Goal: Task Accomplishment & Management: Manage account settings

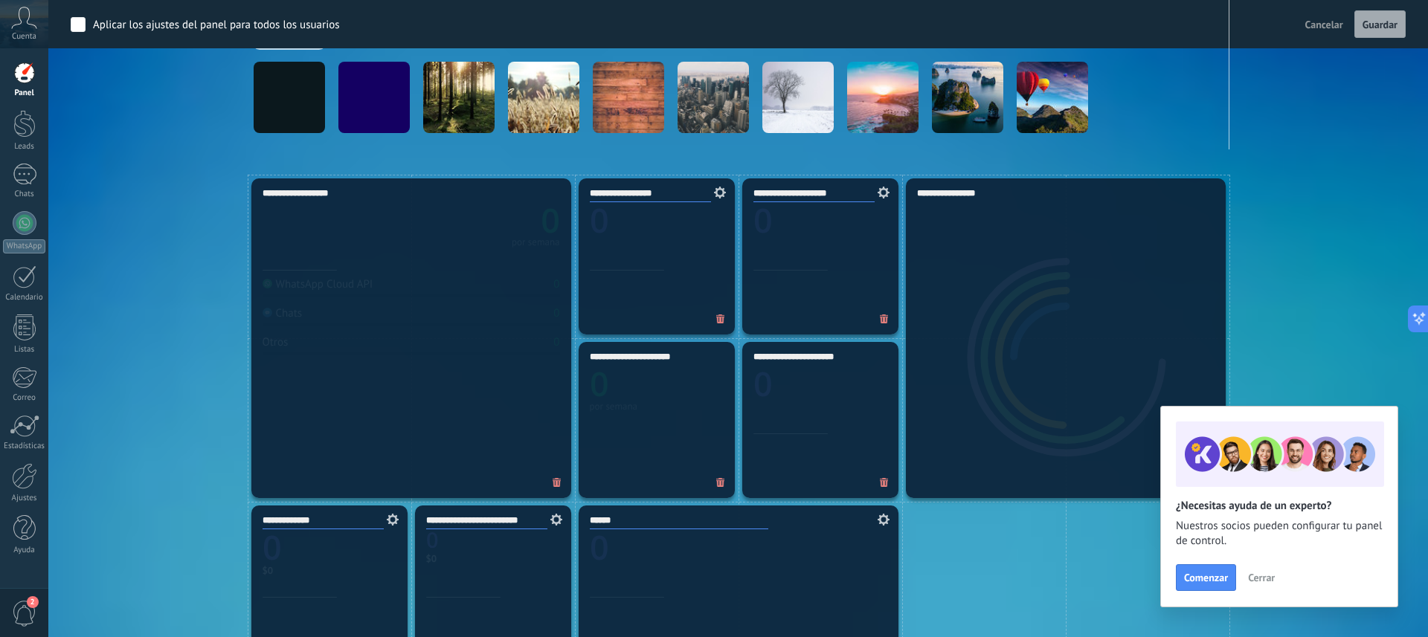
scroll to position [277, 0]
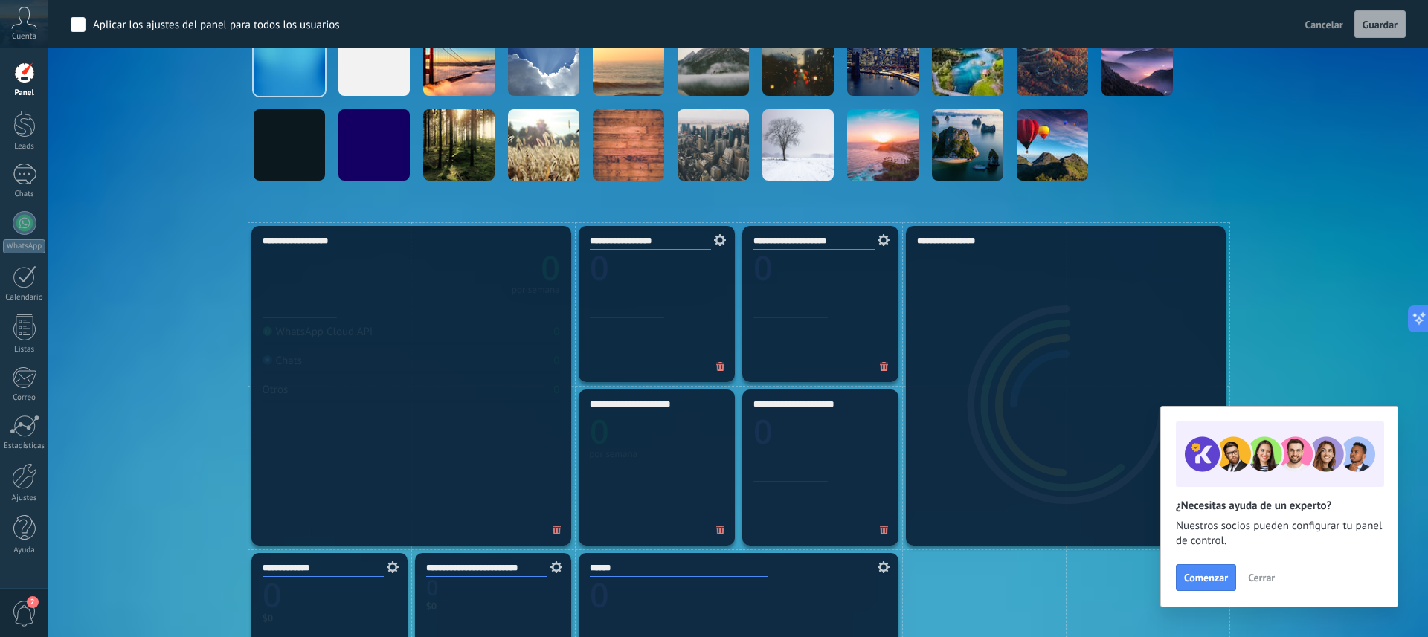
click at [24, 25] on icon at bounding box center [24, 18] width 26 height 22
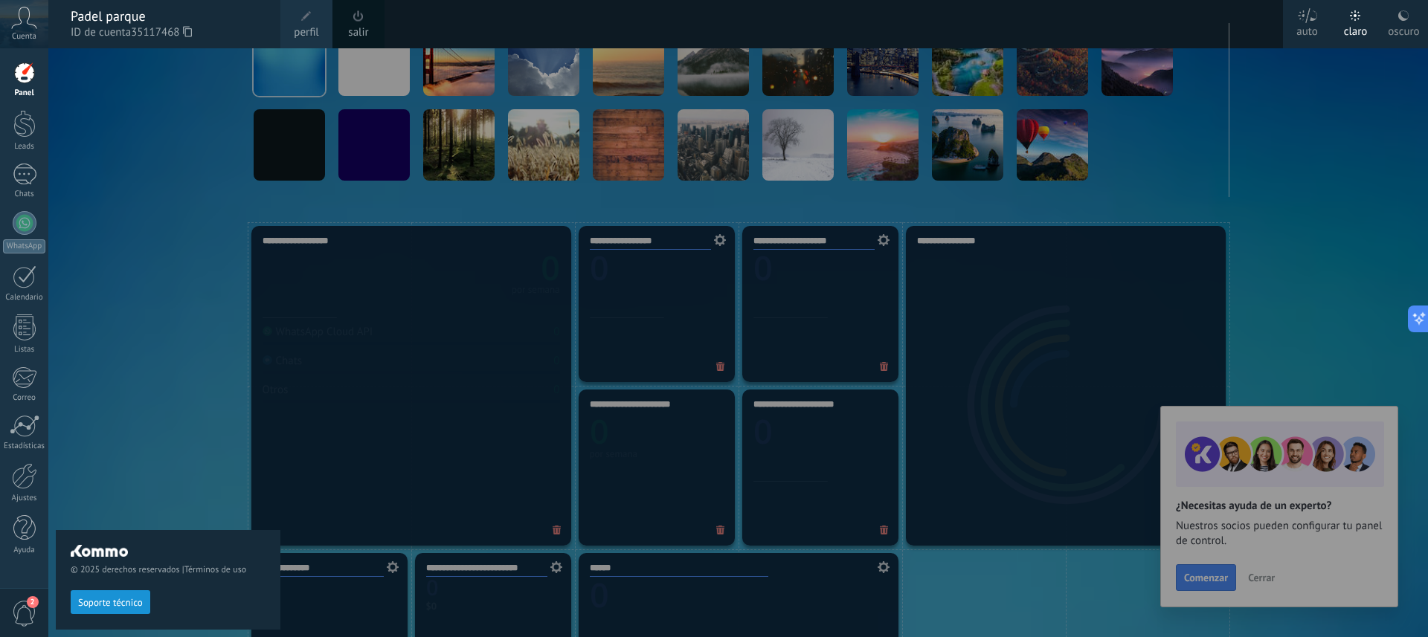
click at [300, 29] on span "perfil" at bounding box center [306, 33] width 25 height 16
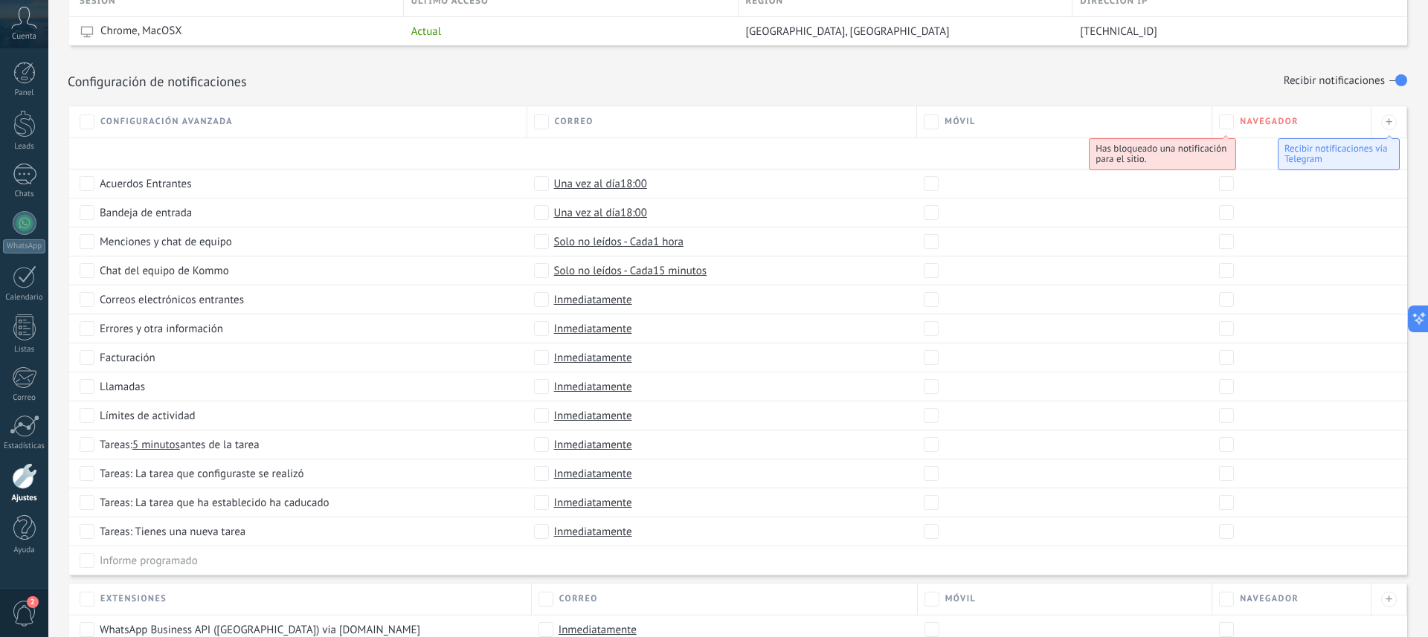
scroll to position [686, 0]
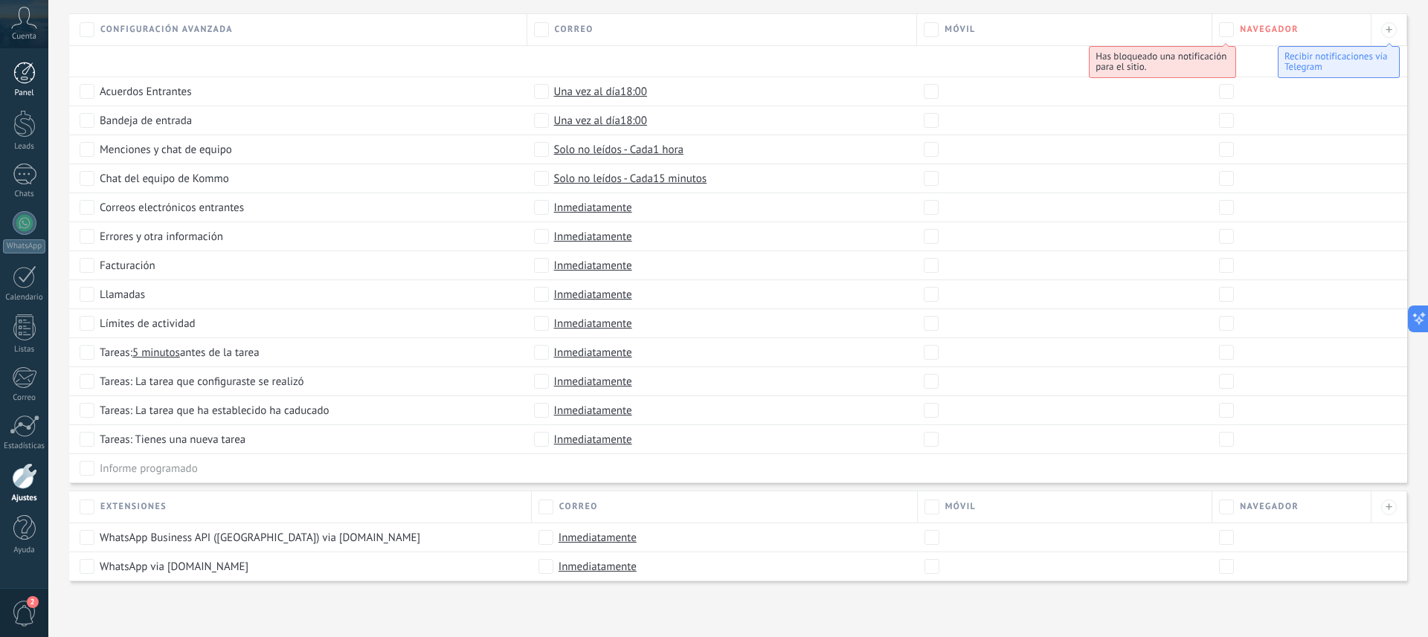
click at [21, 68] on div at bounding box center [24, 73] width 22 height 22
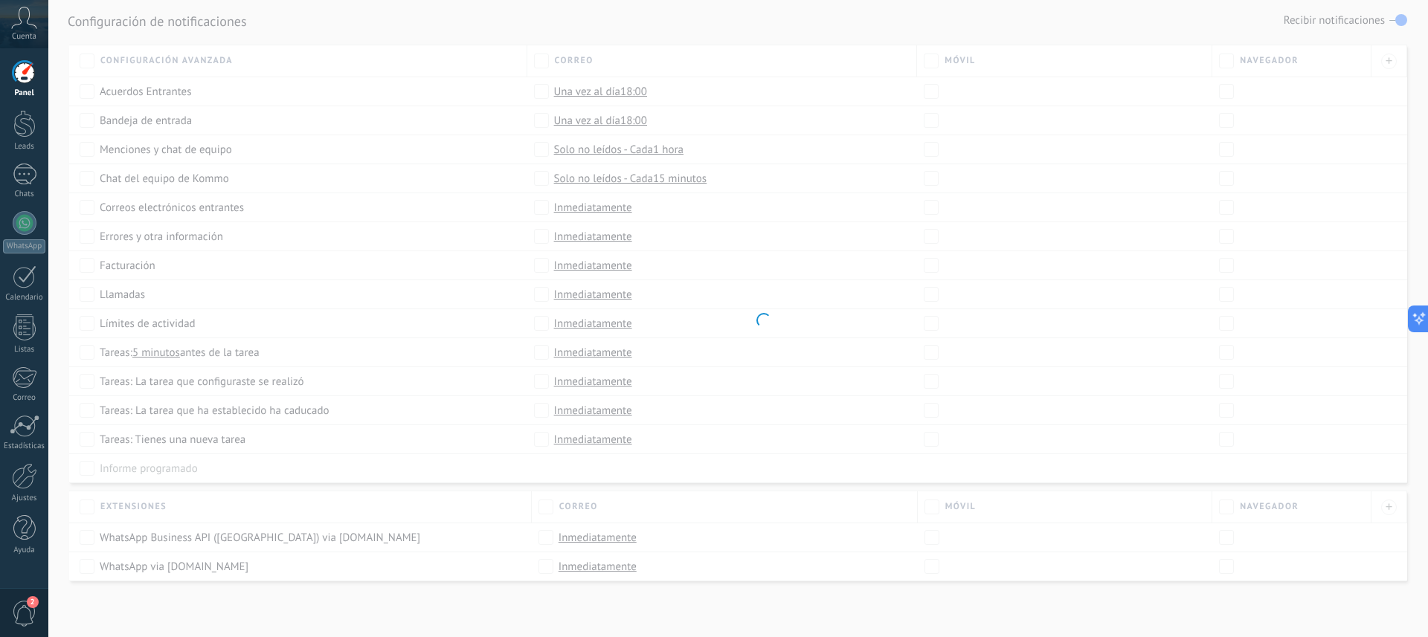
scroll to position [654, 0]
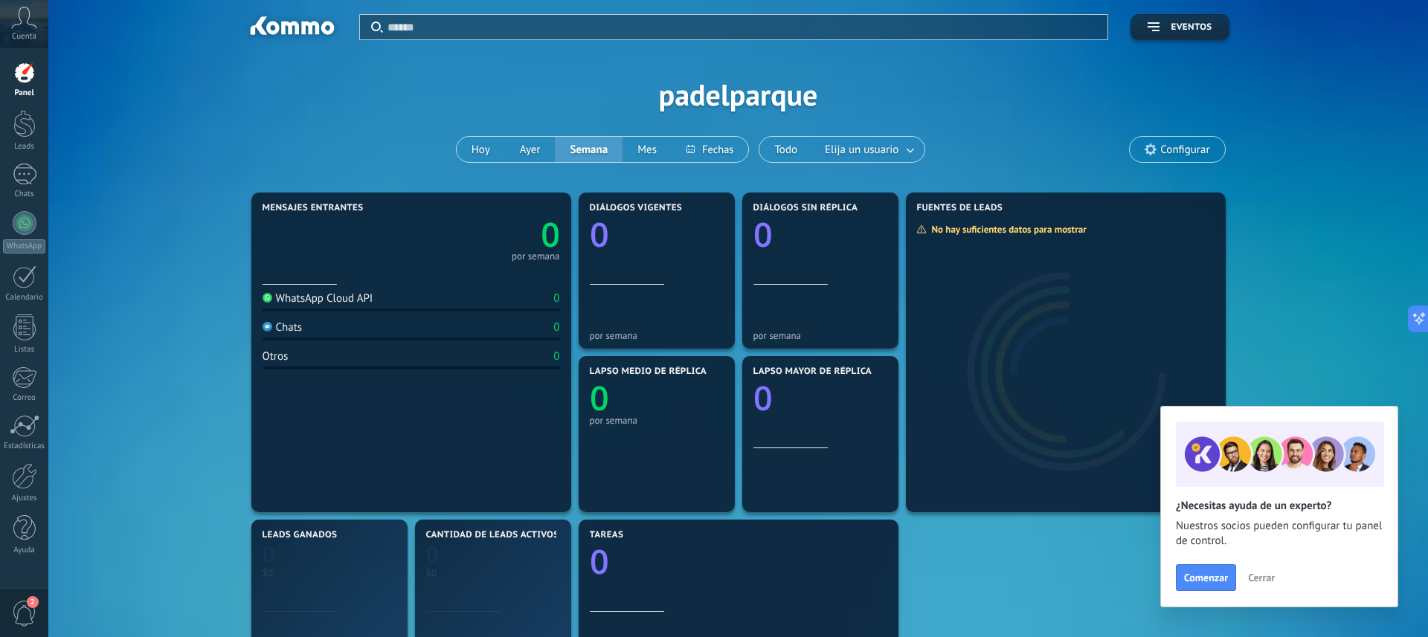
click at [1153, 150] on icon at bounding box center [1151, 150] width 12 height 12
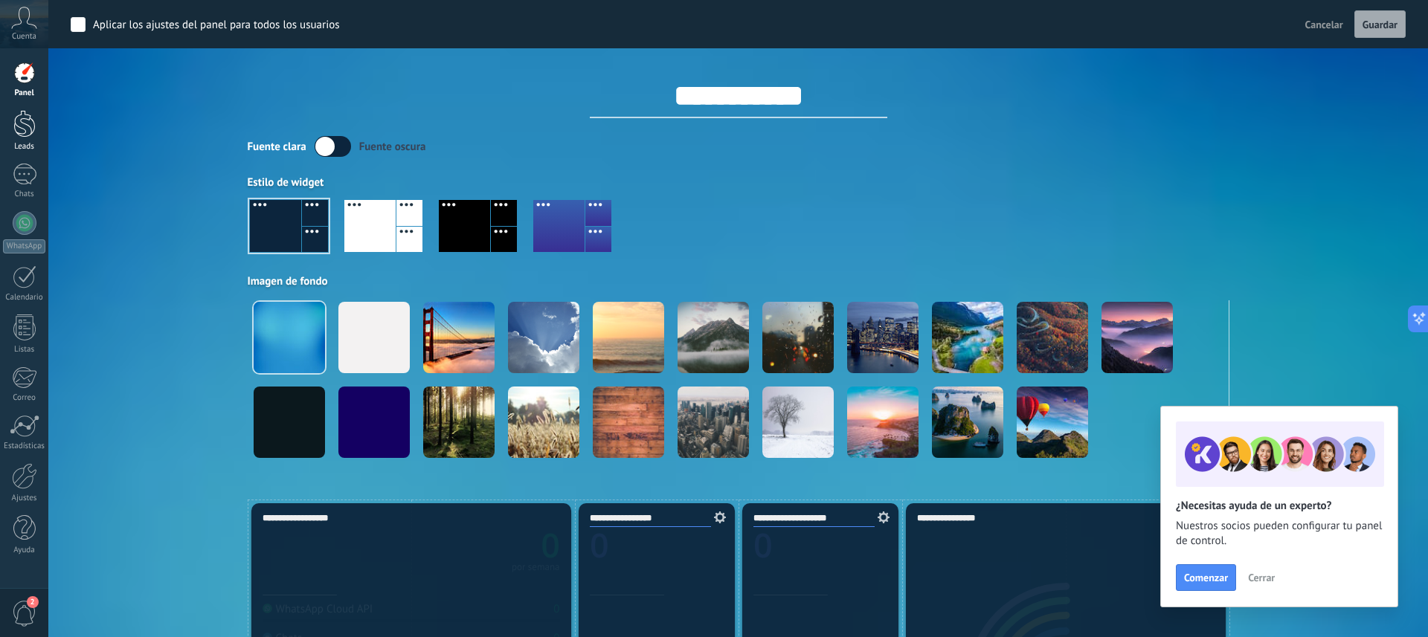
click at [25, 134] on div at bounding box center [24, 124] width 22 height 28
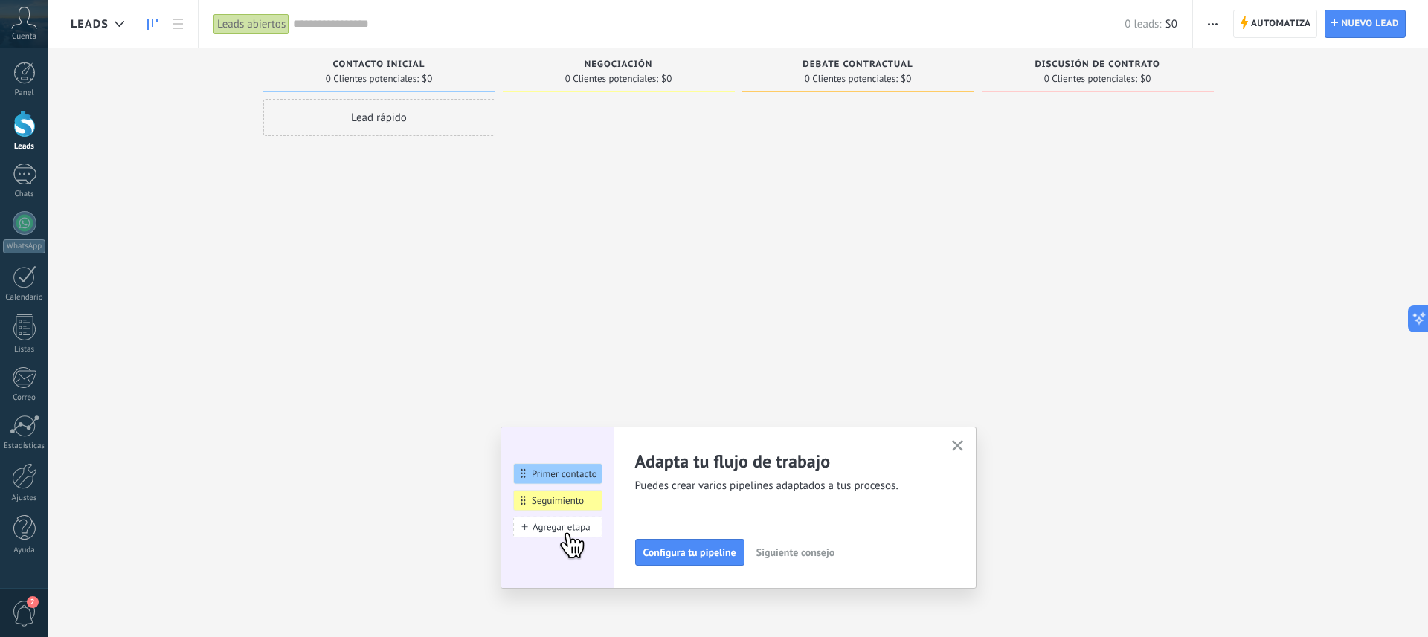
click at [1215, 27] on span "button" at bounding box center [1213, 24] width 10 height 28
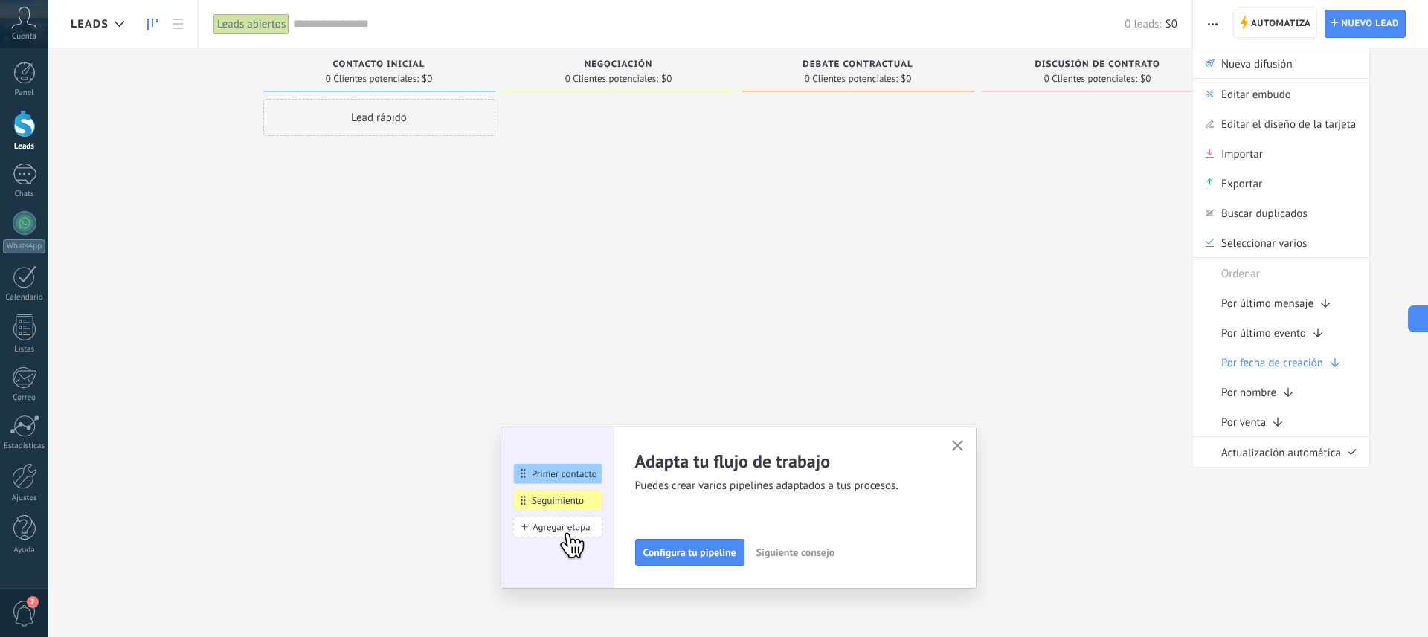
click at [1125, 200] on div at bounding box center [1098, 320] width 232 height 443
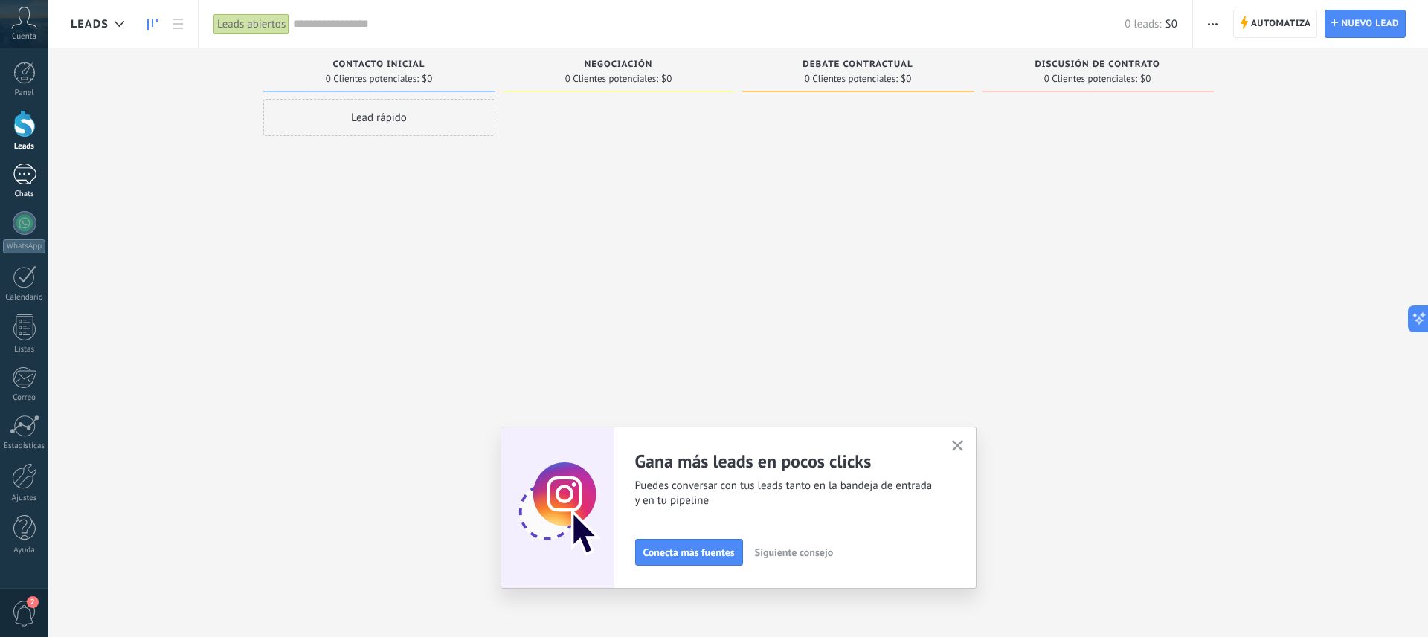
click at [18, 169] on div at bounding box center [25, 175] width 24 height 22
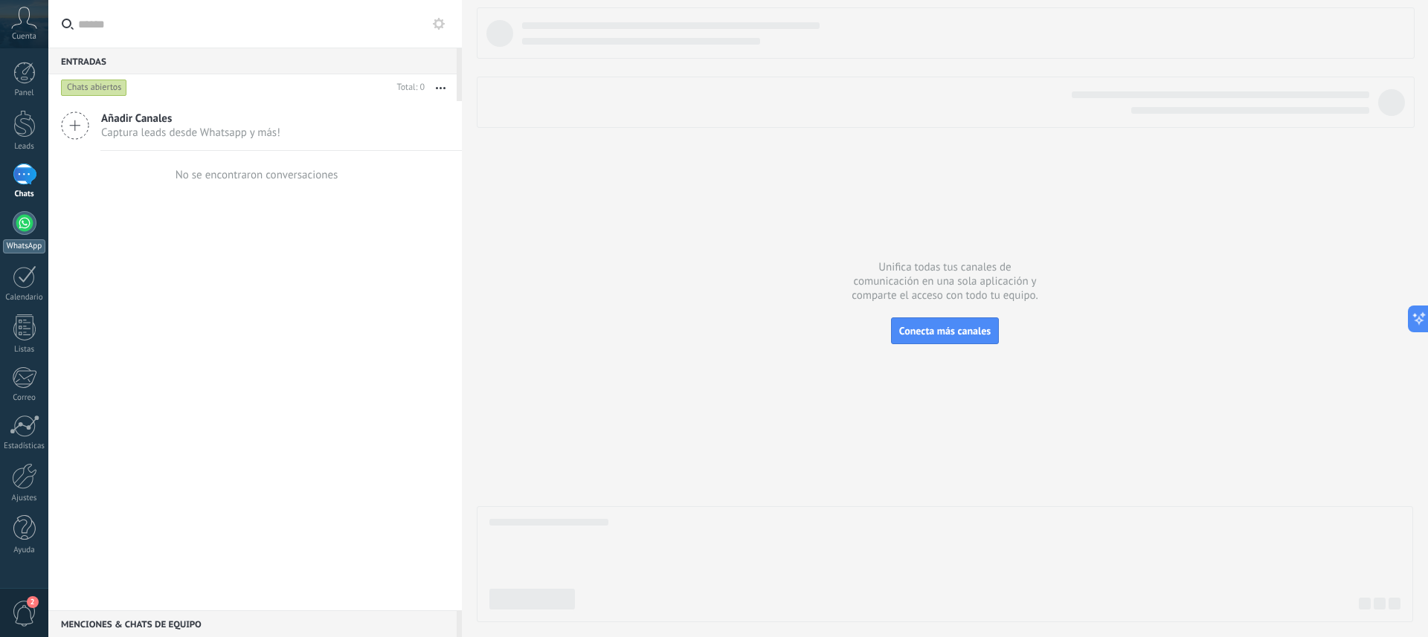
click at [24, 218] on div at bounding box center [25, 223] width 24 height 24
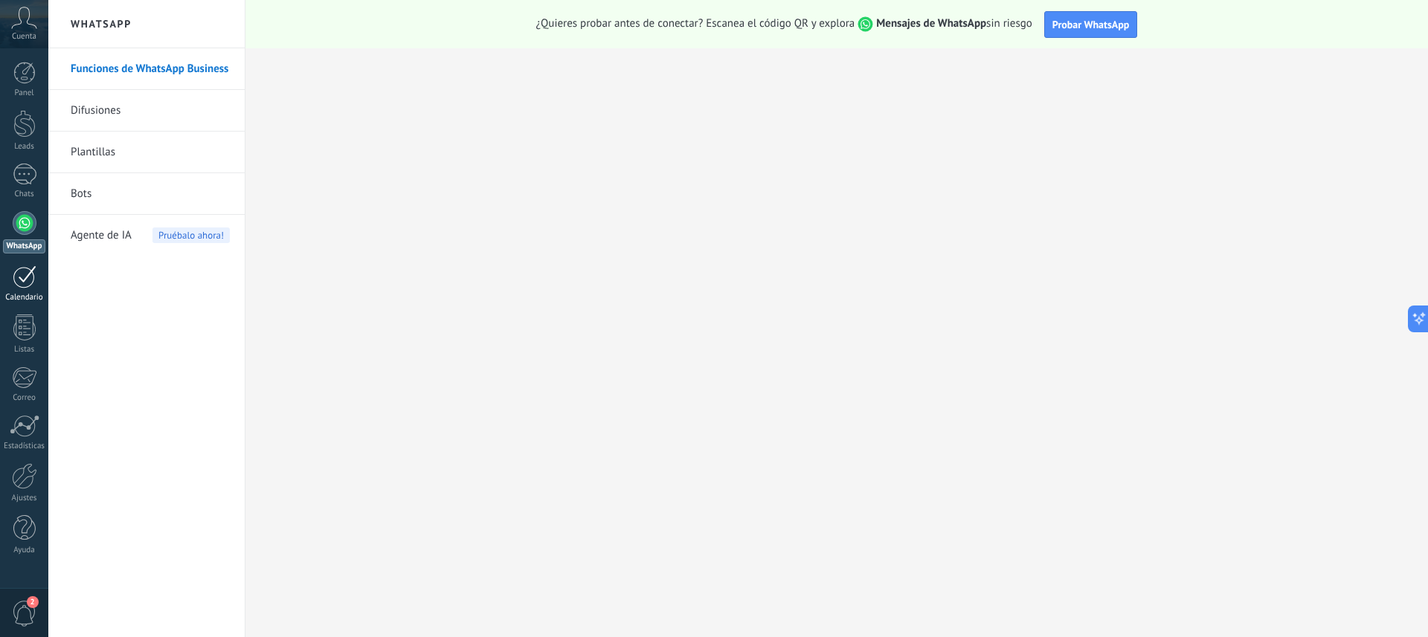
click at [19, 277] on div at bounding box center [25, 277] width 24 height 23
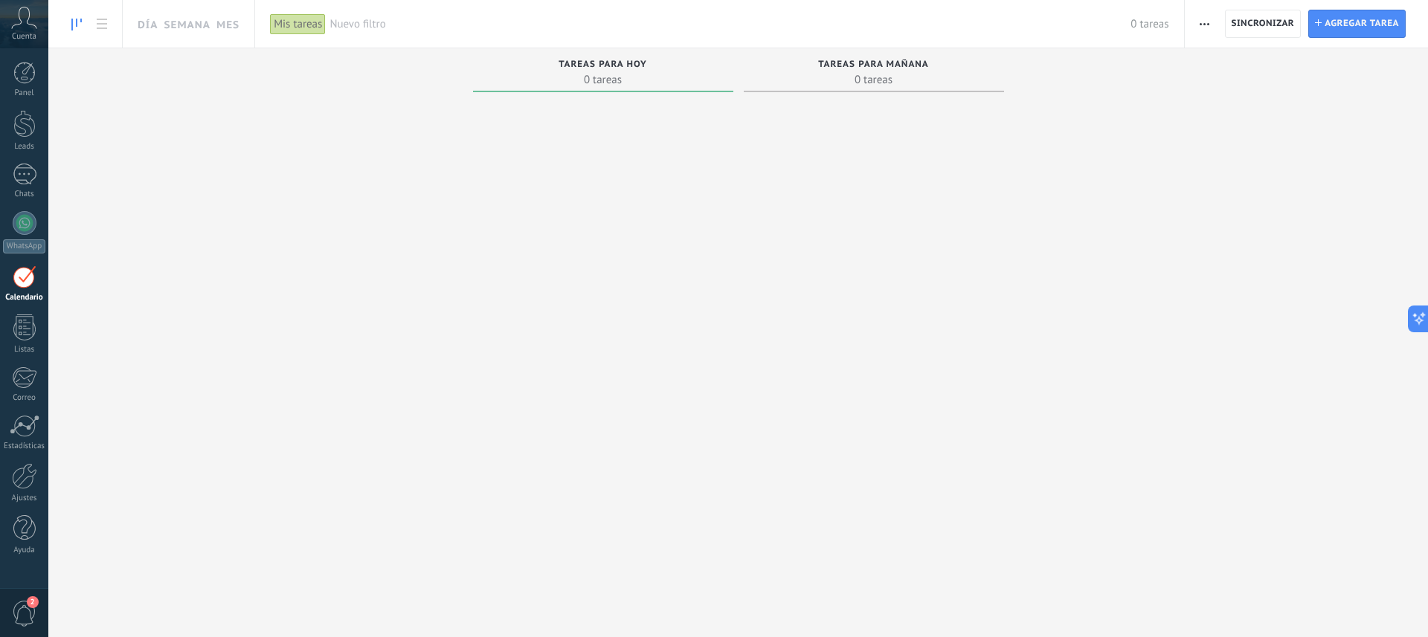
click at [1209, 24] on button "button" at bounding box center [1205, 24] width 22 height 28
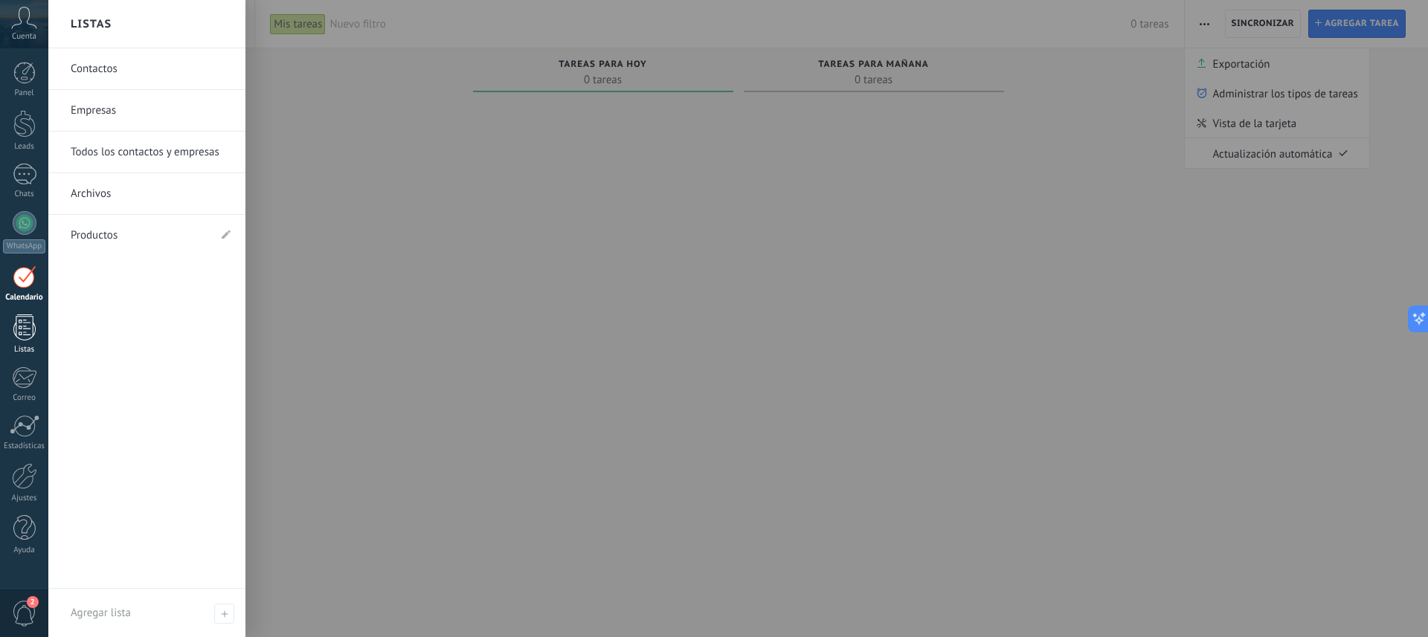
click at [19, 329] on div at bounding box center [24, 328] width 22 height 26
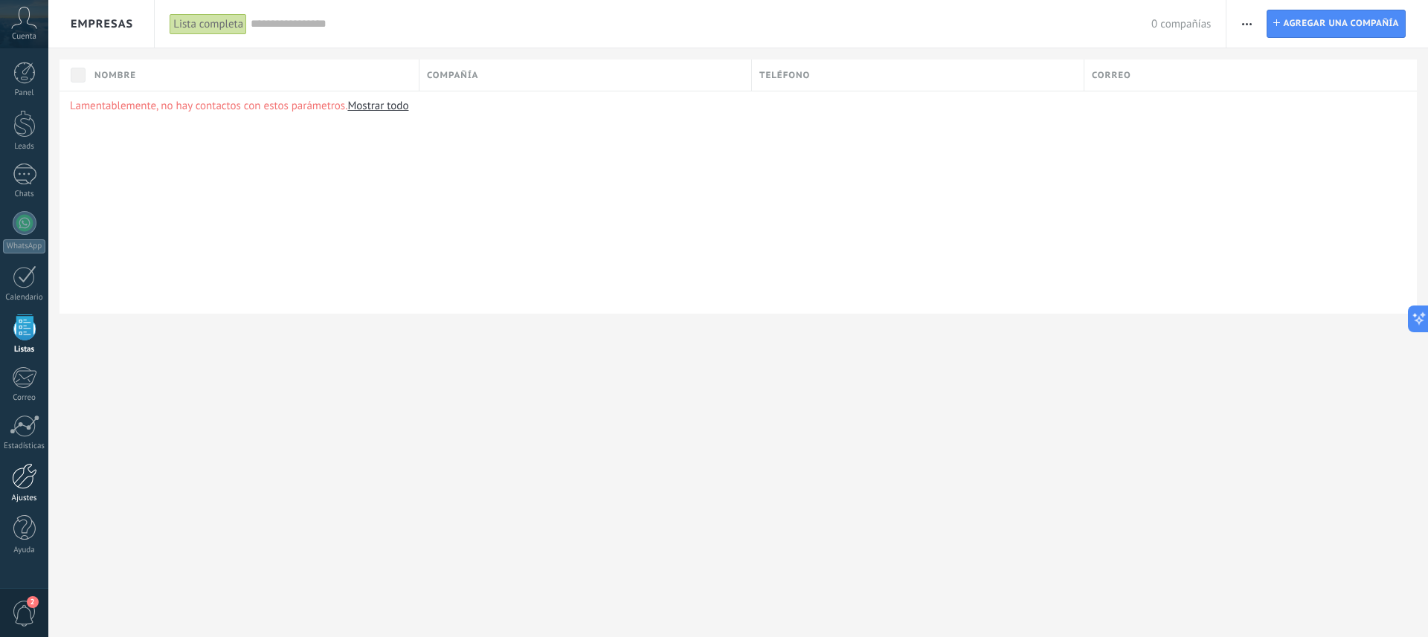
click at [16, 472] on div at bounding box center [24, 476] width 25 height 26
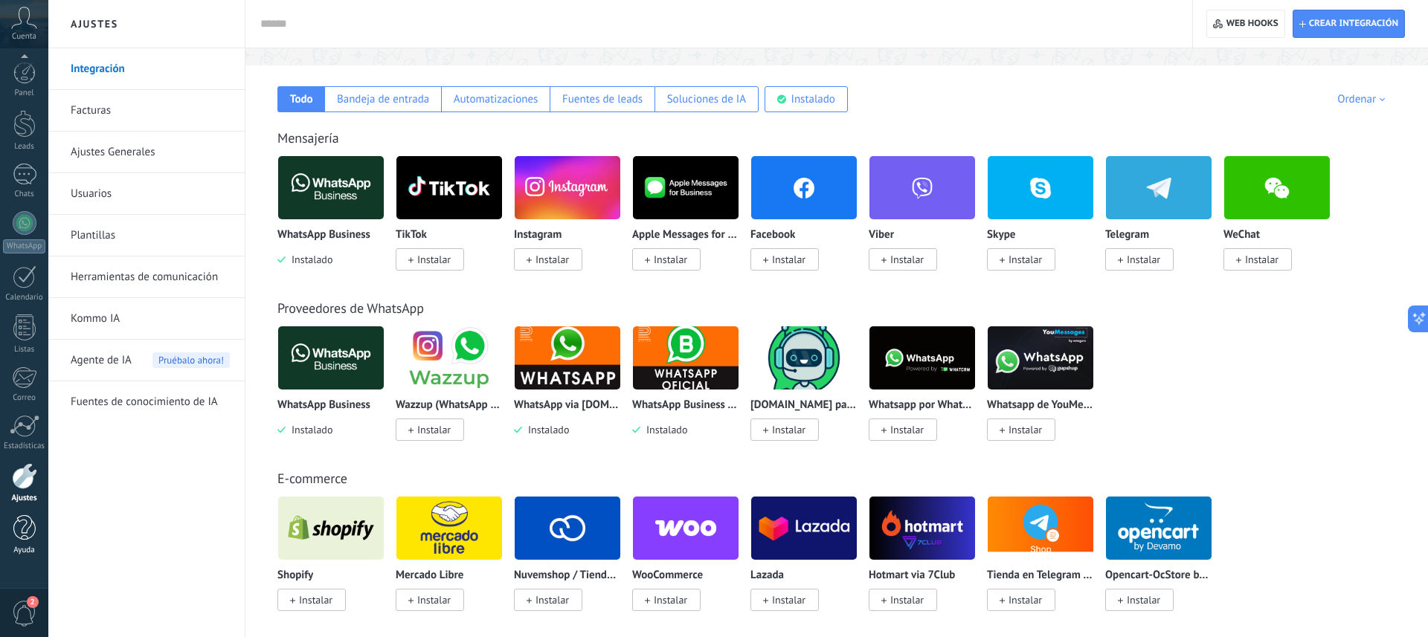
scroll to position [242, 0]
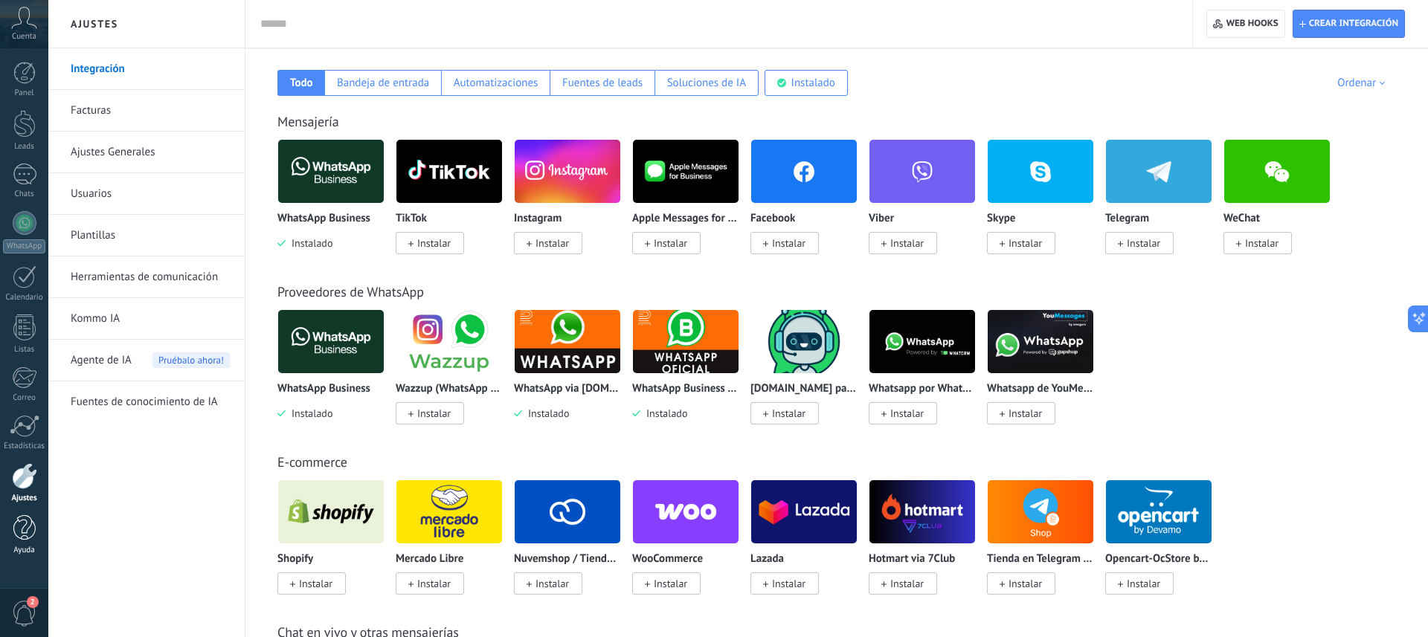
click at [23, 532] on div at bounding box center [24, 528] width 22 height 26
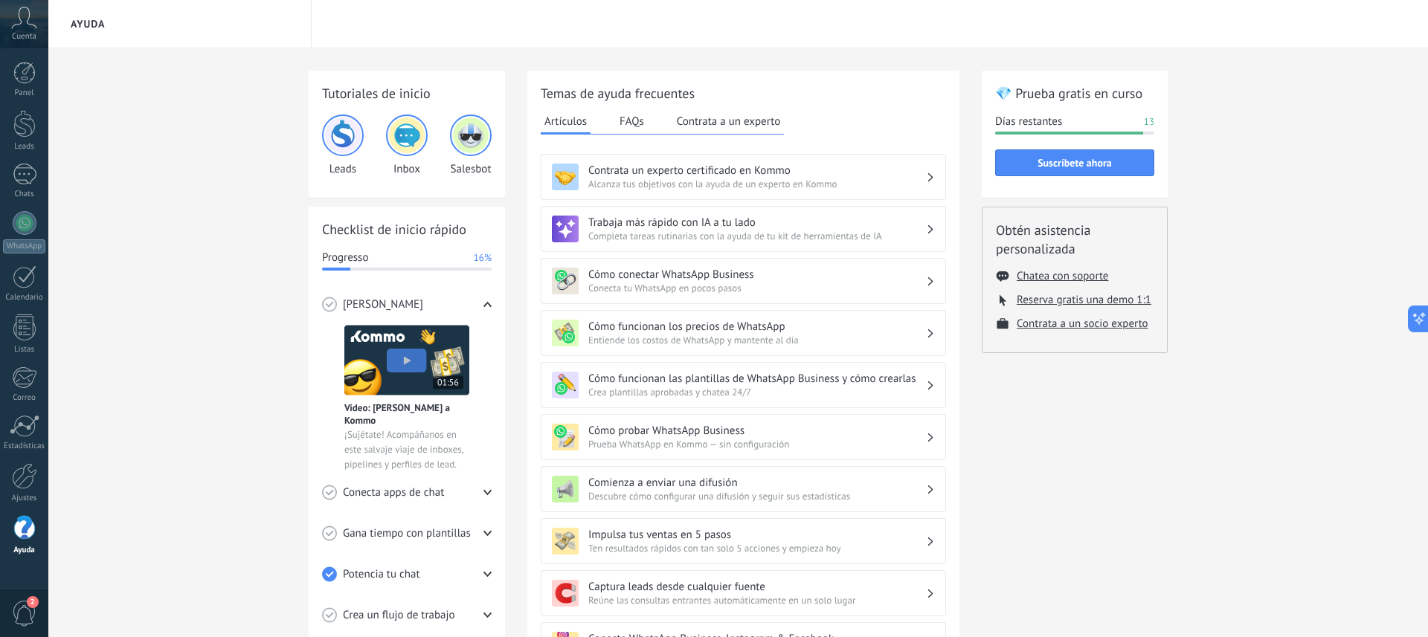
click at [474, 128] on img at bounding box center [471, 136] width 36 height 36
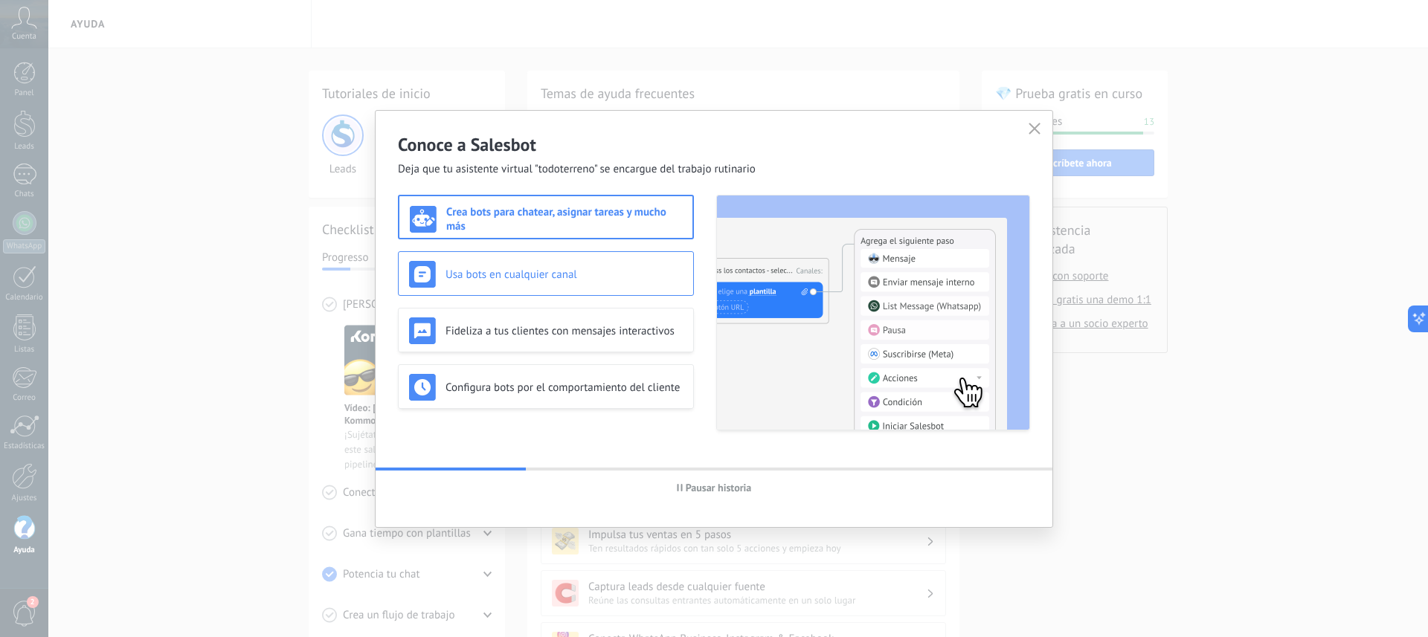
click at [477, 266] on div "Usa bots en cualquier canal" at bounding box center [546, 274] width 274 height 27
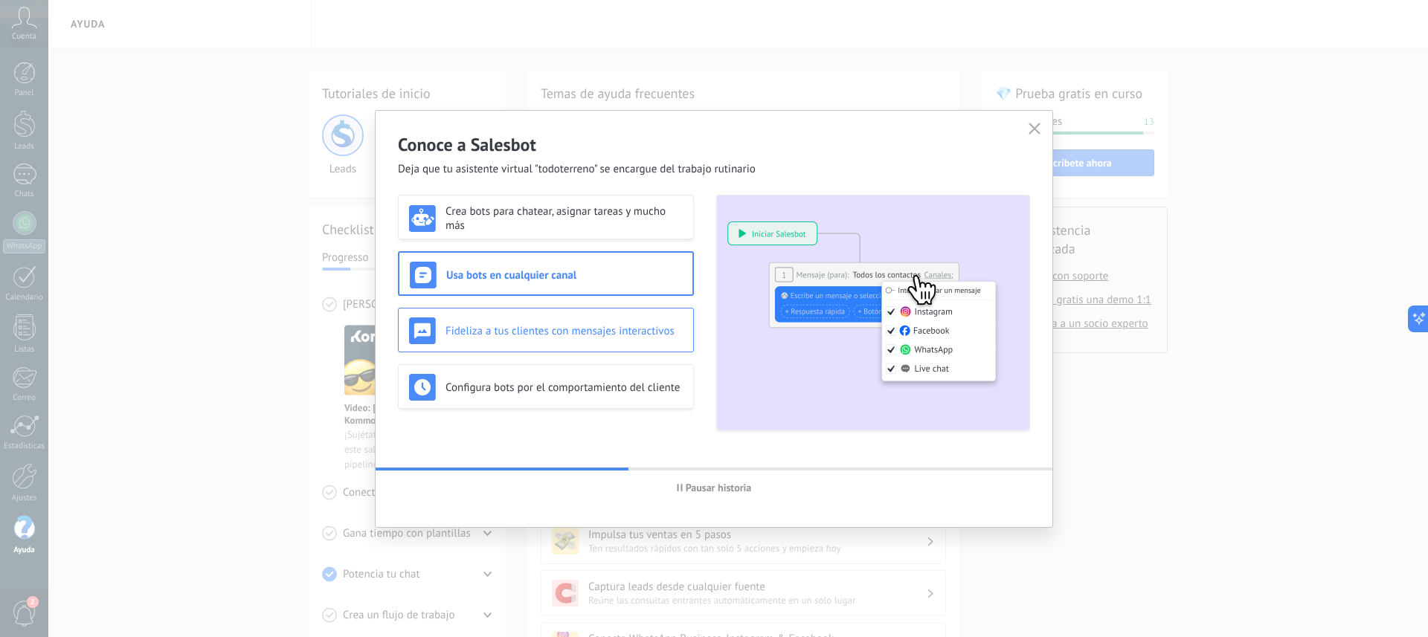
click at [477, 334] on h3 "Fideliza a tus clientes con mensajes interactivos" at bounding box center [563, 331] width 237 height 14
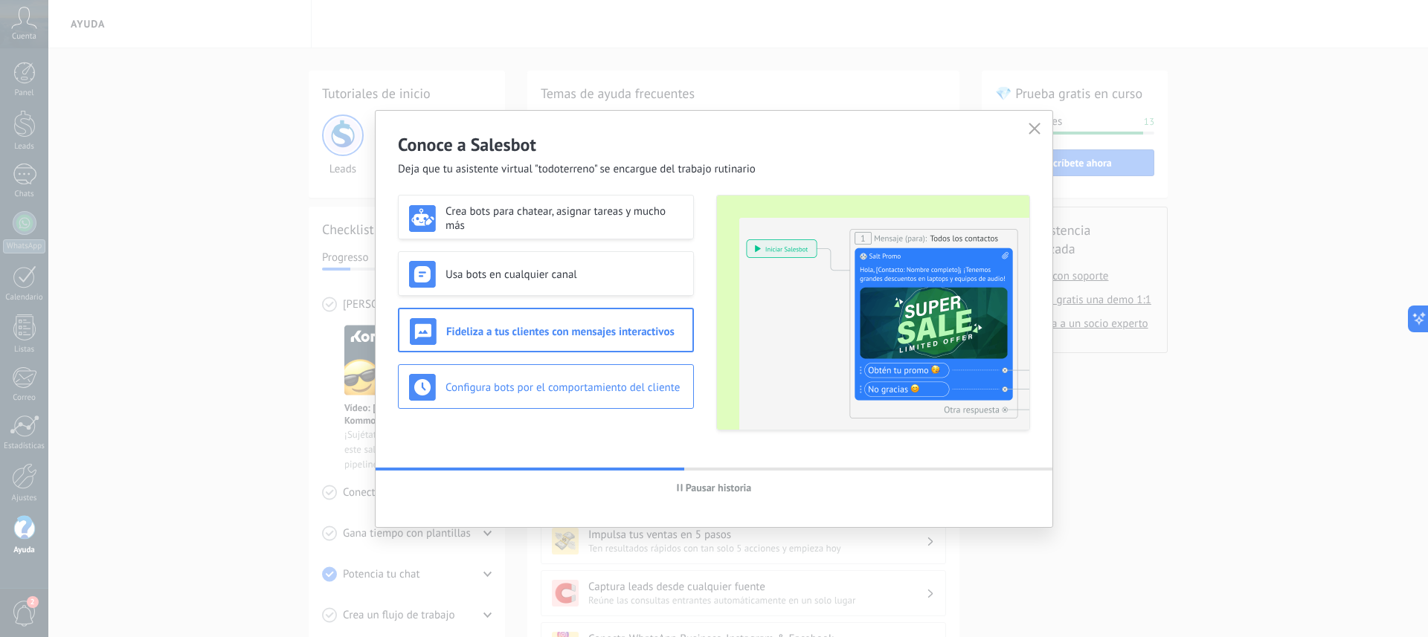
click at [481, 382] on h3 "Configura bots por el comportamiento del cliente" at bounding box center [563, 388] width 237 height 14
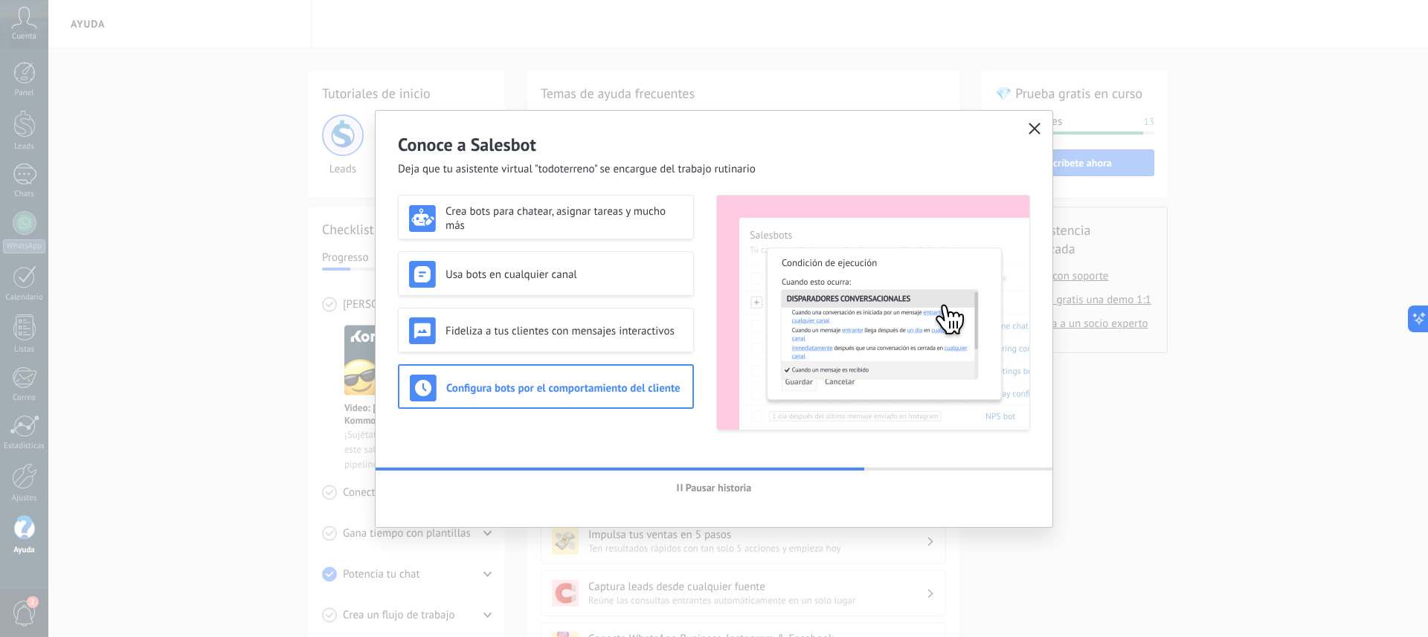
click at [1035, 135] on span "button" at bounding box center [1035, 129] width 12 height 13
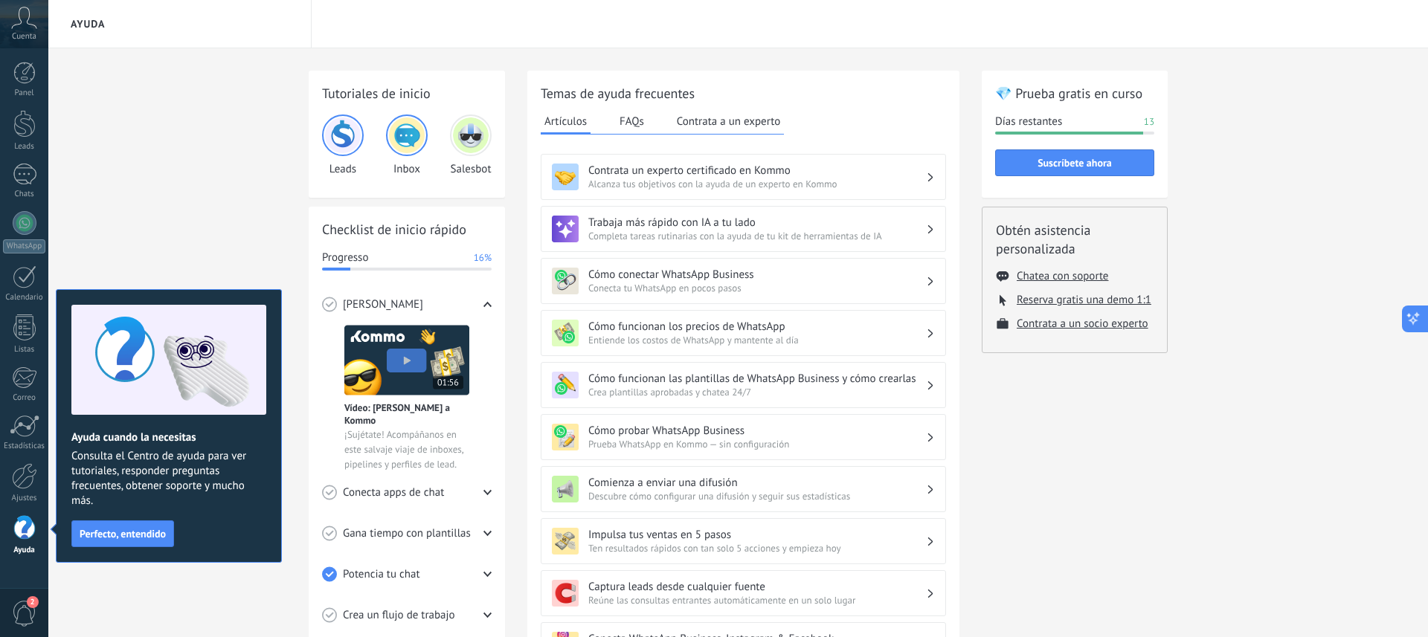
click at [1418, 321] on icon at bounding box center [1414, 319] width 16 height 16
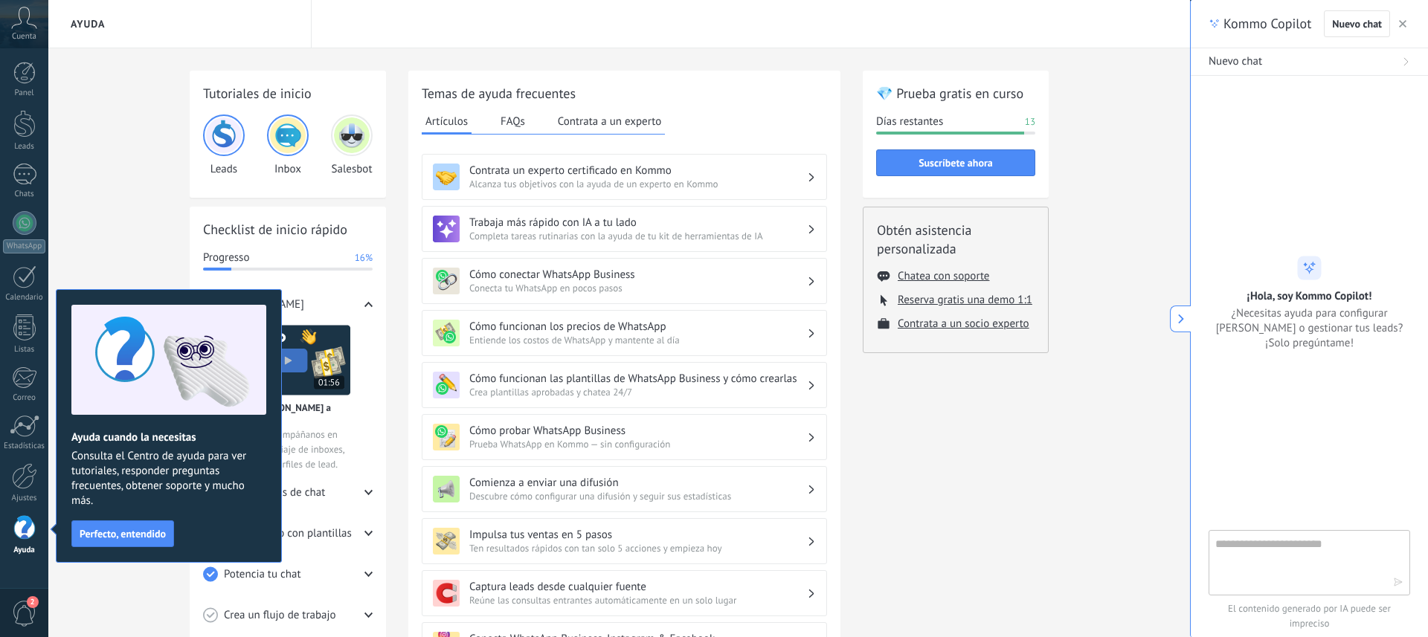
click at [1250, 553] on textarea at bounding box center [1298, 562] width 167 height 54
type textarea "**********"
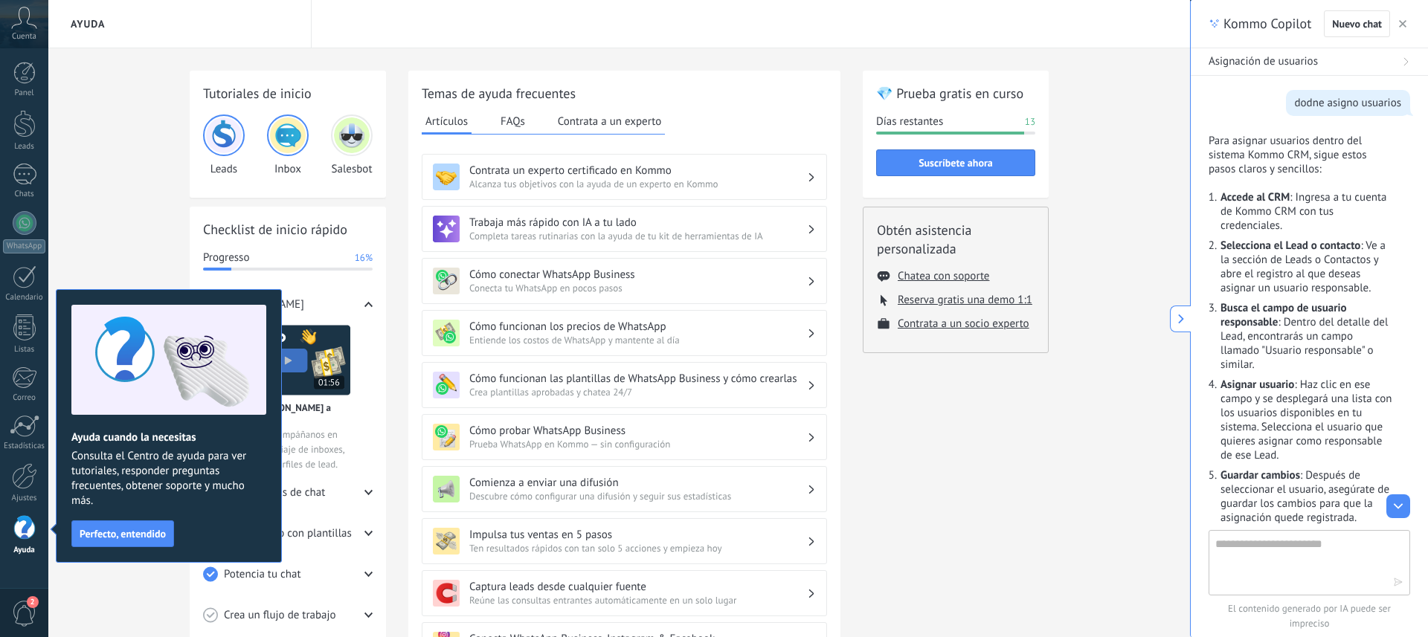
scroll to position [39, 0]
click at [16, 123] on div at bounding box center [24, 124] width 22 height 28
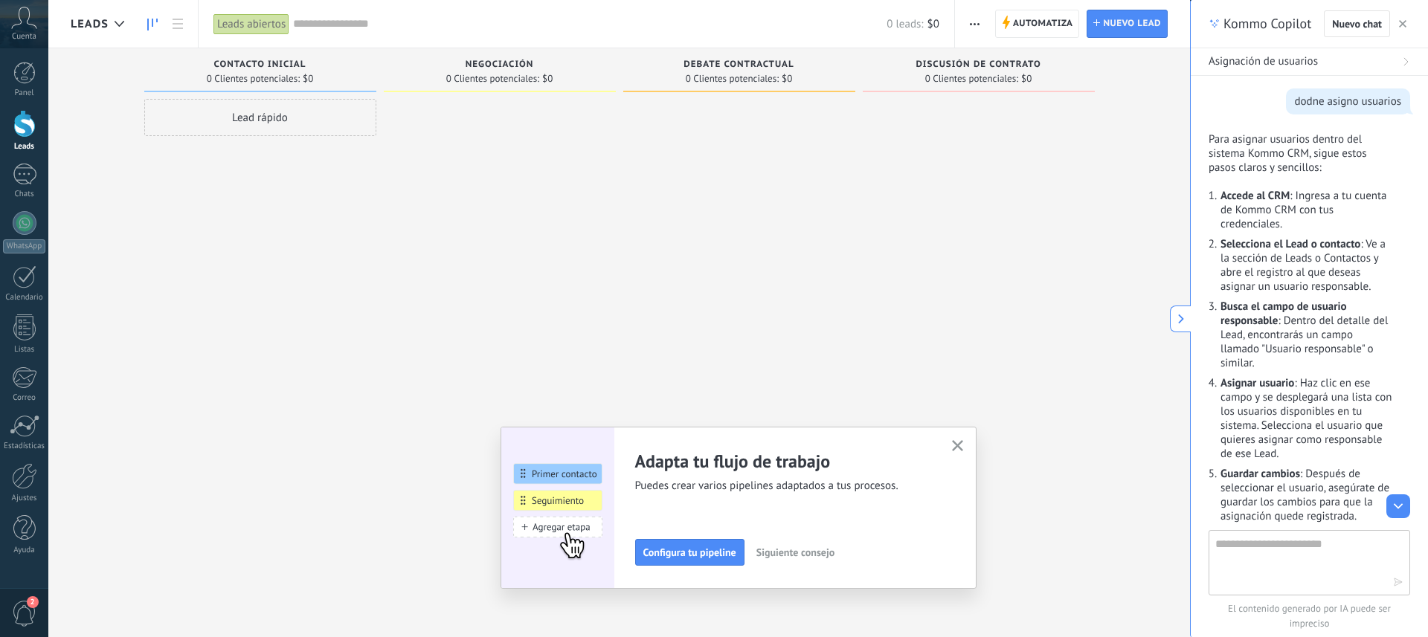
click at [972, 23] on icon "button" at bounding box center [975, 24] width 10 height 2
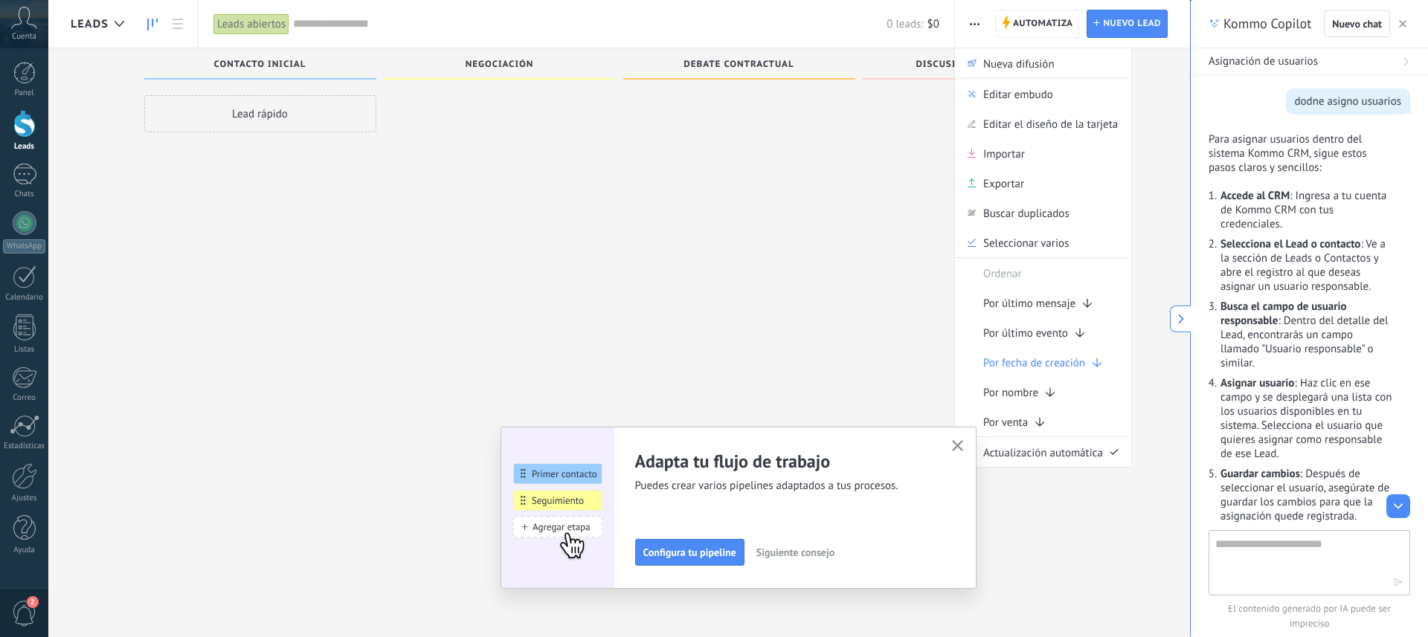
scroll to position [5, 0]
click at [891, 133] on div at bounding box center [979, 315] width 232 height 443
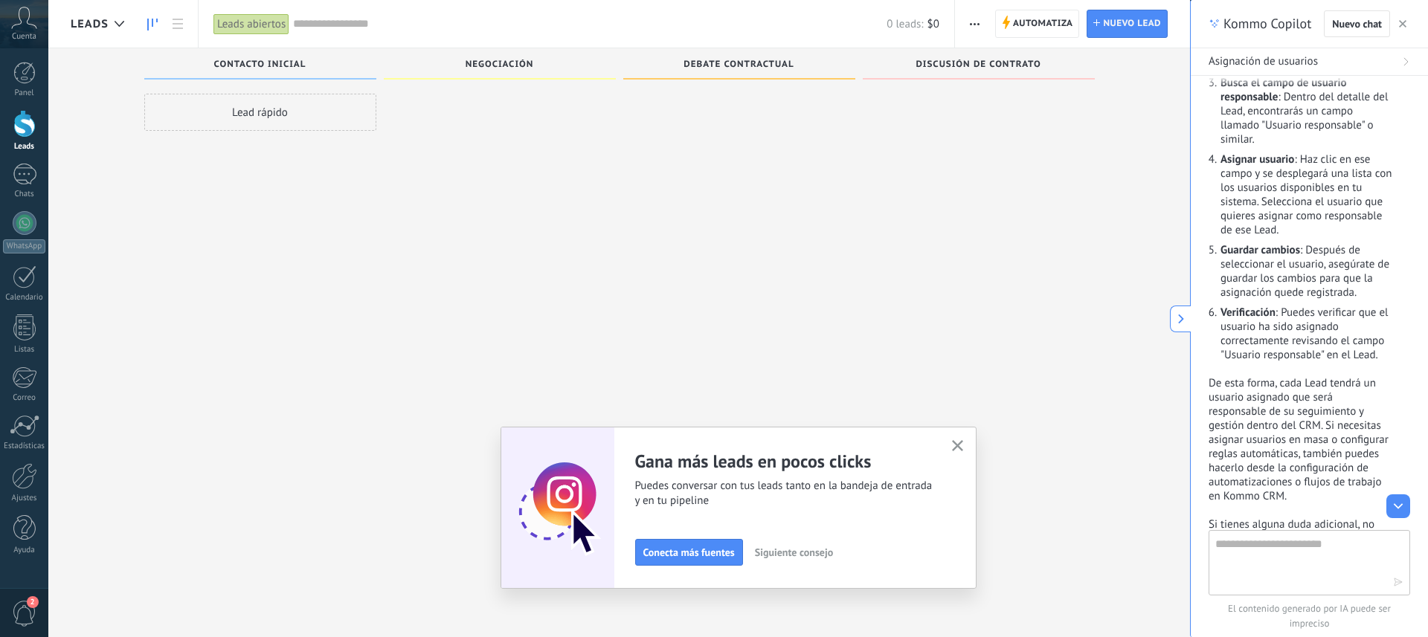
scroll to position [273, 0]
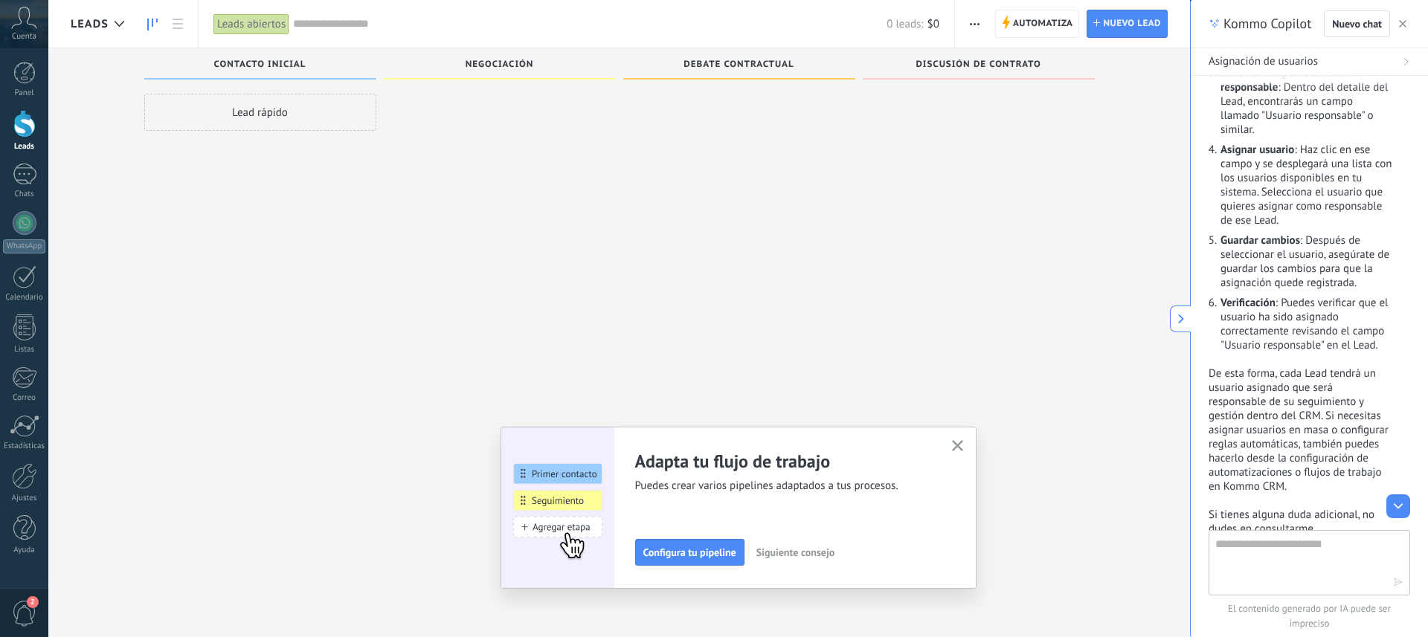
click at [20, 134] on div at bounding box center [24, 124] width 22 height 28
click at [976, 24] on icon "button" at bounding box center [975, 24] width 10 height 2
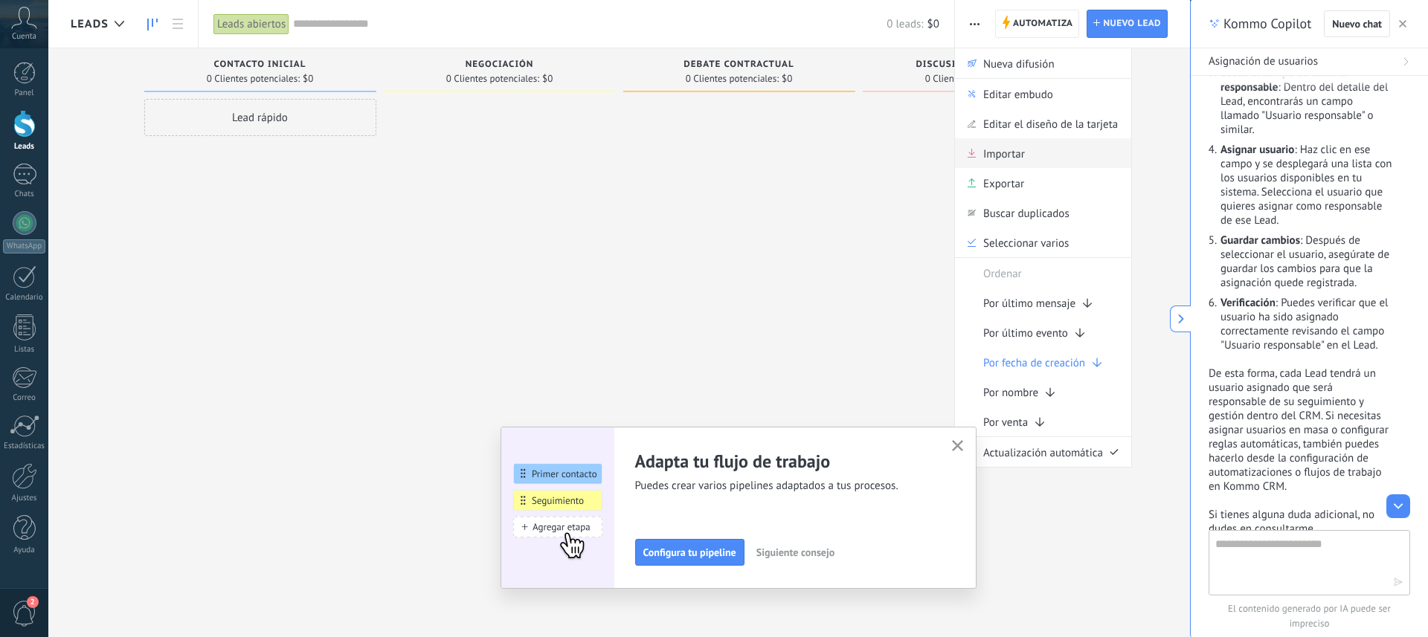
click at [994, 155] on span "Importar" at bounding box center [1004, 153] width 42 height 30
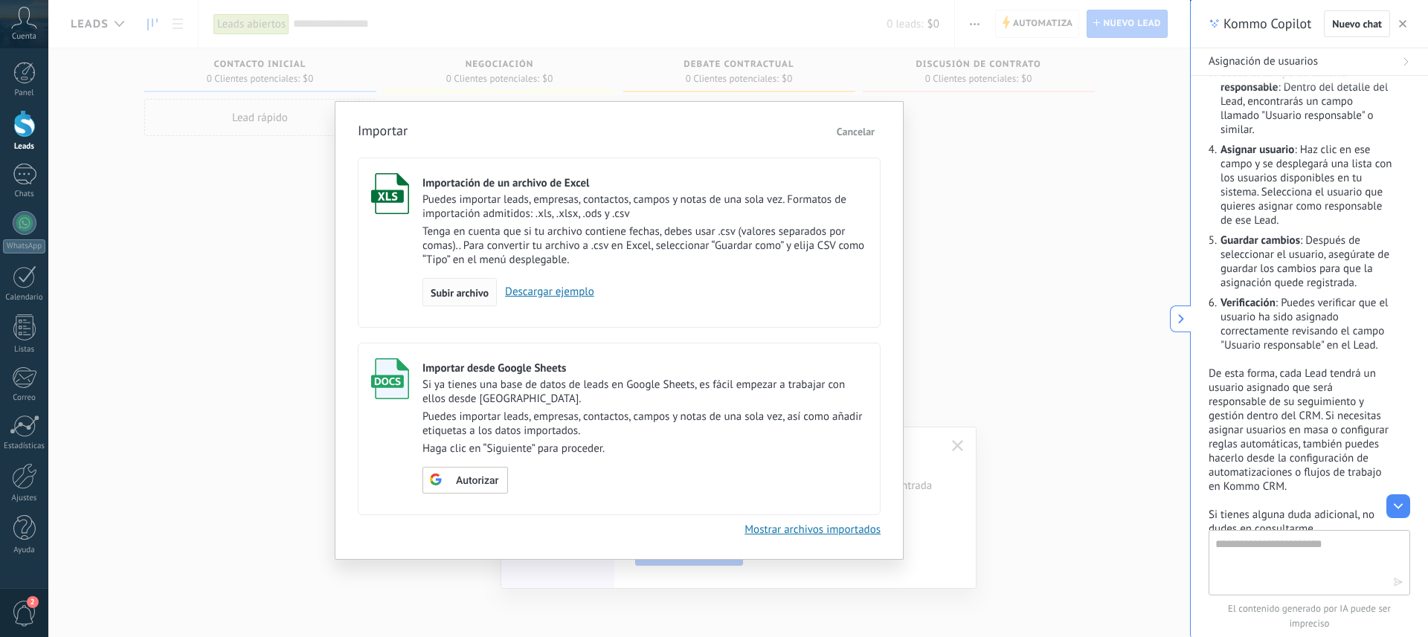
click at [460, 292] on span "Subir archivo" at bounding box center [460, 293] width 58 height 10
click at [0, 0] on input "Importación de un archivo de Excel Puedes importar leads, empresas, contactos, …" at bounding box center [0, 0] width 0 height 0
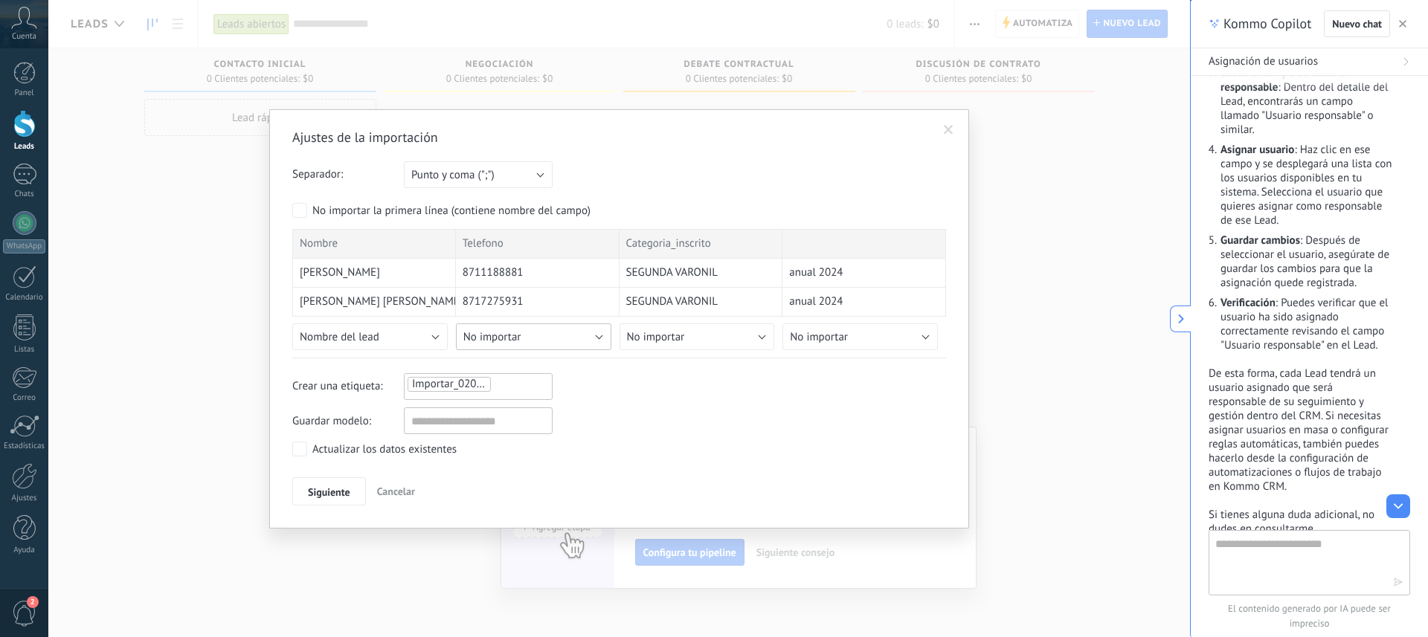
click at [541, 341] on button "No importar" at bounding box center [533, 337] width 155 height 27
click at [545, 436] on span "Teléfono celular" at bounding box center [536, 429] width 159 height 14
click at [678, 342] on span "No importar" at bounding box center [656, 337] width 58 height 14
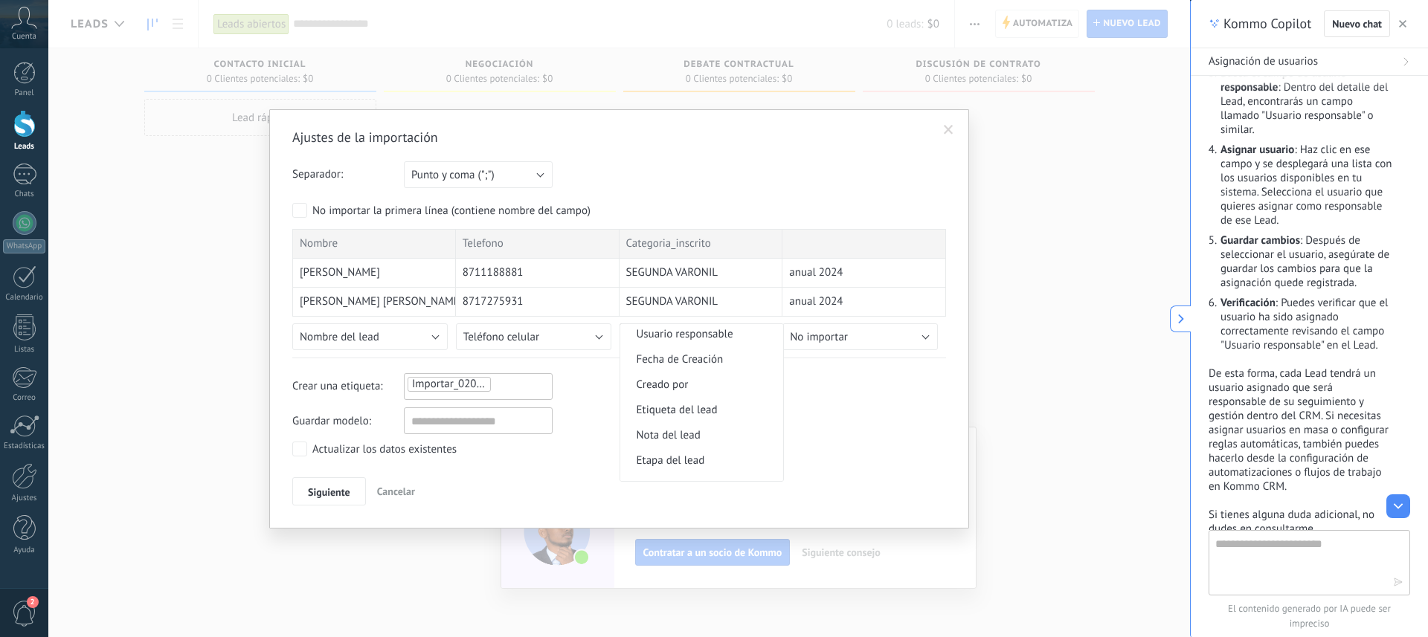
scroll to position [680, 0]
click at [683, 416] on span "Etiqueta del lead" at bounding box center [699, 409] width 159 height 14
click at [854, 335] on button "No importar" at bounding box center [859, 337] width 155 height 27
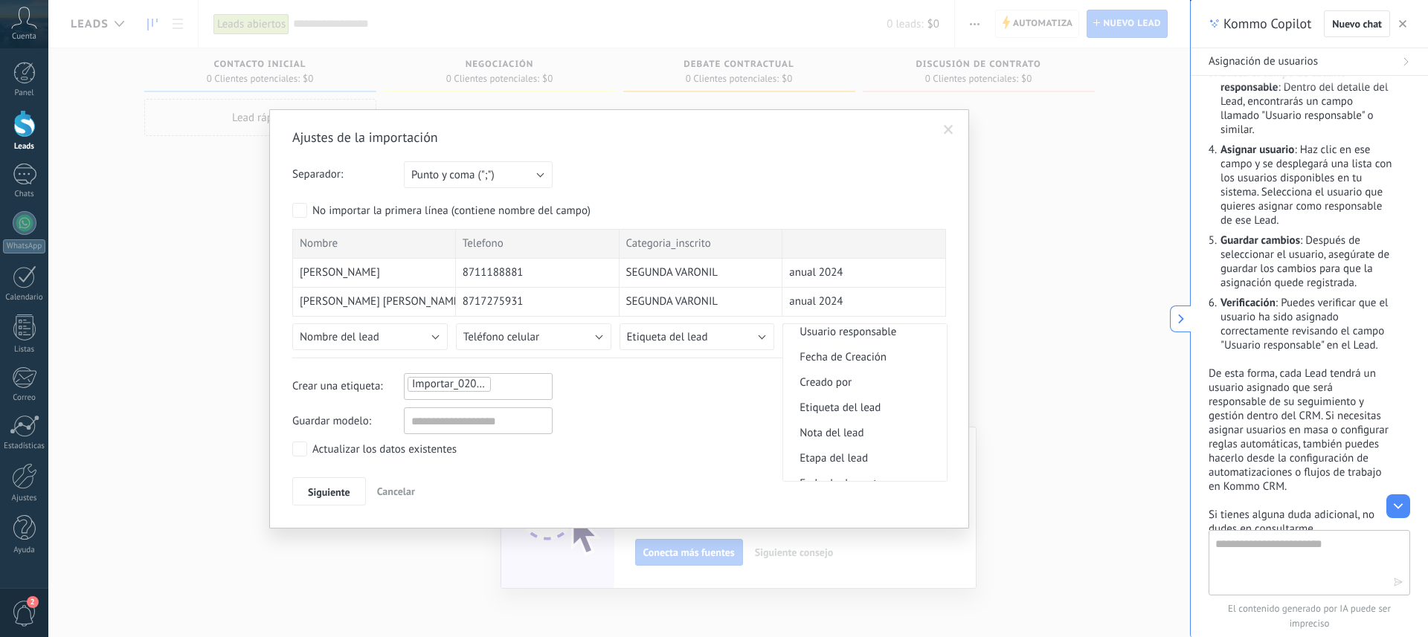
scroll to position [687, 0]
click at [833, 408] on span "Etiqueta del lead" at bounding box center [862, 401] width 159 height 14
click at [496, 386] on ul "Importar_02092025_1203" at bounding box center [457, 385] width 103 height 18
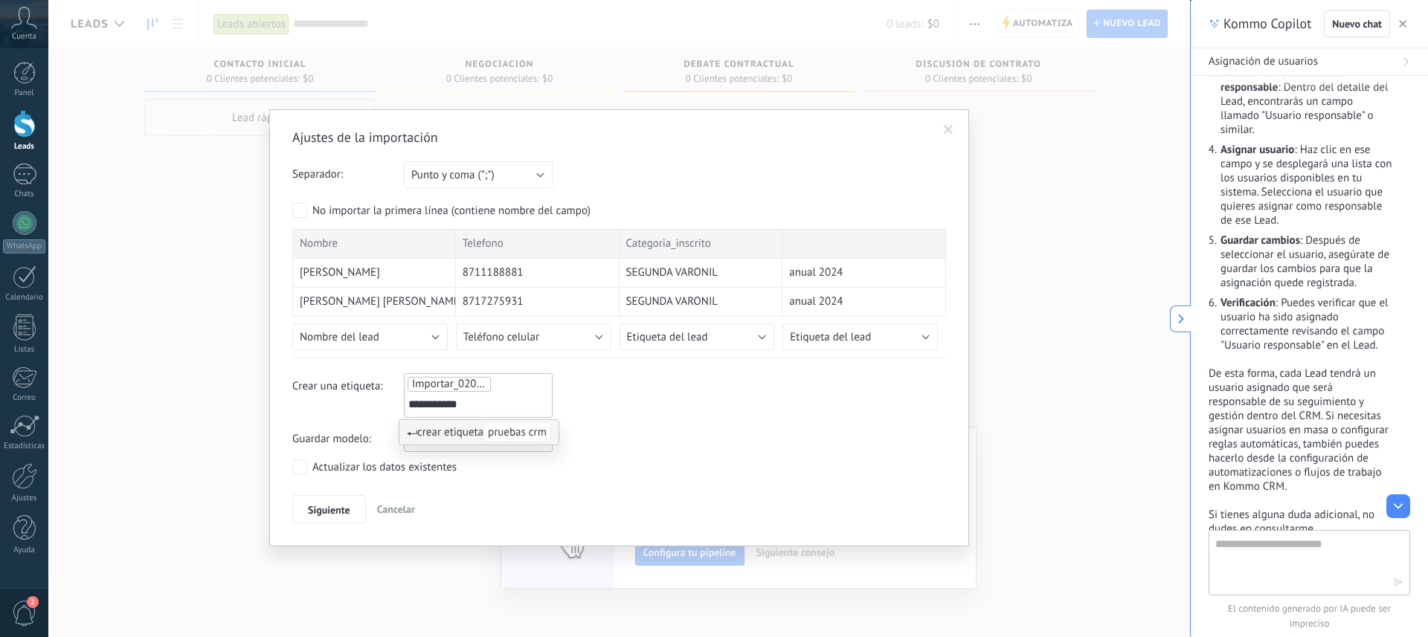
type input "**********"
click at [522, 382] on ul "**********" at bounding box center [478, 396] width 144 height 40
click at [497, 388] on ul "**********" at bounding box center [478, 396] width 144 height 40
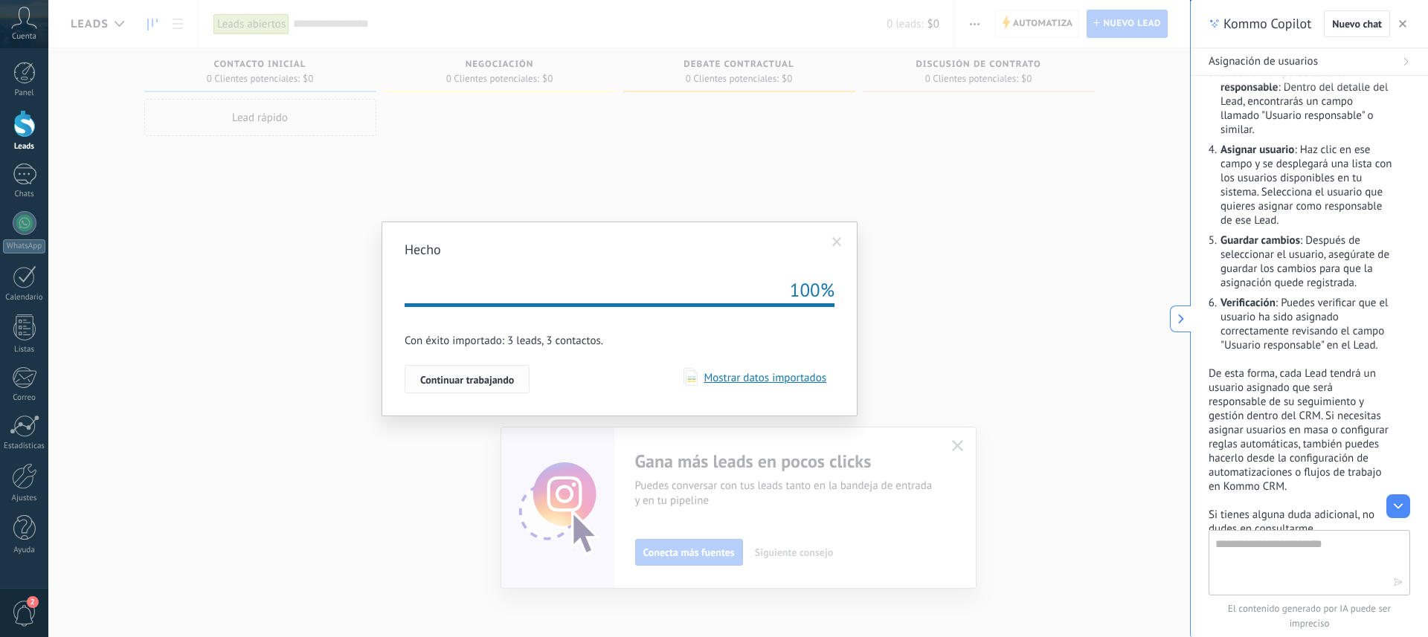
click at [490, 385] on span "Continuar trabajando" at bounding box center [467, 380] width 94 height 10
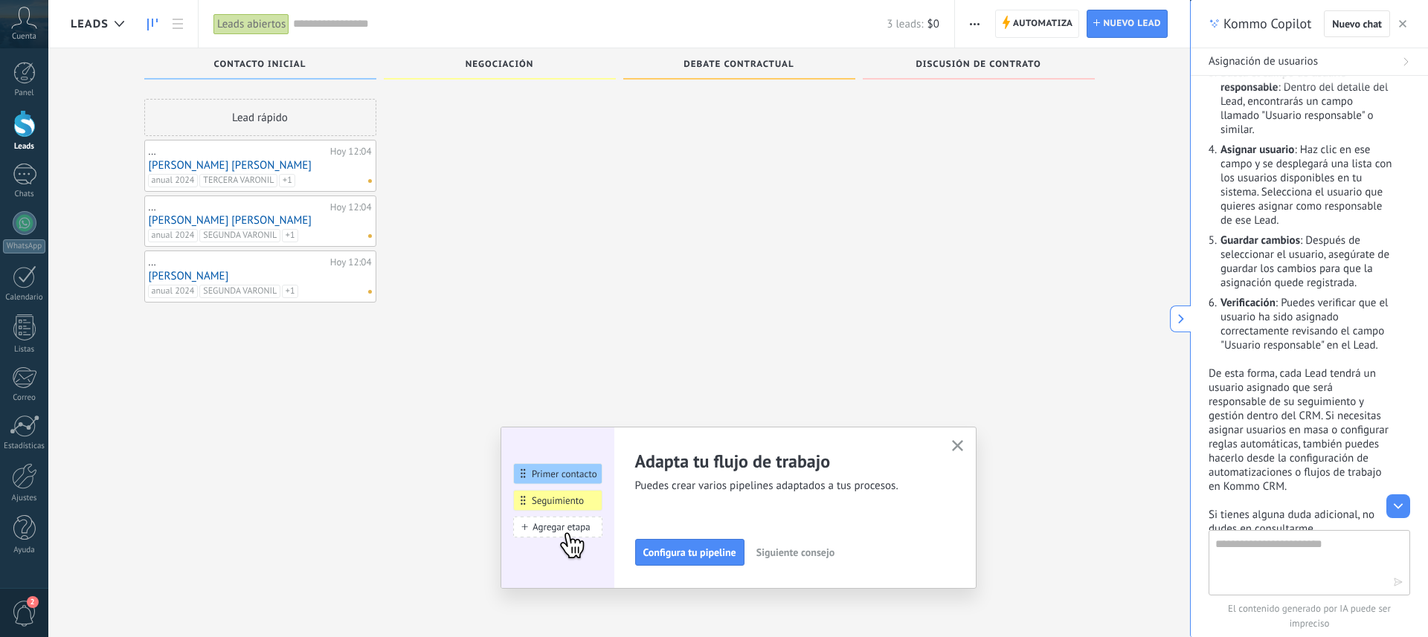
scroll to position [1, 0]
click at [221, 164] on link "[PERSON_NAME] [PERSON_NAME]" at bounding box center [260, 164] width 223 height 13
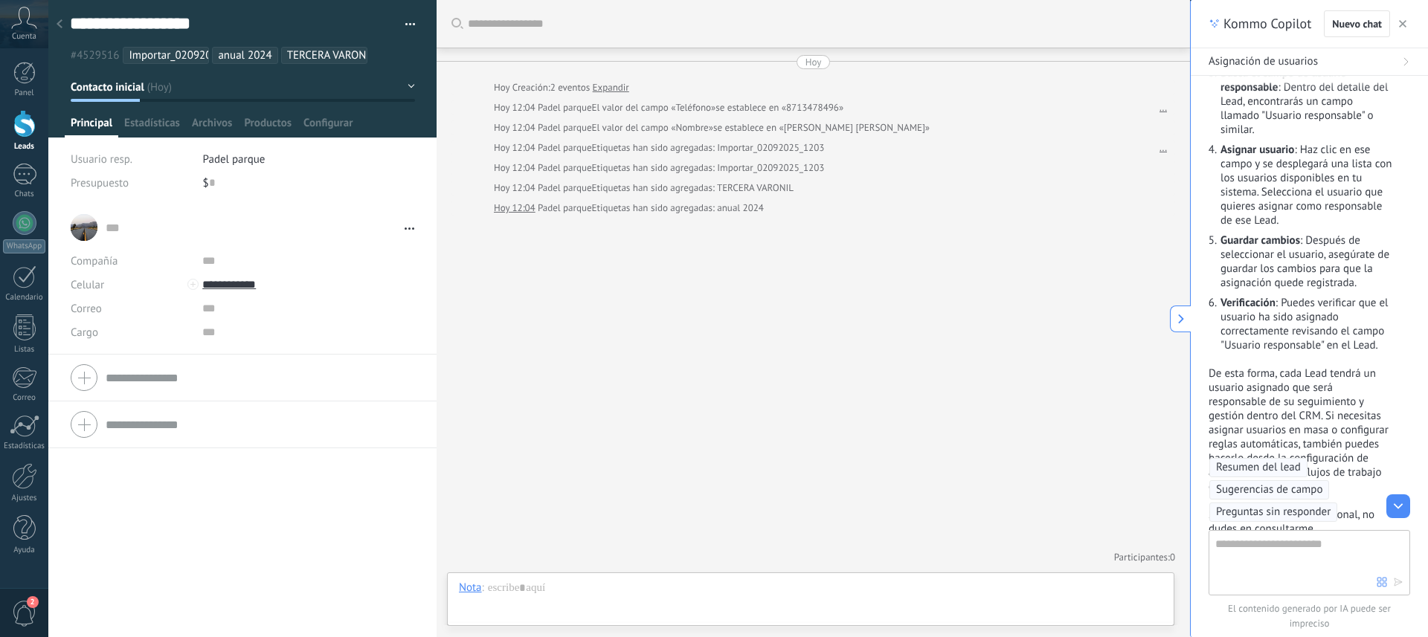
scroll to position [22, 0]
click at [1403, 22] on icon "button" at bounding box center [1402, 23] width 7 height 7
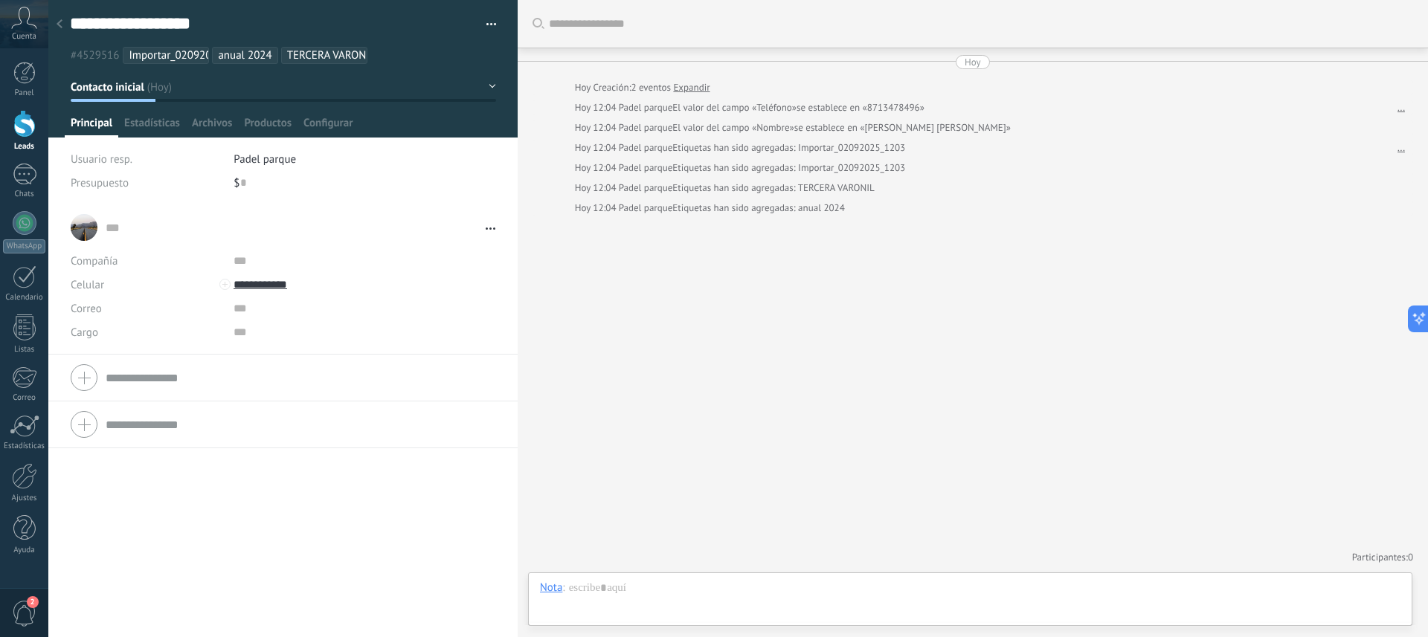
click at [486, 26] on span "button" at bounding box center [491, 26] width 10 height 3
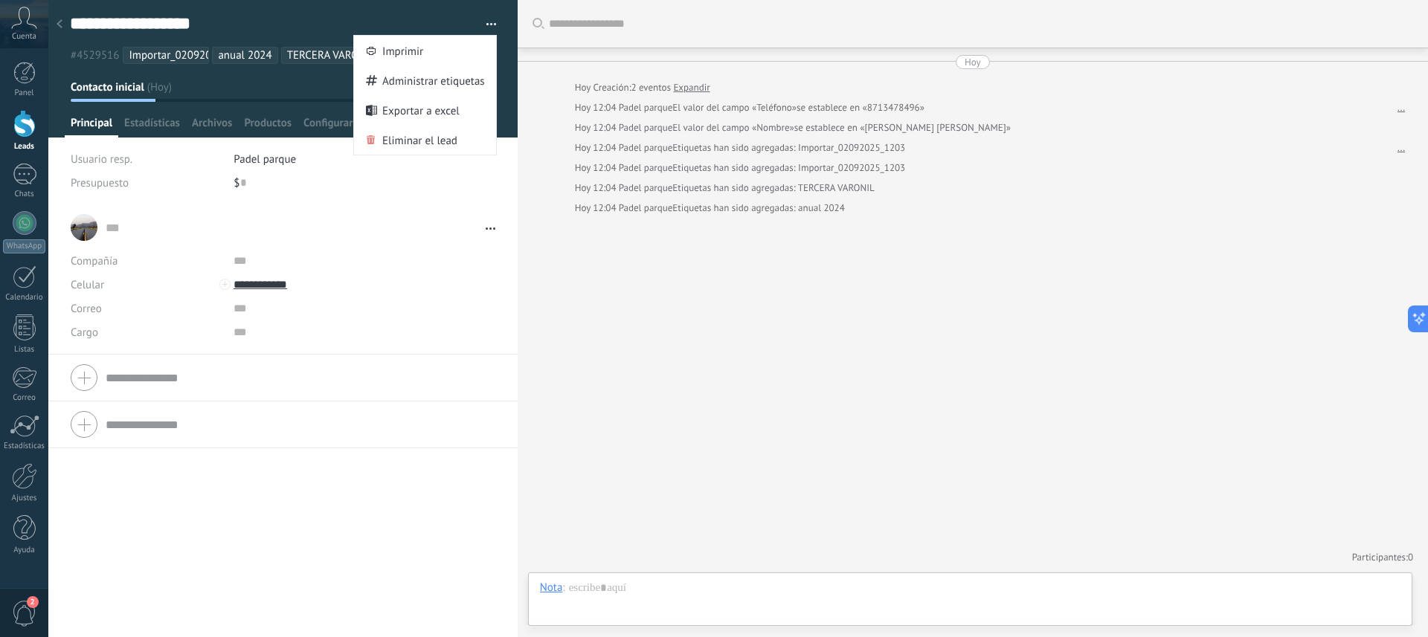
click at [406, 219] on div "... ... Abrir detalle Copie el nombre Desatar Contacto principal" at bounding box center [283, 227] width 425 height 37
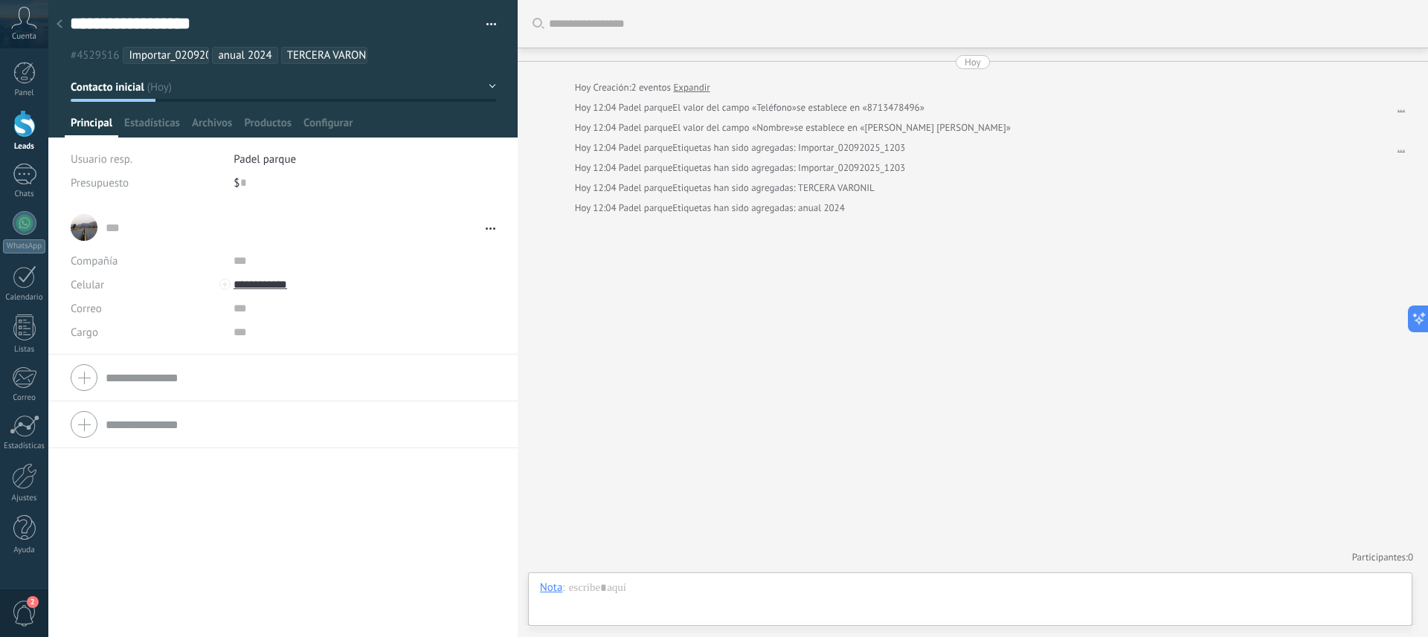
click at [114, 163] on span "Usuario resp." at bounding box center [102, 159] width 62 height 14
click at [136, 123] on span "Estadísticas" at bounding box center [152, 127] width 56 height 22
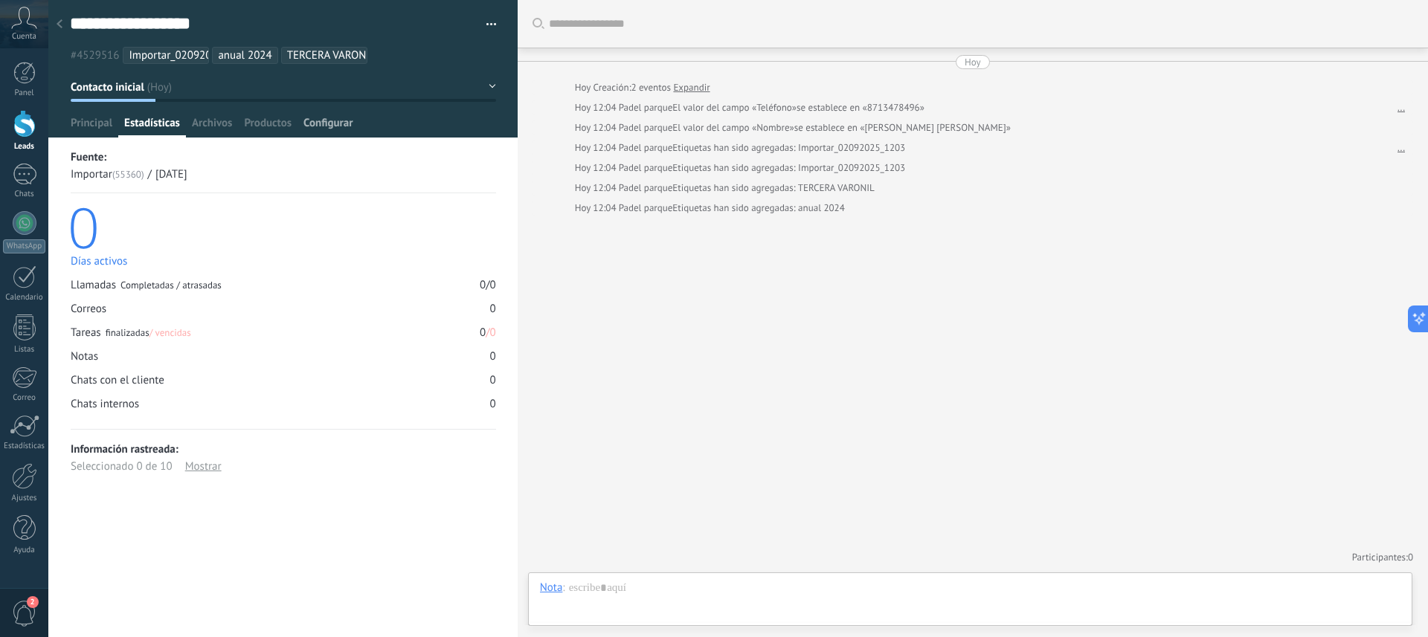
click at [309, 130] on span "Configurar" at bounding box center [327, 127] width 49 height 22
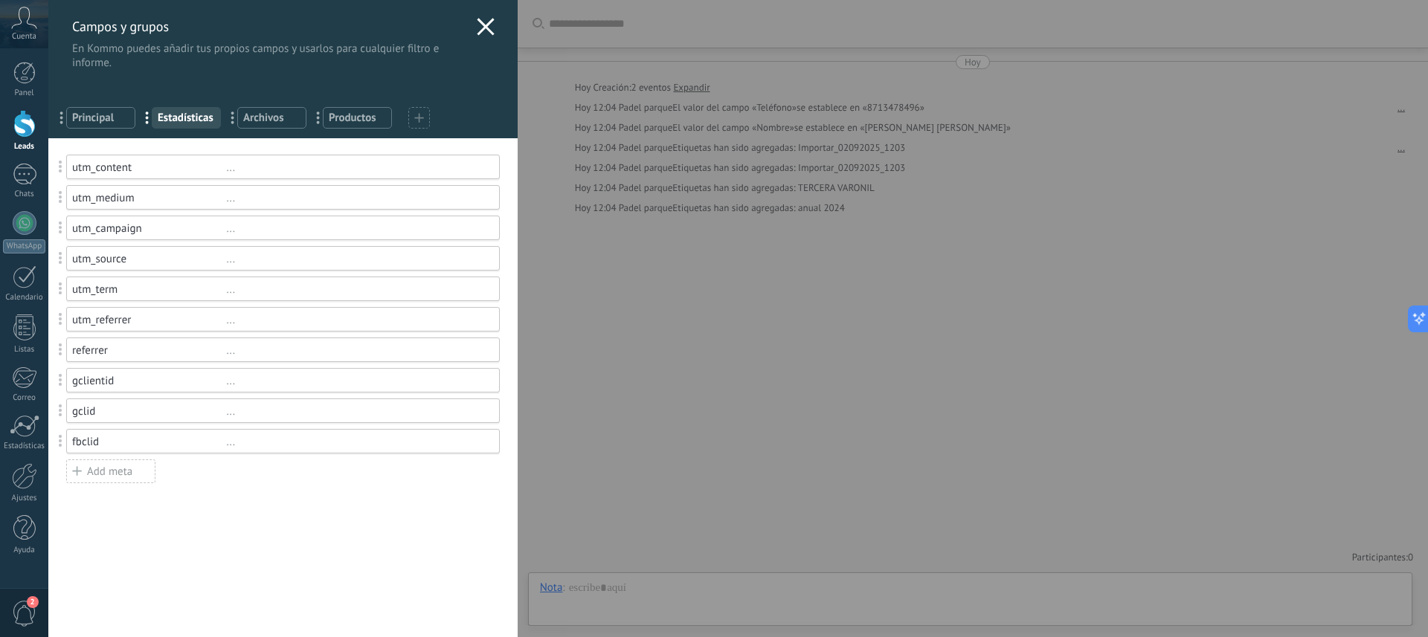
click at [88, 467] on div "Add meta" at bounding box center [110, 472] width 89 height 24
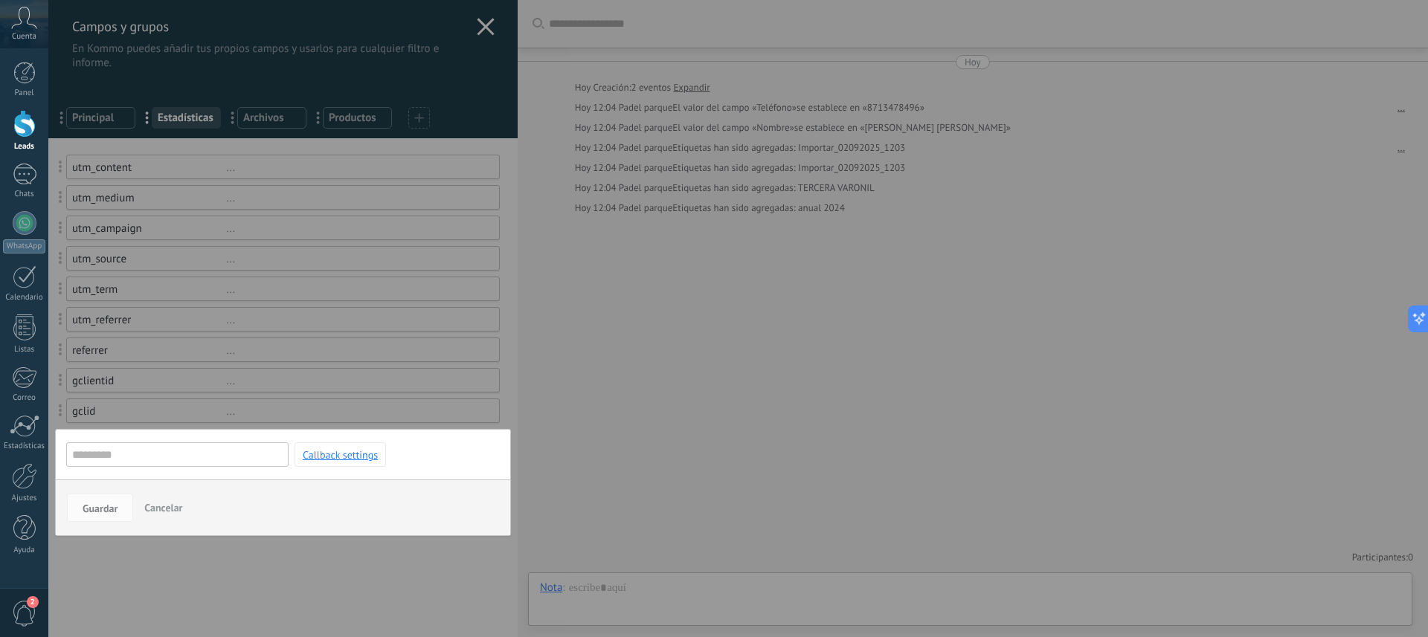
click at [156, 502] on span "Cancelar" at bounding box center [163, 507] width 38 height 13
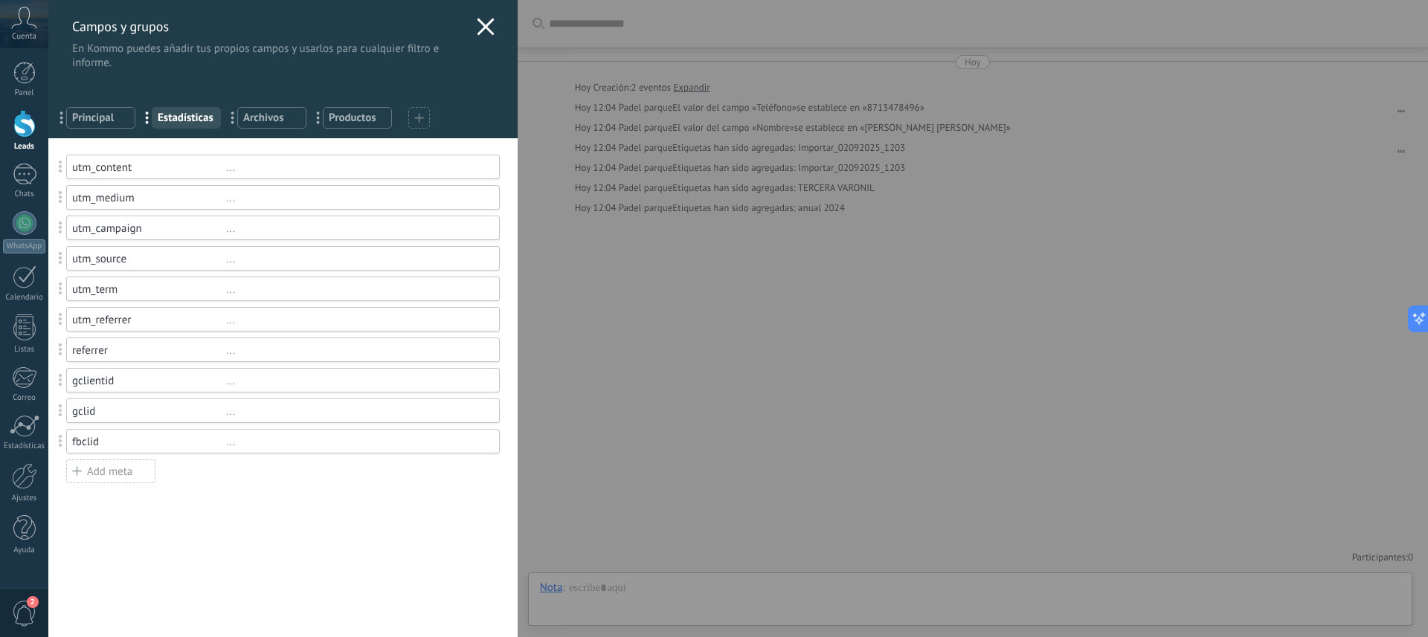
click at [485, 28] on icon at bounding box center [486, 27] width 18 height 18
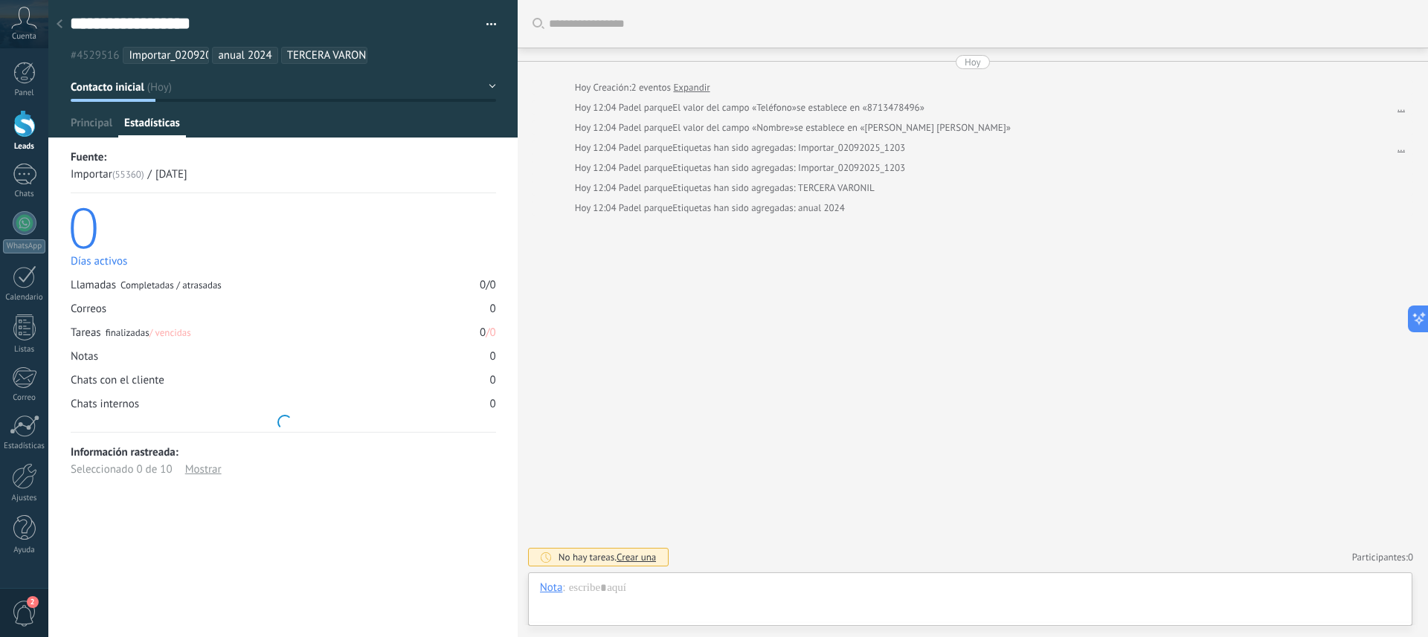
scroll to position [22, 0]
click at [26, 176] on div at bounding box center [25, 175] width 24 height 22
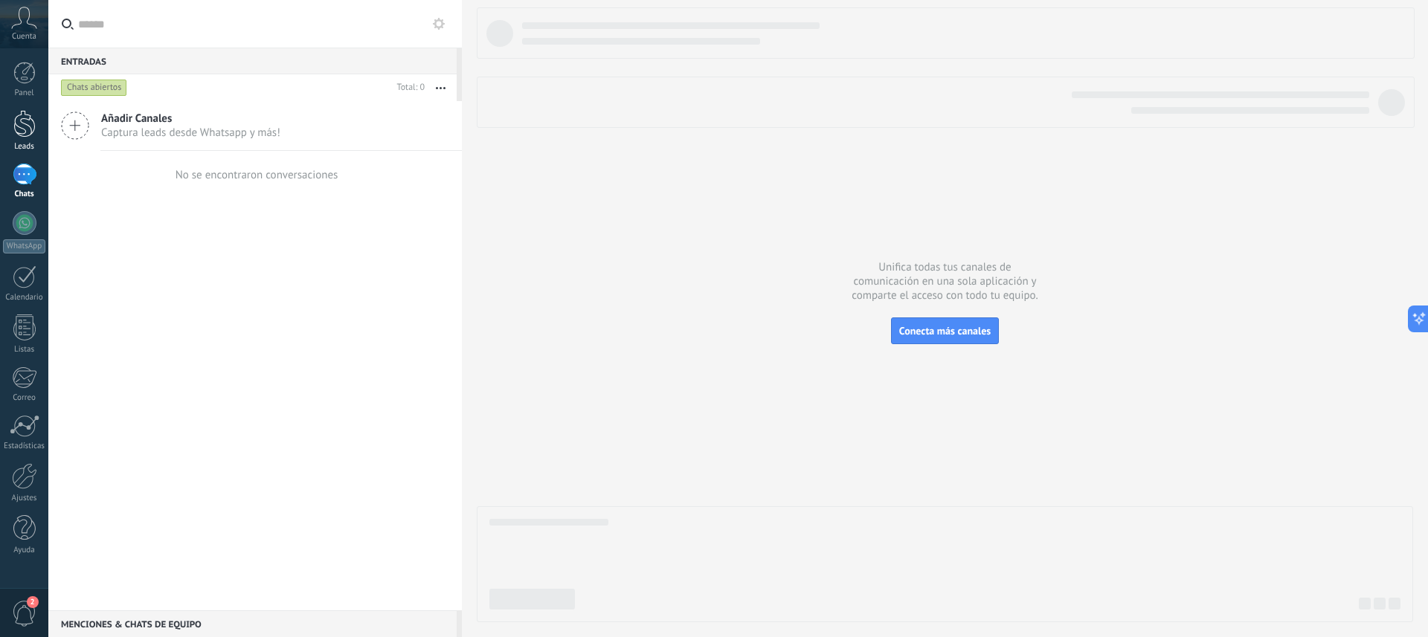
click at [29, 128] on div at bounding box center [24, 124] width 22 height 28
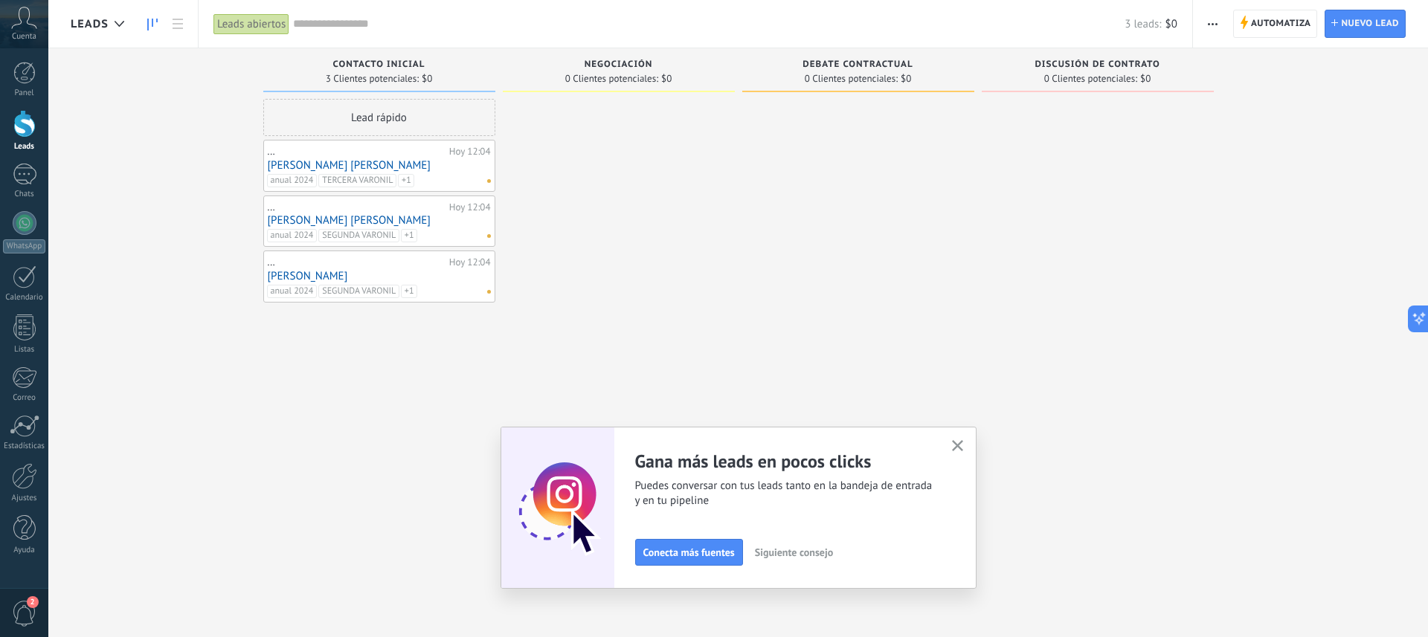
click at [298, 277] on link "[PERSON_NAME]" at bounding box center [379, 276] width 223 height 13
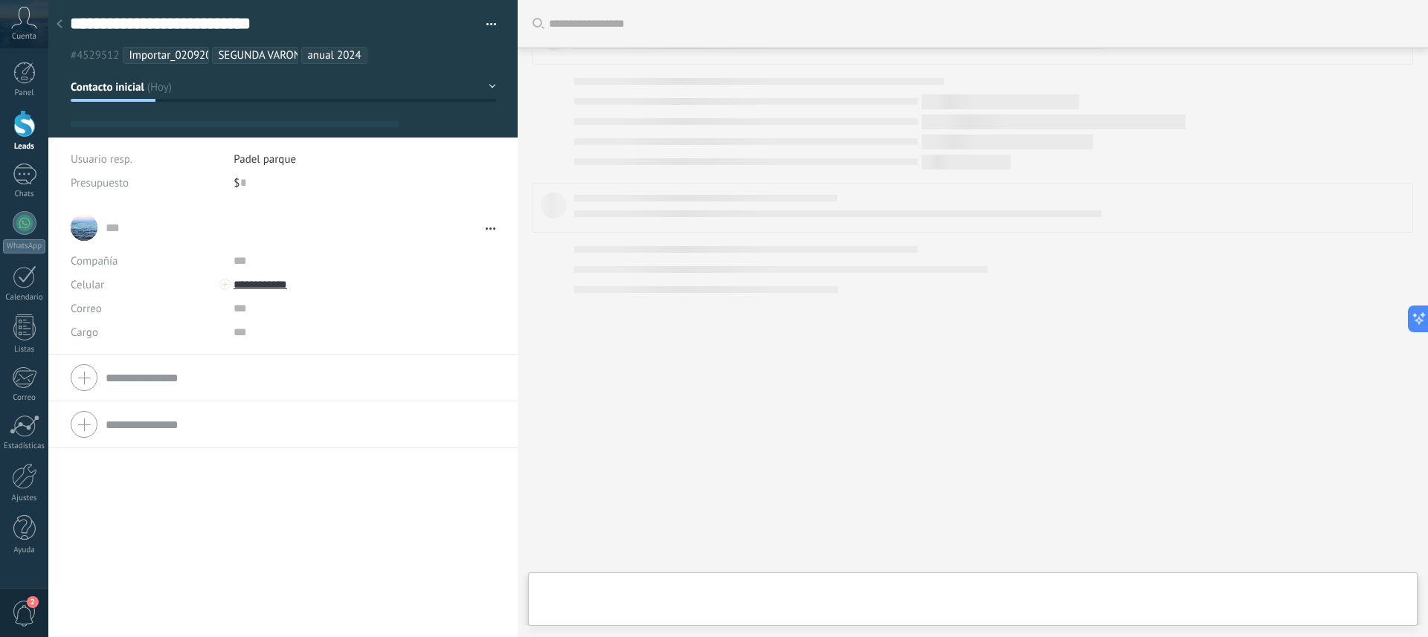
scroll to position [22, 0]
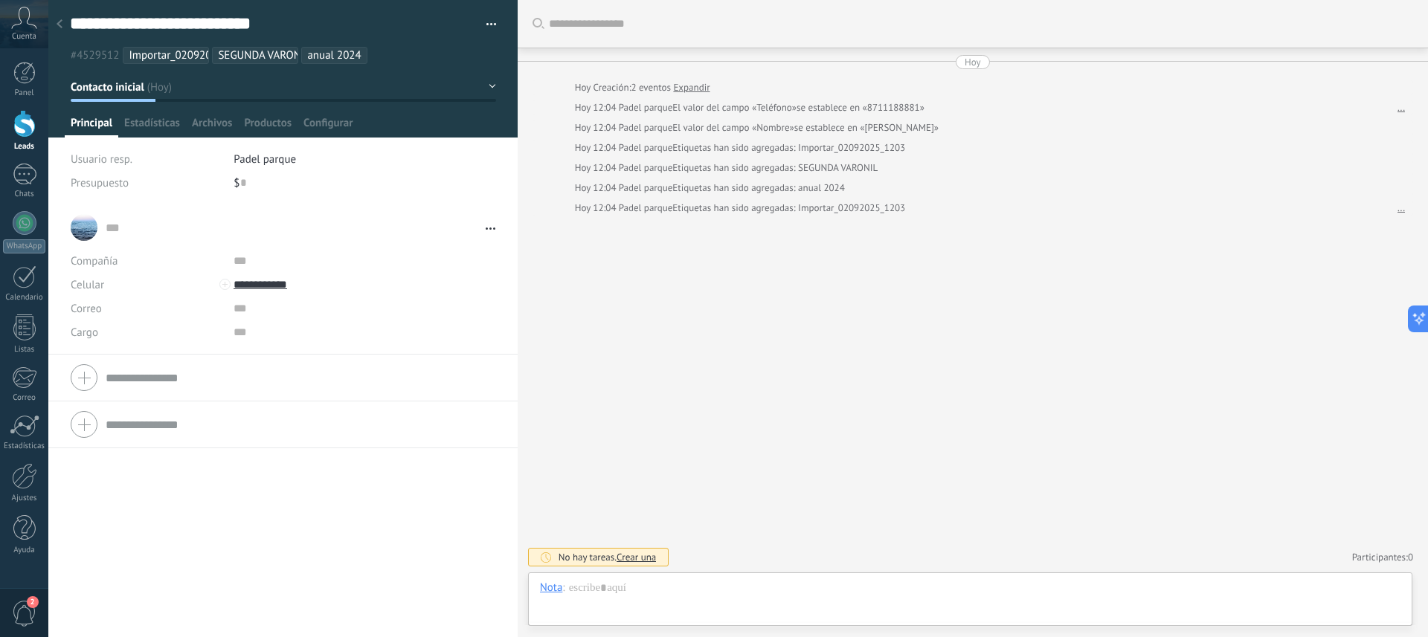
click at [107, 158] on span "Usuario resp." at bounding box center [102, 159] width 62 height 14
click at [486, 231] on span "Abrir detalle Copie el nombre Desatar Contacto principal" at bounding box center [486, 228] width 17 height 11
click at [1397, 110] on link "..." at bounding box center [1400, 107] width 7 height 15
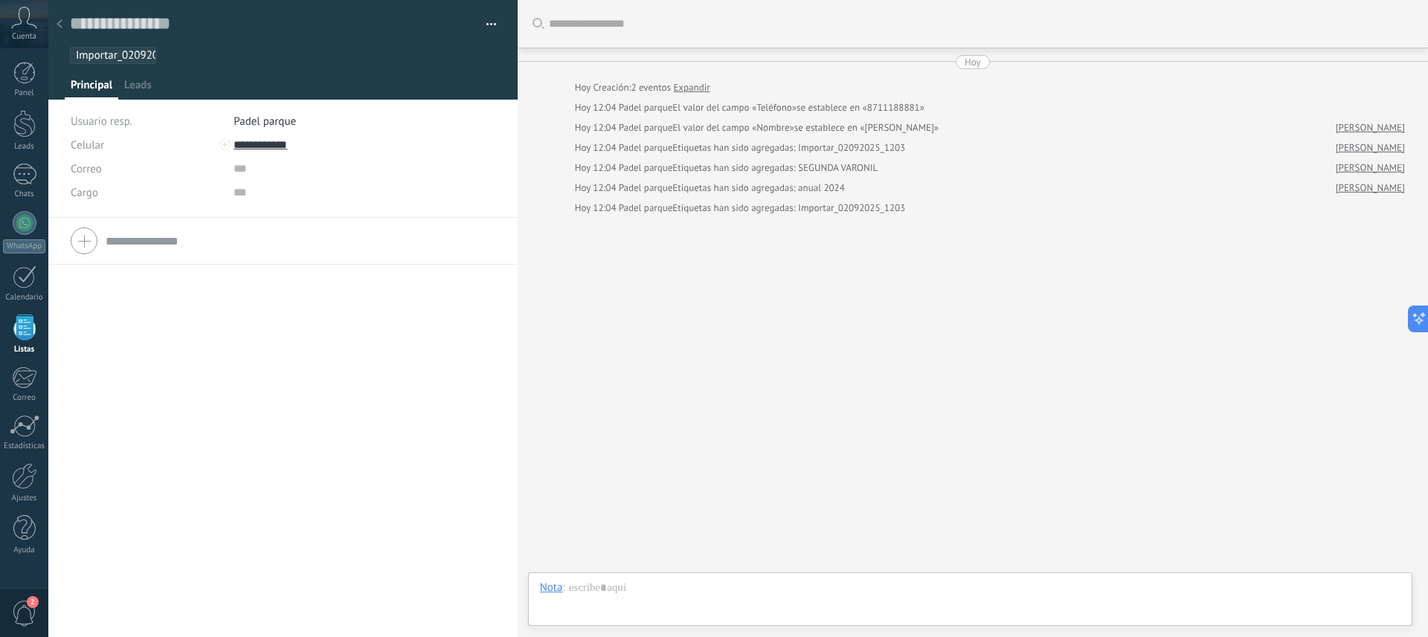
scroll to position [22, 0]
click at [428, 35] on div "Copie el nombre Guardar y crear Imprimir Administrar etiquetas" at bounding box center [283, 24] width 427 height 23
click at [58, 28] on icon at bounding box center [60, 23] width 6 height 9
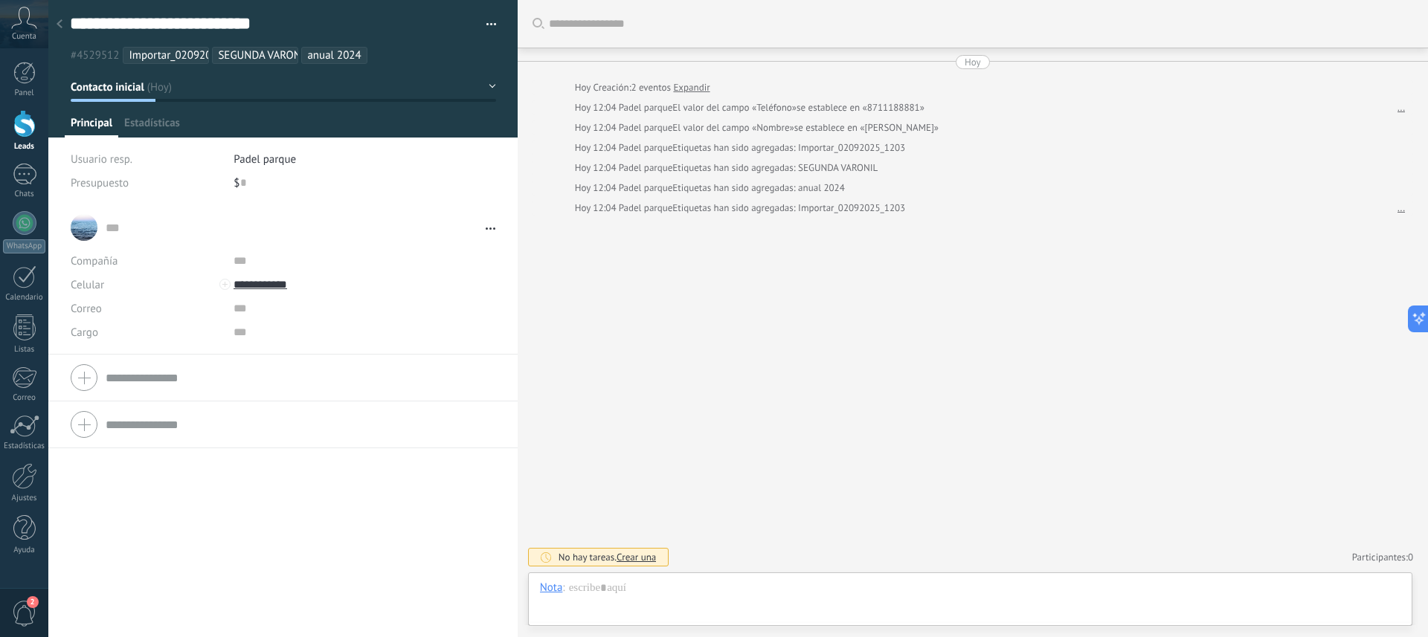
scroll to position [22, 0]
click at [59, 28] on icon at bounding box center [60, 23] width 6 height 9
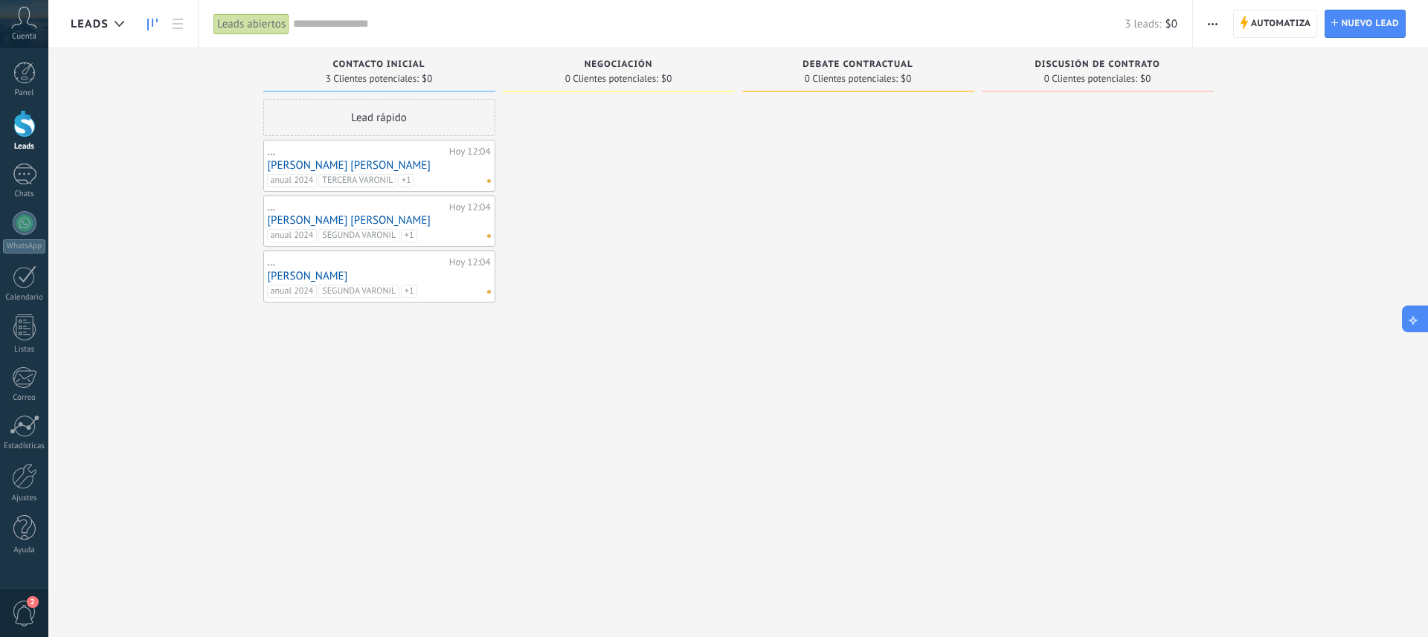
click at [1424, 326] on button at bounding box center [1415, 319] width 27 height 27
type textarea "**********"
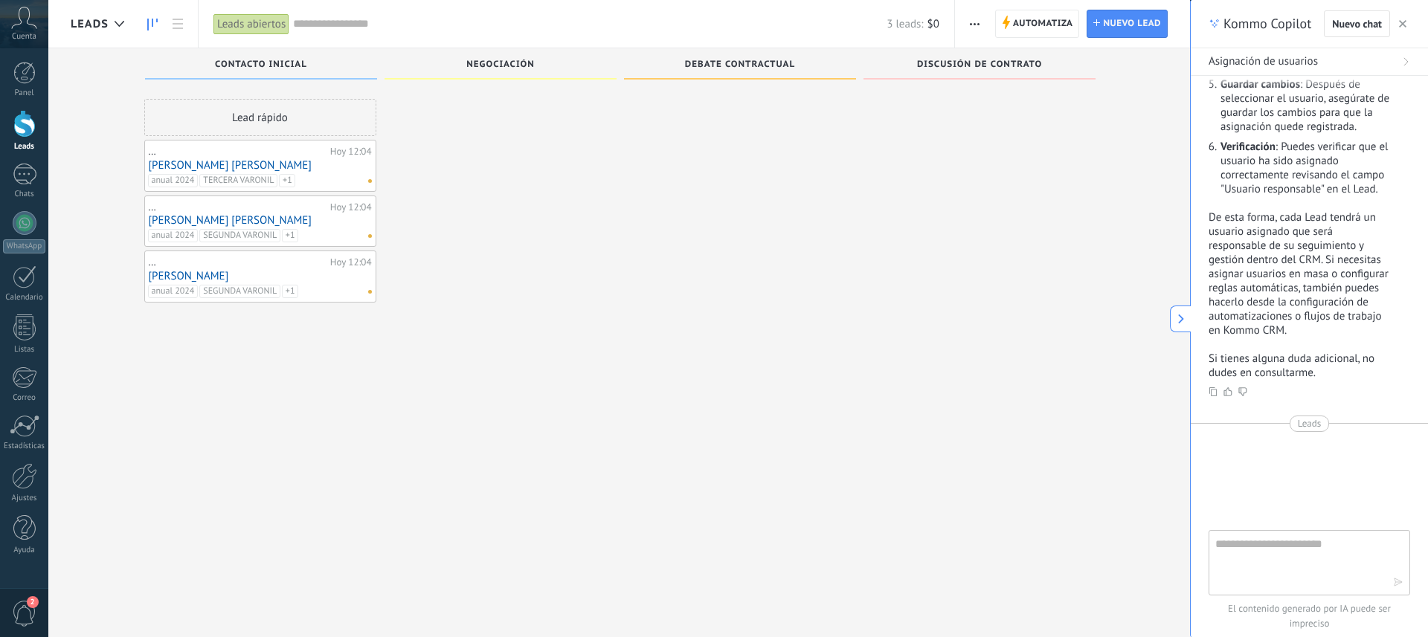
scroll to position [3, 0]
click at [1280, 545] on textarea at bounding box center [1298, 562] width 167 height 54
type textarea "**********"
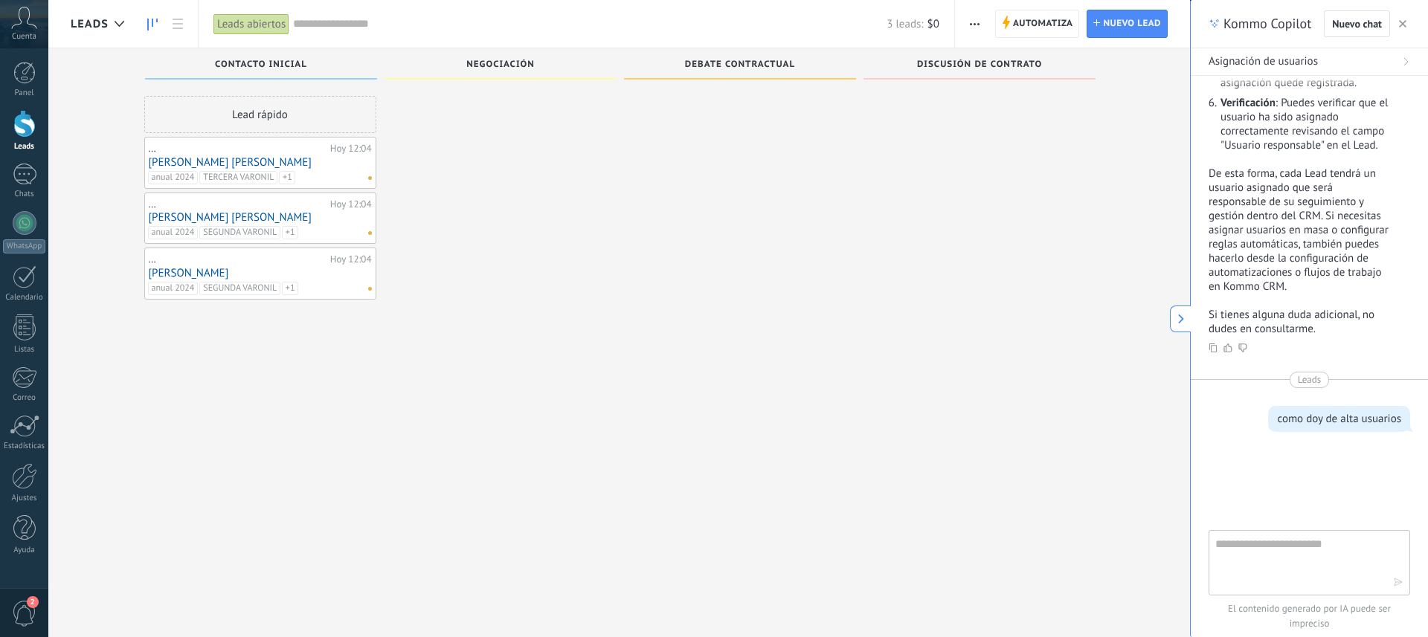
scroll to position [510, 0]
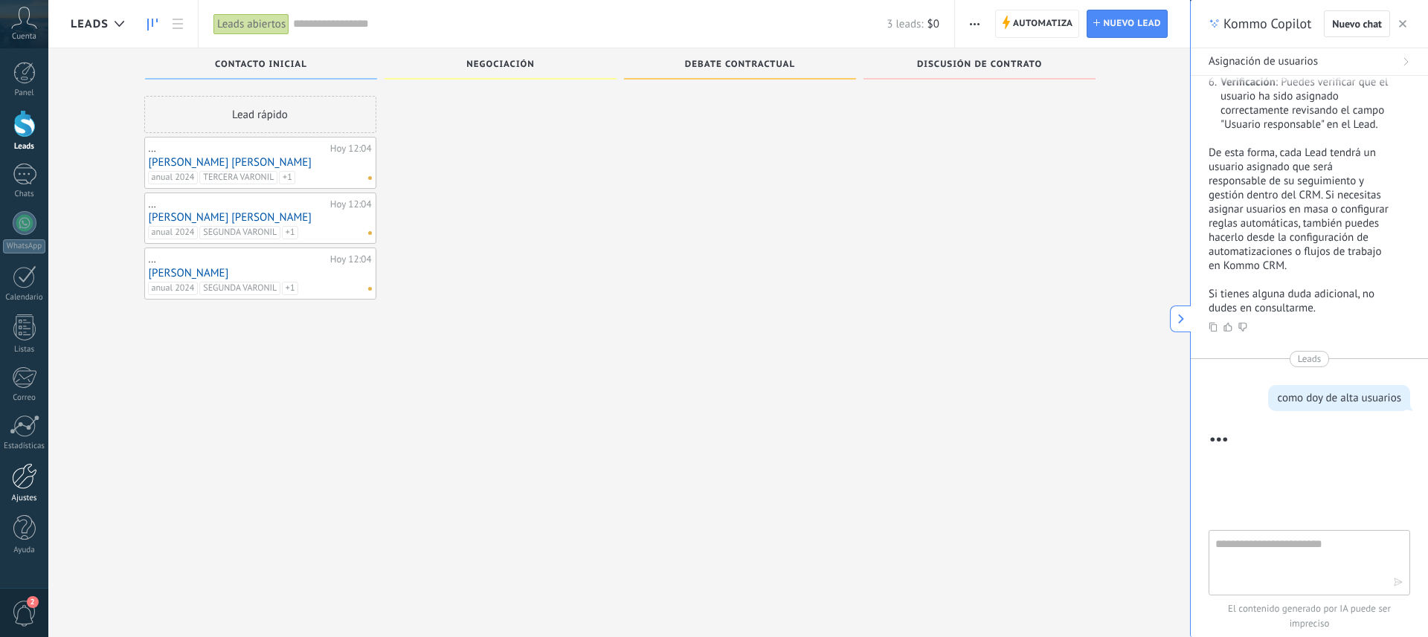
click at [20, 490] on link "Ajustes" at bounding box center [24, 483] width 48 height 40
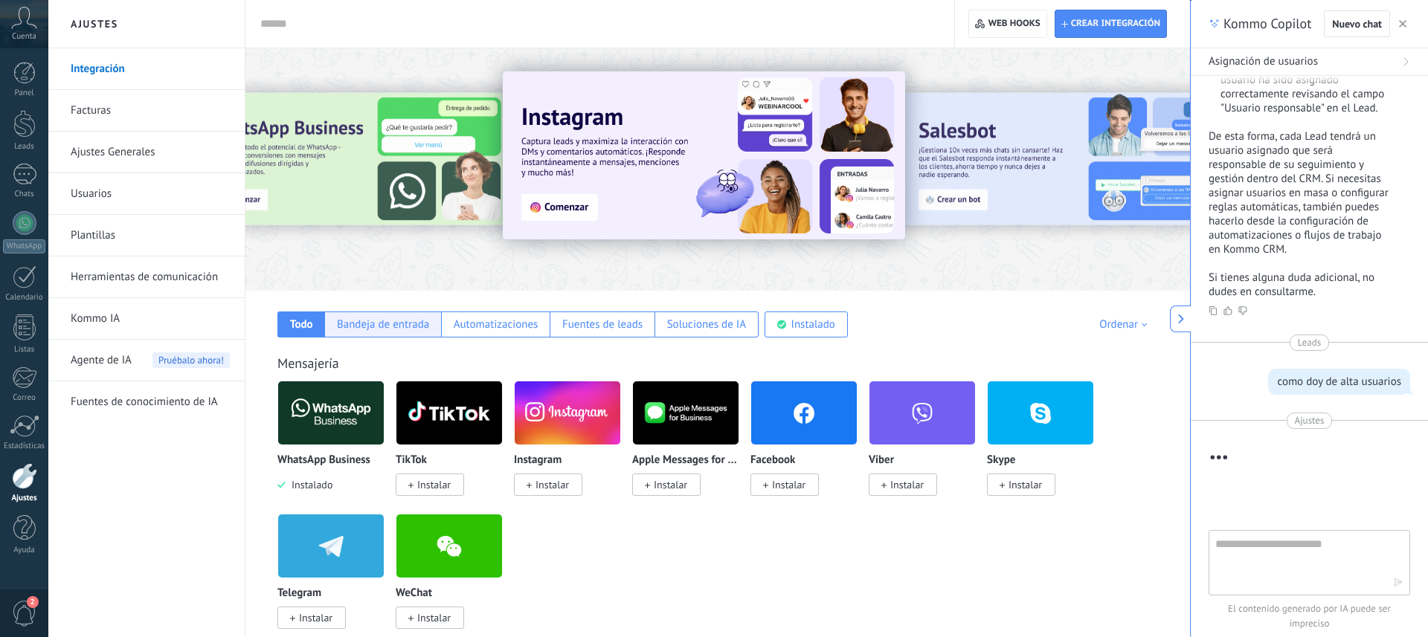
scroll to position [726, 0]
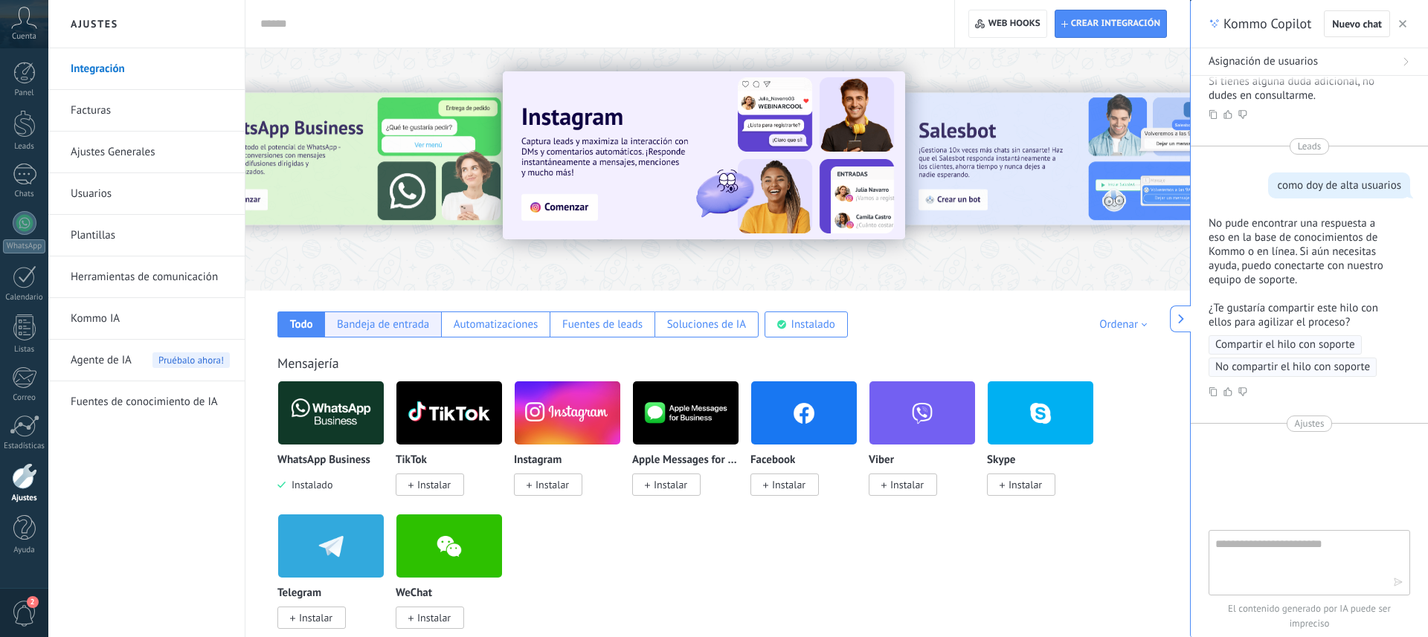
click at [372, 329] on div "Bandeja de entrada" at bounding box center [383, 325] width 92 height 14
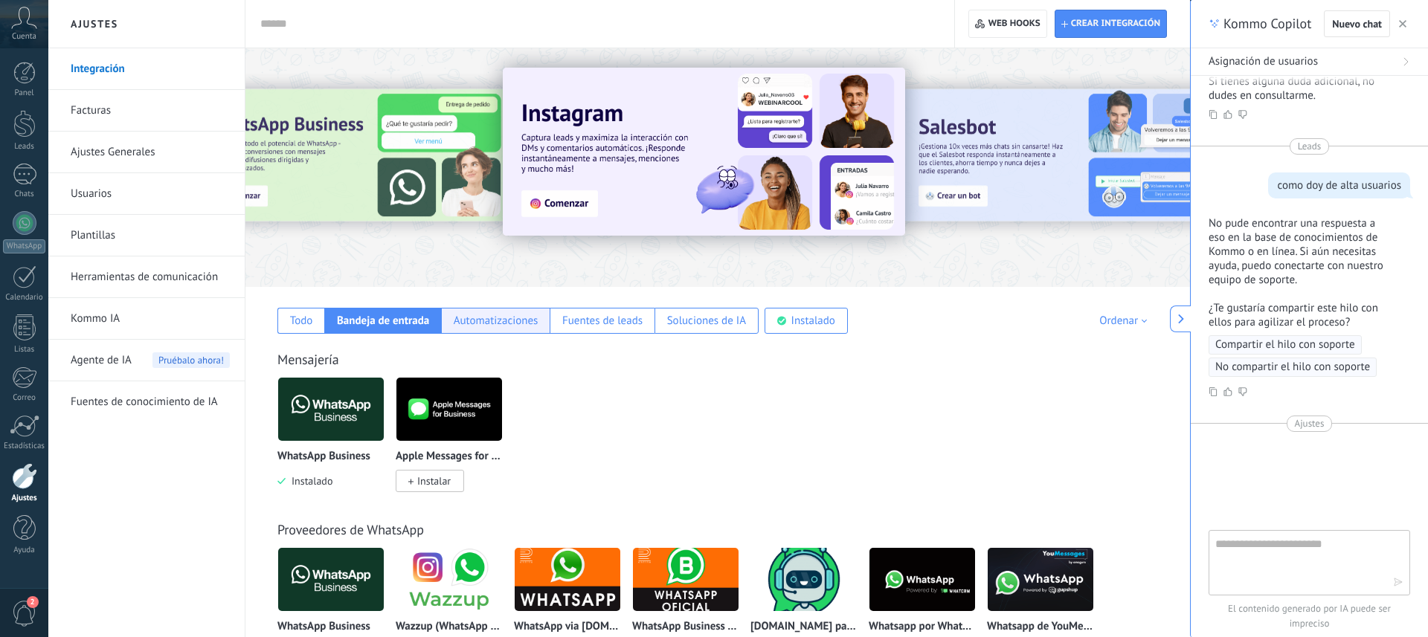
click at [493, 327] on div "Automatizaciones" at bounding box center [496, 321] width 85 height 14
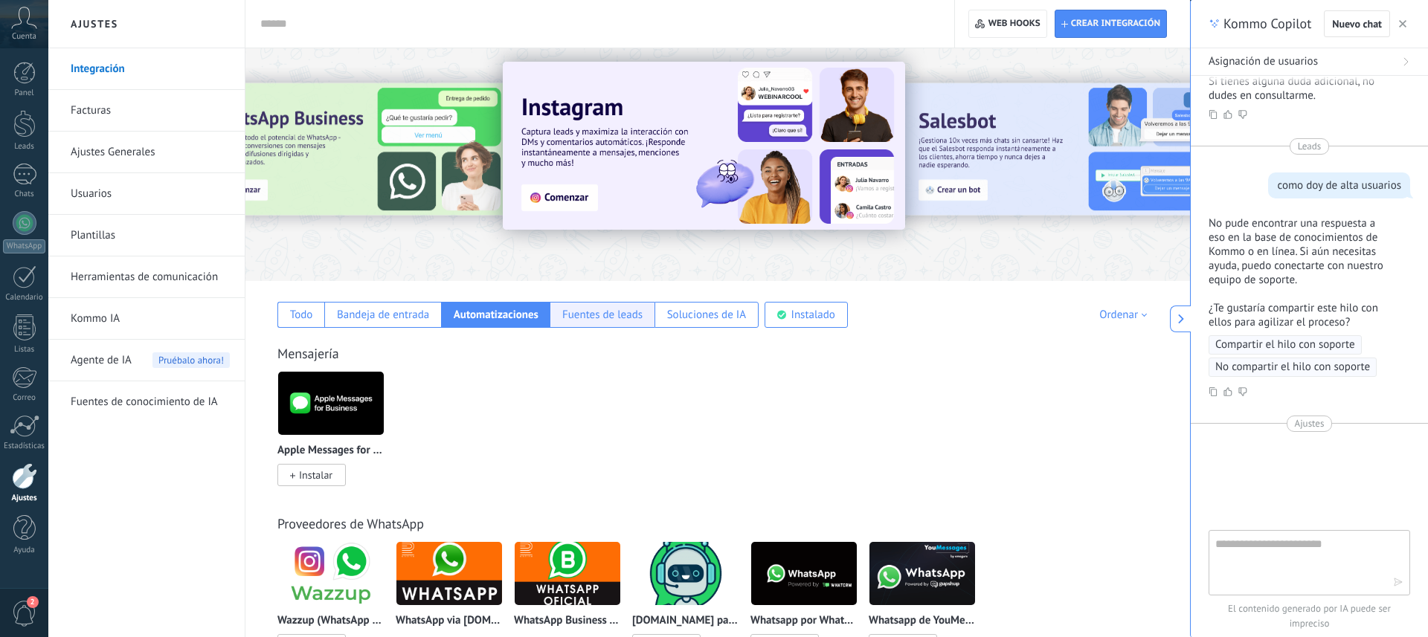
scroll to position [13, 0]
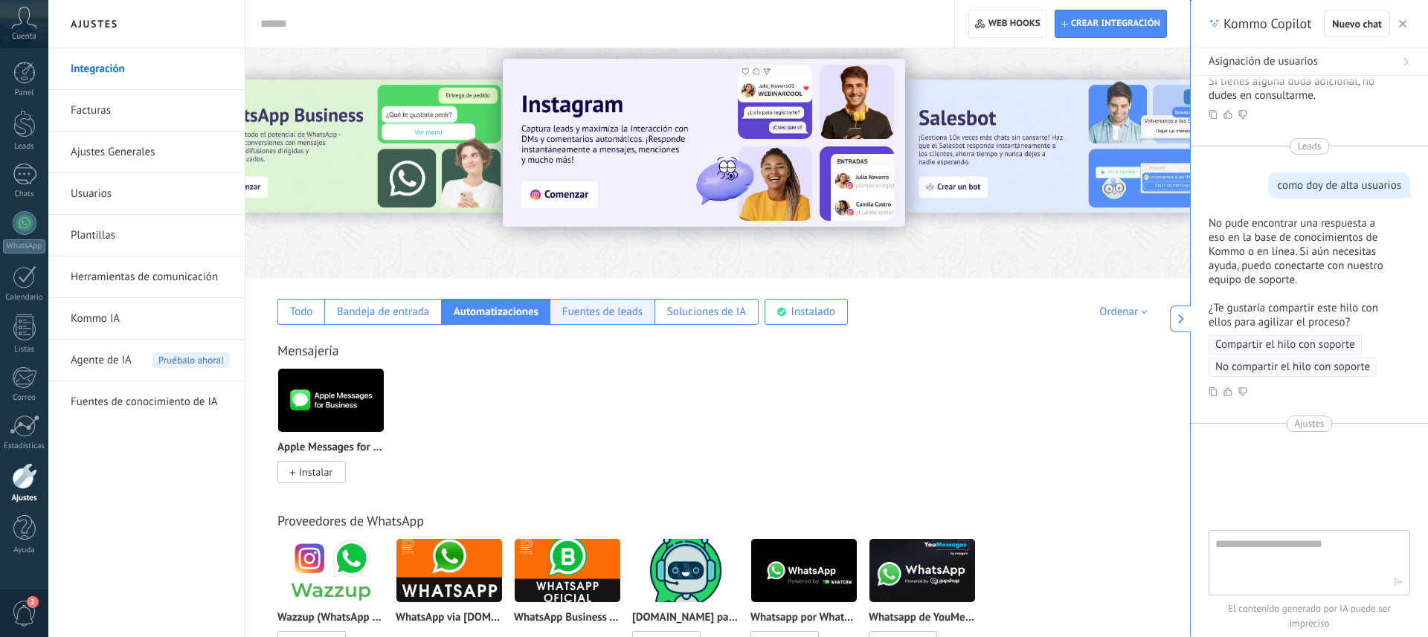
click at [580, 315] on div "Fuentes de leads" at bounding box center [602, 312] width 80 height 14
click at [678, 322] on div "Soluciones de IA" at bounding box center [706, 312] width 104 height 26
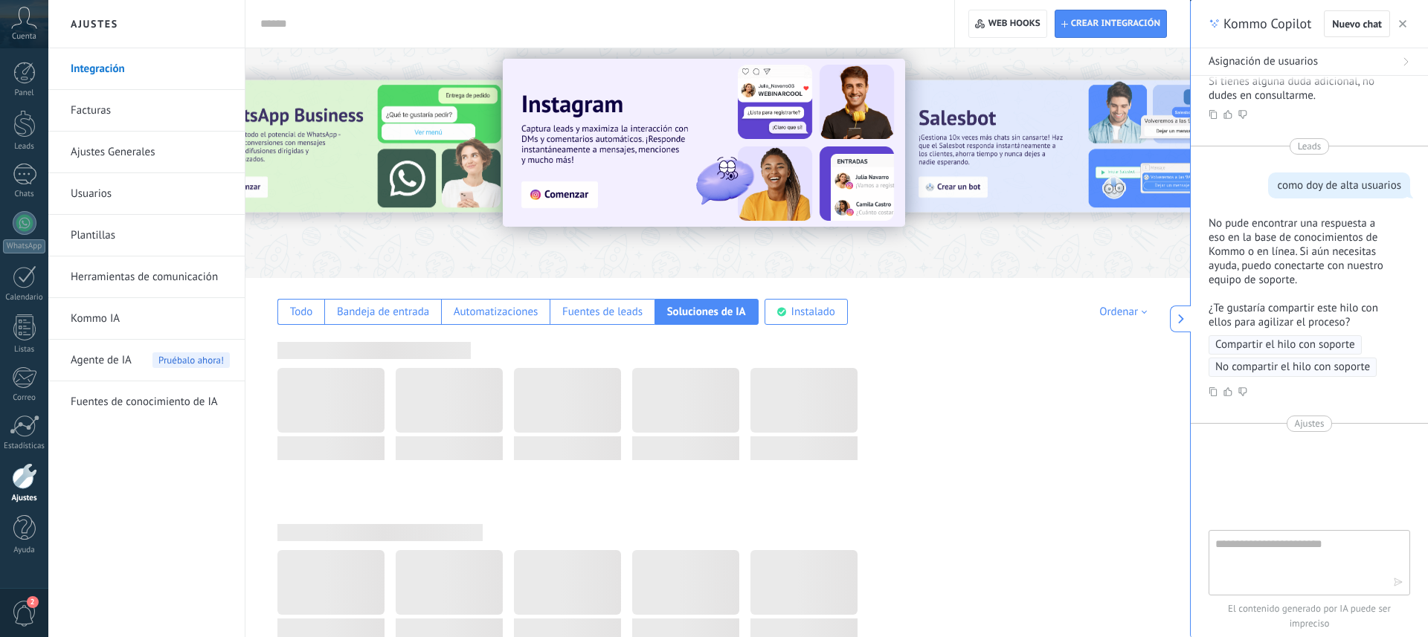
scroll to position [14, 0]
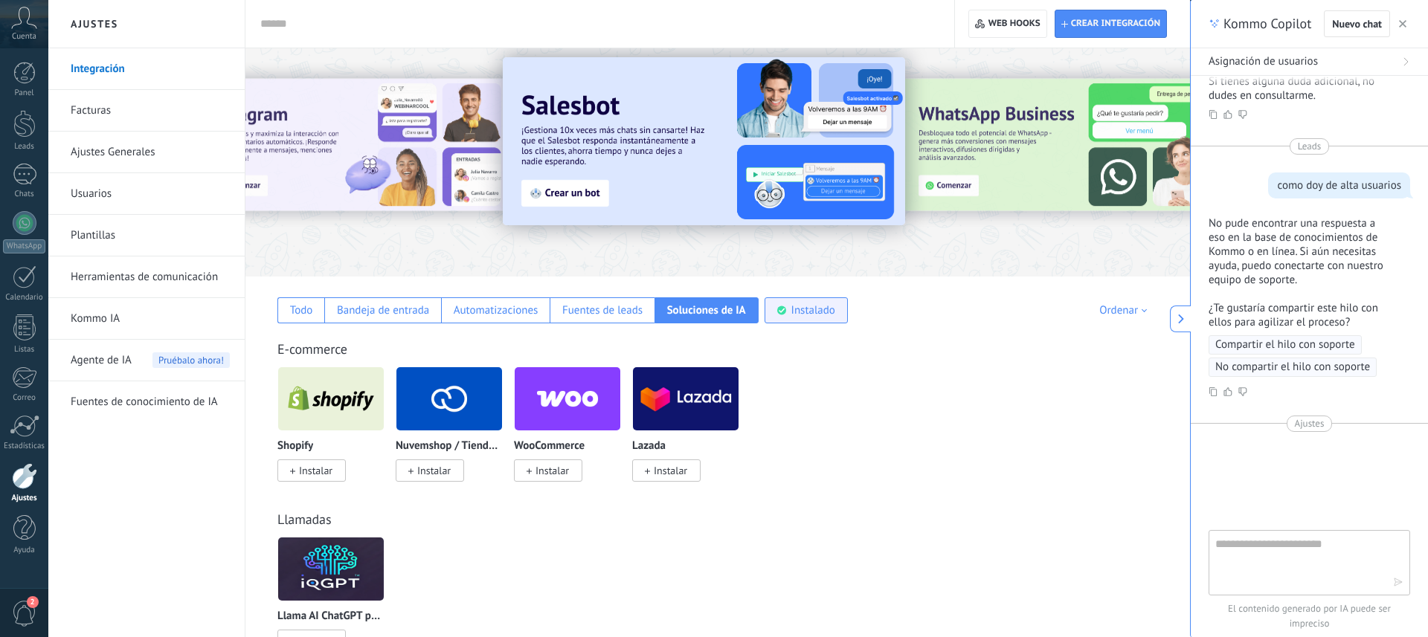
click at [797, 314] on div "Instalado" at bounding box center [813, 310] width 44 height 14
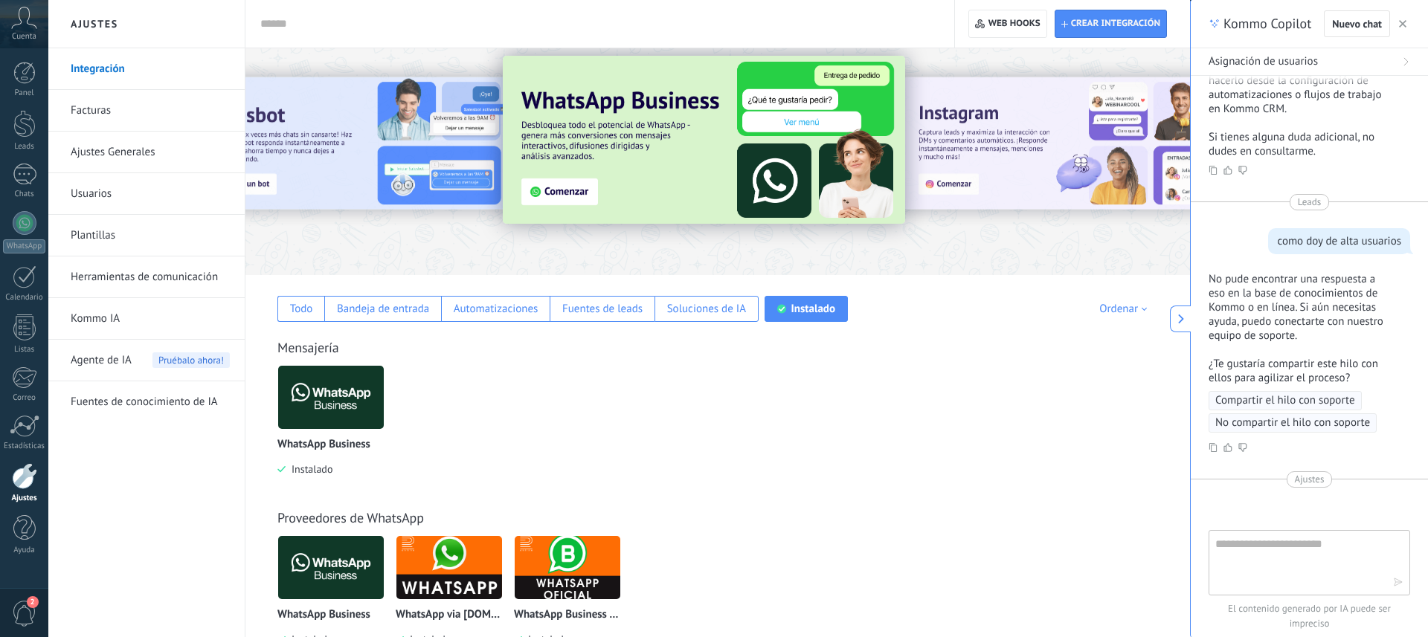
scroll to position [0, 0]
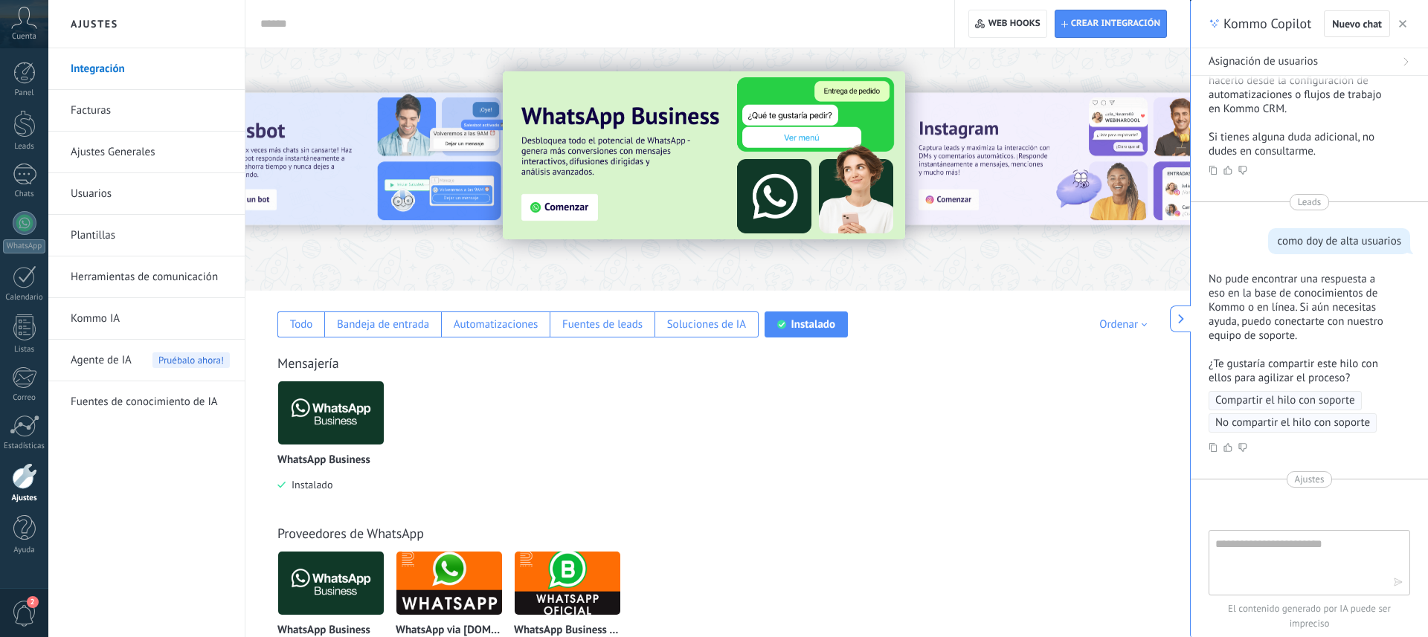
click at [1404, 21] on icon "button" at bounding box center [1402, 23] width 7 height 7
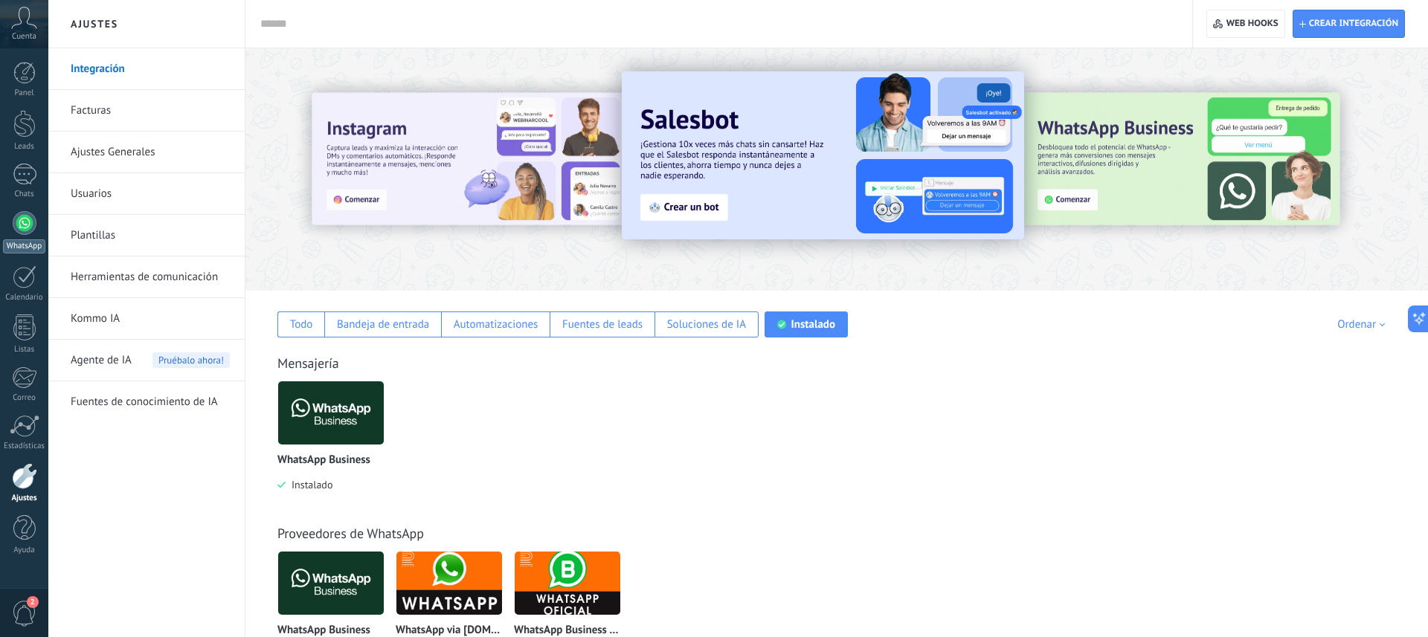
click at [24, 228] on div at bounding box center [25, 223] width 24 height 24
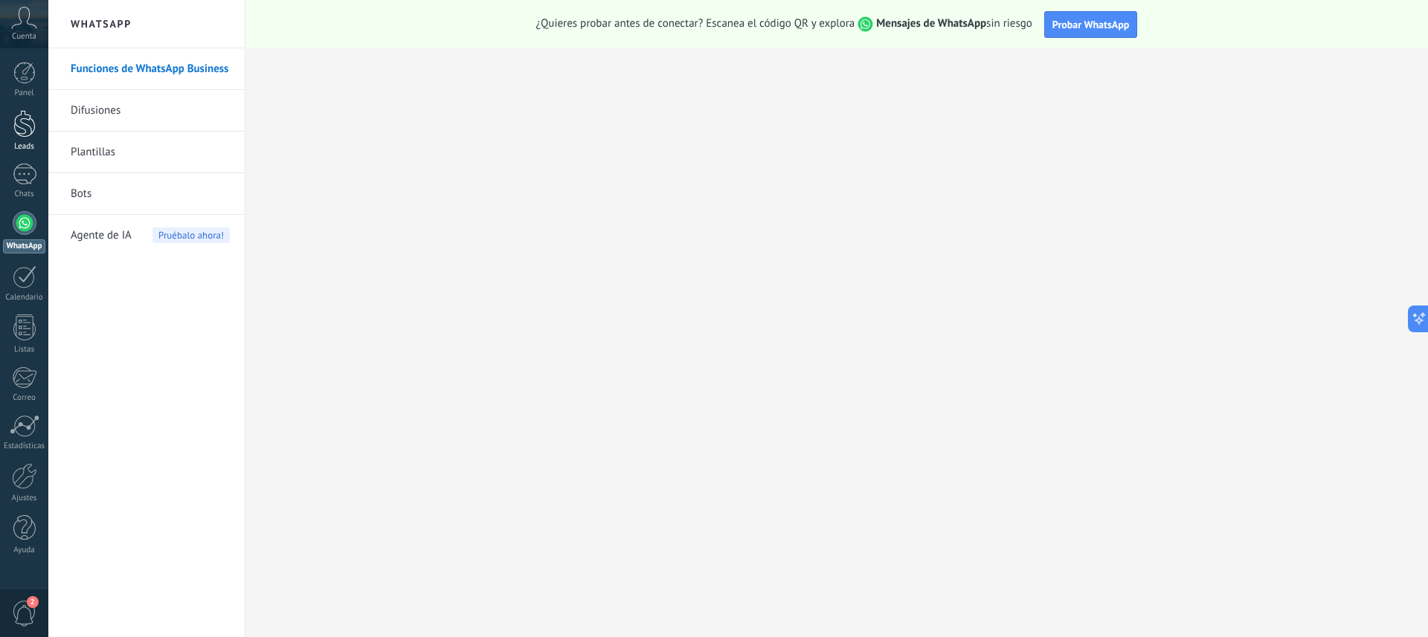
click at [27, 123] on div at bounding box center [24, 124] width 22 height 28
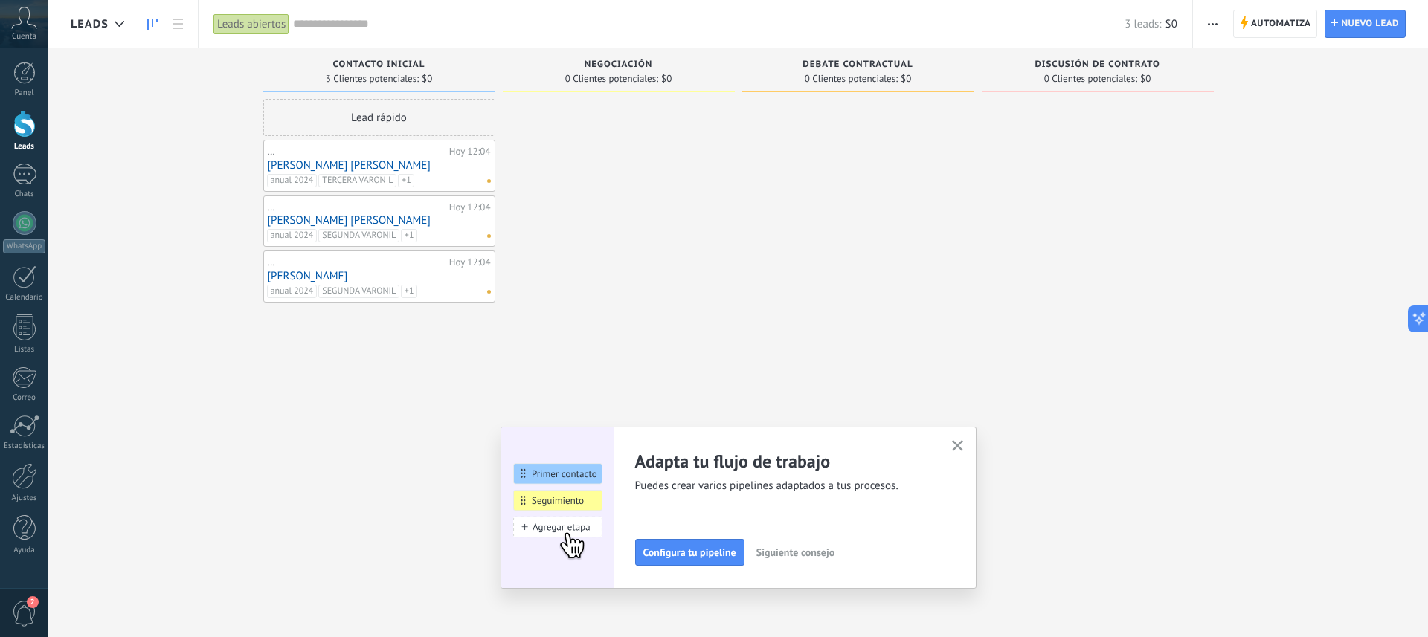
click at [1216, 25] on span "button" at bounding box center [1213, 24] width 10 height 28
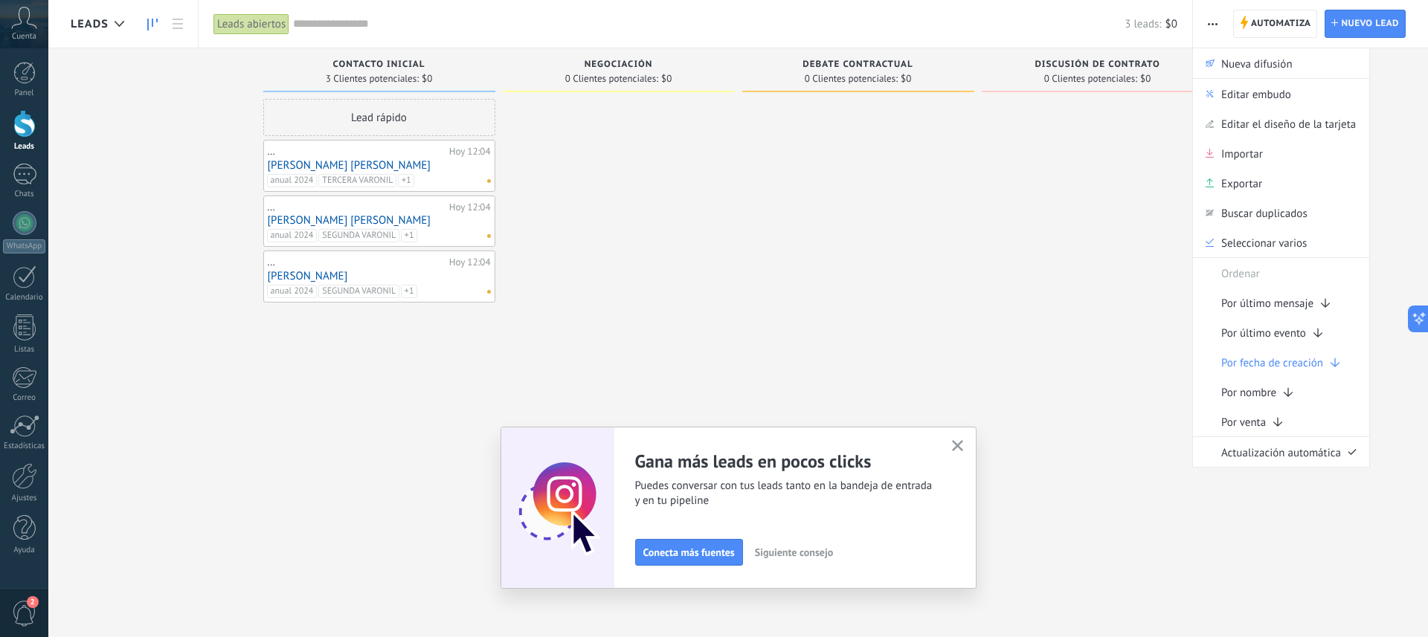
click at [248, 19] on div "Leads abiertos" at bounding box center [251, 24] width 76 height 22
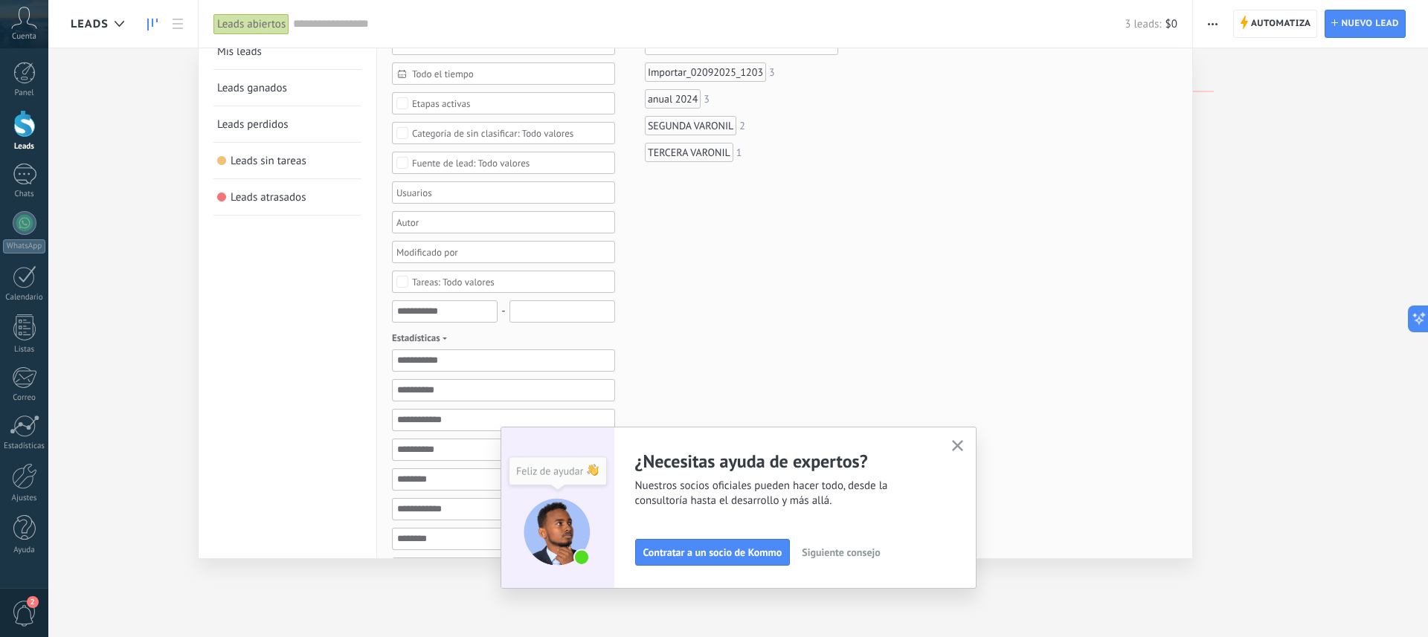
scroll to position [52, 0]
click at [449, 198] on div at bounding box center [498, 192] width 208 height 18
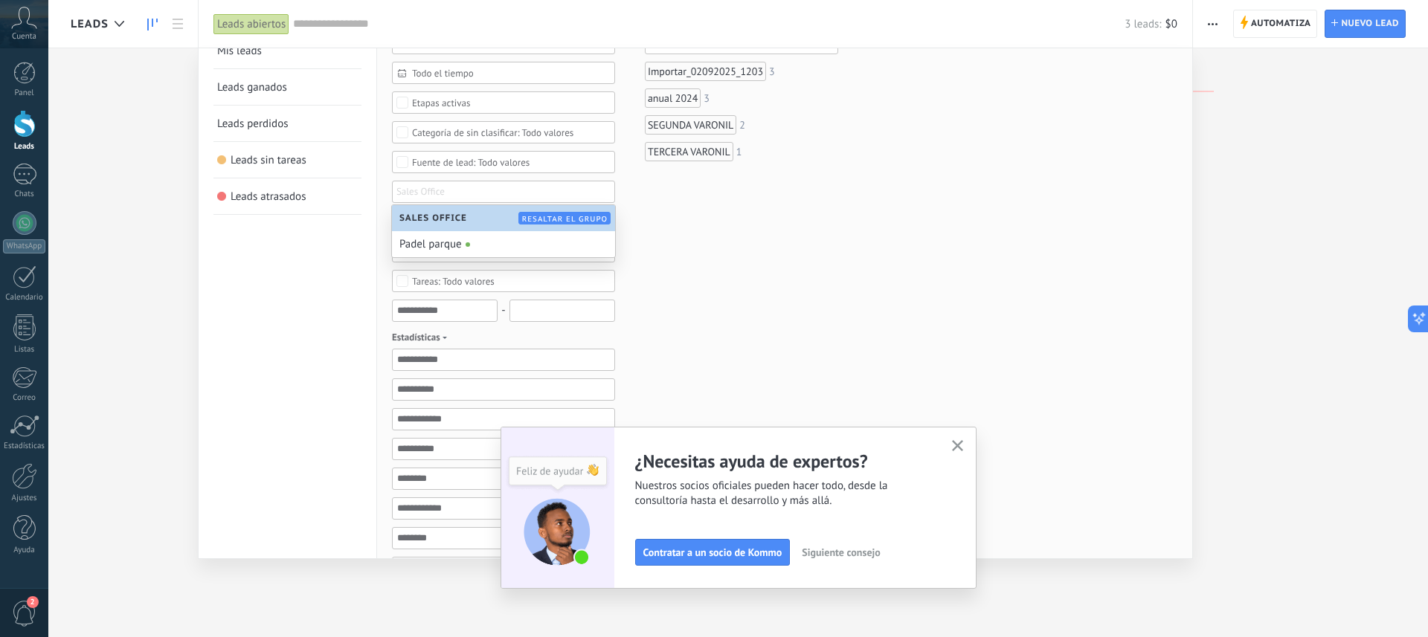
click at [556, 219] on span "Resaltar el grupo" at bounding box center [565, 219] width 86 height 10
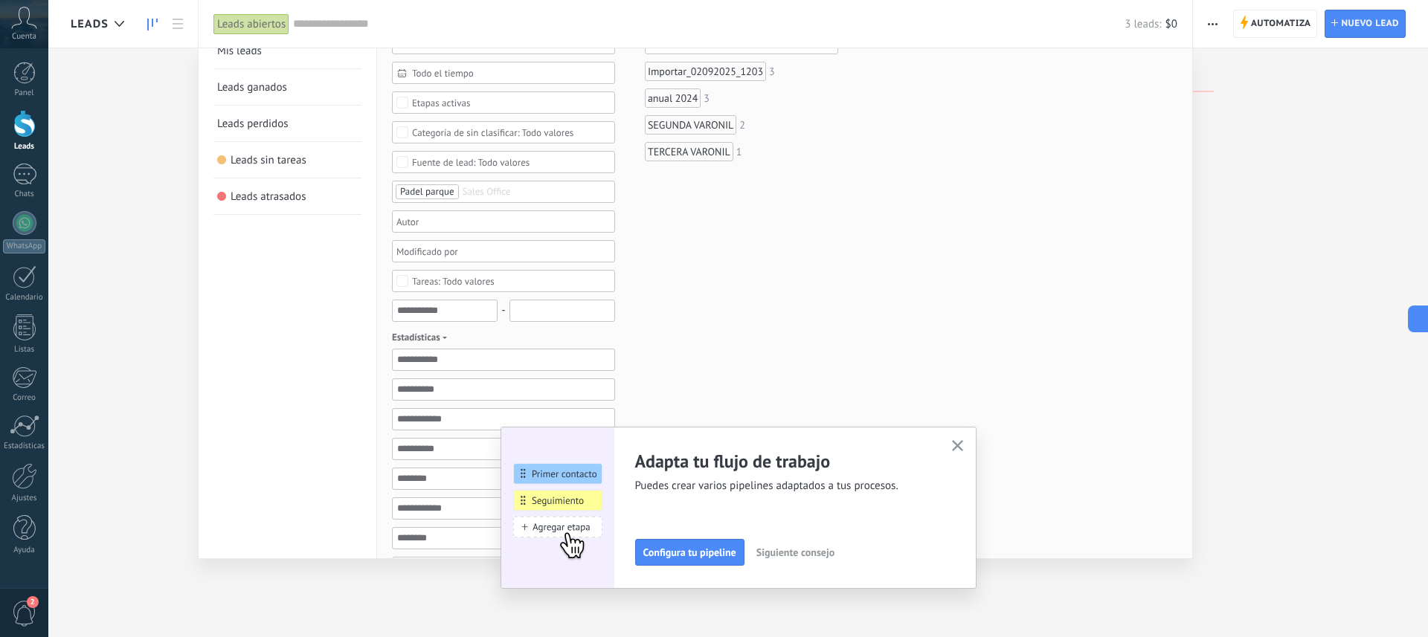
click at [503, 191] on input "text" at bounding box center [500, 192] width 74 height 18
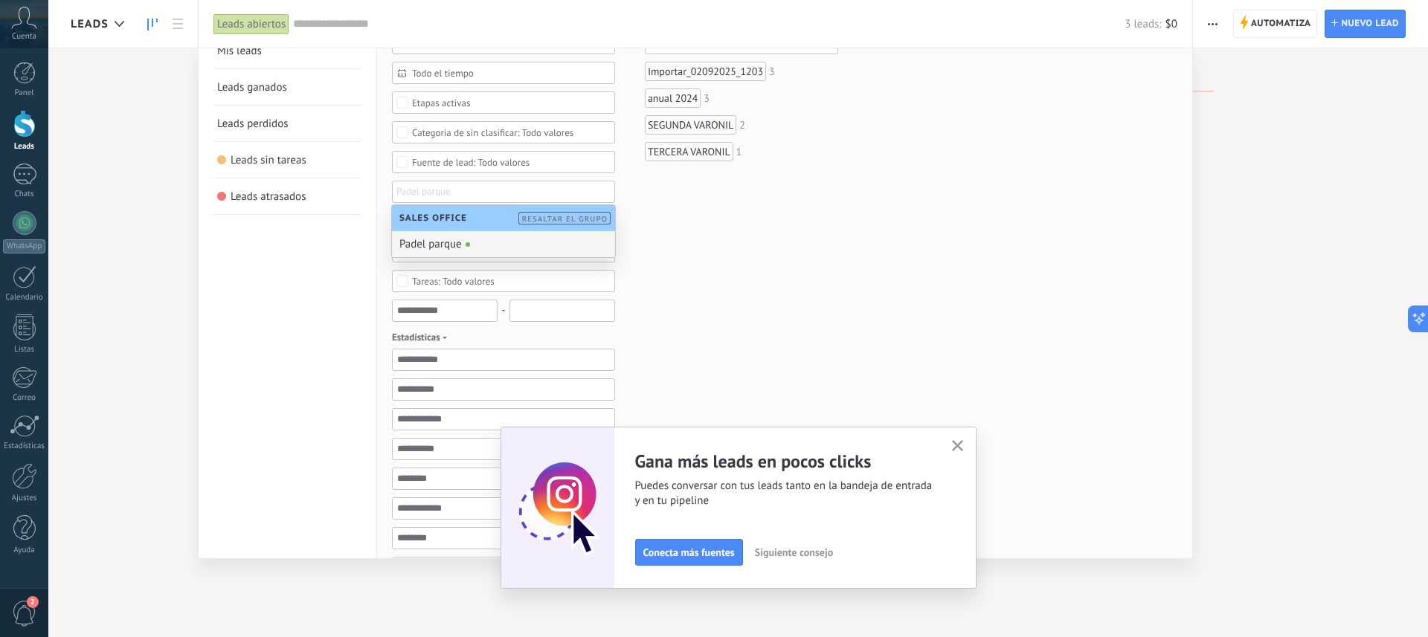
click at [440, 246] on div "Padel parque" at bounding box center [503, 244] width 223 height 26
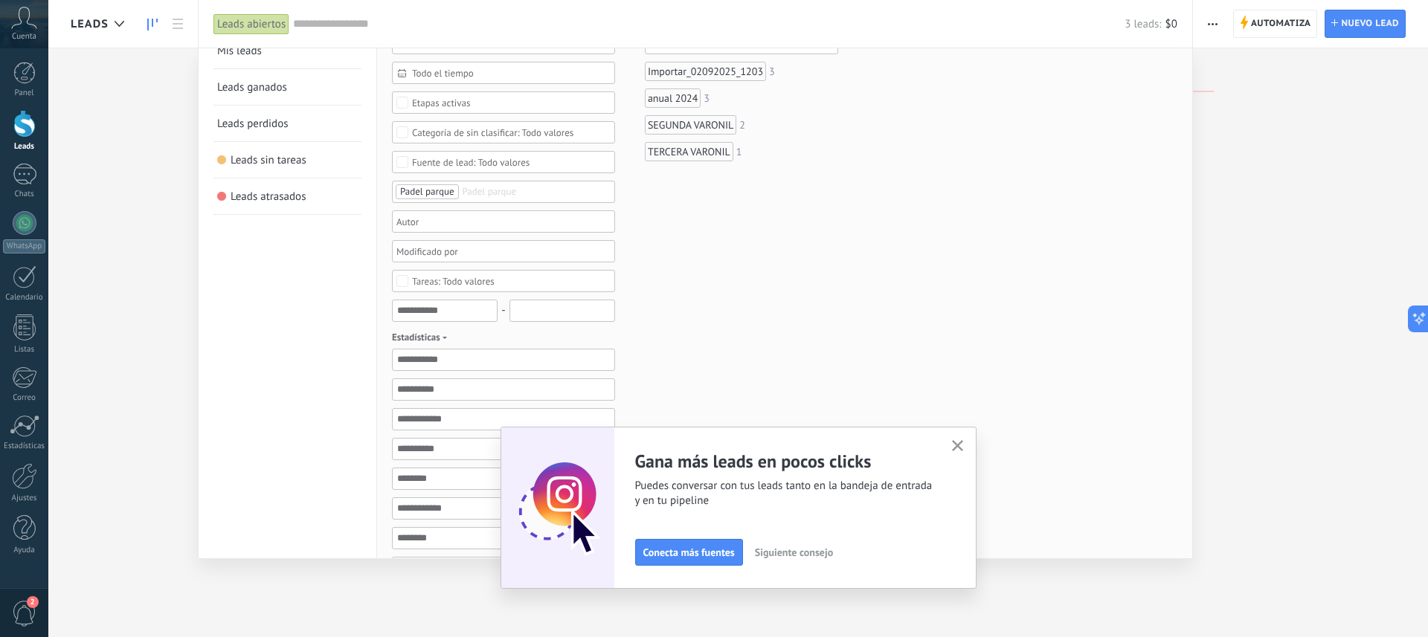
click at [472, 194] on input "text" at bounding box center [500, 192] width 74 height 18
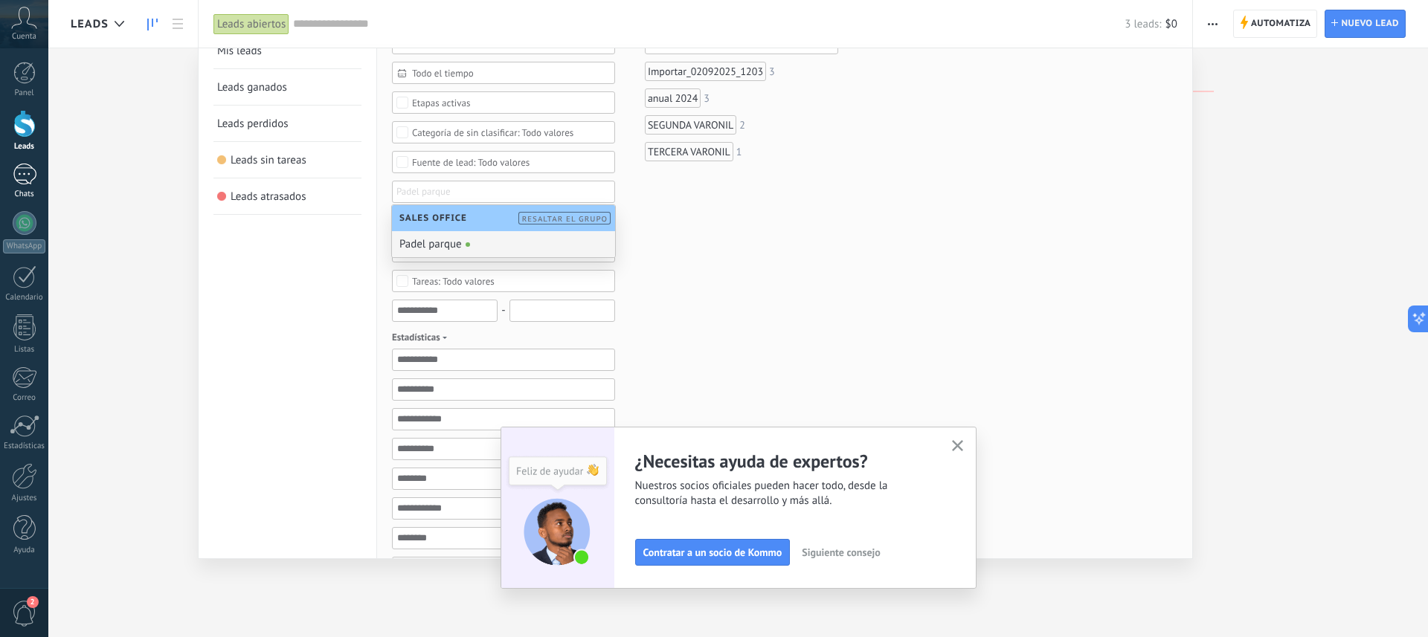
click at [18, 167] on div at bounding box center [25, 175] width 24 height 22
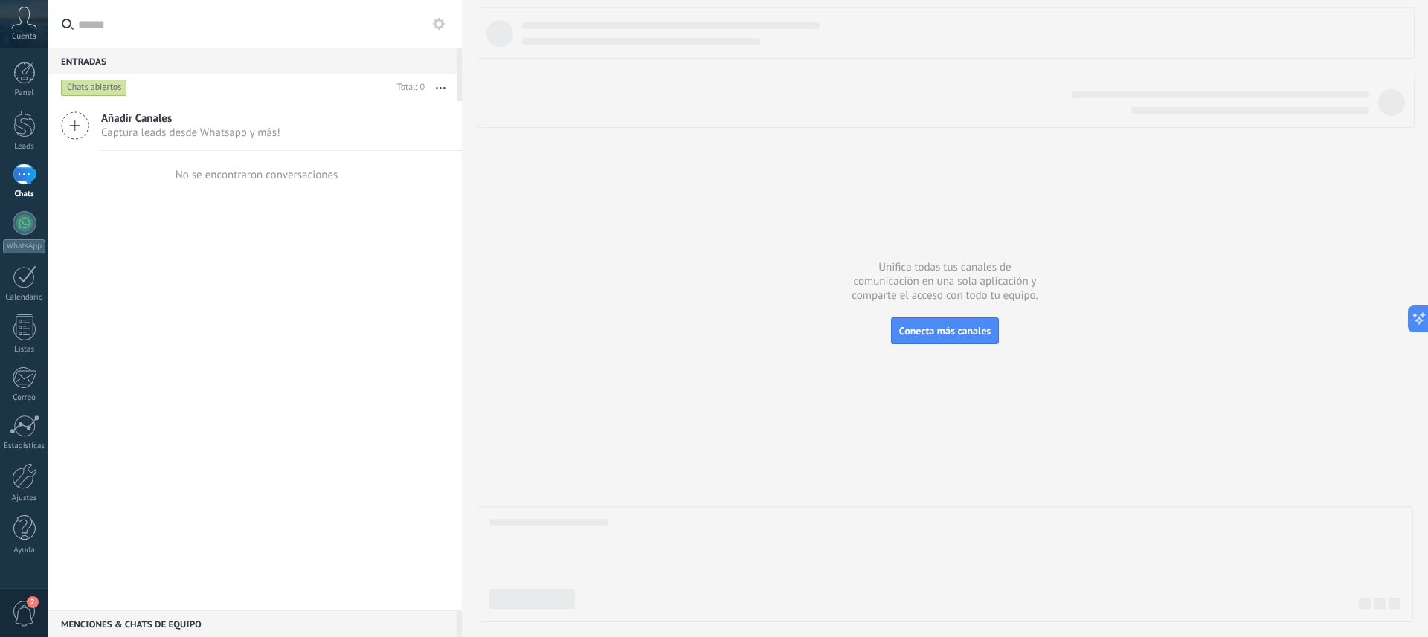
click at [439, 86] on button "button" at bounding box center [441, 87] width 32 height 27
click at [21, 226] on div at bounding box center [25, 223] width 24 height 24
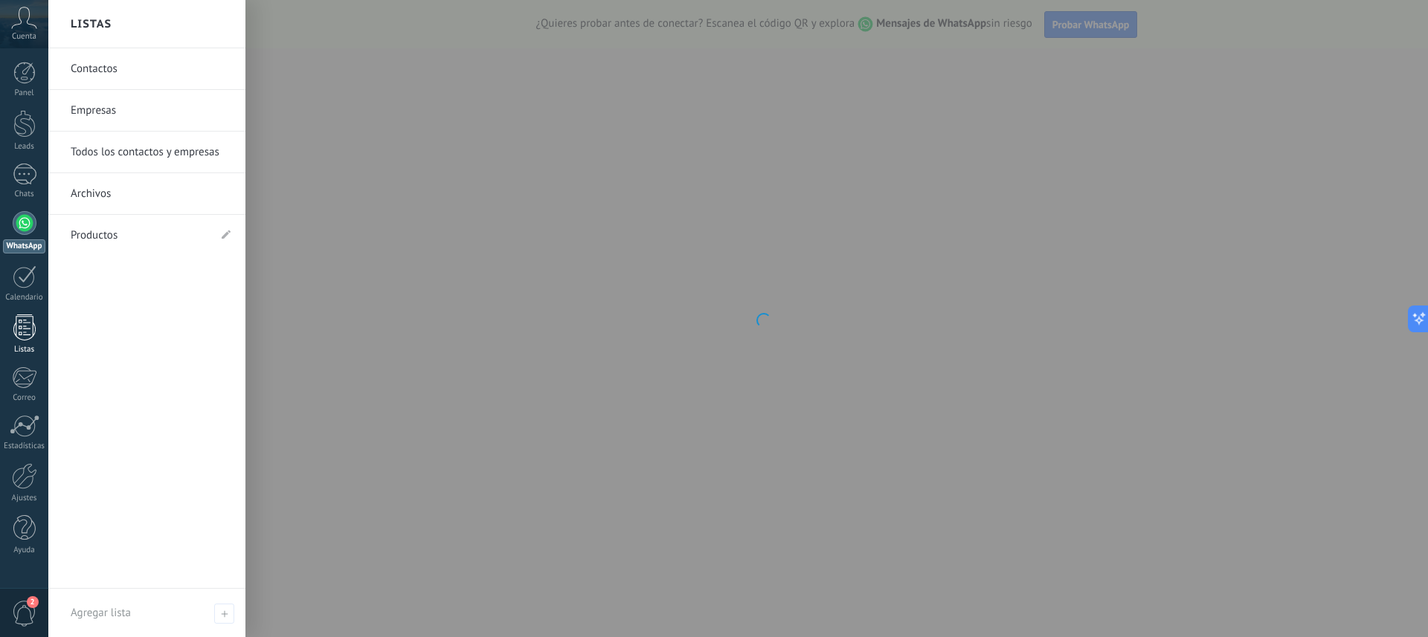
click at [19, 324] on div at bounding box center [24, 328] width 22 height 26
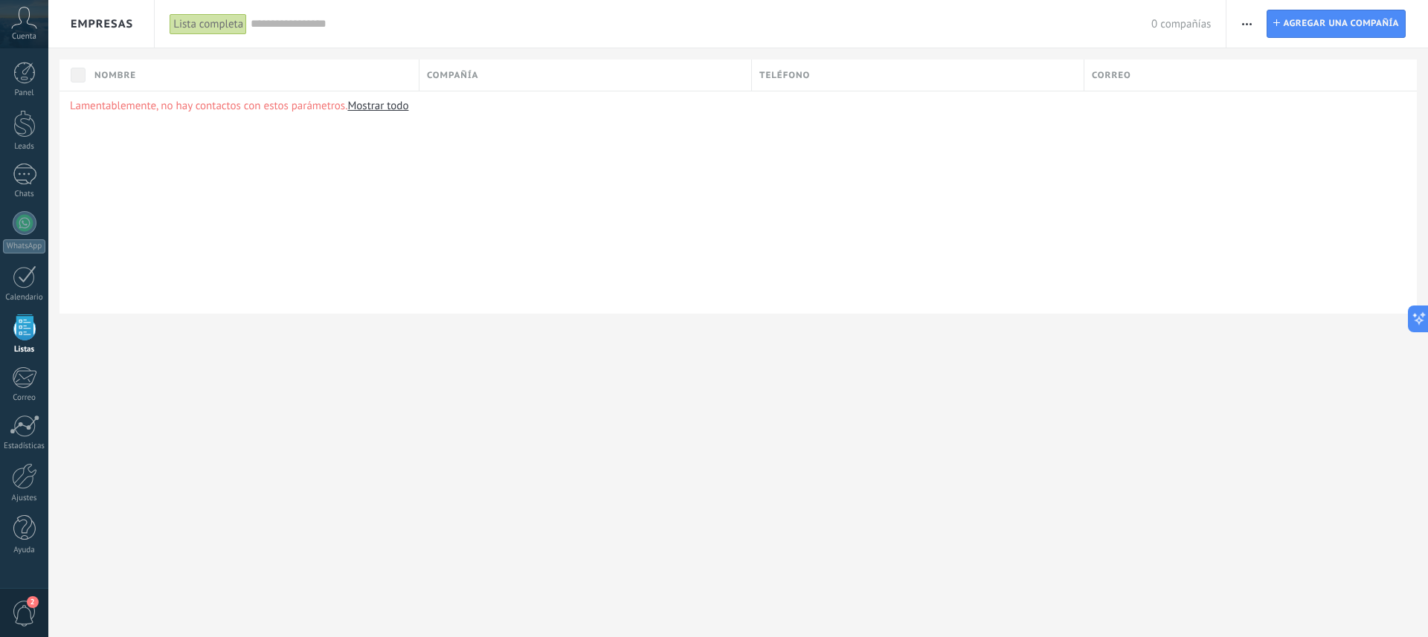
click at [1251, 23] on use "button" at bounding box center [1247, 24] width 10 height 2
click at [21, 419] on div at bounding box center [25, 426] width 30 height 22
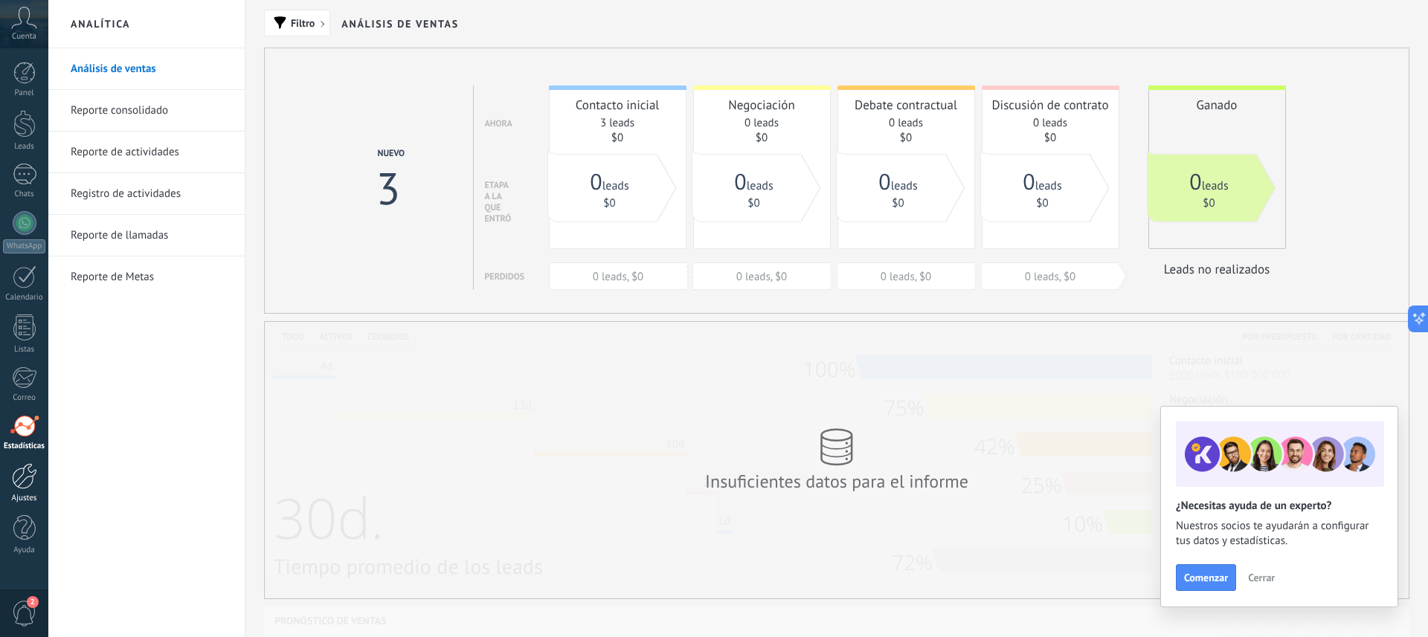
click at [21, 477] on div at bounding box center [24, 476] width 25 height 26
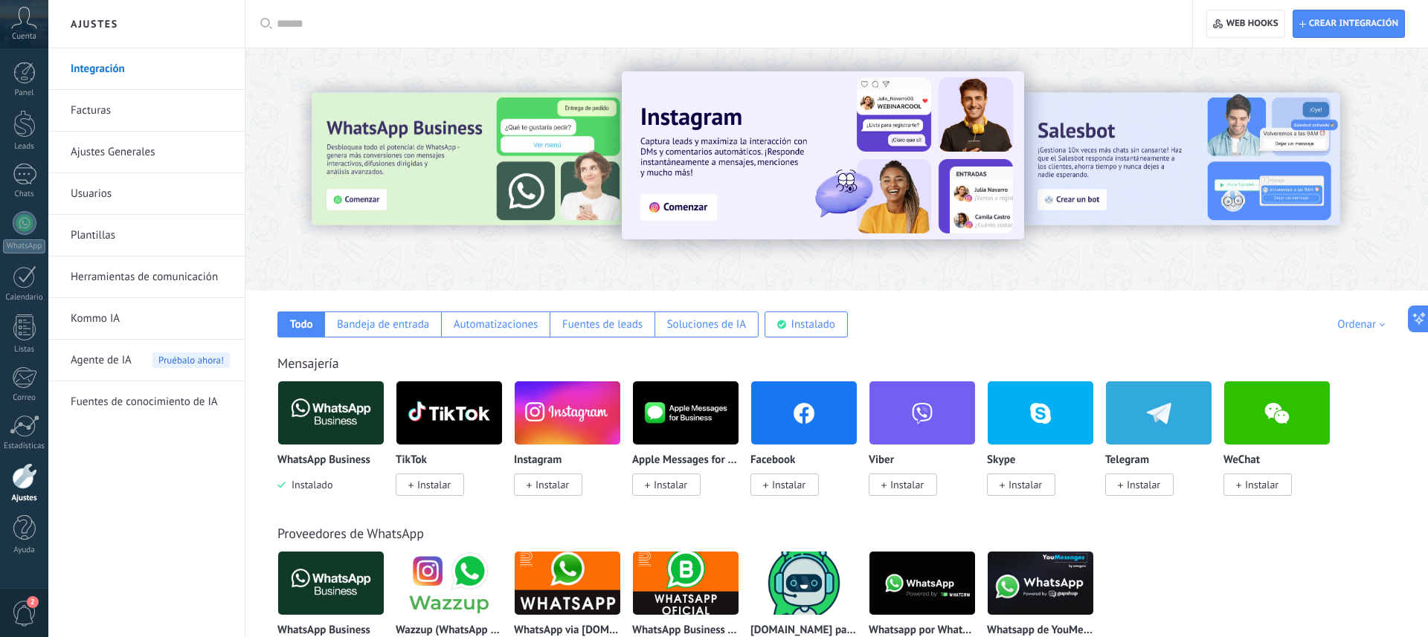
click at [106, 152] on link "Ajustes Generales" at bounding box center [150, 153] width 159 height 42
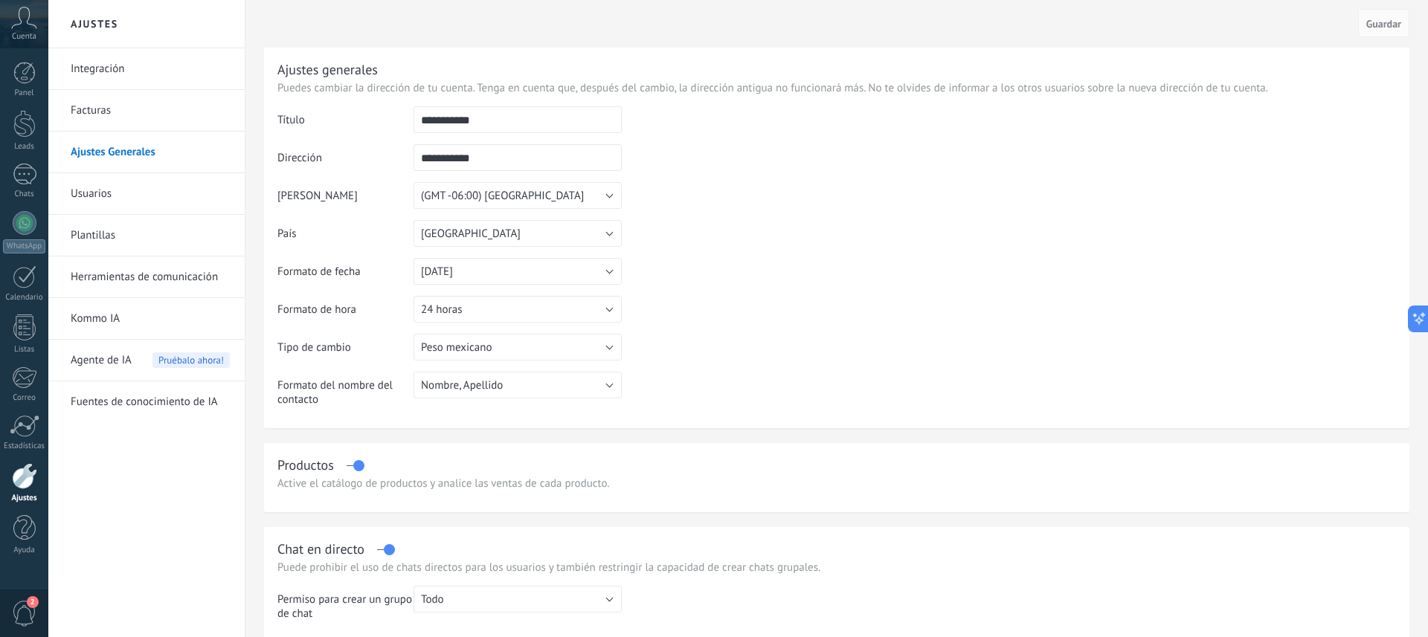
click at [101, 272] on link "Herramientas de comunicación" at bounding box center [150, 278] width 159 height 42
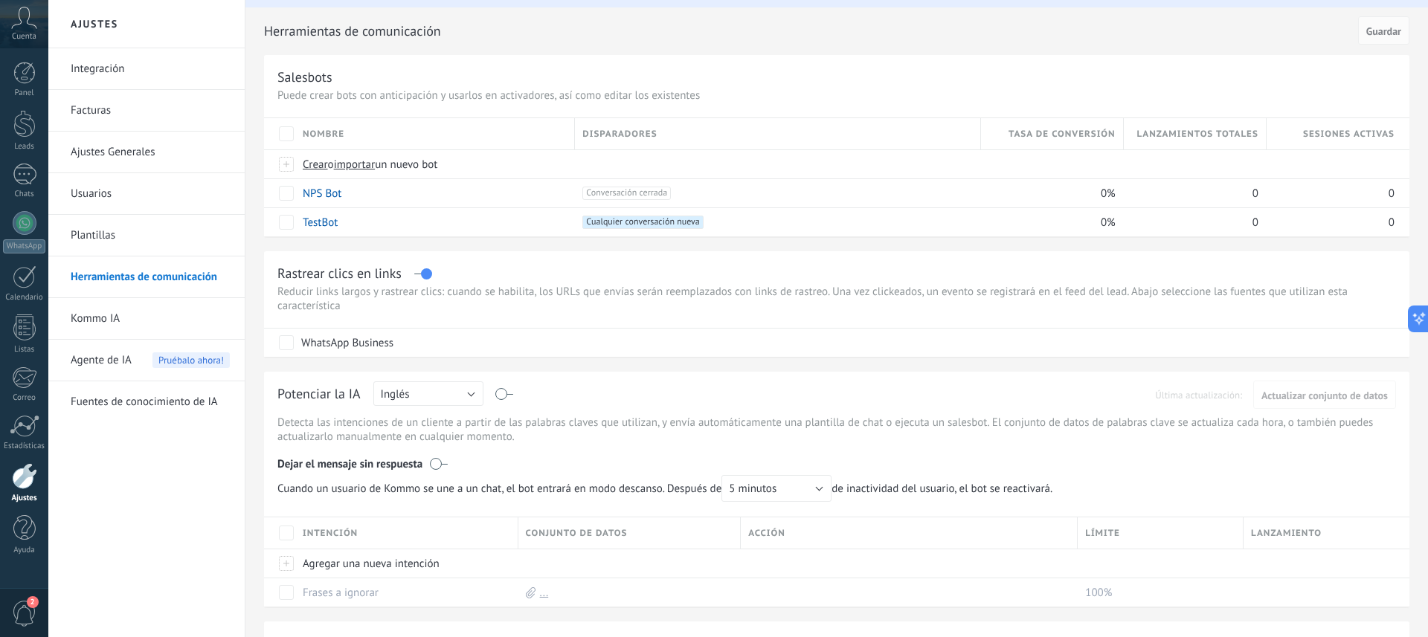
scroll to position [42, 0]
click at [88, 193] on link "Usuarios" at bounding box center [150, 194] width 159 height 42
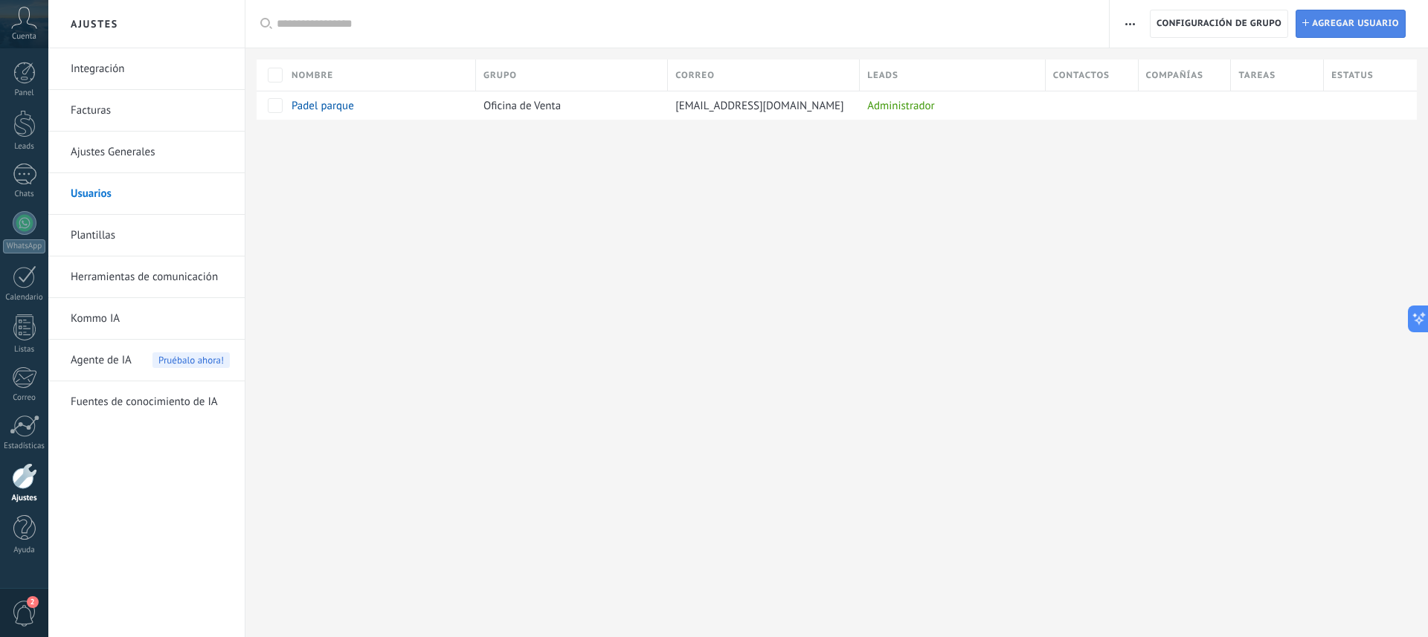
click at [1333, 28] on span "Agregar usuario" at bounding box center [1355, 23] width 87 height 27
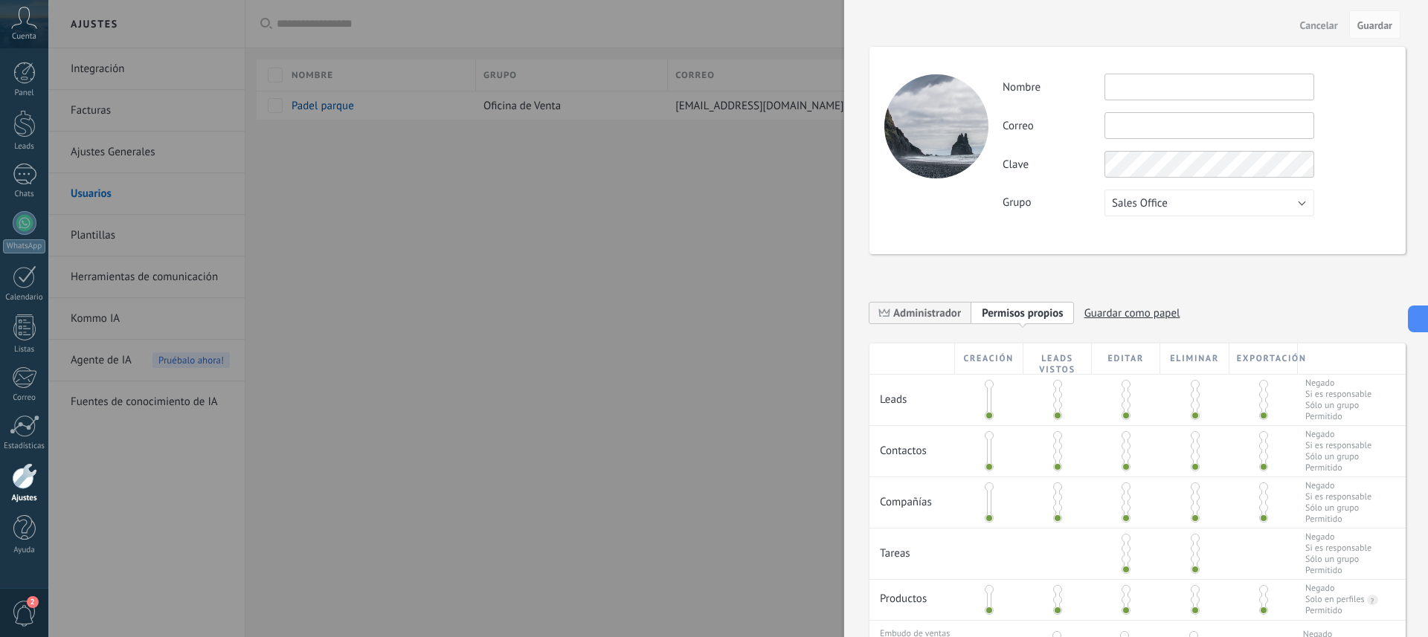
click at [1133, 89] on input "text" at bounding box center [1209, 87] width 210 height 27
type input "**********"
click at [1136, 127] on input "text" at bounding box center [1209, 125] width 210 height 27
paste input "**********"
type input "**********"
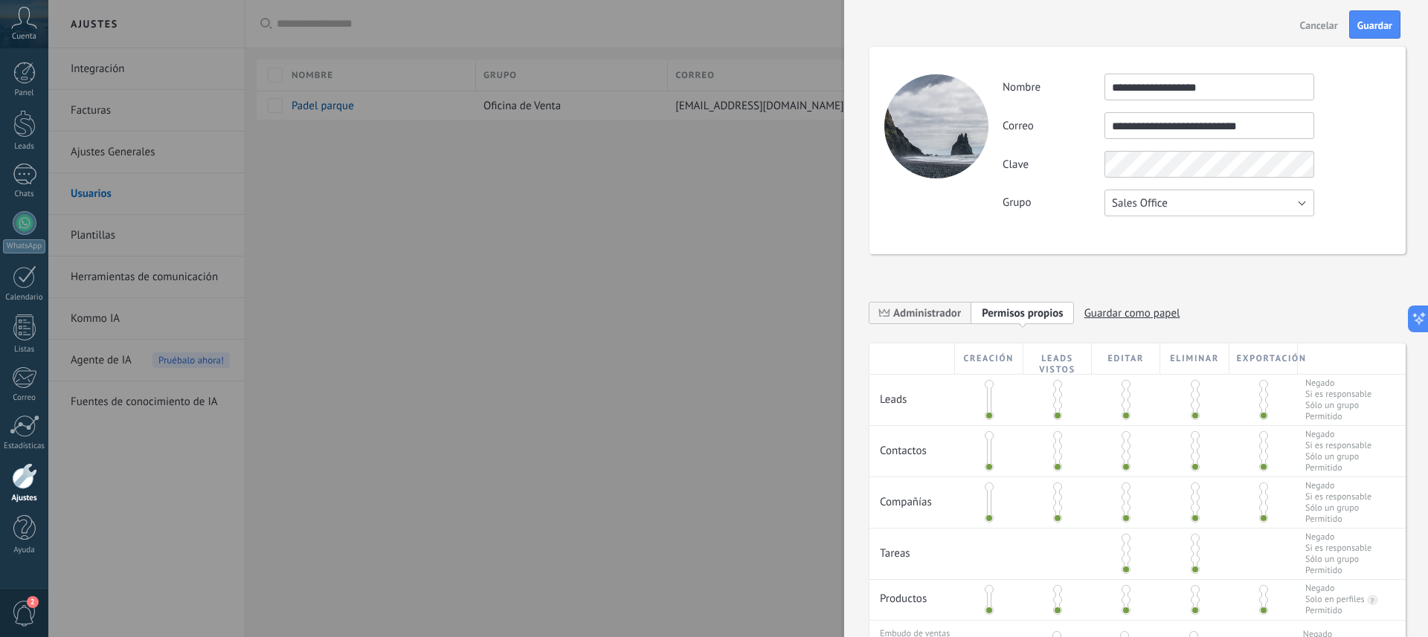
click at [1284, 210] on div "**********" at bounding box center [1196, 145] width 387 height 143
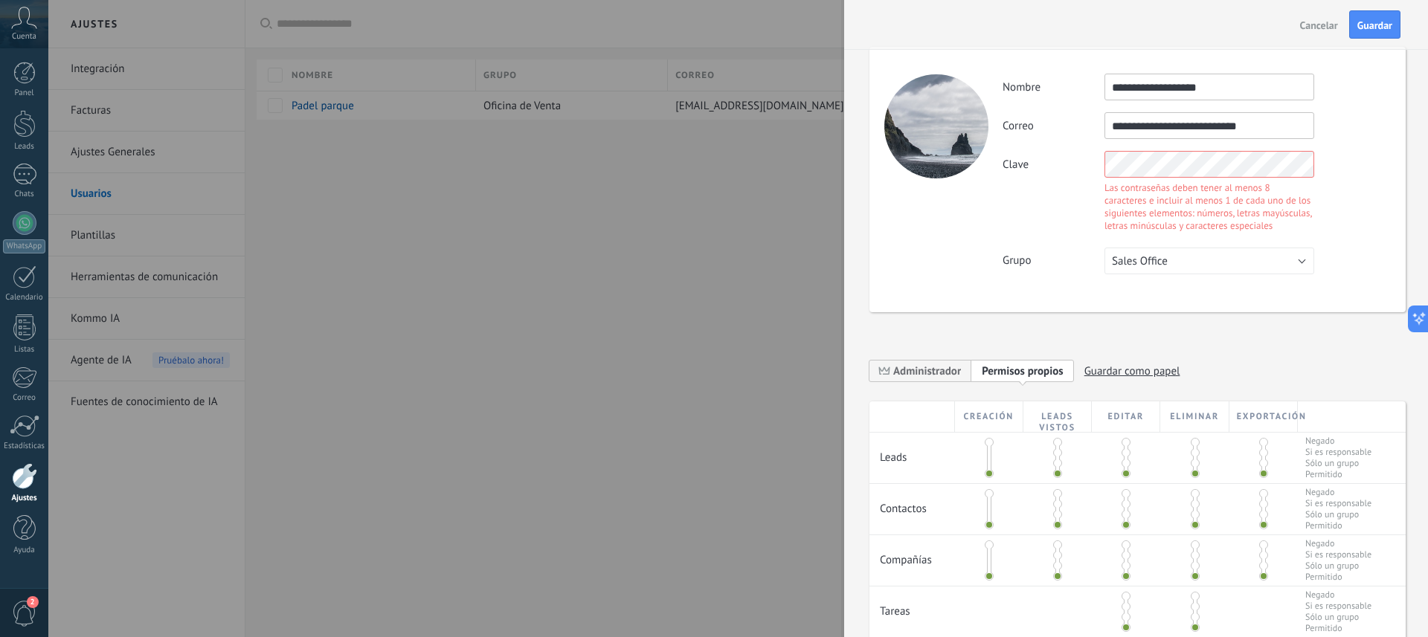
scroll to position [3, 0]
click at [1186, 251] on div "**********" at bounding box center [1137, 177] width 536 height 266
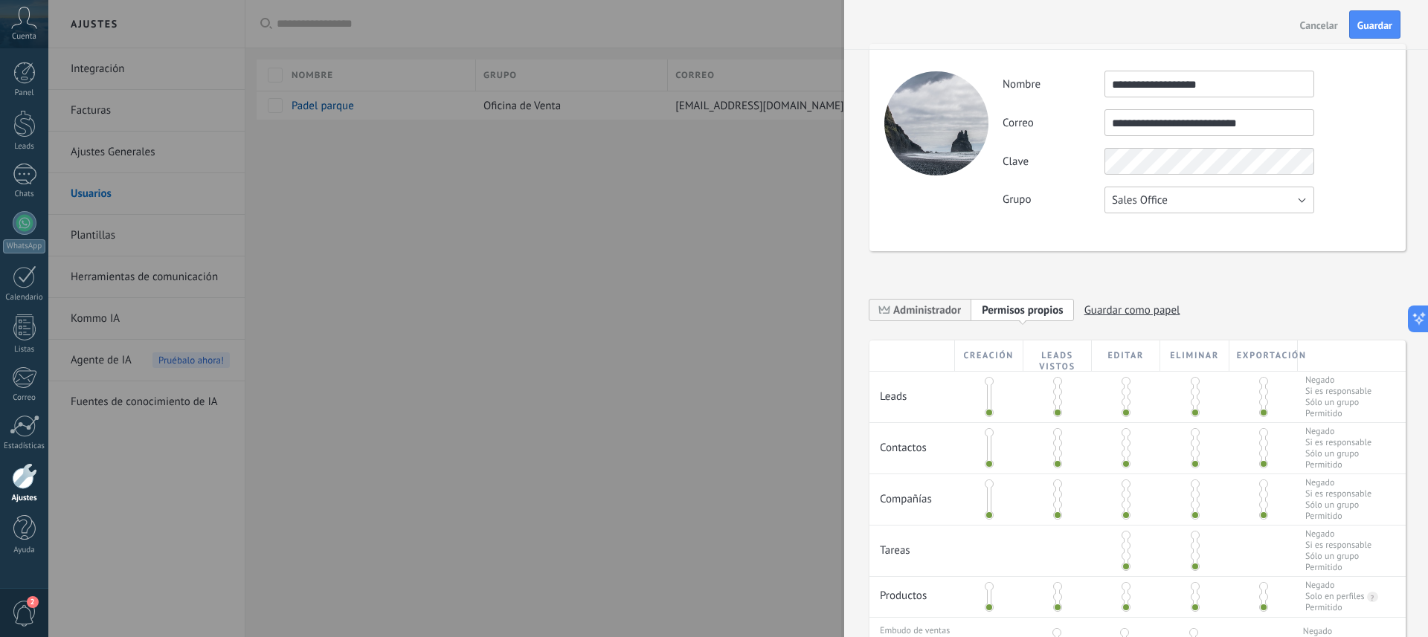
click at [1198, 198] on button "Sales Office" at bounding box center [1209, 200] width 210 height 27
click at [1136, 202] on span "Sales Office" at bounding box center [1202, 200] width 213 height 14
click at [1136, 202] on span "Sales Office" at bounding box center [1140, 200] width 56 height 14
click at [0, 0] on span "Sales Office" at bounding box center [0, 0] width 0 height 0
click at [1136, 202] on span "Sales Office" at bounding box center [1140, 200] width 56 height 14
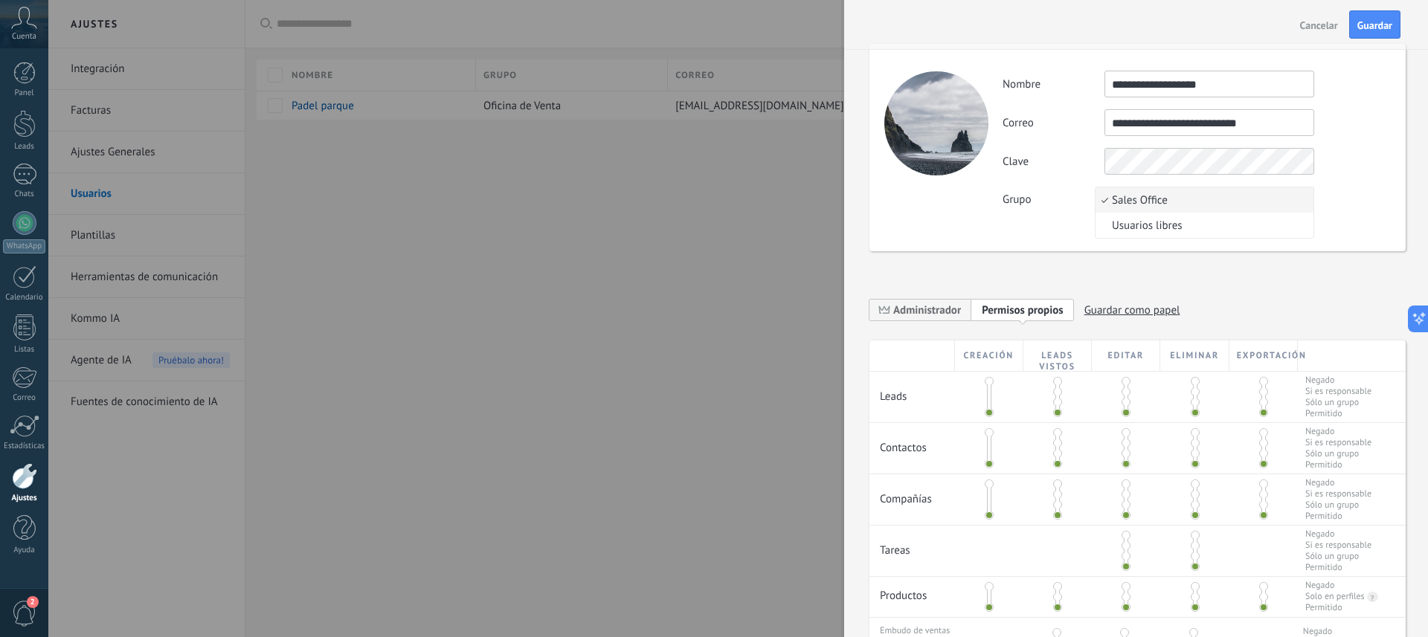
click at [1322, 29] on span "Cancelar" at bounding box center [1319, 25] width 38 height 10
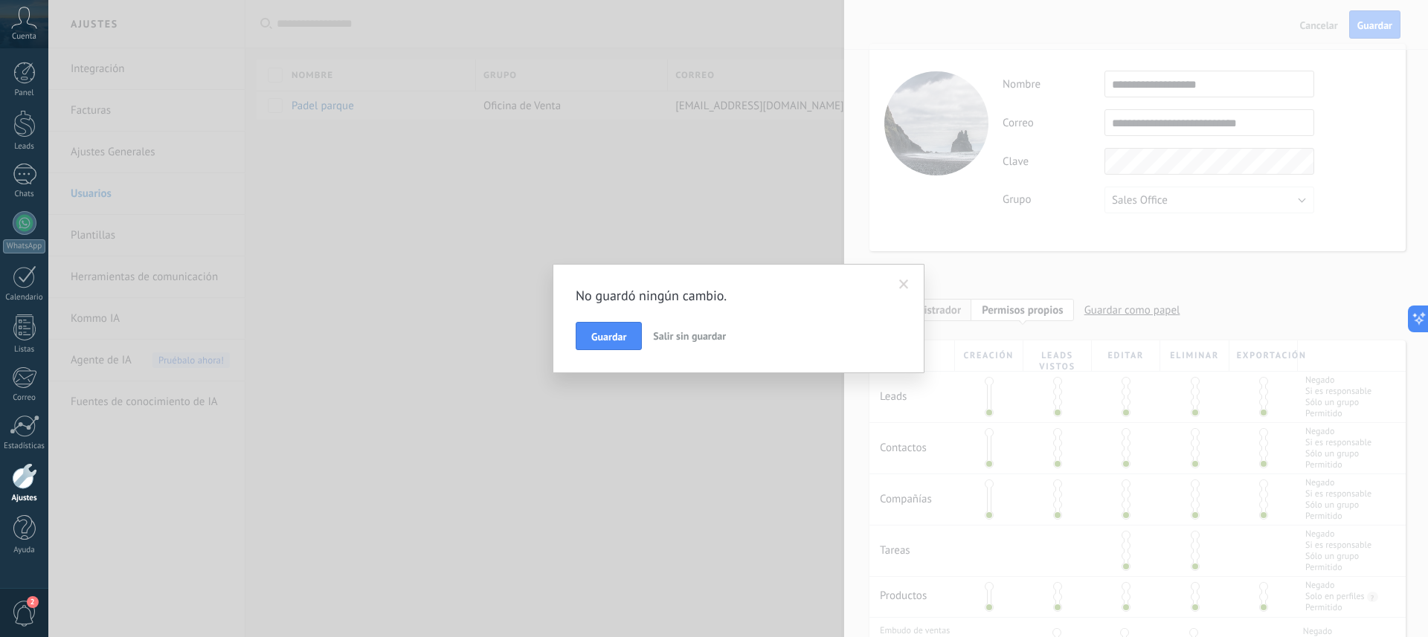
click at [683, 336] on span "Salir sin guardar" at bounding box center [689, 335] width 73 height 13
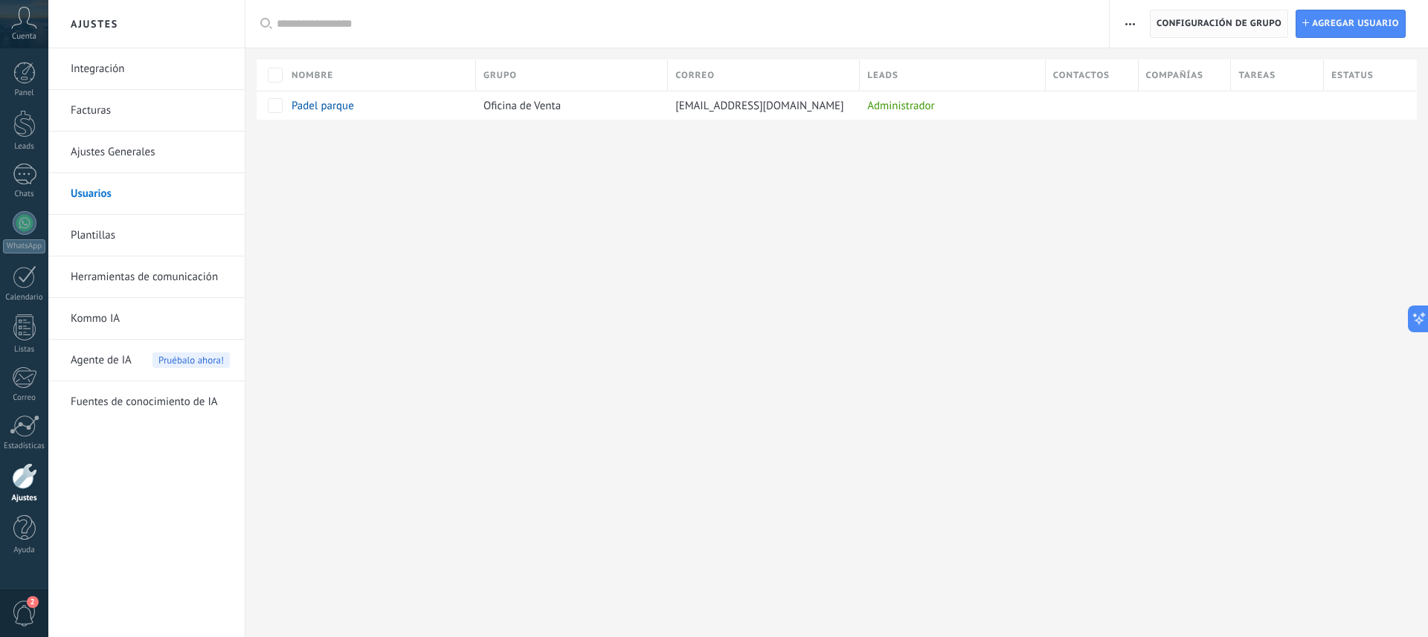
click at [1203, 21] on span "Configuración de grupo" at bounding box center [1219, 23] width 125 height 27
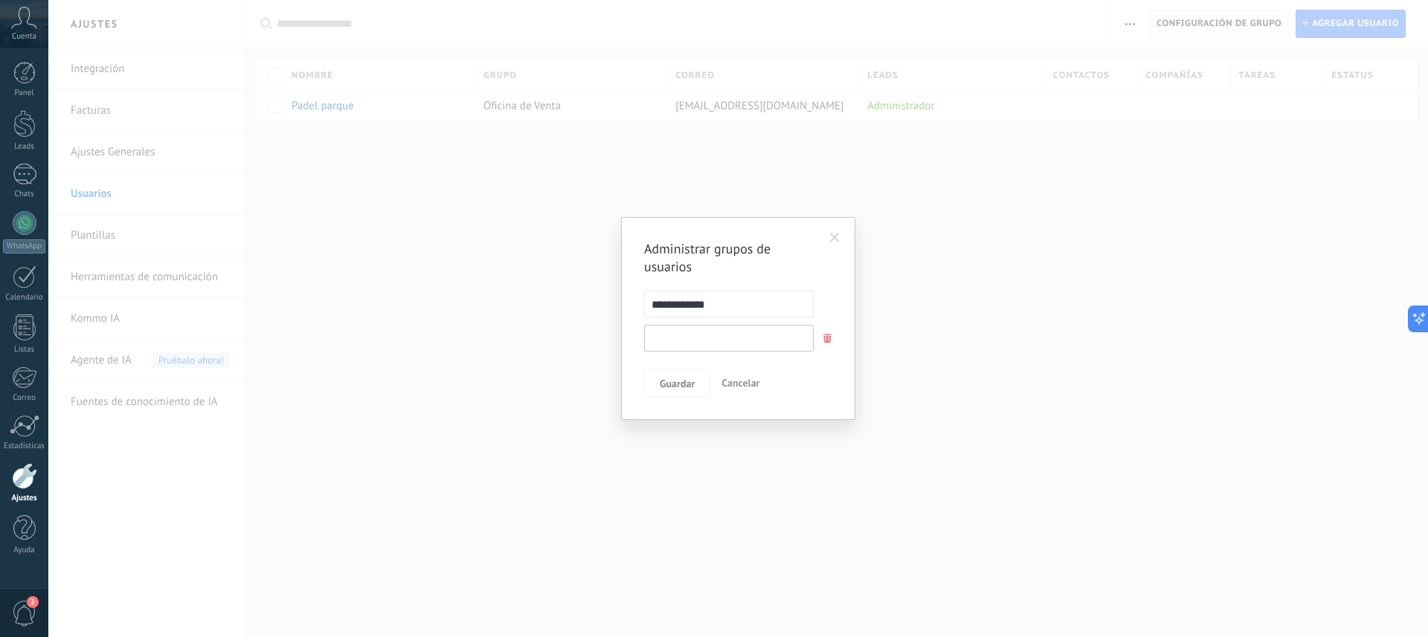
click at [687, 344] on input "text" at bounding box center [729, 338] width 170 height 27
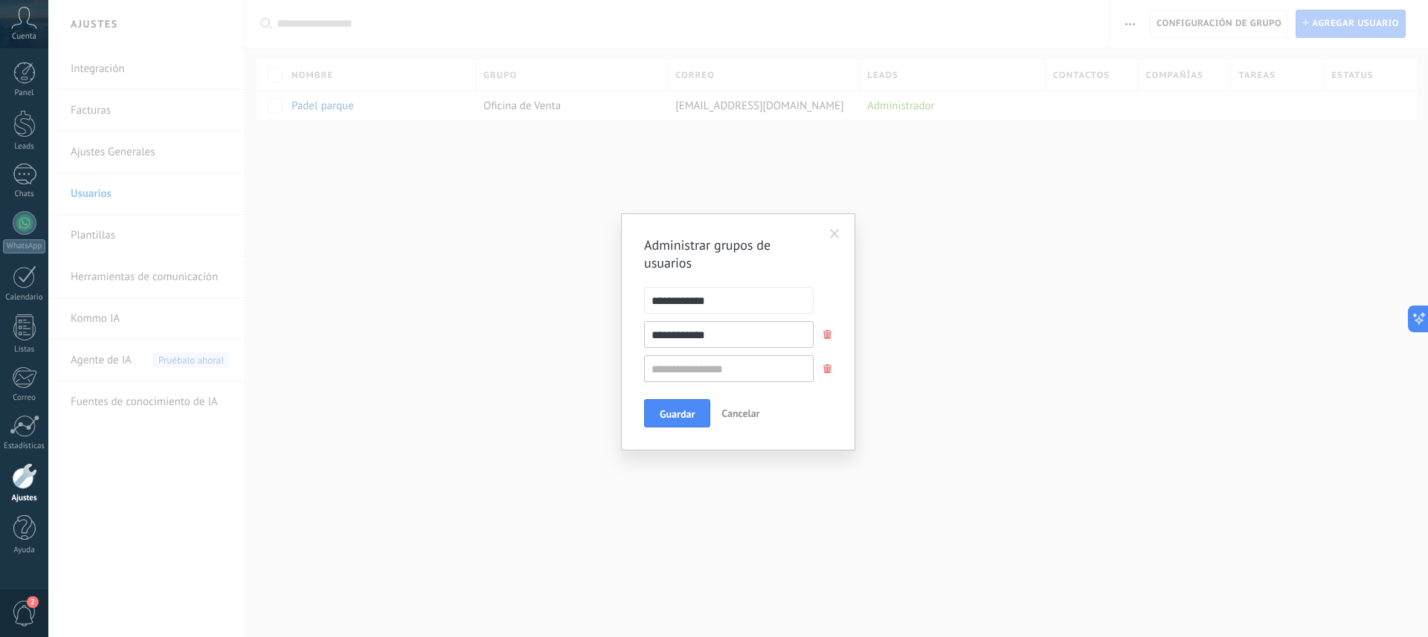
type input "**********"
click at [683, 376] on input "text" at bounding box center [729, 369] width 170 height 27
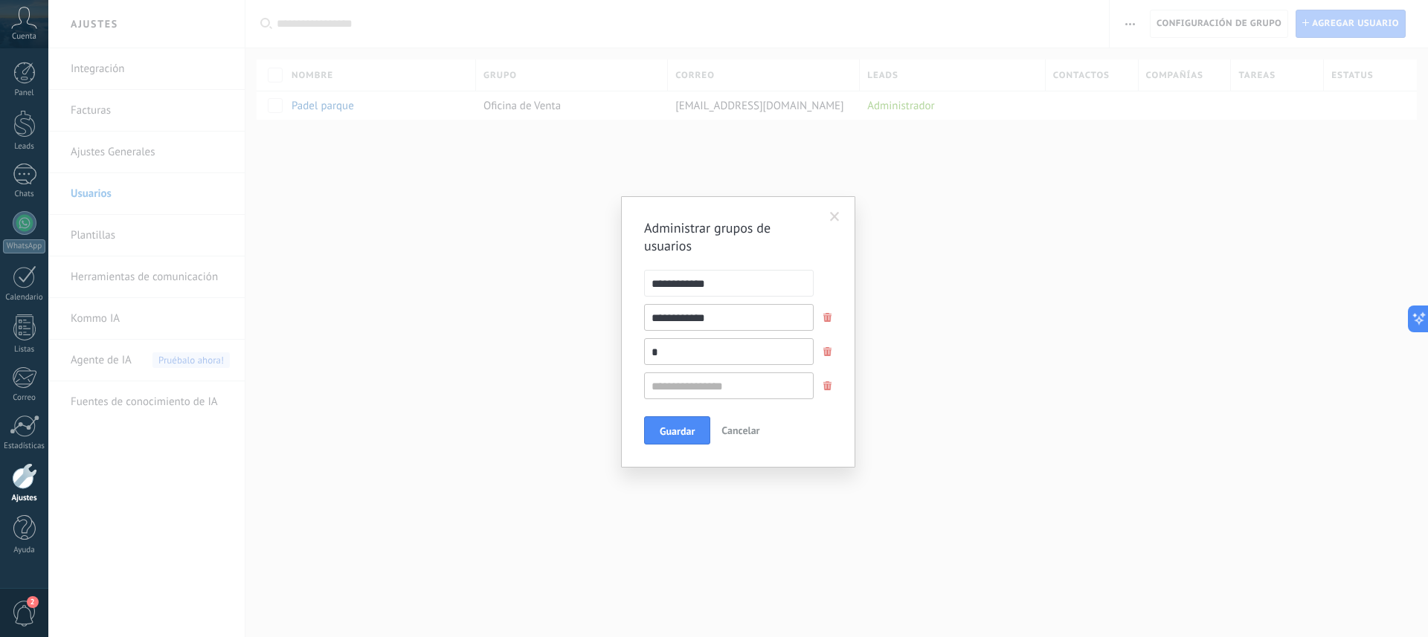
click at [672, 352] on input "*" at bounding box center [729, 351] width 170 height 27
type input "*"
click at [739, 433] on span "Cancelar" at bounding box center [740, 430] width 38 height 13
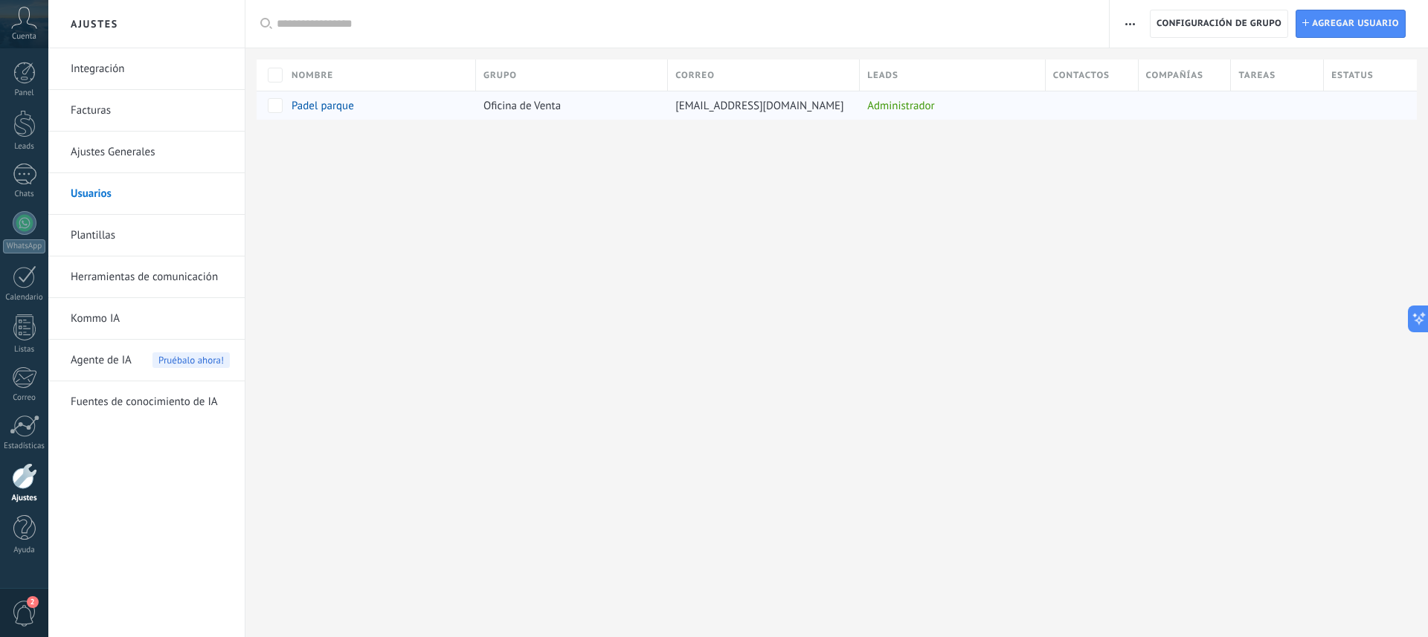
click at [523, 107] on span "Oficina de Venta" at bounding box center [521, 106] width 77 height 14
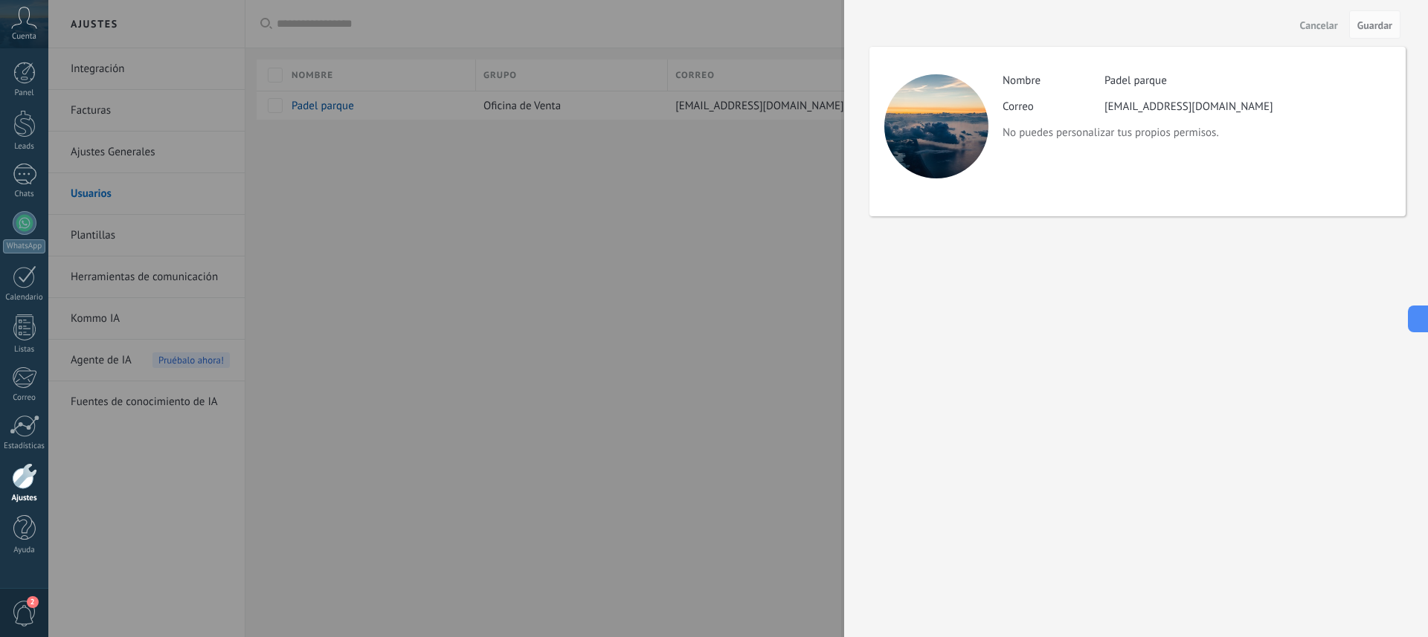
click at [1318, 23] on span "Cancelar" at bounding box center [1319, 25] width 38 height 10
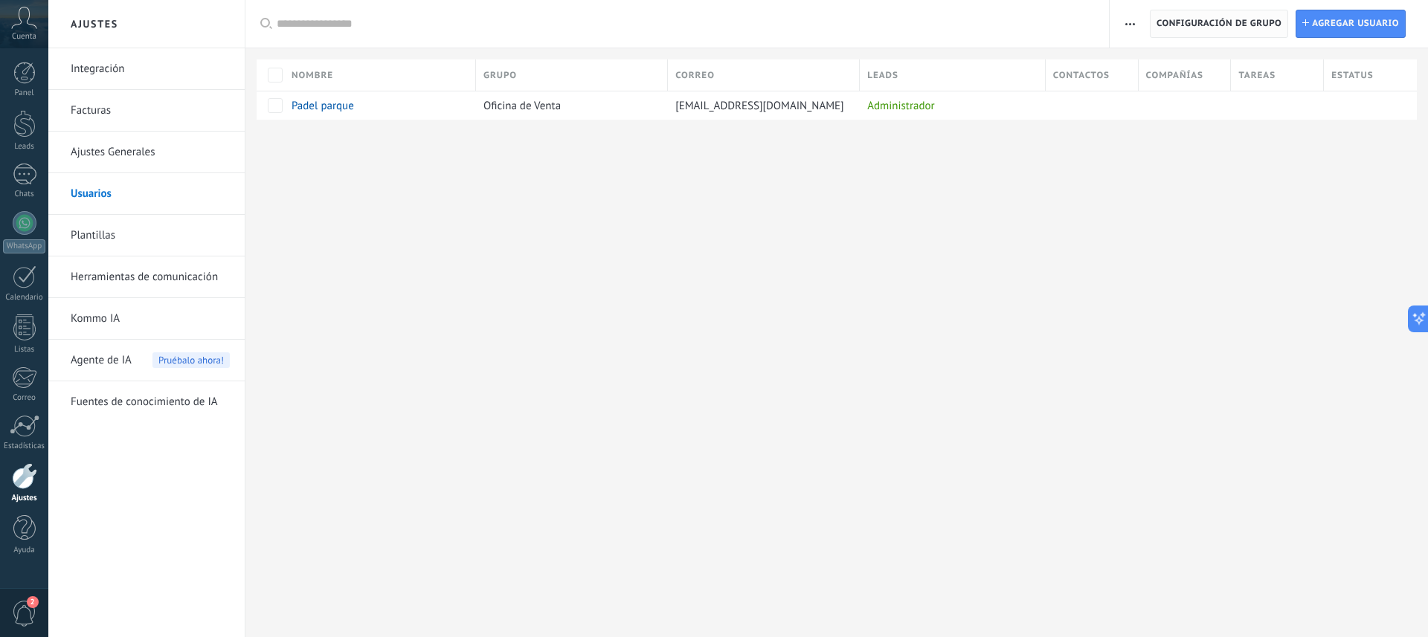
click at [1183, 22] on span "Configuración de grupo" at bounding box center [1219, 23] width 125 height 27
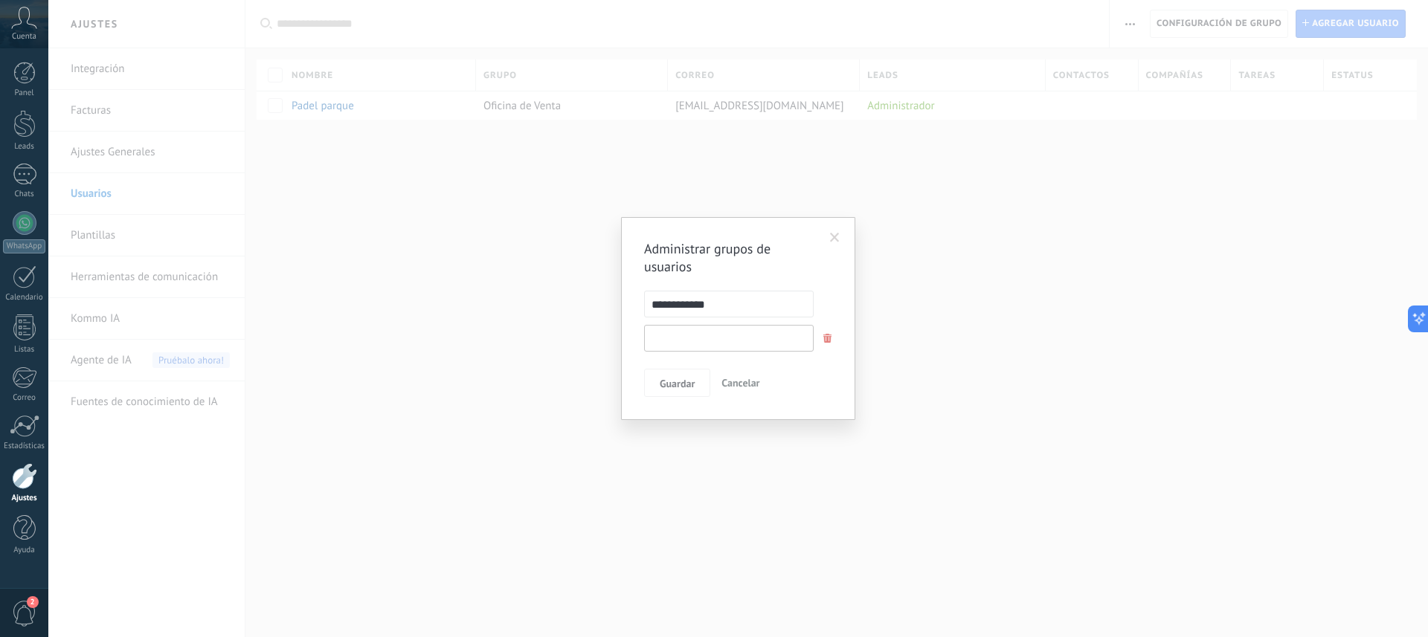
click at [689, 344] on input "text" at bounding box center [729, 338] width 170 height 27
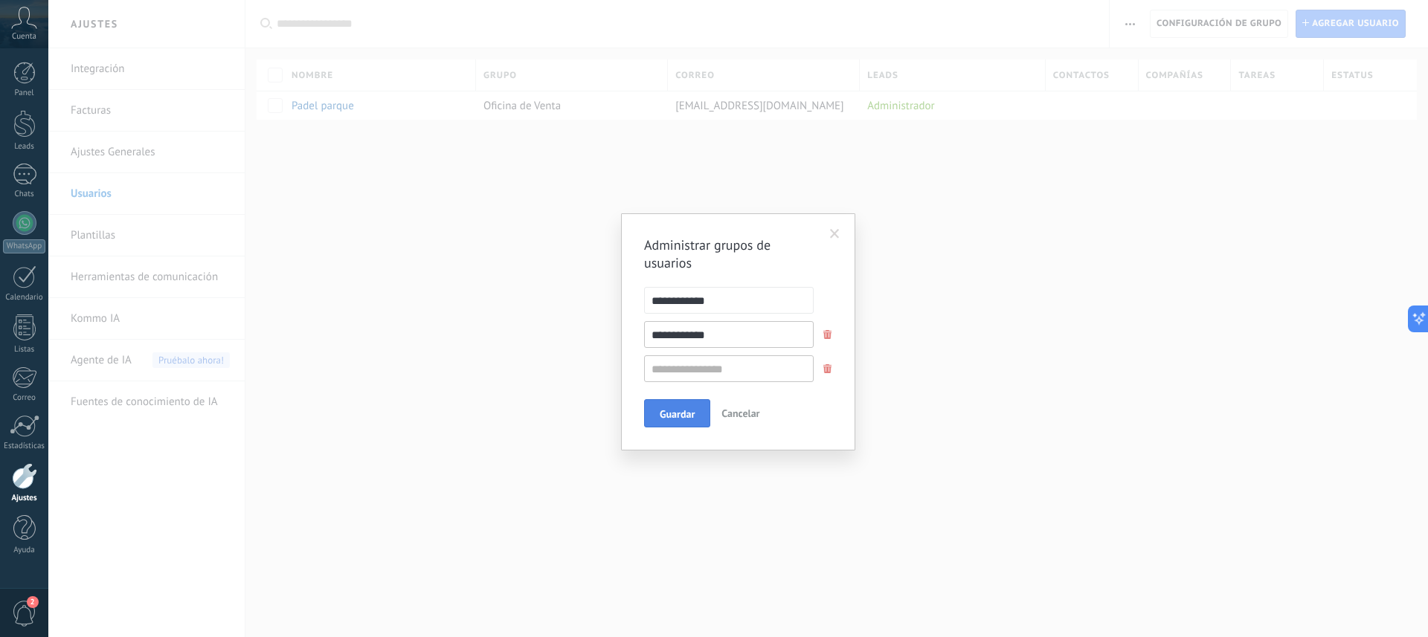
type input "**********"
click at [671, 411] on span "Guardar" at bounding box center [677, 414] width 35 height 10
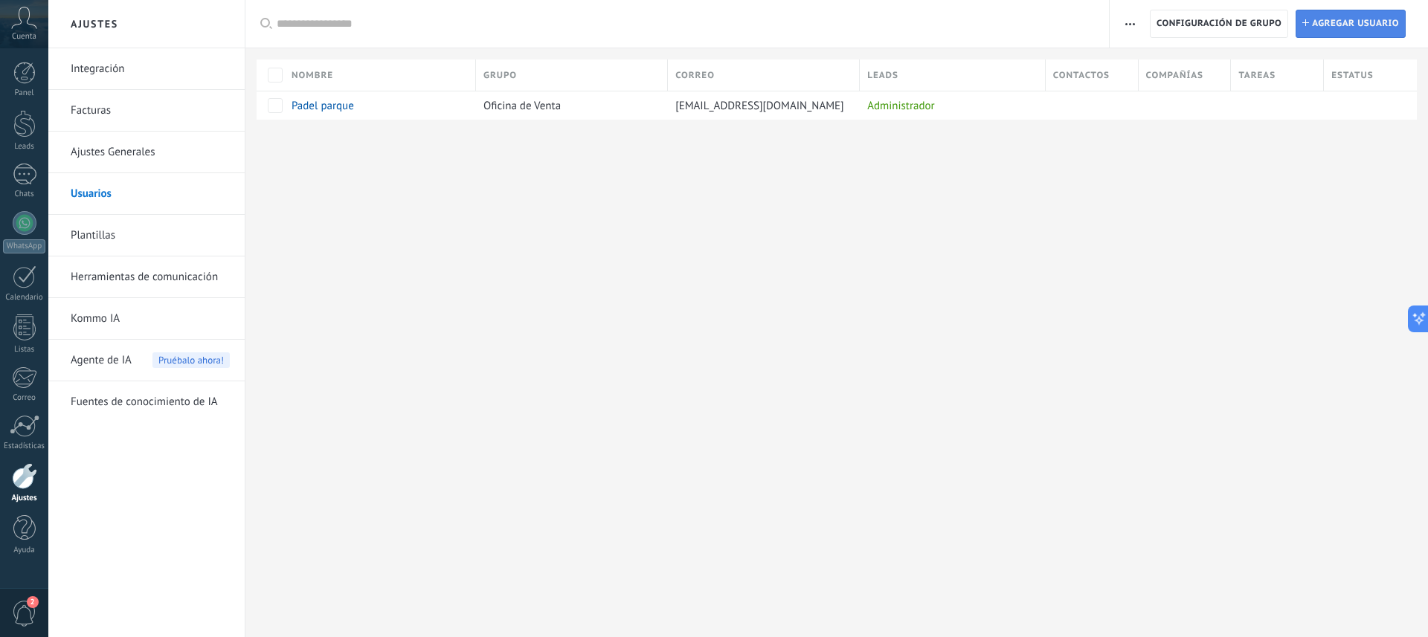
click at [1325, 20] on span "Agregar usuario" at bounding box center [1355, 23] width 87 height 27
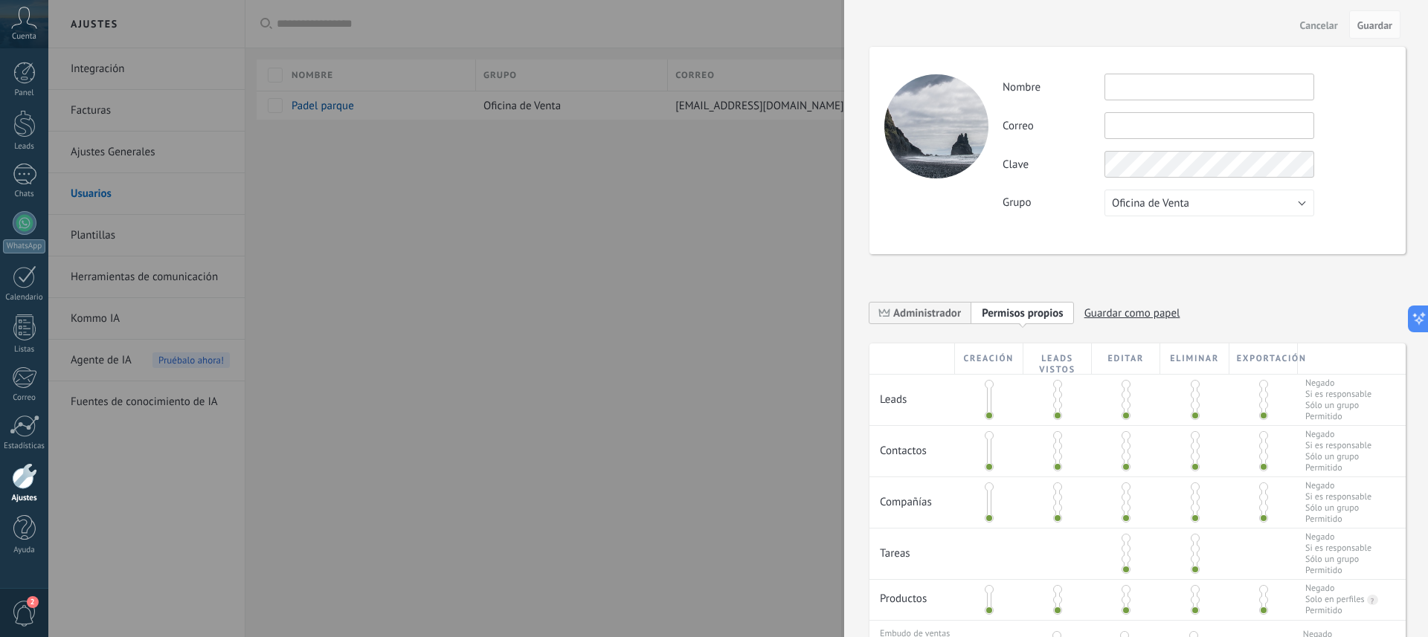
click at [1141, 91] on input "text" at bounding box center [1209, 87] width 210 height 27
type input "**********"
click at [1141, 125] on input "text" at bounding box center [1209, 125] width 210 height 27
paste input "**********"
type input "**********"
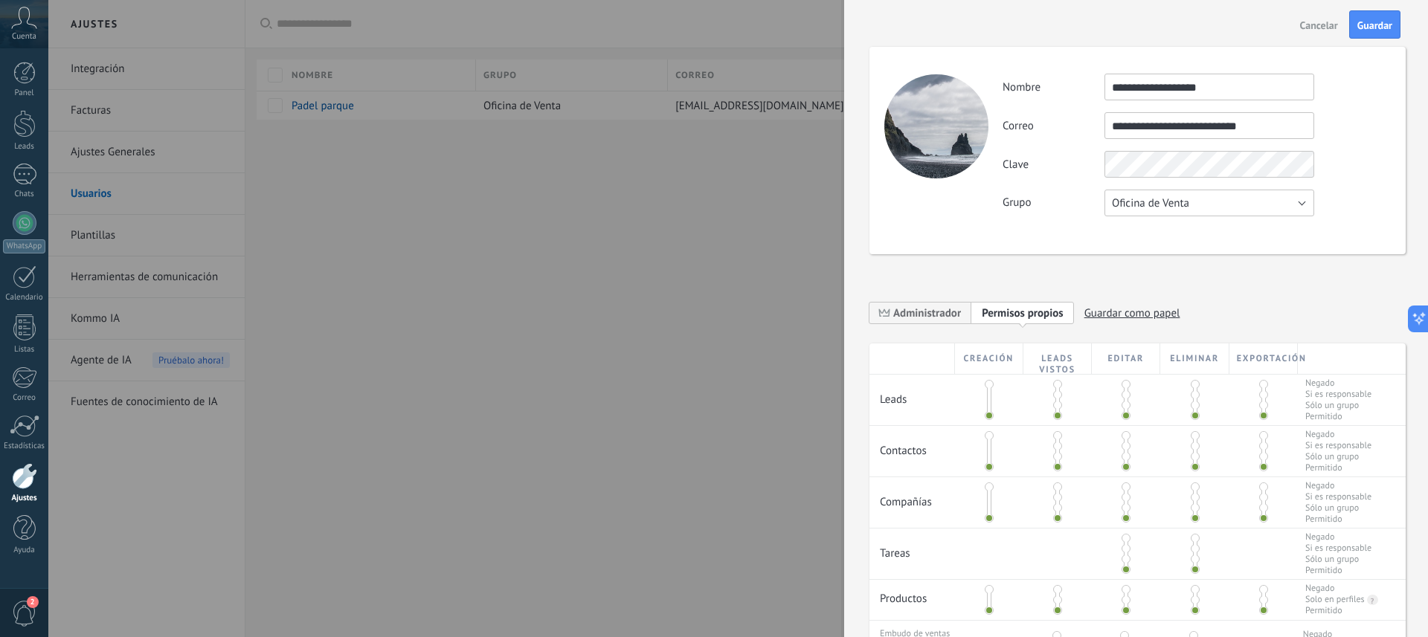
click at [1158, 206] on span "Oficina de Venta" at bounding box center [1150, 203] width 77 height 14
click at [1149, 227] on span "Padel Parque" at bounding box center [1202, 229] width 213 height 14
click at [1252, 80] on input "**********" at bounding box center [1209, 87] width 210 height 27
click at [1253, 91] on input "**********" at bounding box center [1209, 87] width 210 height 27
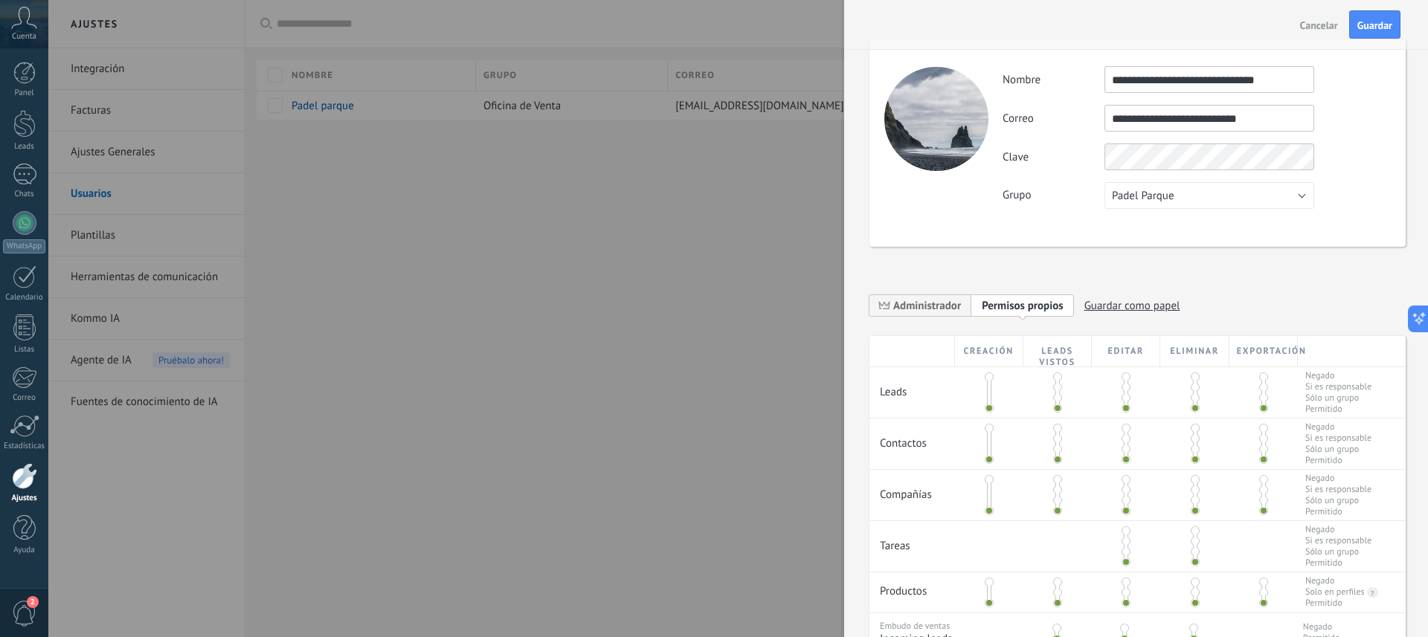
click at [1264, 83] on input "**********" at bounding box center [1209, 79] width 210 height 27
drag, startPoint x: 1217, startPoint y: 83, endPoint x: 1278, endPoint y: 85, distance: 61.0
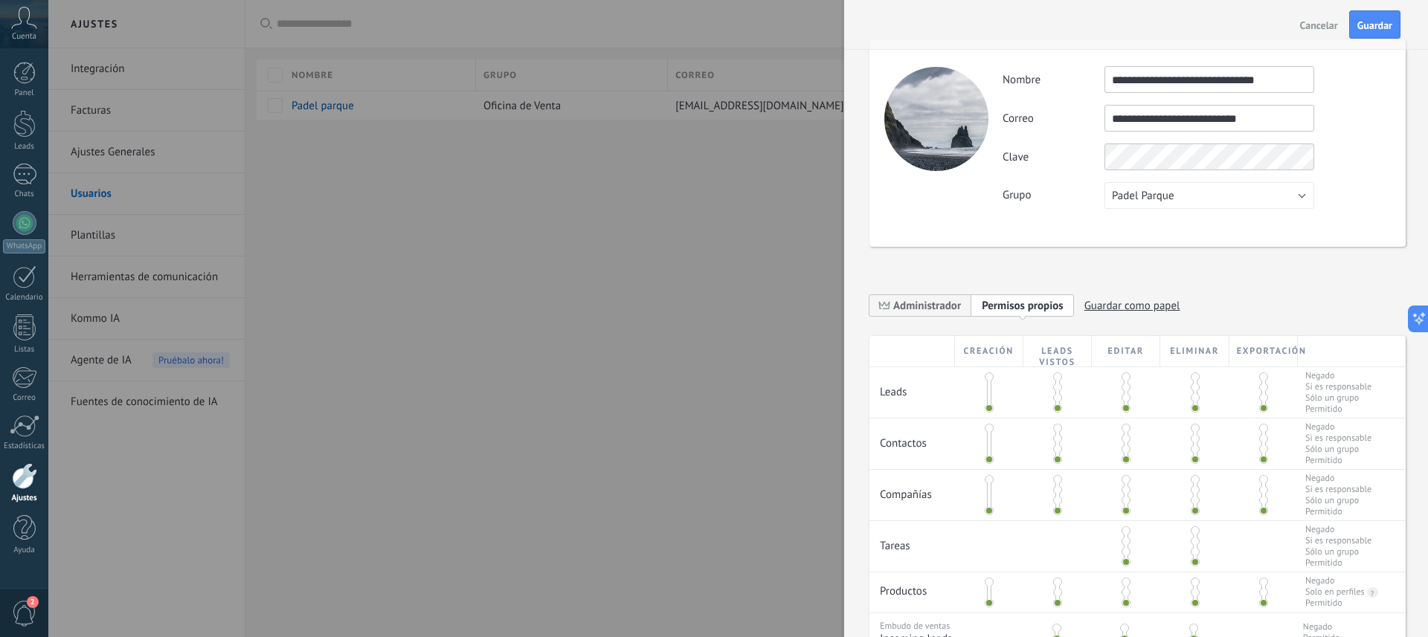
click at [1278, 85] on input "**********" at bounding box center [1209, 79] width 210 height 27
type input "**********"
click at [1245, 82] on input "**********" at bounding box center [1209, 79] width 210 height 27
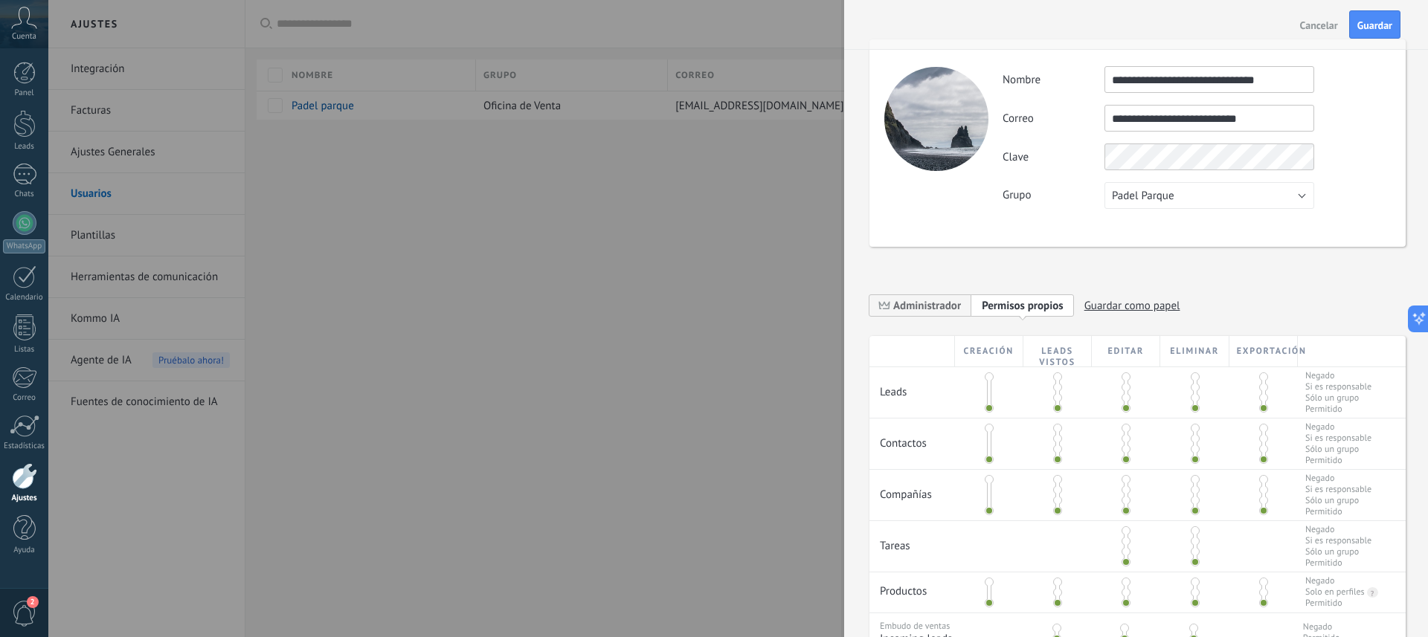
click at [1245, 82] on input "**********" at bounding box center [1209, 79] width 210 height 27
drag, startPoint x: 1216, startPoint y: 83, endPoint x: 1278, endPoint y: 82, distance: 61.7
click at [1278, 82] on input "**********" at bounding box center [1209, 76] width 210 height 27
click at [1191, 406] on span at bounding box center [1195, 405] width 9 height 9
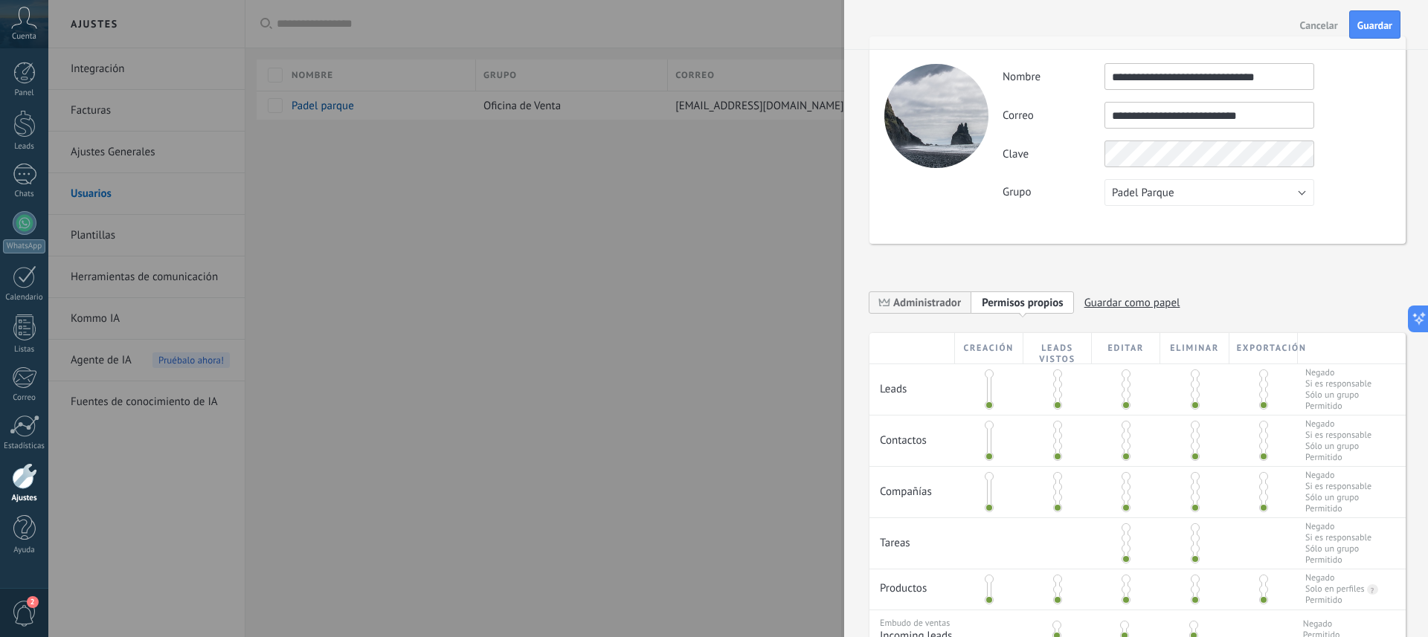
click at [1261, 376] on span at bounding box center [1263, 374] width 9 height 9
click at [934, 306] on span "Administrador" at bounding box center [927, 303] width 68 height 14
click at [1017, 306] on span "Personalizar permisos" at bounding box center [1034, 303] width 105 height 14
click at [989, 373] on span at bounding box center [989, 374] width 9 height 9
click at [1122, 371] on span at bounding box center [1126, 374] width 9 height 9
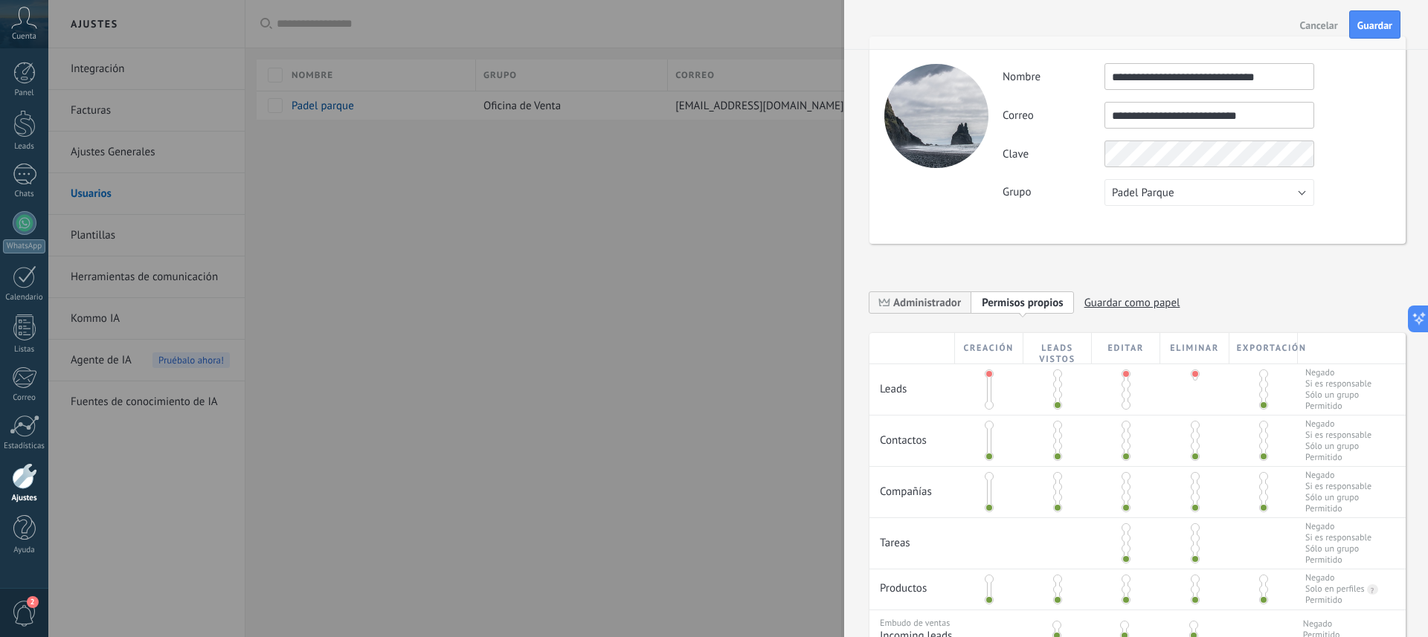
click at [1261, 377] on span at bounding box center [1263, 374] width 9 height 9
click at [1124, 428] on span at bounding box center [1126, 425] width 9 height 9
click at [1262, 425] on span at bounding box center [1263, 425] width 9 height 9
click at [988, 481] on span at bounding box center [989, 476] width 9 height 9
click at [1054, 480] on span at bounding box center [1057, 476] width 9 height 9
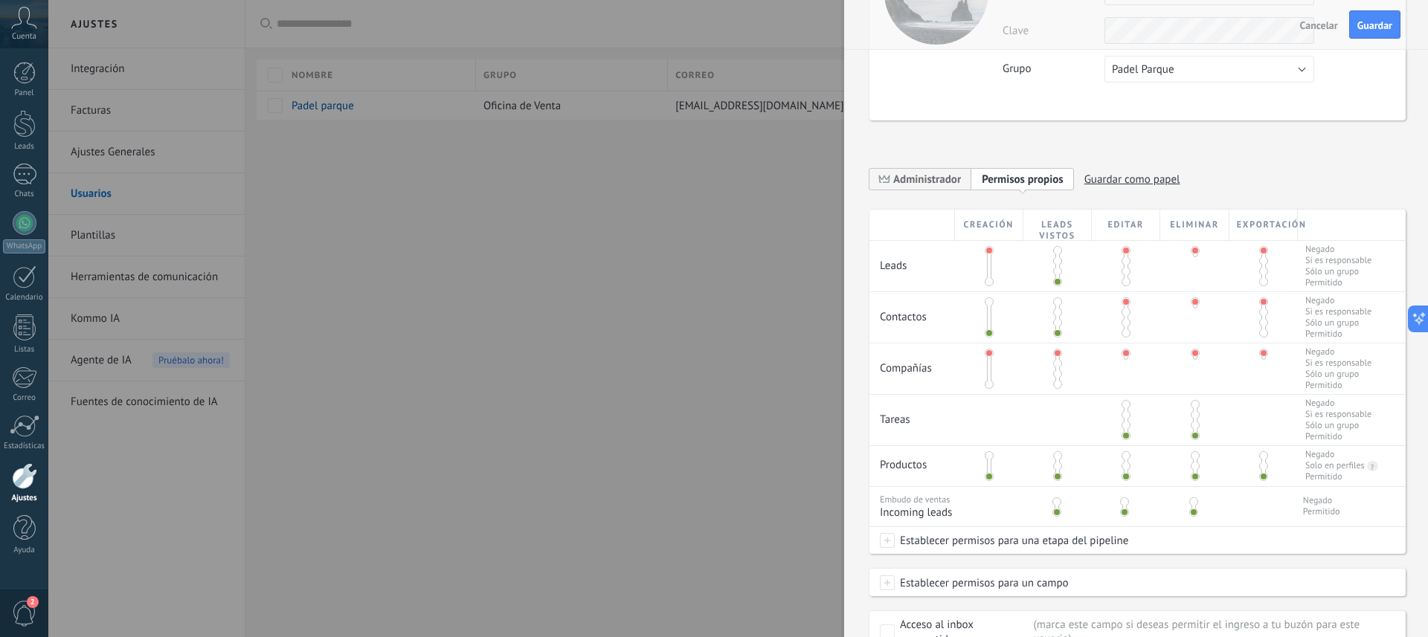
scroll to position [135, 0]
click at [1123, 459] on span at bounding box center [1126, 454] width 9 height 9
click at [1262, 459] on span at bounding box center [1263, 454] width 9 height 9
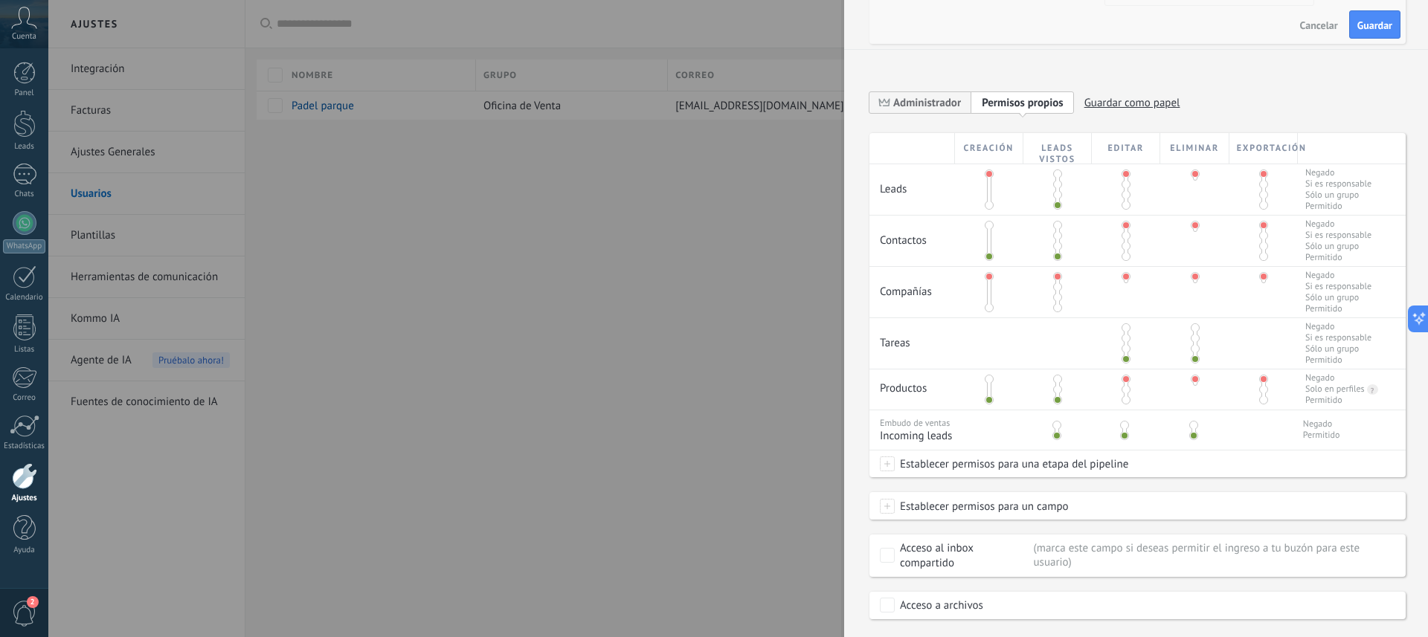
scroll to position [251, 0]
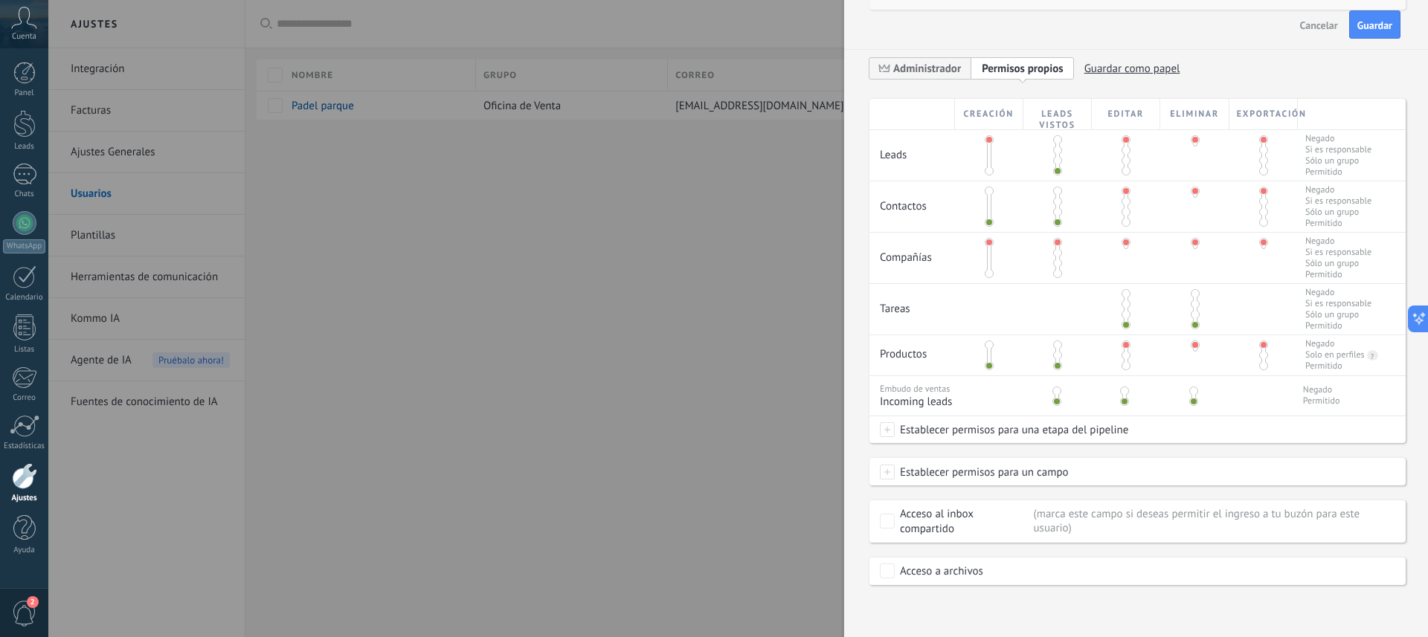
click at [1123, 391] on span at bounding box center [1124, 391] width 9 height 9
click at [896, 431] on span "Establecer permisos para una etapa del pipeline" at bounding box center [1012, 429] width 234 height 27
click at [0, 0] on label "Contacto inicial" at bounding box center [0, 0] width 0 height 0
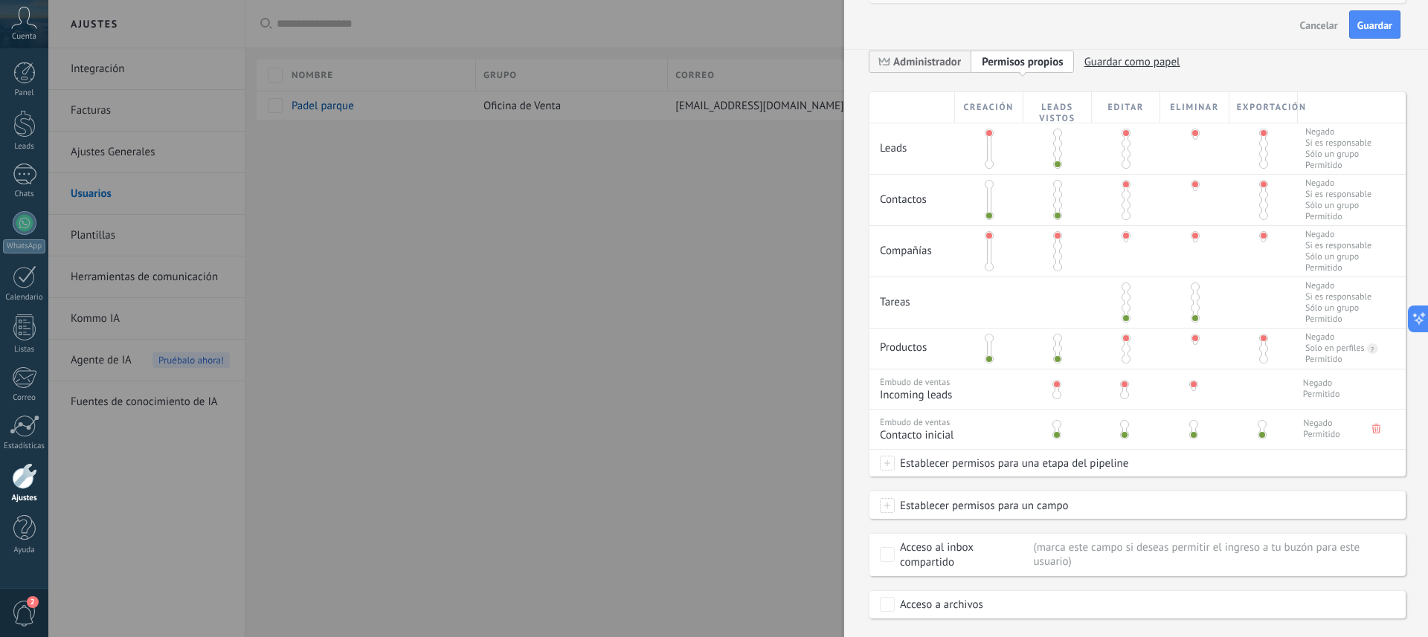
click at [1376, 434] on use at bounding box center [1376, 429] width 8 height 10
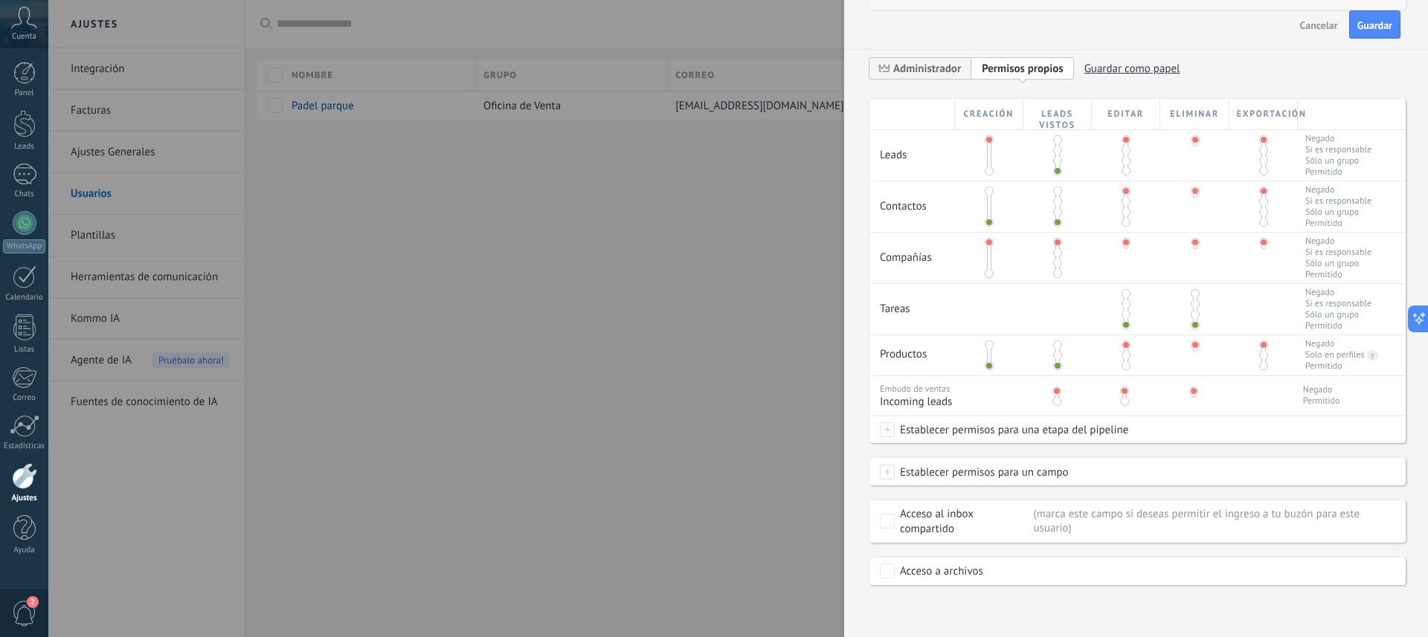
click at [895, 473] on span "Establecer permisos para un campo" at bounding box center [982, 472] width 174 height 27
click at [1412, 470] on div "**********" at bounding box center [1136, 318] width 584 height 637
click at [1376, 24] on span "Guardar" at bounding box center [1374, 25] width 35 height 10
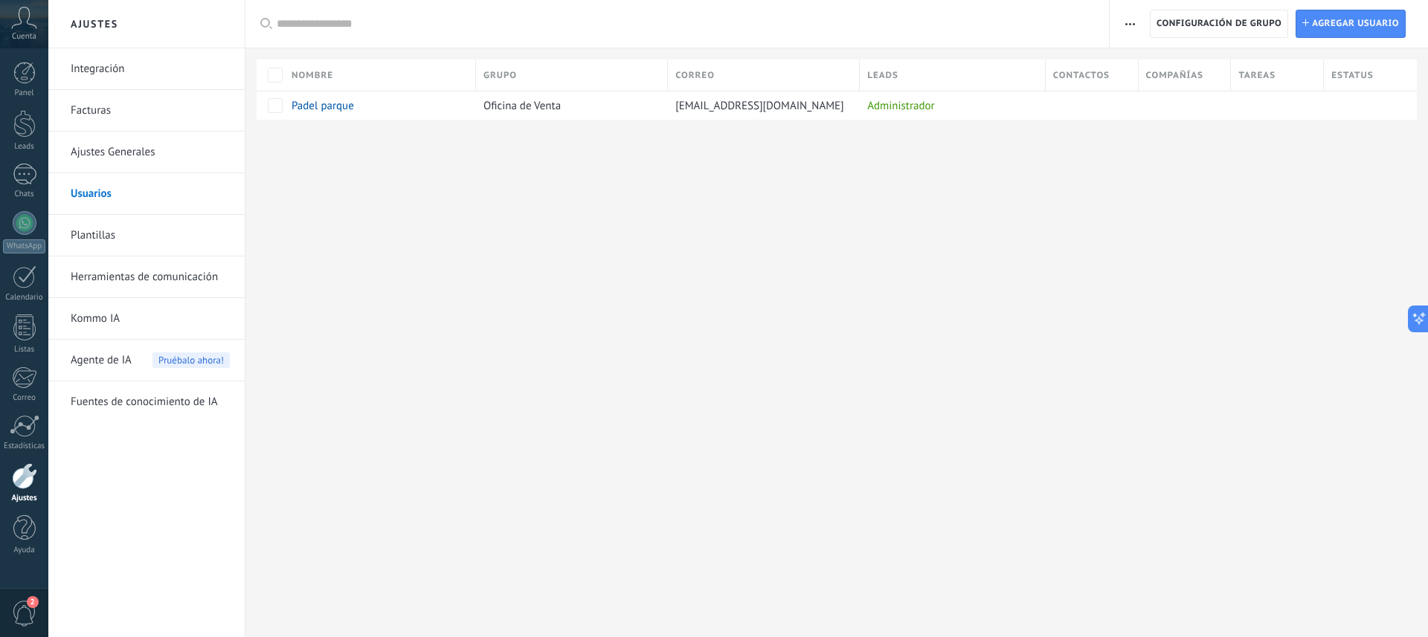
scroll to position [0, 0]
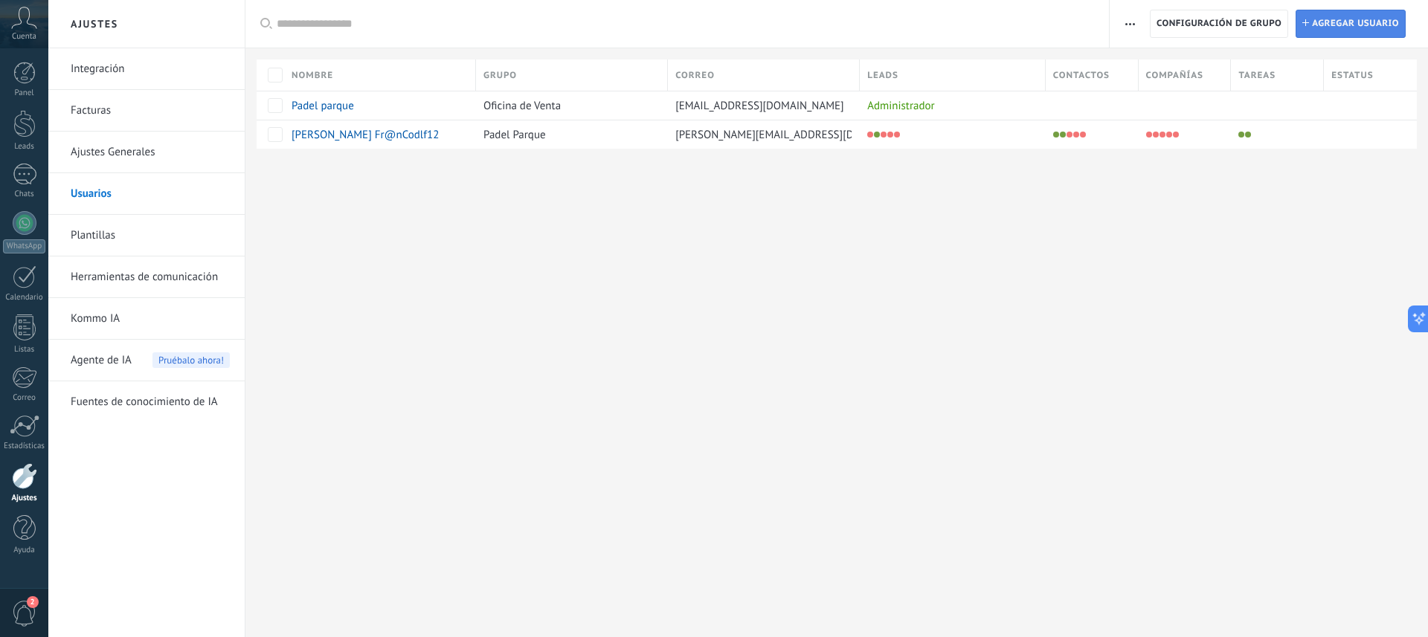
click at [1357, 26] on span "Agregar usuario" at bounding box center [1355, 23] width 87 height 27
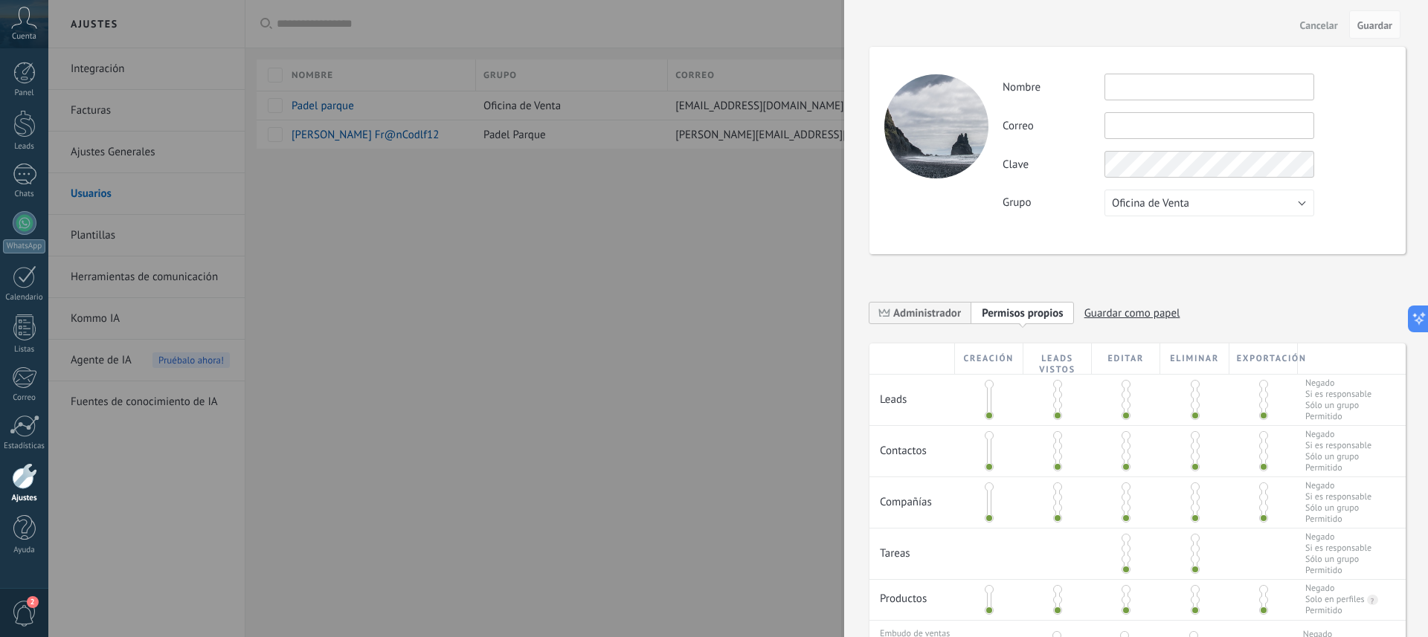
click at [1139, 87] on input "text" at bounding box center [1209, 87] width 210 height 27
type input "**********"
click at [1132, 130] on input "text" at bounding box center [1209, 125] width 210 height 27
click at [1147, 203] on span "Oficina de Venta" at bounding box center [1150, 203] width 77 height 14
click at [1133, 259] on span "Usuarios libres" at bounding box center [1202, 254] width 213 height 14
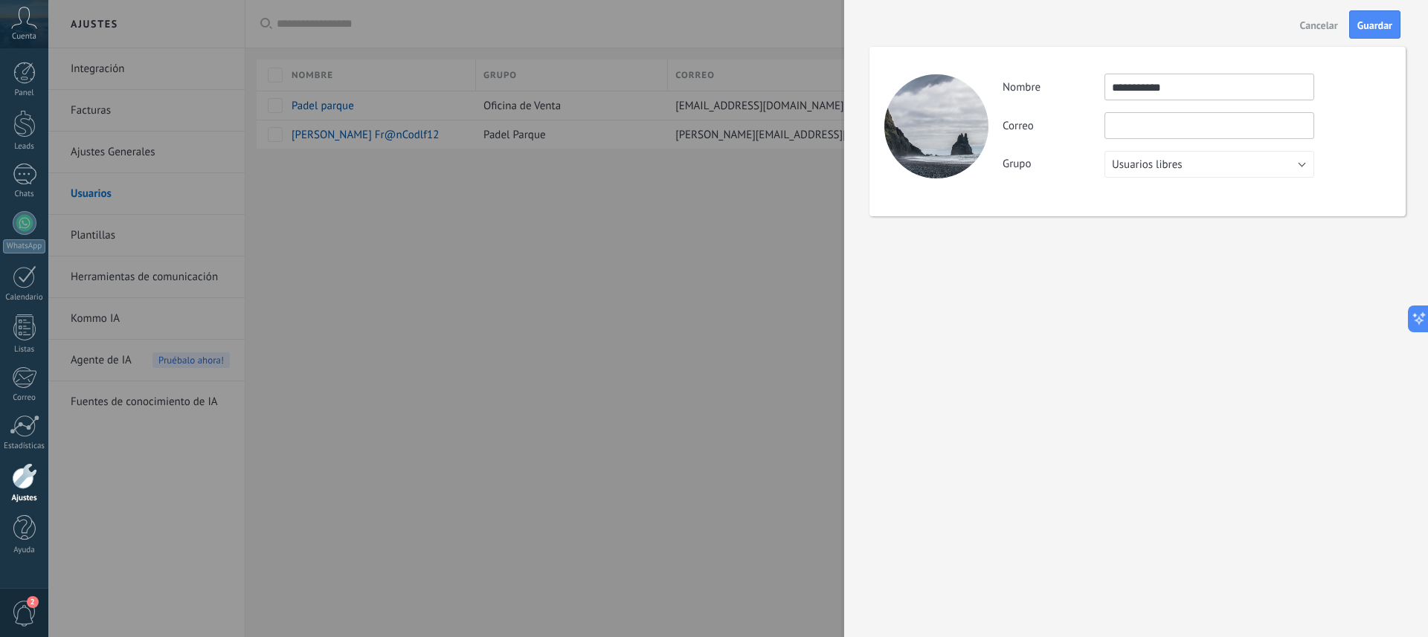
click at [1136, 123] on input "text" at bounding box center [1209, 125] width 210 height 27
click at [1136, 167] on span "Usuarios libres" at bounding box center [1147, 165] width 71 height 14
click at [1121, 219] on span "Usuarios libres" at bounding box center [1202, 215] width 213 height 14
click at [1136, 119] on input "text" at bounding box center [1209, 125] width 210 height 27
click at [1149, 161] on span "Usuarios libres" at bounding box center [1147, 165] width 71 height 14
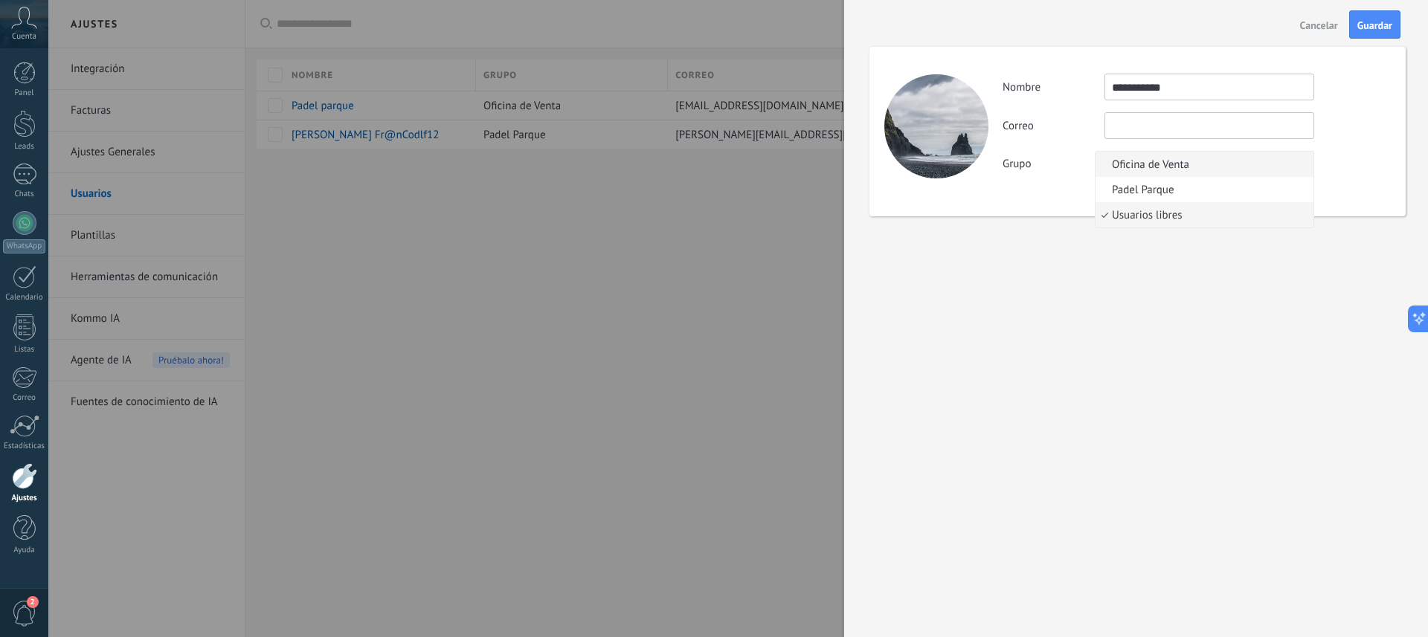
click at [1132, 170] on span "Oficina de Venta" at bounding box center [1202, 165] width 213 height 14
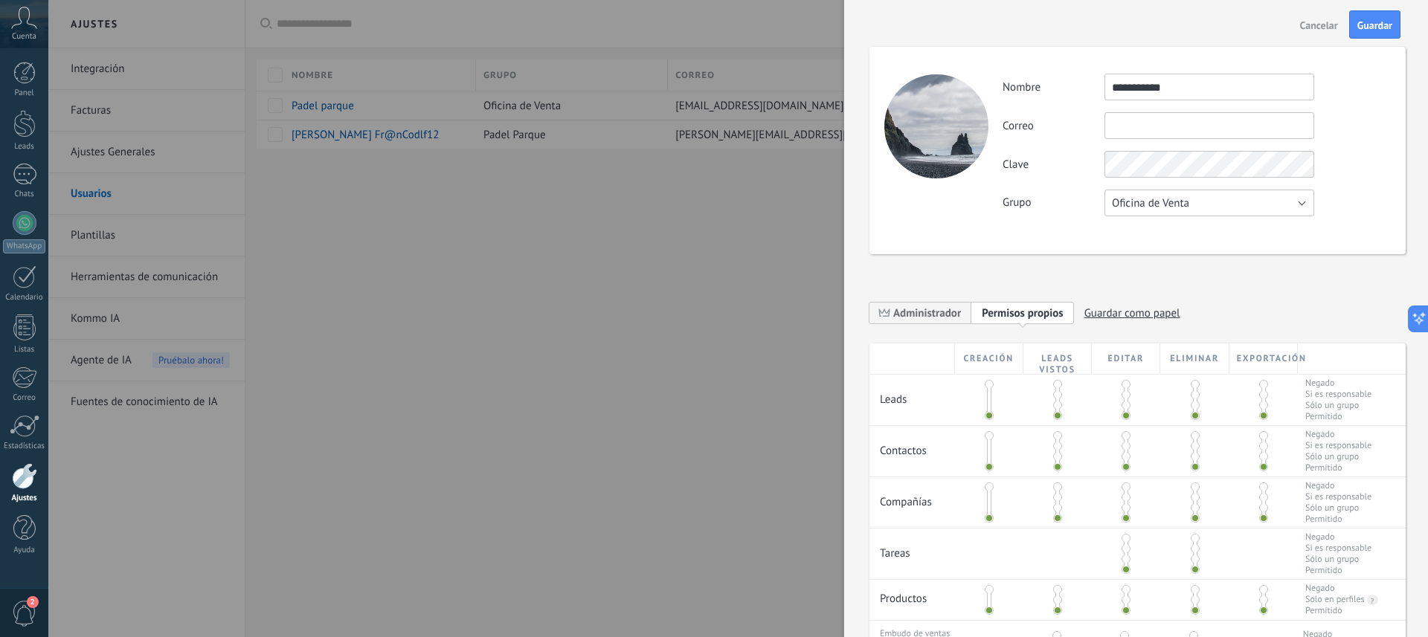
click at [1141, 202] on span "Oficina de Venta" at bounding box center [1150, 203] width 77 height 14
click at [1147, 207] on span "Oficina de Venta" at bounding box center [1150, 203] width 77 height 14
click at [1133, 263] on li "Usuarios libres" at bounding box center [1205, 253] width 218 height 25
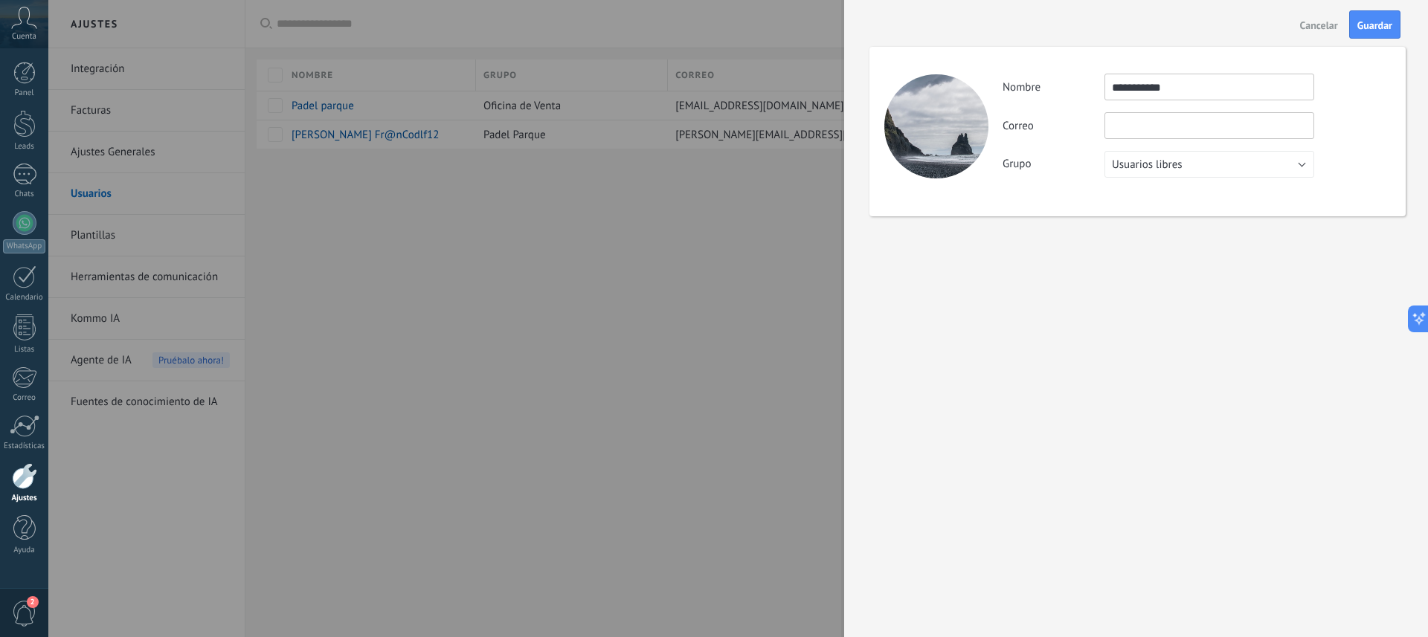
click at [1141, 129] on input "text" at bounding box center [1209, 125] width 210 height 27
paste input "**********"
type input "**********"
click at [1363, 30] on span "Guardar" at bounding box center [1374, 25] width 35 height 10
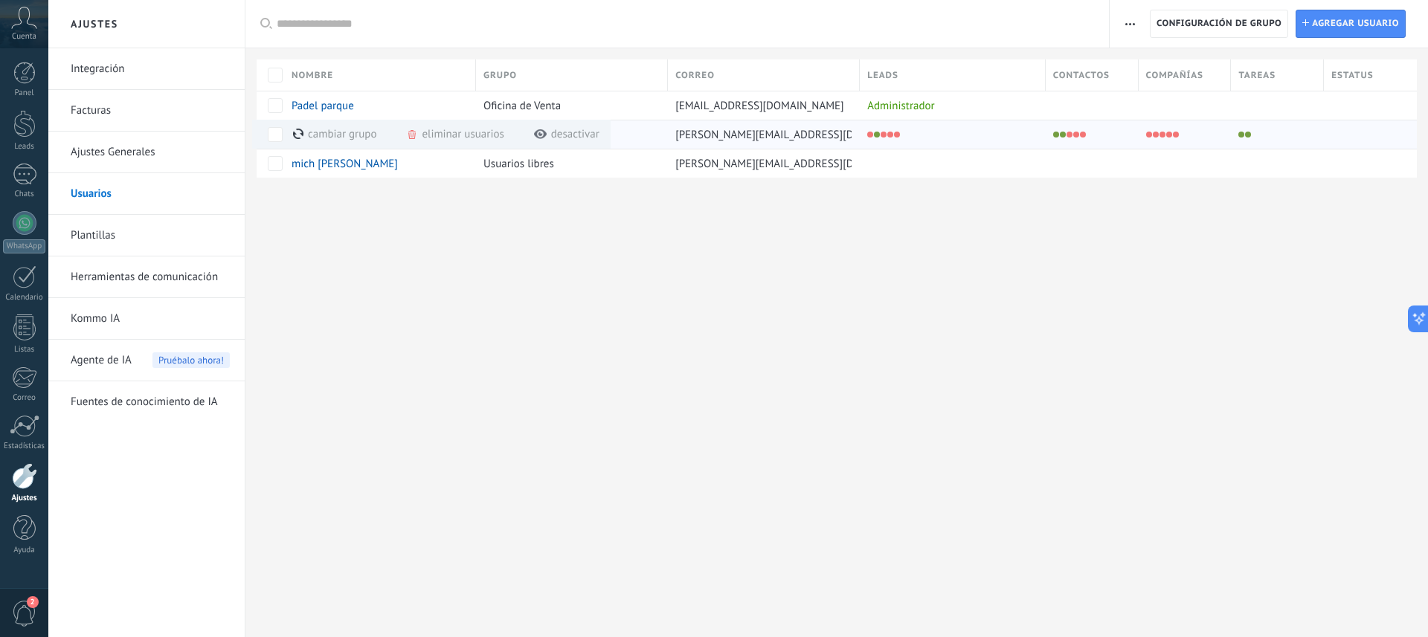
click at [454, 137] on div "eliminar usuarios màs" at bounding box center [480, 134] width 148 height 29
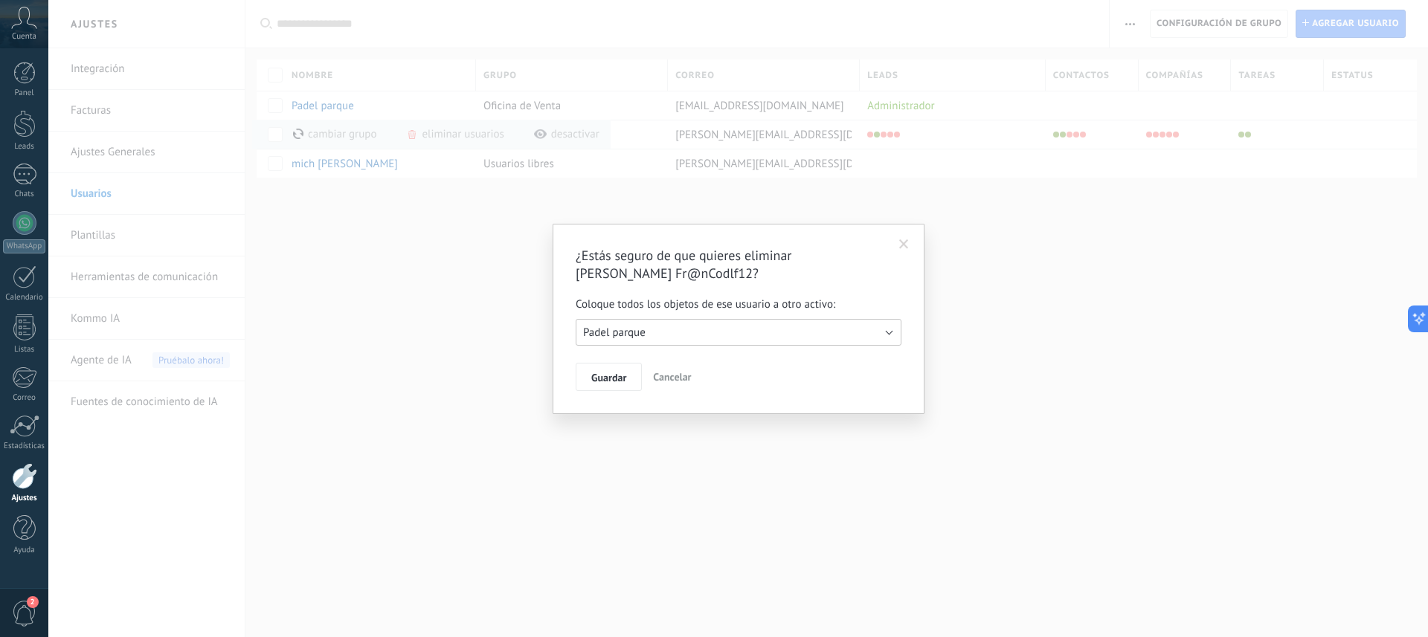
click at [695, 338] on button "Padel parque" at bounding box center [739, 332] width 326 height 27
click at [695, 338] on span "Padel parque" at bounding box center [731, 333] width 329 height 14
click at [670, 382] on span "Cancelar" at bounding box center [672, 376] width 38 height 13
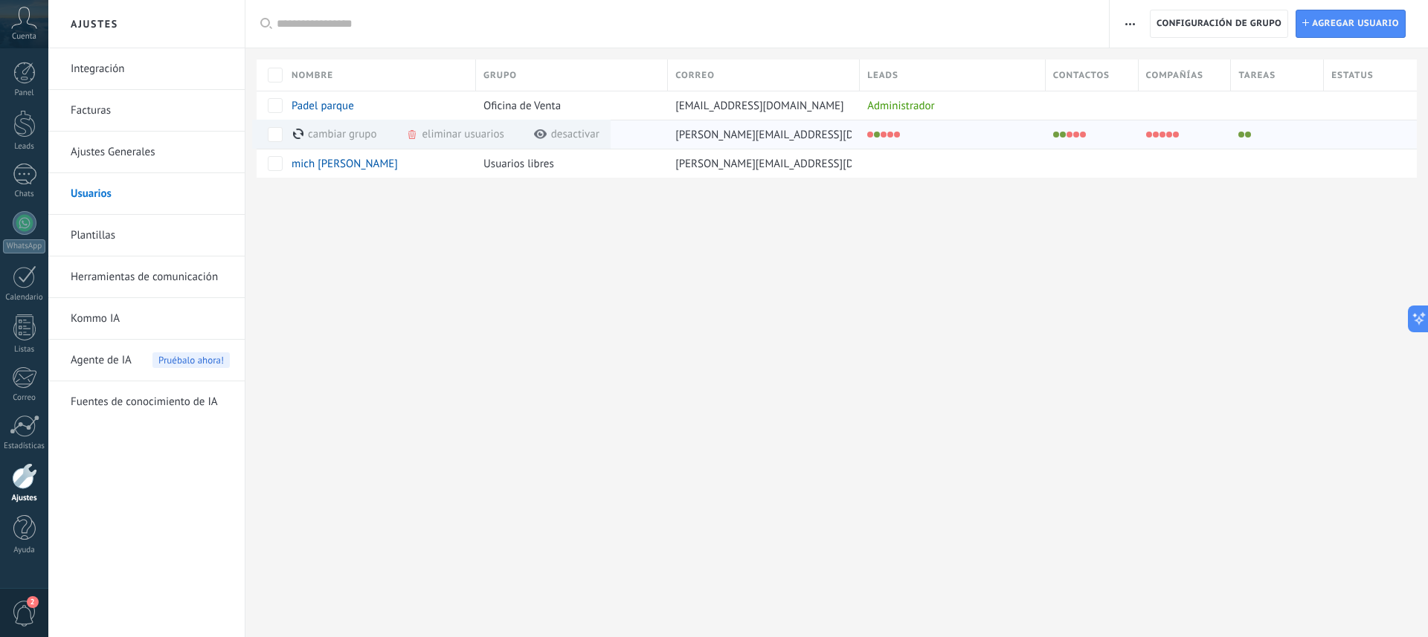
click at [570, 135] on div "desactivar màs" at bounding box center [566, 134] width 65 height 29
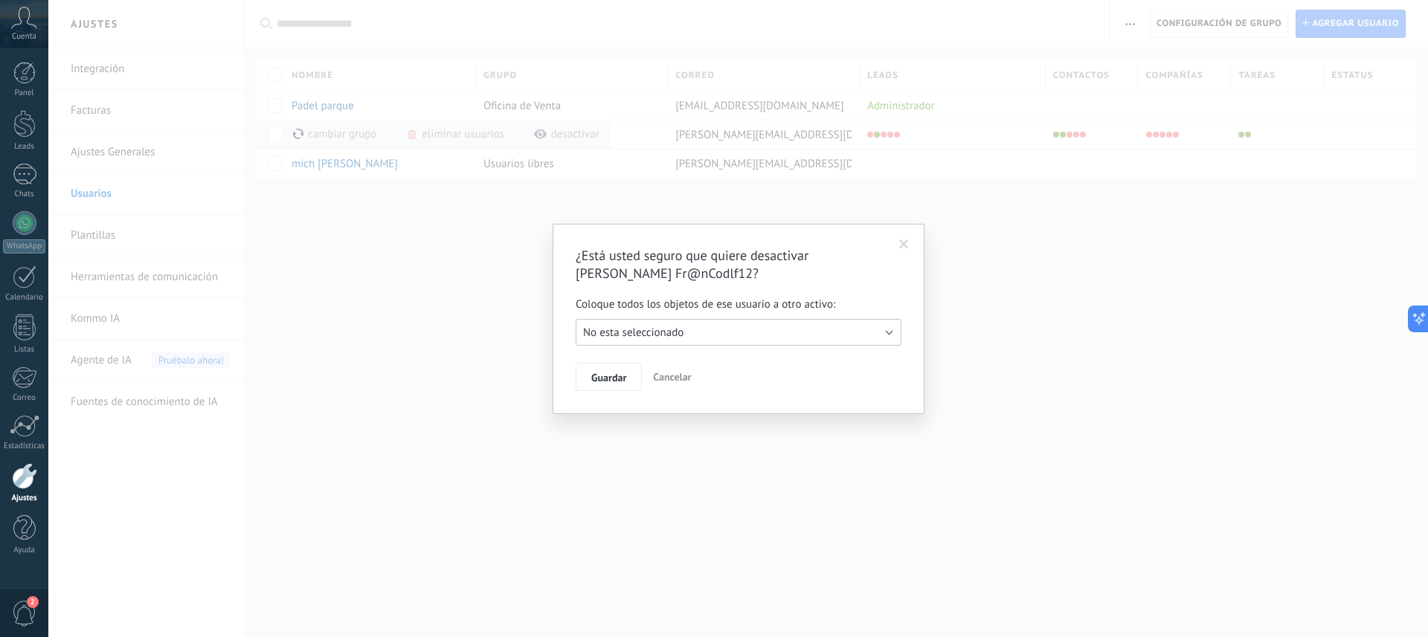
click at [627, 335] on span "No esta seleccionado" at bounding box center [633, 333] width 100 height 14
click at [681, 382] on span "Cancelar" at bounding box center [672, 376] width 38 height 13
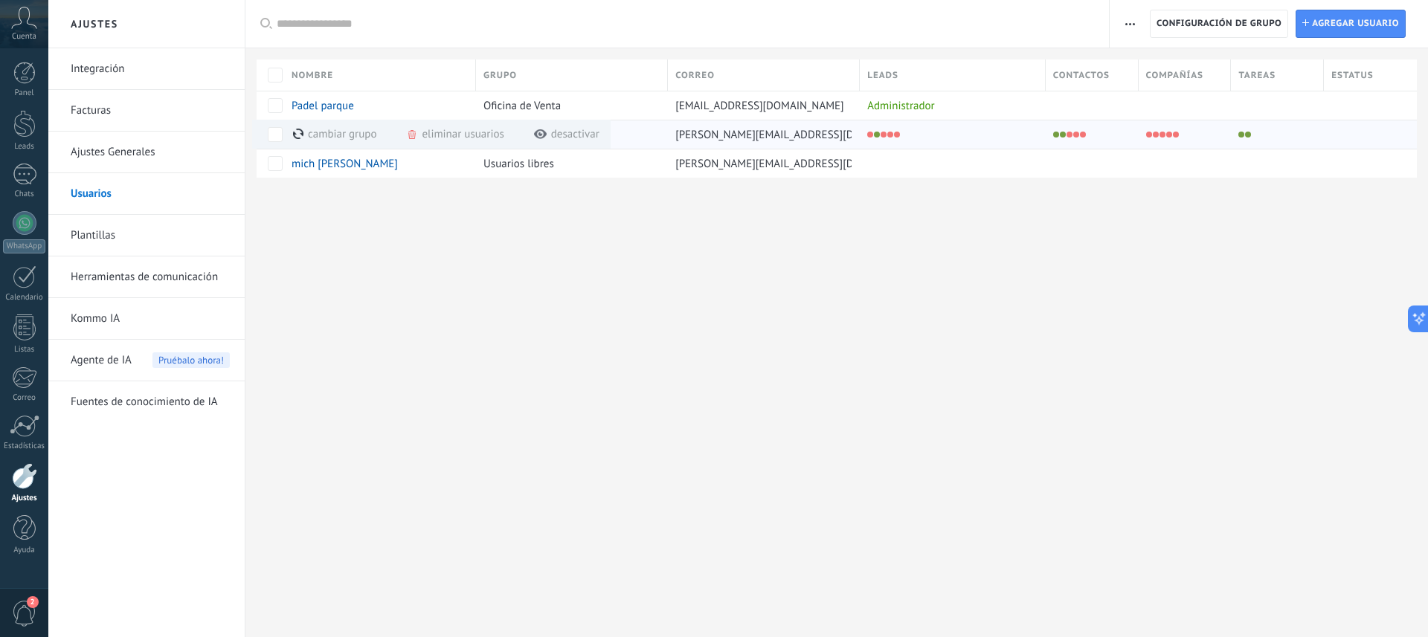
click at [323, 138] on div "cambiar grupo màs" at bounding box center [360, 134] width 134 height 29
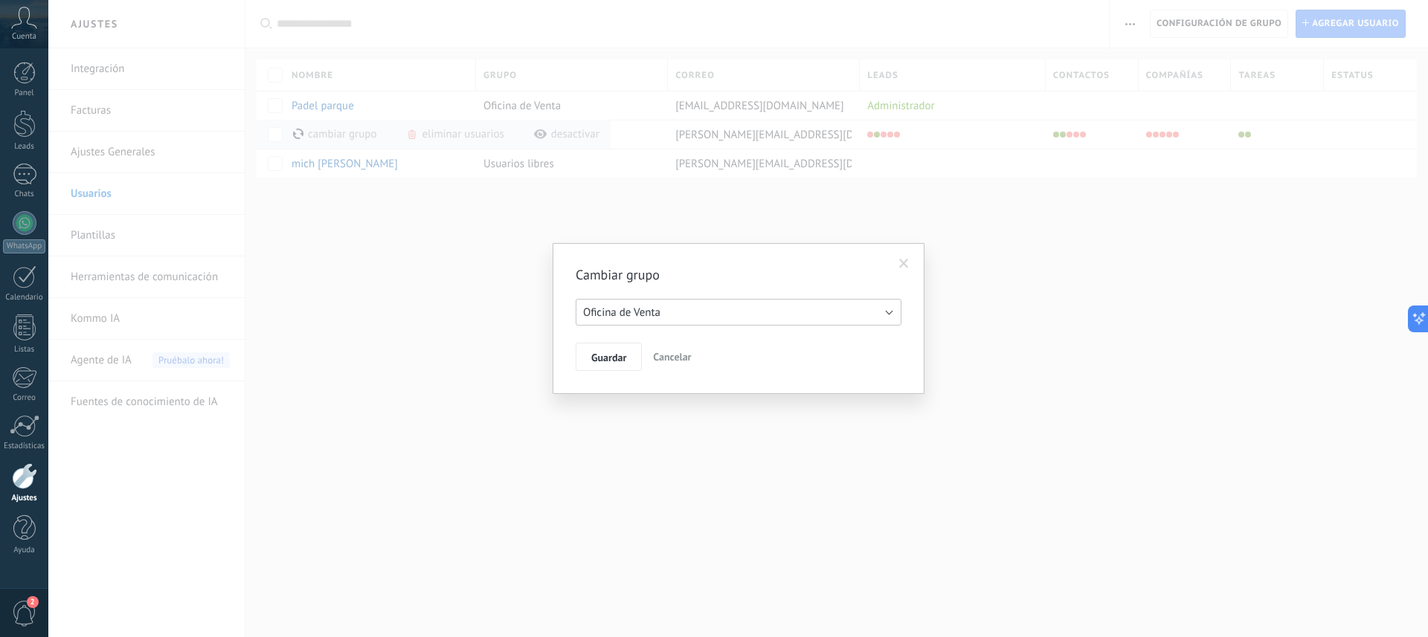
click at [605, 320] on button "Oficina de Venta" at bounding box center [739, 312] width 326 height 27
click at [673, 356] on span "Cancelar" at bounding box center [672, 356] width 38 height 13
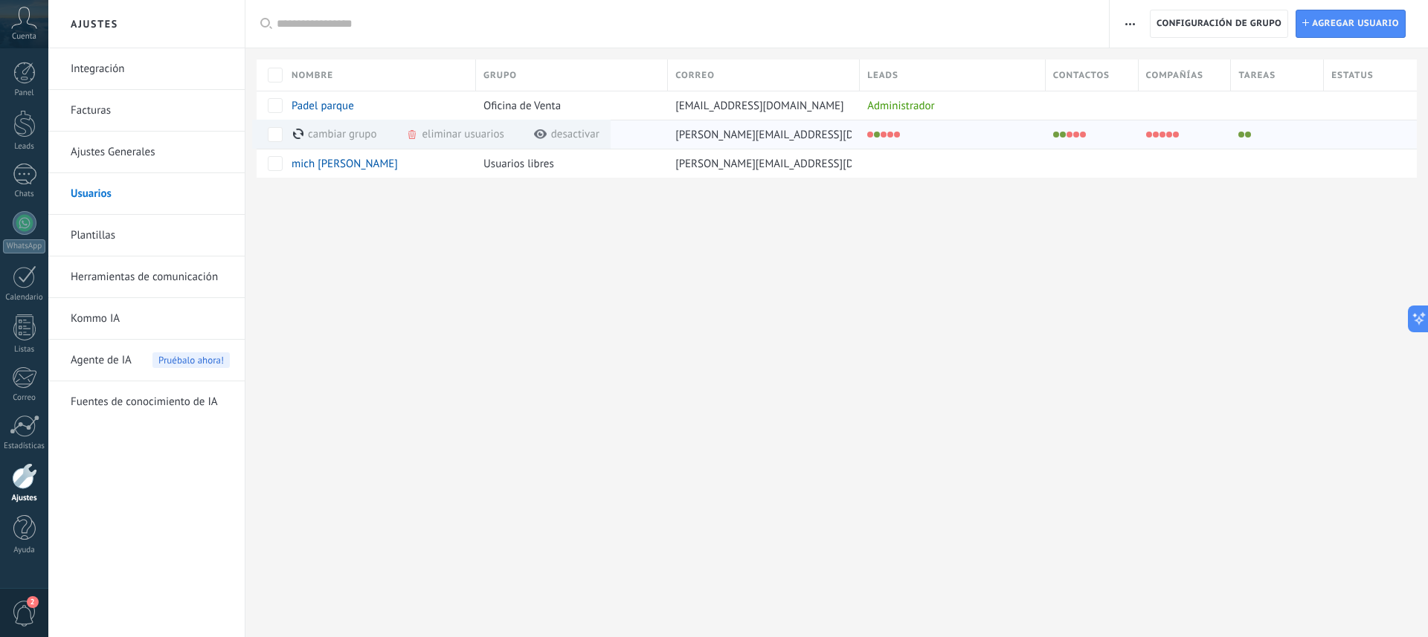
click at [444, 134] on div "eliminar usuarios màs" at bounding box center [480, 134] width 148 height 29
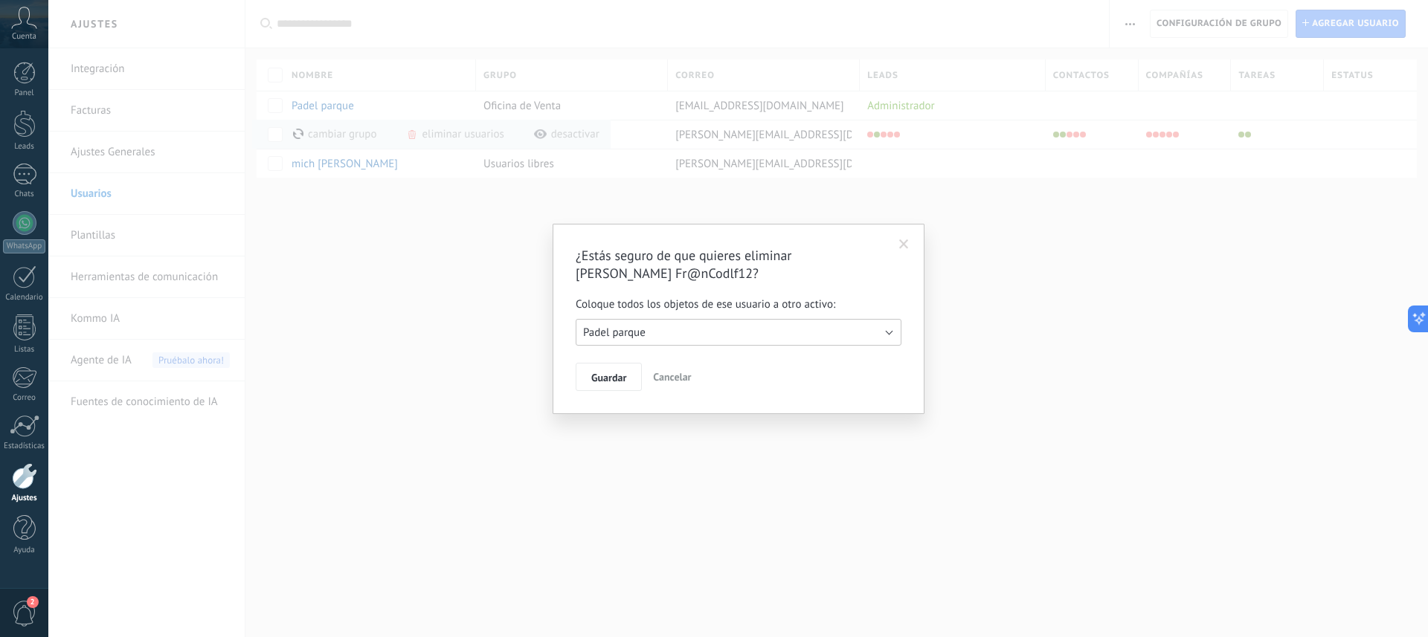
click at [629, 337] on span "Padel parque" at bounding box center [614, 333] width 62 height 14
click at [629, 337] on span "Padel parque" at bounding box center [731, 333] width 329 height 14
click at [614, 377] on span "Guardar" at bounding box center [608, 378] width 35 height 10
click at [650, 375] on span "Cancelar" at bounding box center [646, 376] width 38 height 13
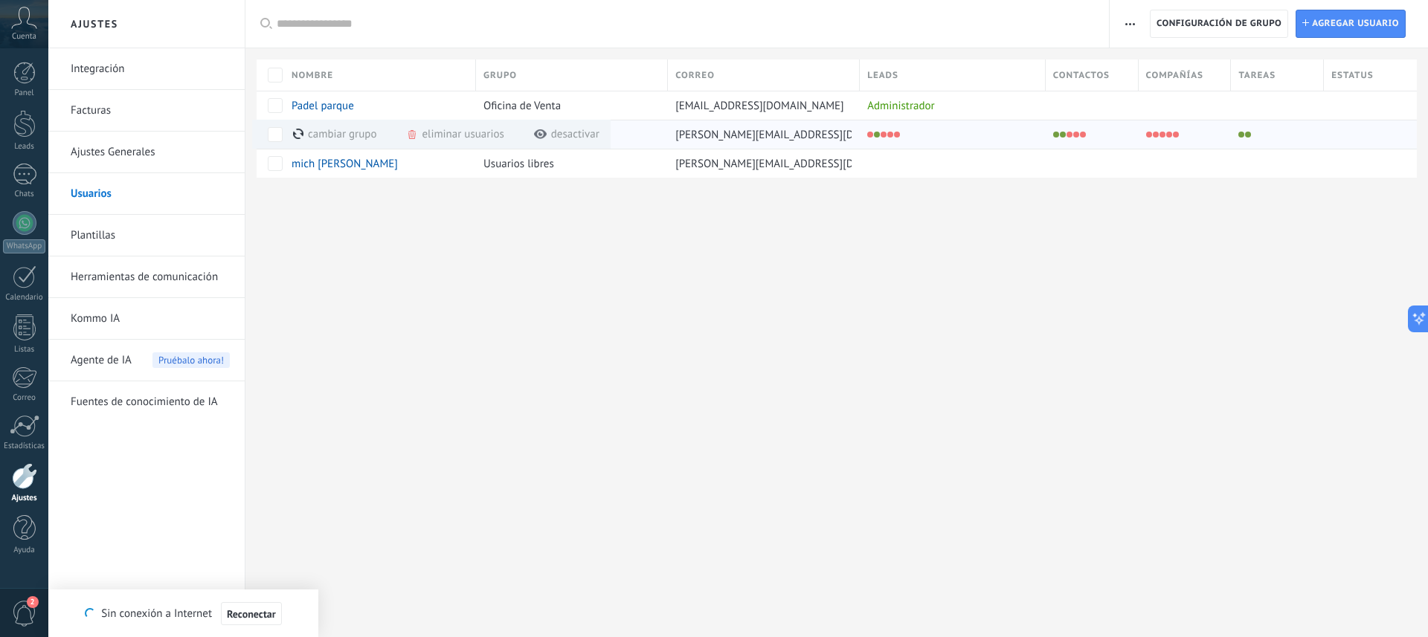
click at [443, 138] on div "eliminar usuarios màs" at bounding box center [480, 134] width 148 height 29
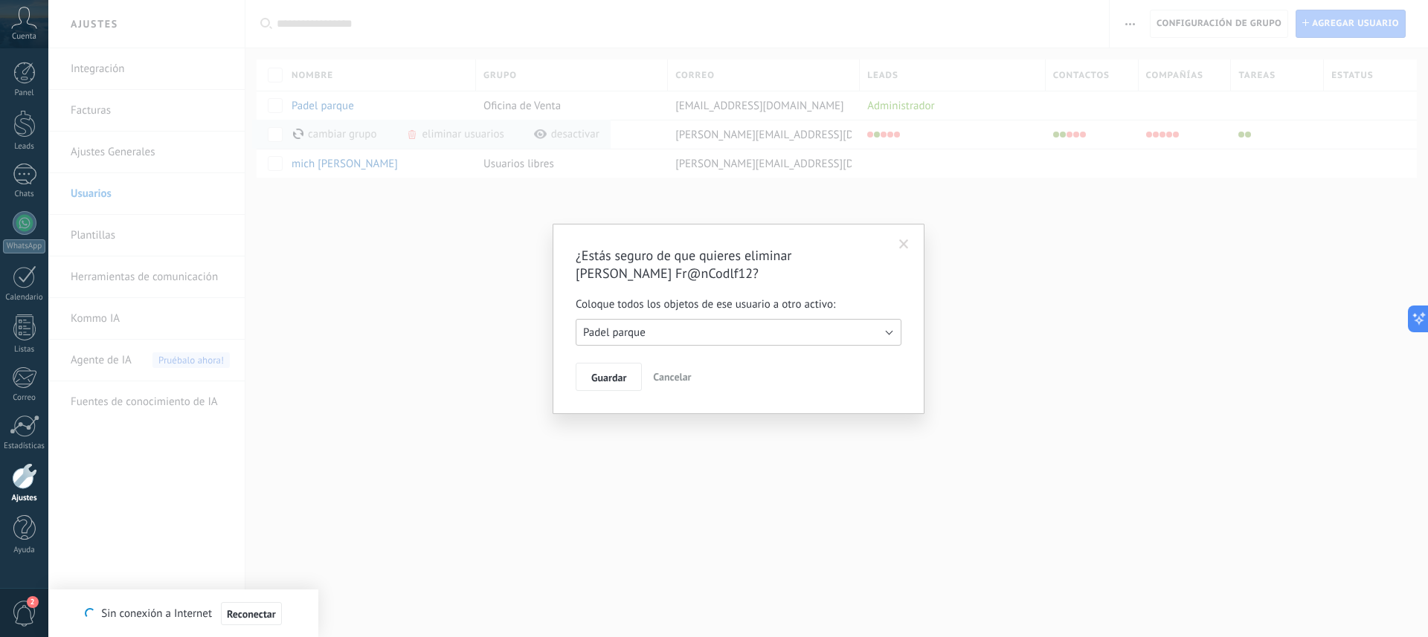
click at [633, 335] on span "Padel parque" at bounding box center [614, 333] width 62 height 14
click at [633, 335] on span "Padel parque" at bounding box center [731, 333] width 329 height 14
click at [633, 335] on span "Padel parque" at bounding box center [614, 333] width 62 height 14
click at [609, 407] on div "¿Estás seguro de que quieres eliminar [PERSON_NAME] Fr@nCodlf12? Coloque todos …" at bounding box center [739, 319] width 372 height 190
click at [605, 383] on span "Guardar" at bounding box center [608, 378] width 35 height 10
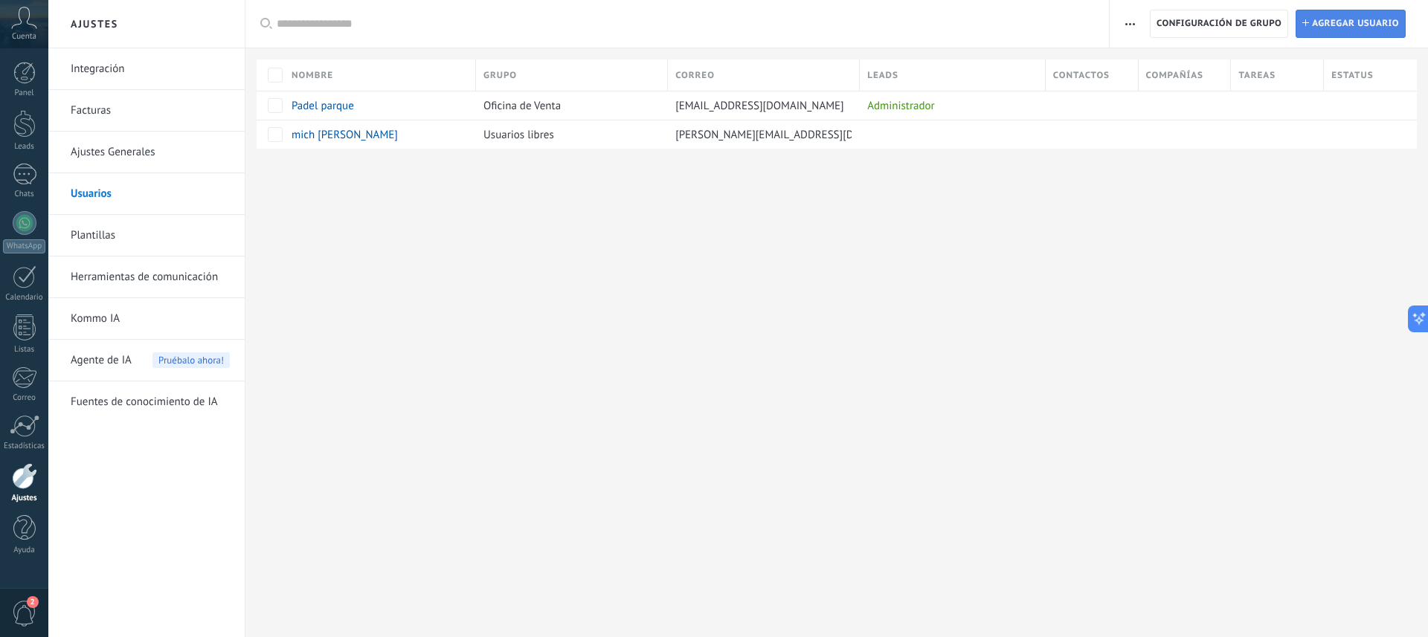
click at [1331, 29] on span "Agregar usuario" at bounding box center [1355, 23] width 87 height 27
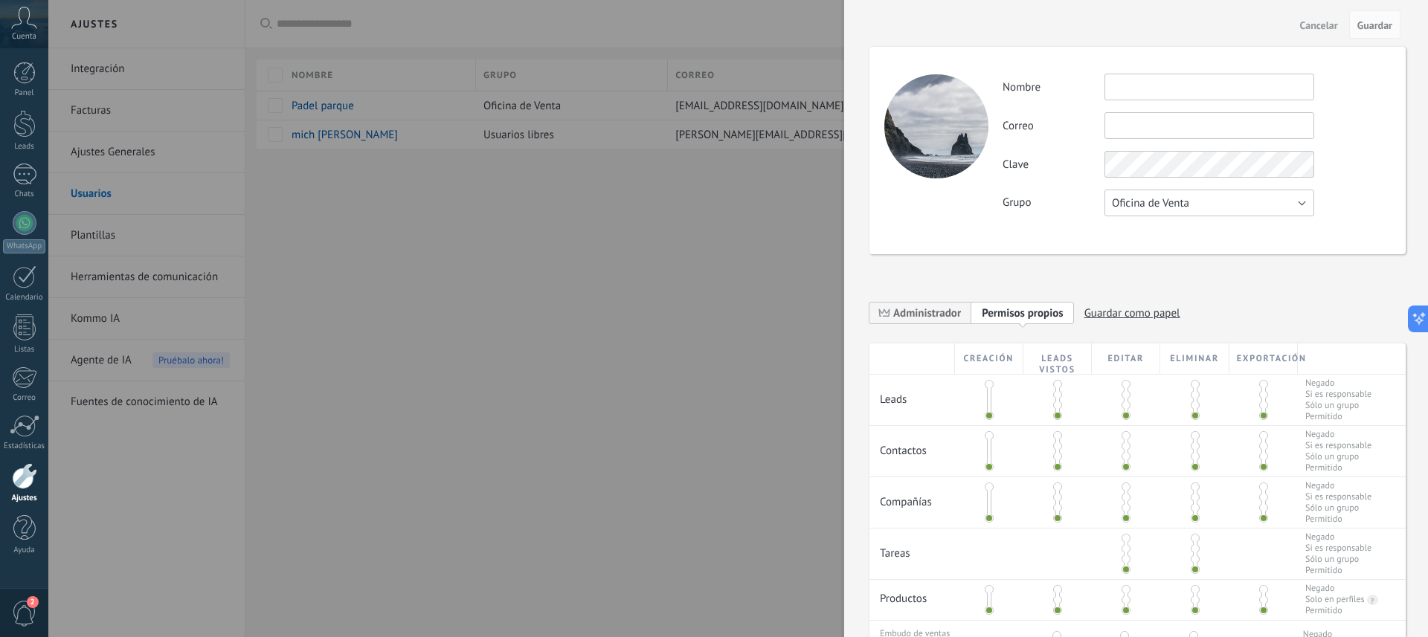
click at [1146, 206] on span "Oficina de Venta" at bounding box center [1150, 203] width 77 height 14
click at [1137, 252] on span "Usuarios libres" at bounding box center [1202, 254] width 213 height 14
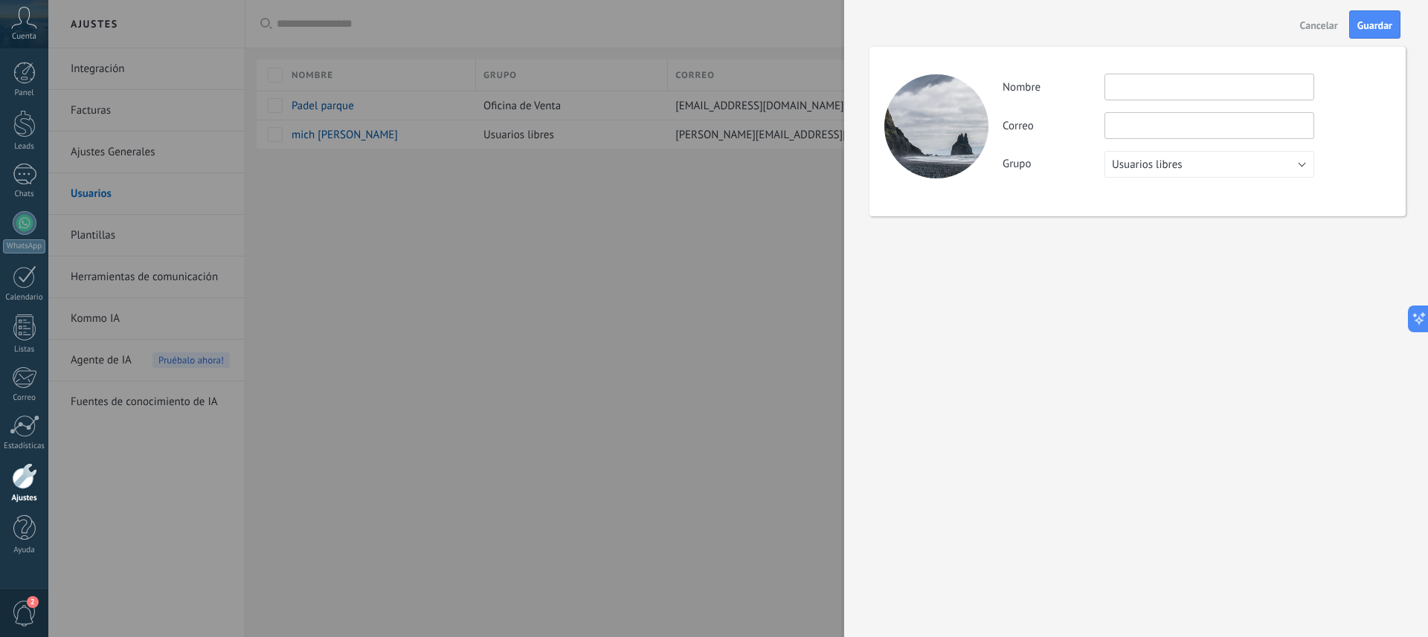
click at [1140, 89] on input "text" at bounding box center [1209, 87] width 210 height 27
type input "**********"
click at [1134, 123] on input "text" at bounding box center [1209, 125] width 210 height 27
paste input "**********"
type input "**********"
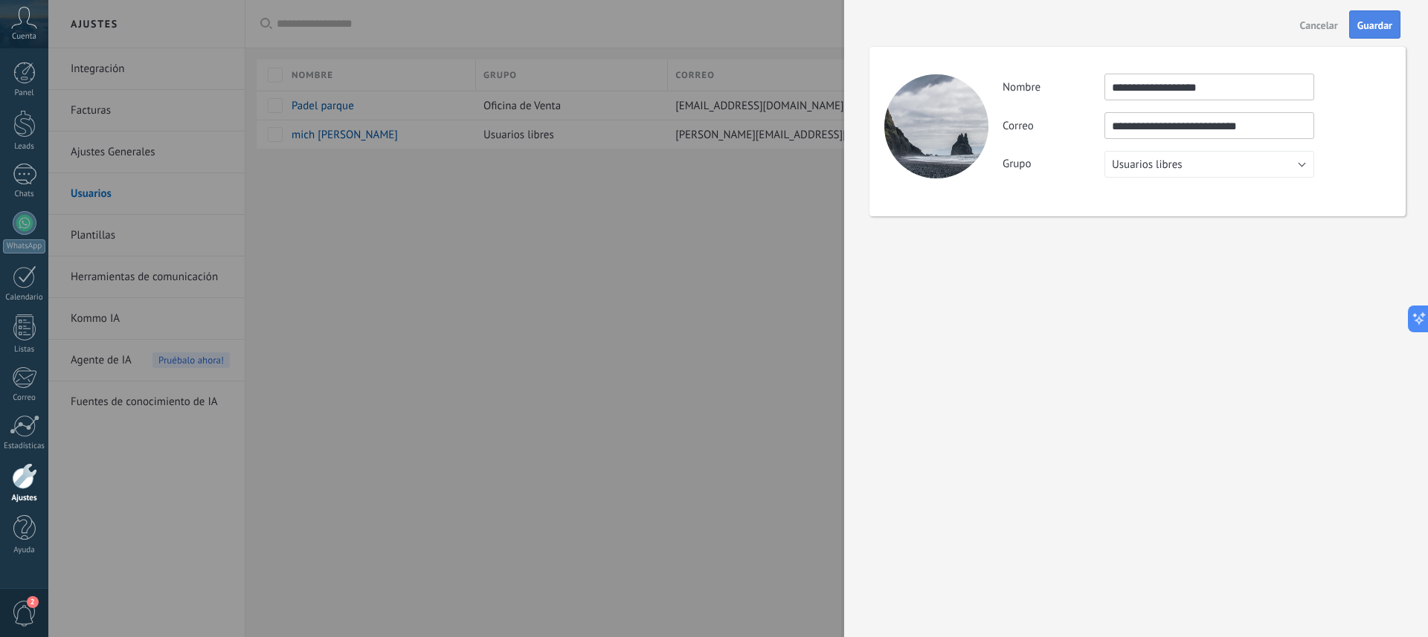
click at [1363, 27] on span "Guardar" at bounding box center [1374, 25] width 35 height 10
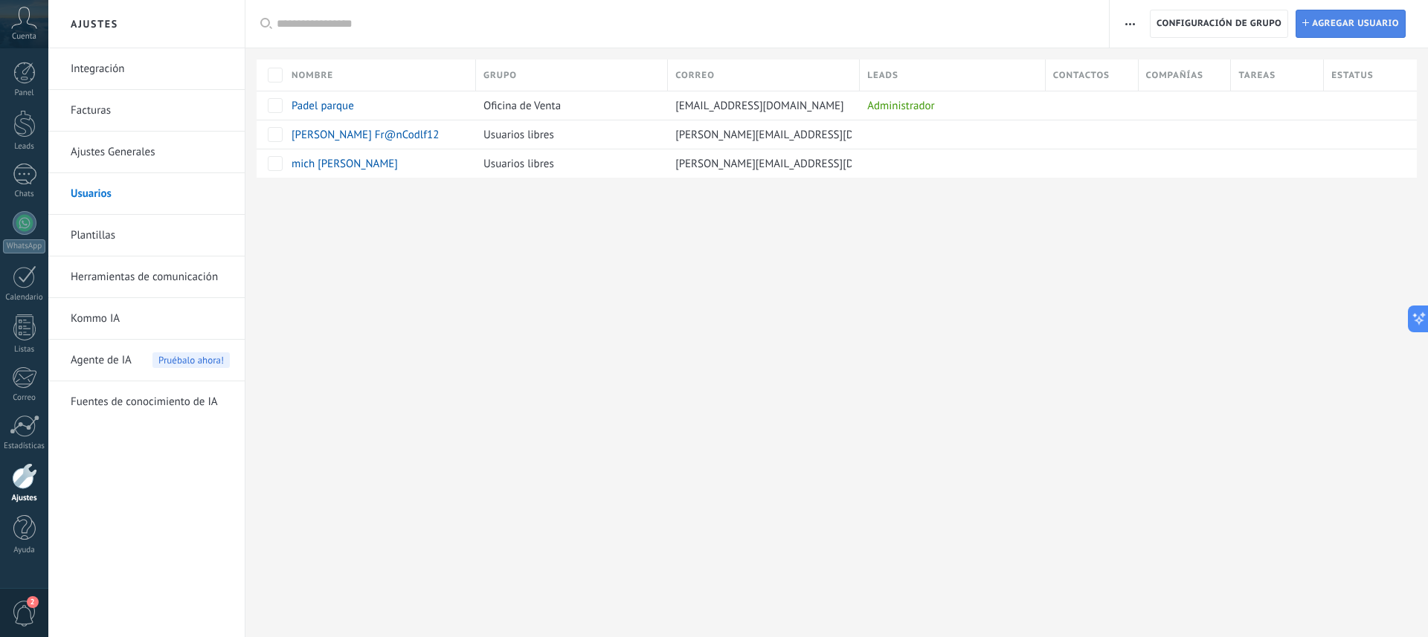
click at [1362, 16] on span "Agregar usuario" at bounding box center [1355, 23] width 87 height 27
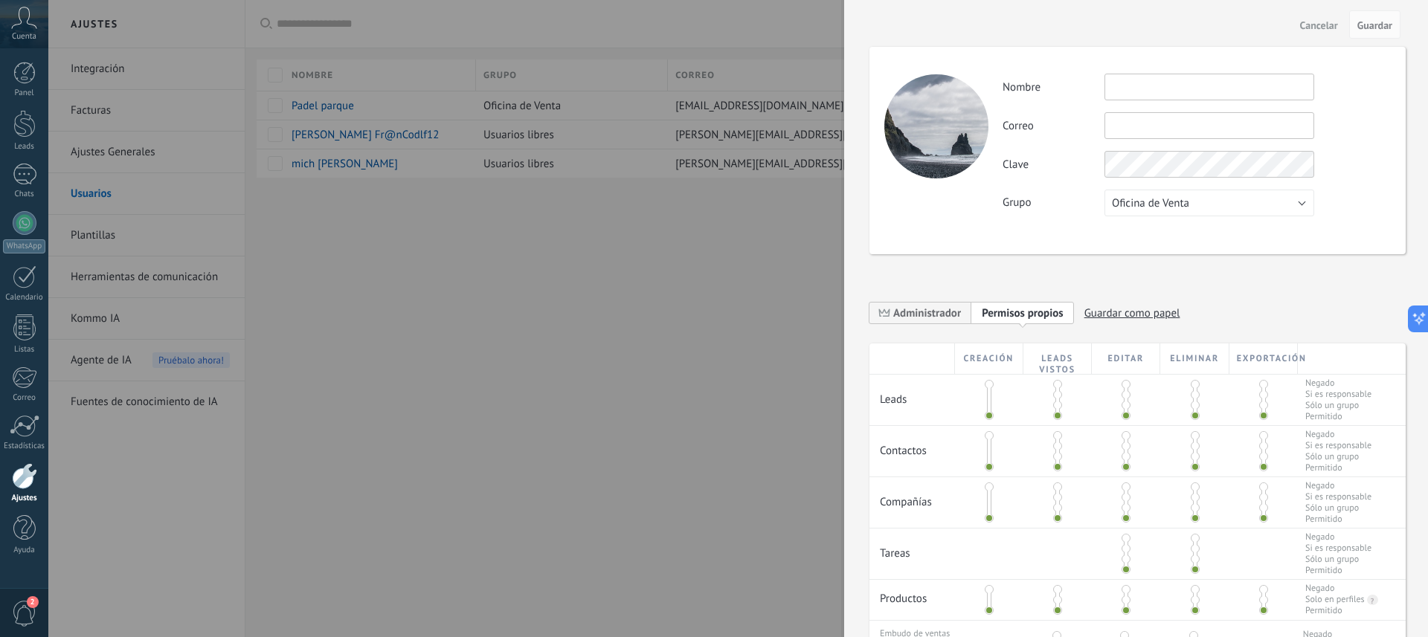
click at [1159, 84] on input "text" at bounding box center [1209, 87] width 210 height 27
type input "******"
click at [1151, 120] on input "text" at bounding box center [1209, 125] width 210 height 27
type input "**********"
click at [1143, 196] on span "Oficina de Venta" at bounding box center [1150, 203] width 77 height 14
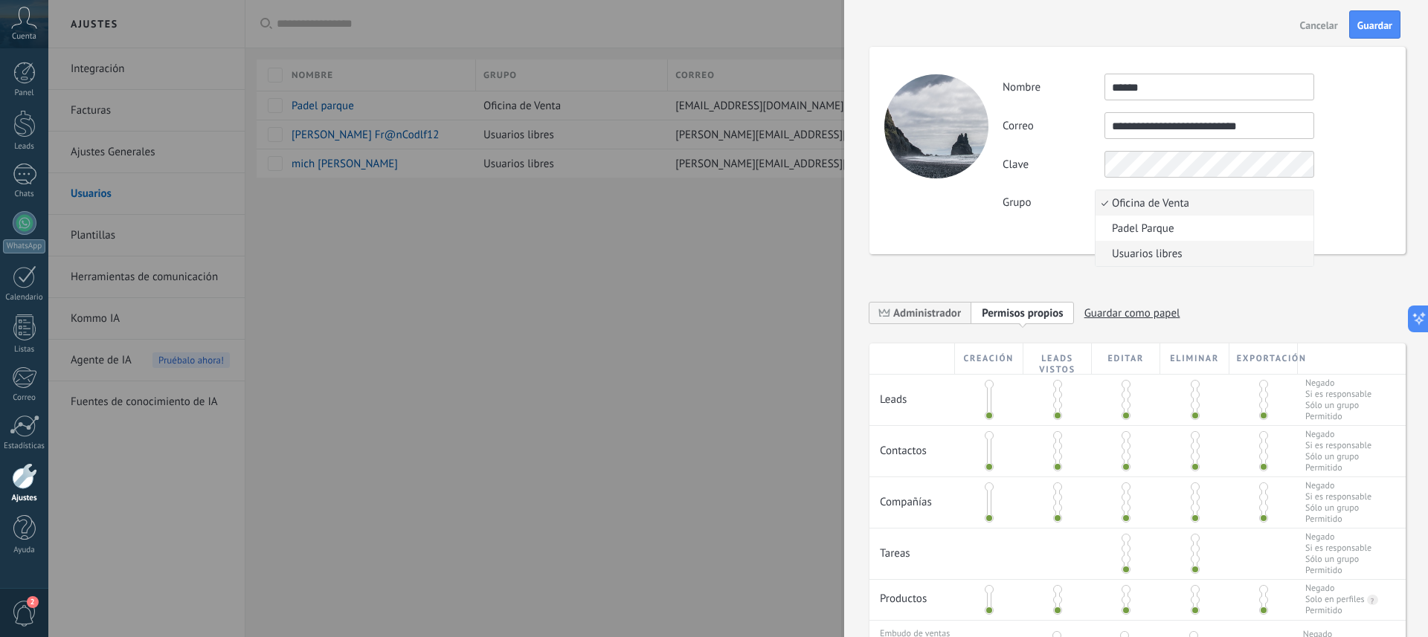
click at [1135, 253] on span "Usuarios libres" at bounding box center [1202, 254] width 213 height 14
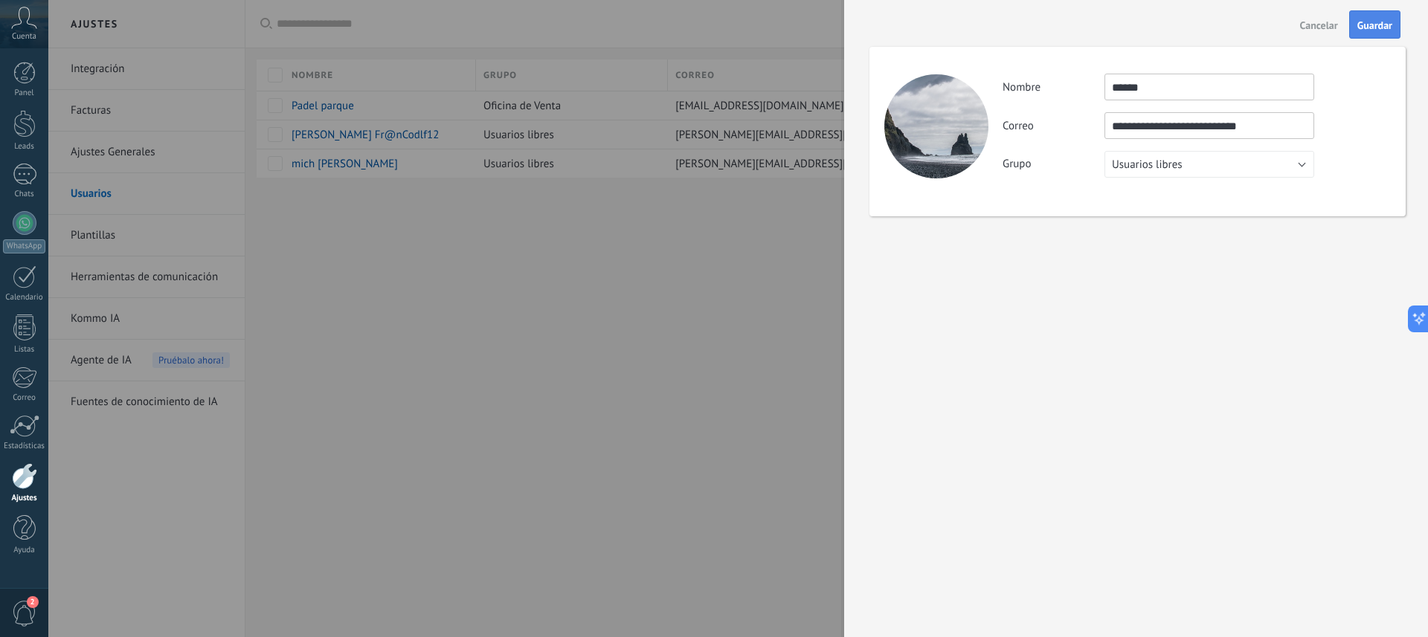
click at [1370, 25] on span "Guardar" at bounding box center [1374, 25] width 35 height 10
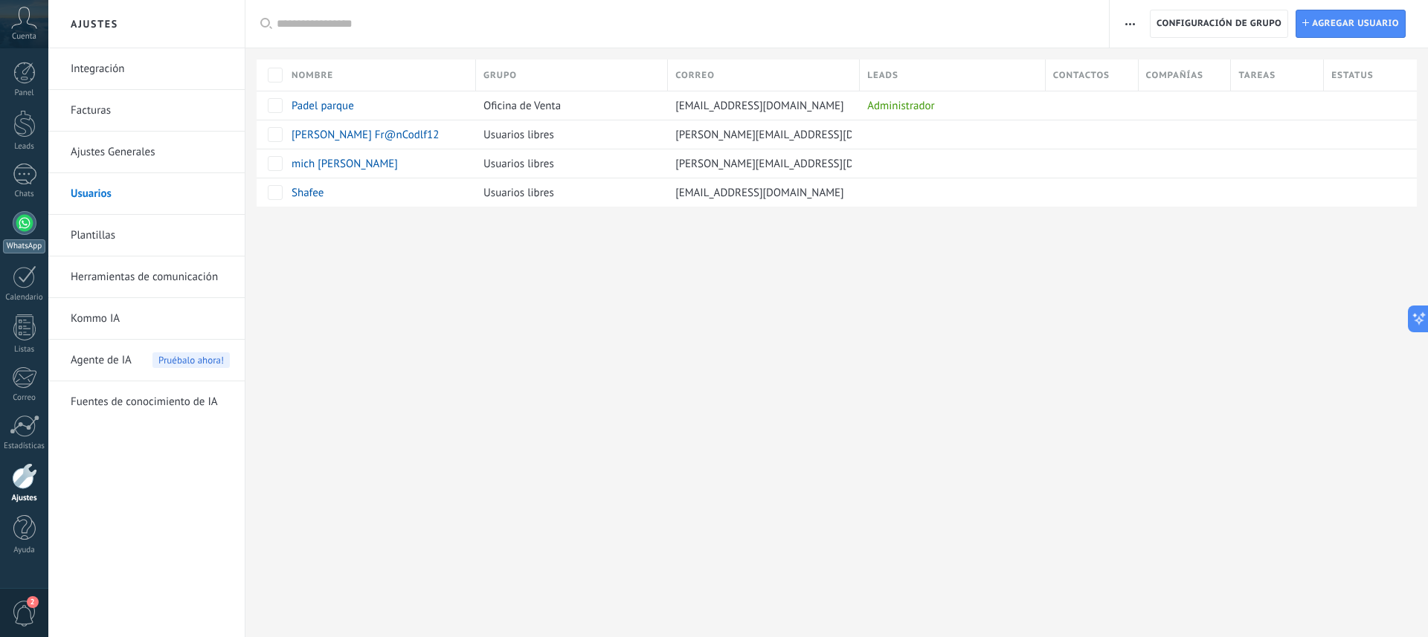
click at [25, 226] on div at bounding box center [25, 223] width 24 height 24
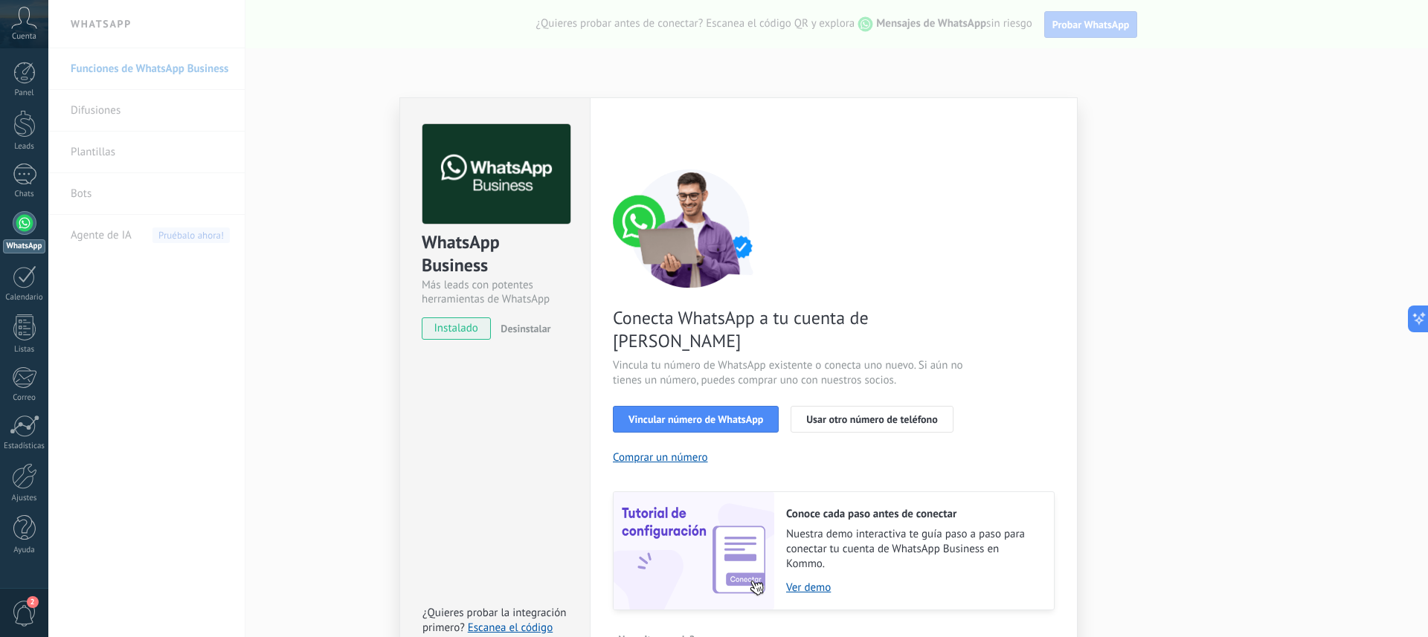
click at [512, 332] on span "Desinstalar" at bounding box center [526, 328] width 50 height 13
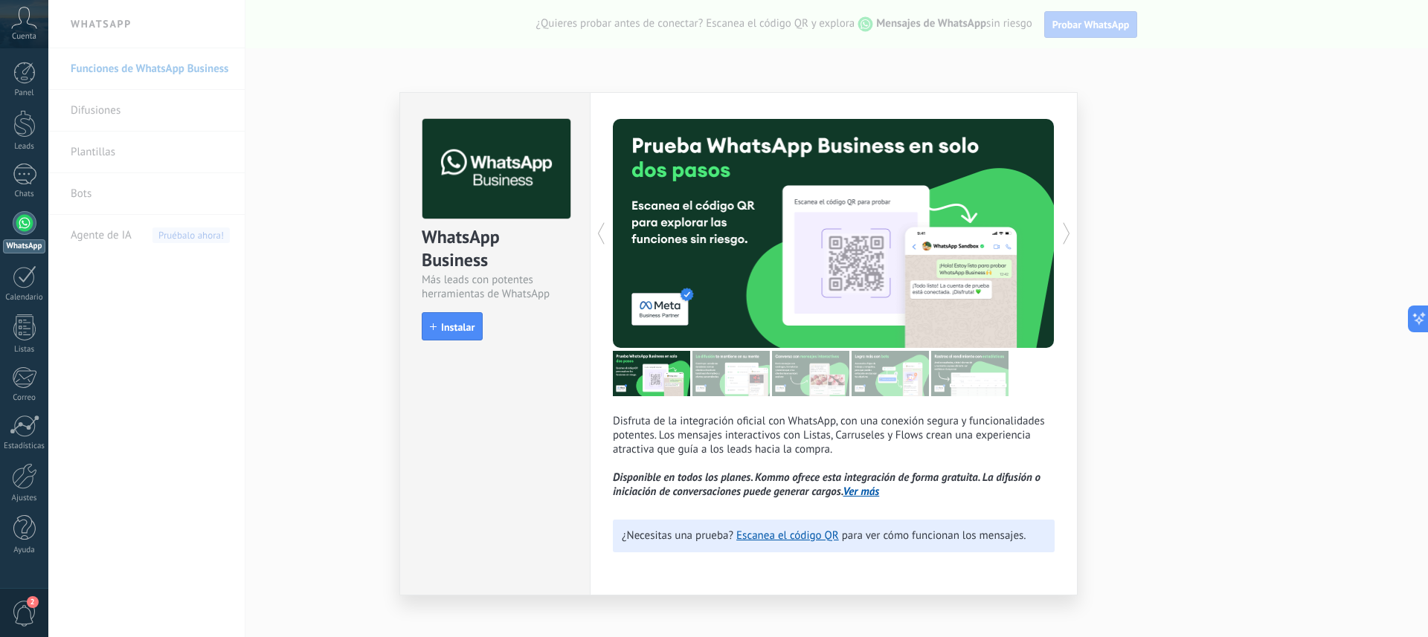
drag, startPoint x: 1191, startPoint y: 365, endPoint x: 1118, endPoint y: 362, distance: 72.9
click at [1191, 365] on div "WhatsApp Business Más leads con potentes herramientas de WhatsApp install Insta…" at bounding box center [738, 318] width 1380 height 637
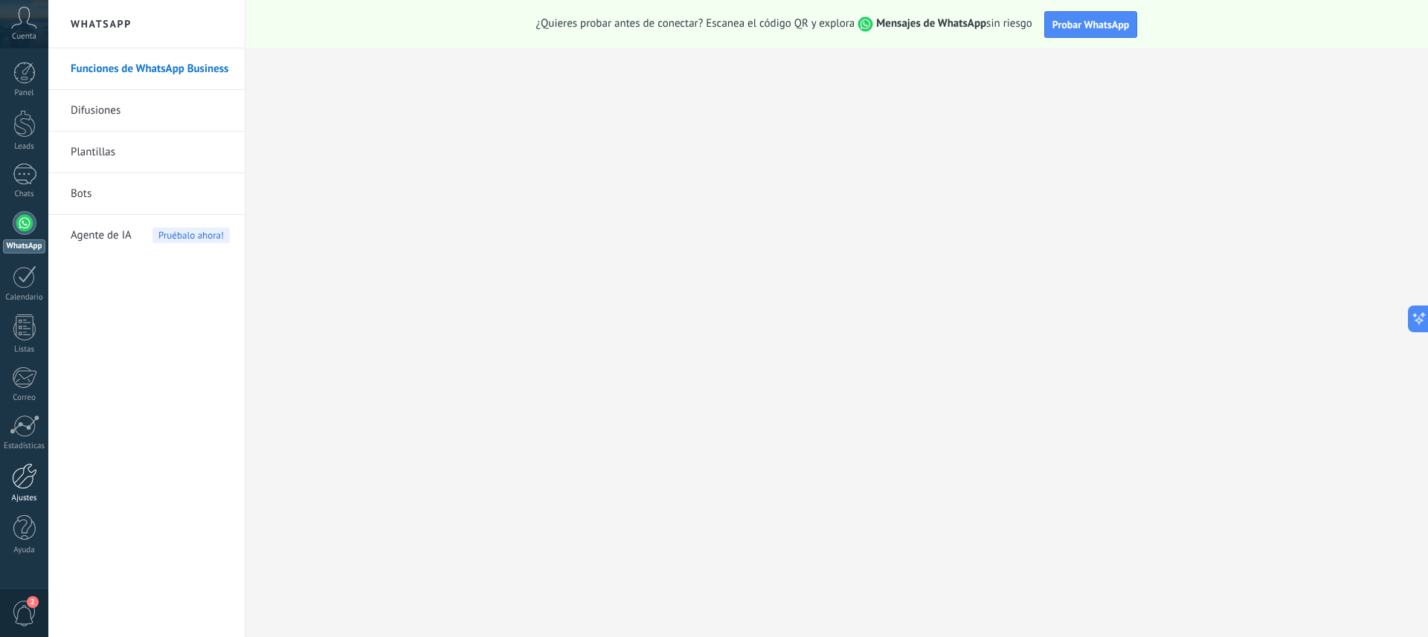
click at [24, 476] on div at bounding box center [24, 476] width 25 height 26
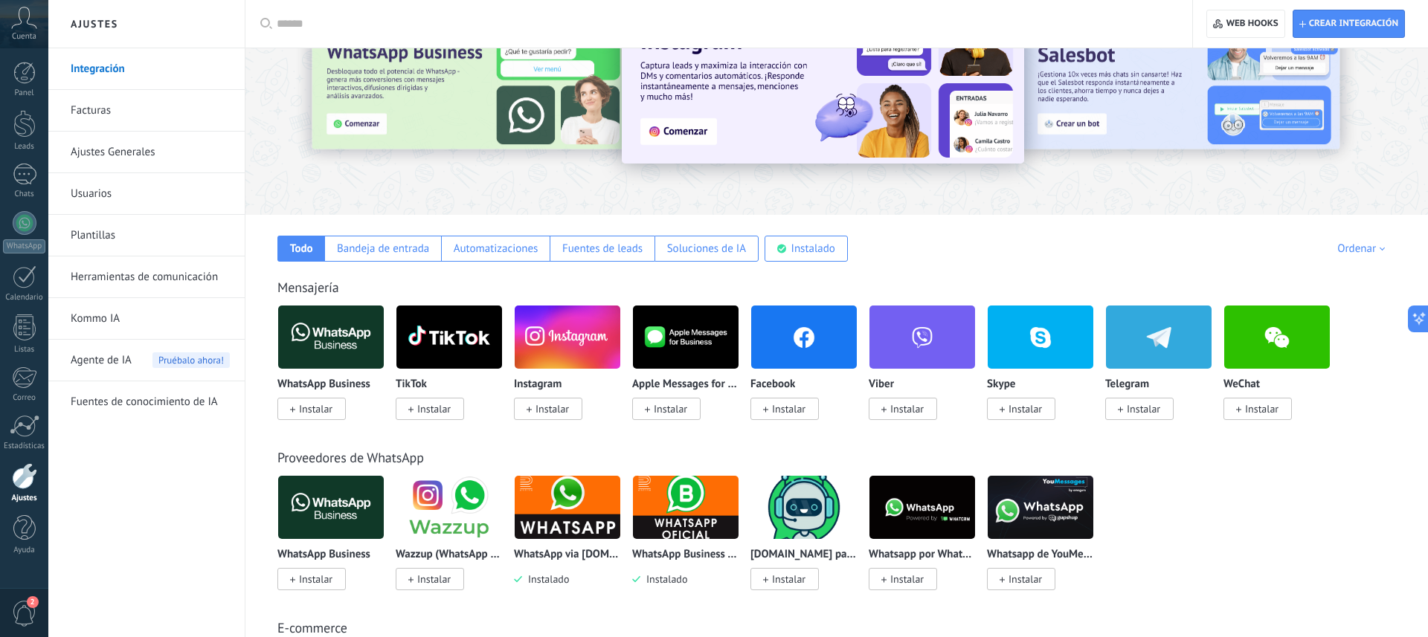
scroll to position [94, 0]
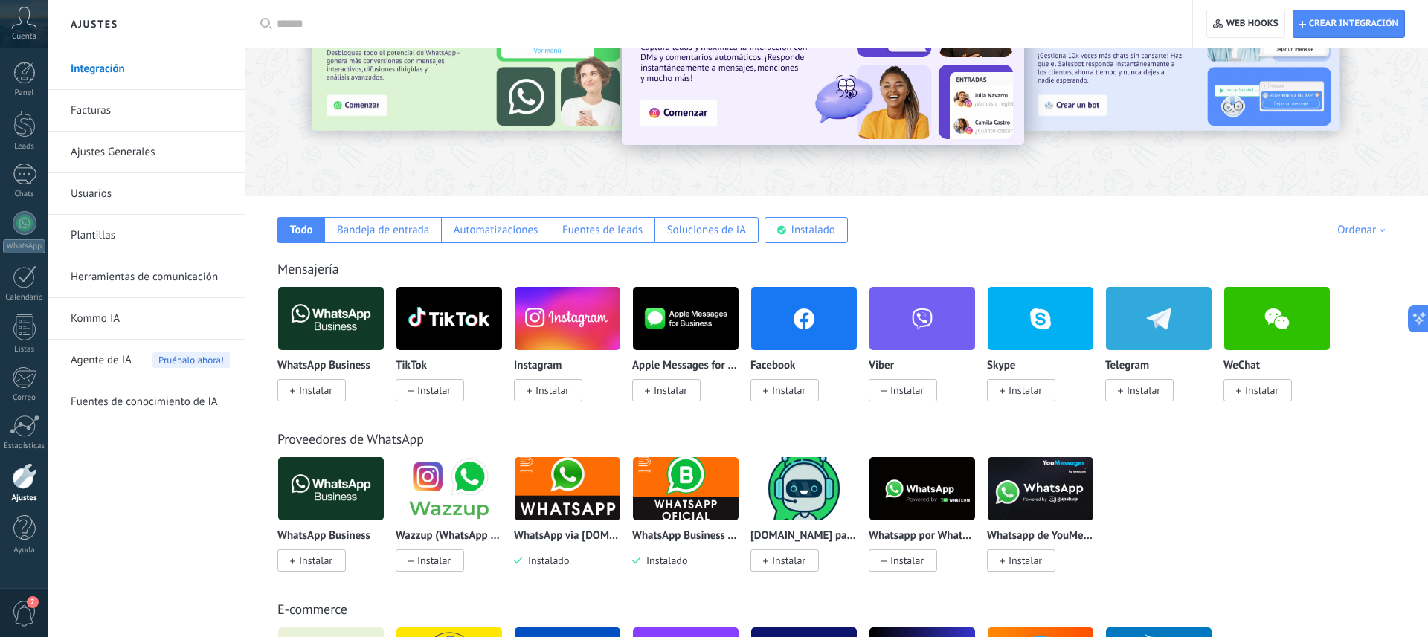
click at [562, 509] on img at bounding box center [568, 489] width 106 height 72
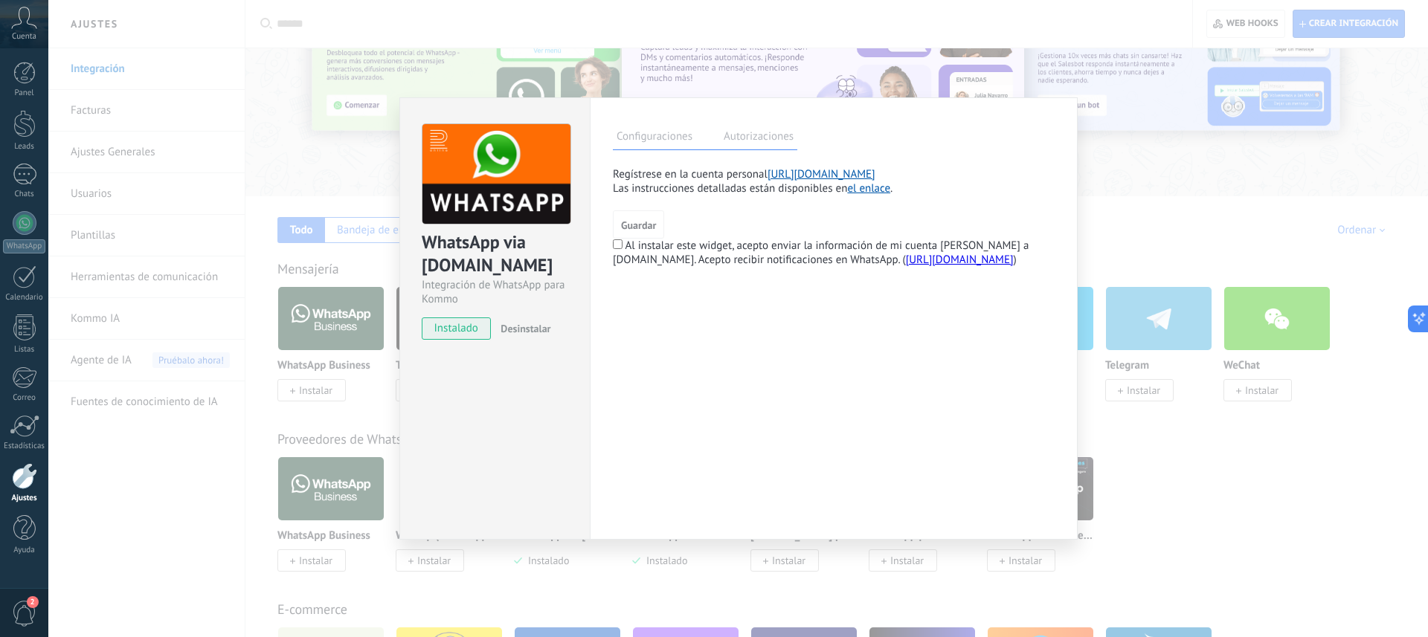
click at [528, 324] on span "Desinstalar" at bounding box center [526, 328] width 50 height 13
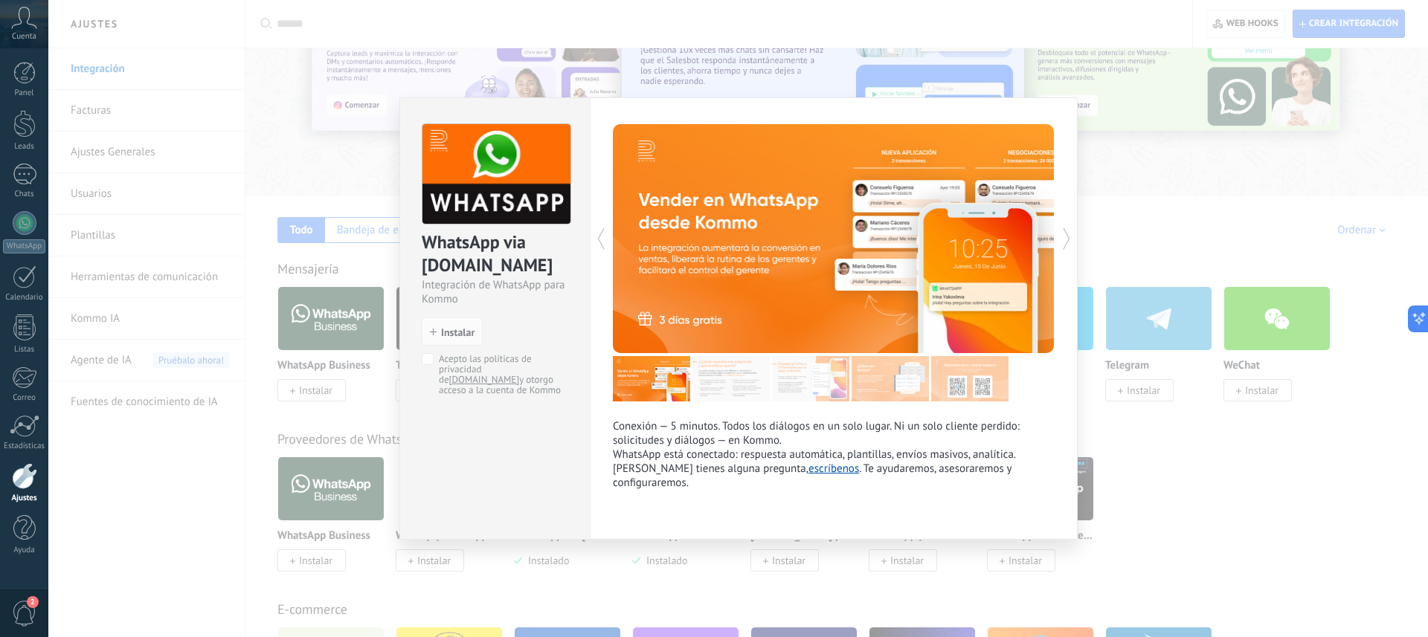
click at [1241, 464] on div "WhatsApp via [DOMAIN_NAME] Integración de WhatsApp para Kommo install Instalar …" at bounding box center [738, 318] width 1380 height 637
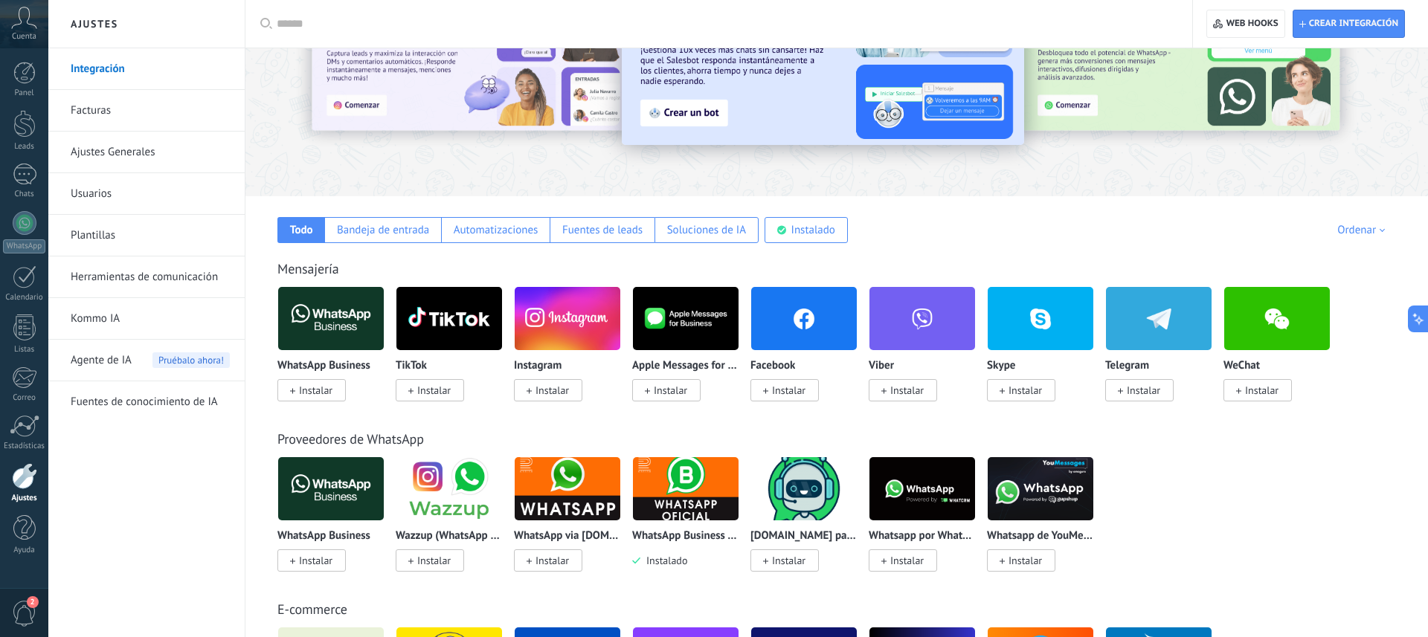
click at [675, 489] on img at bounding box center [686, 489] width 106 height 72
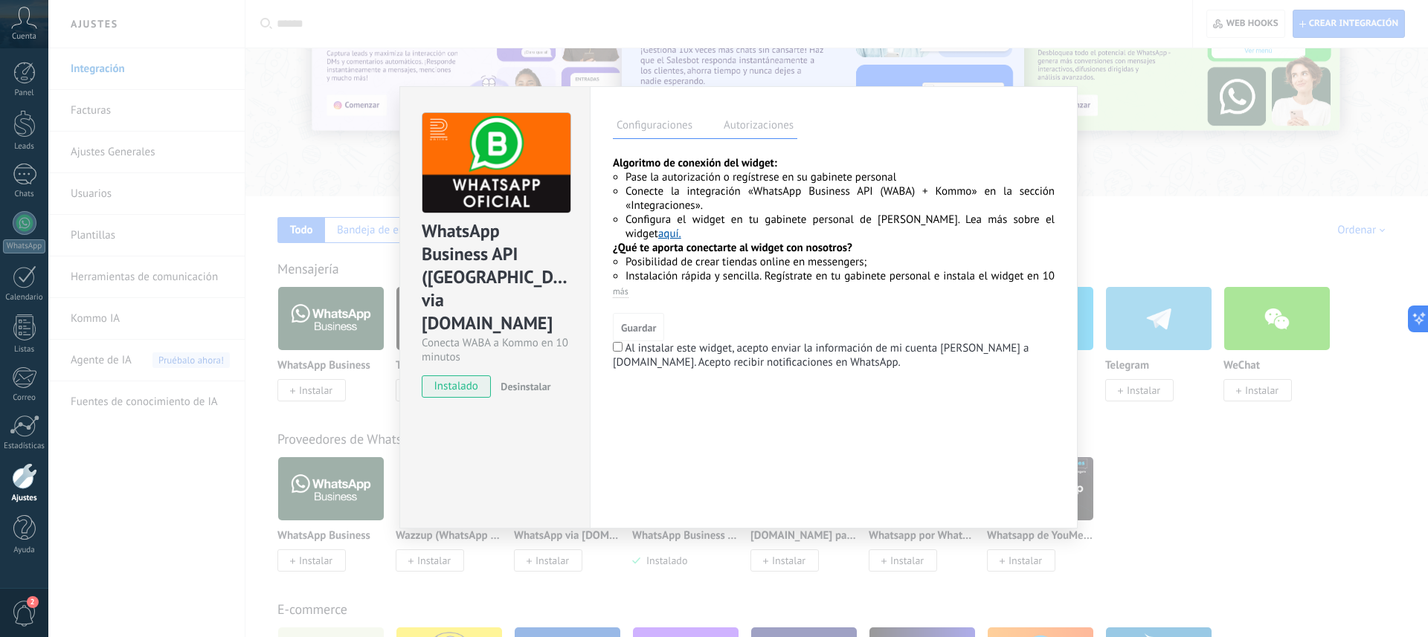
click at [513, 380] on span "Desinstalar" at bounding box center [526, 386] width 50 height 13
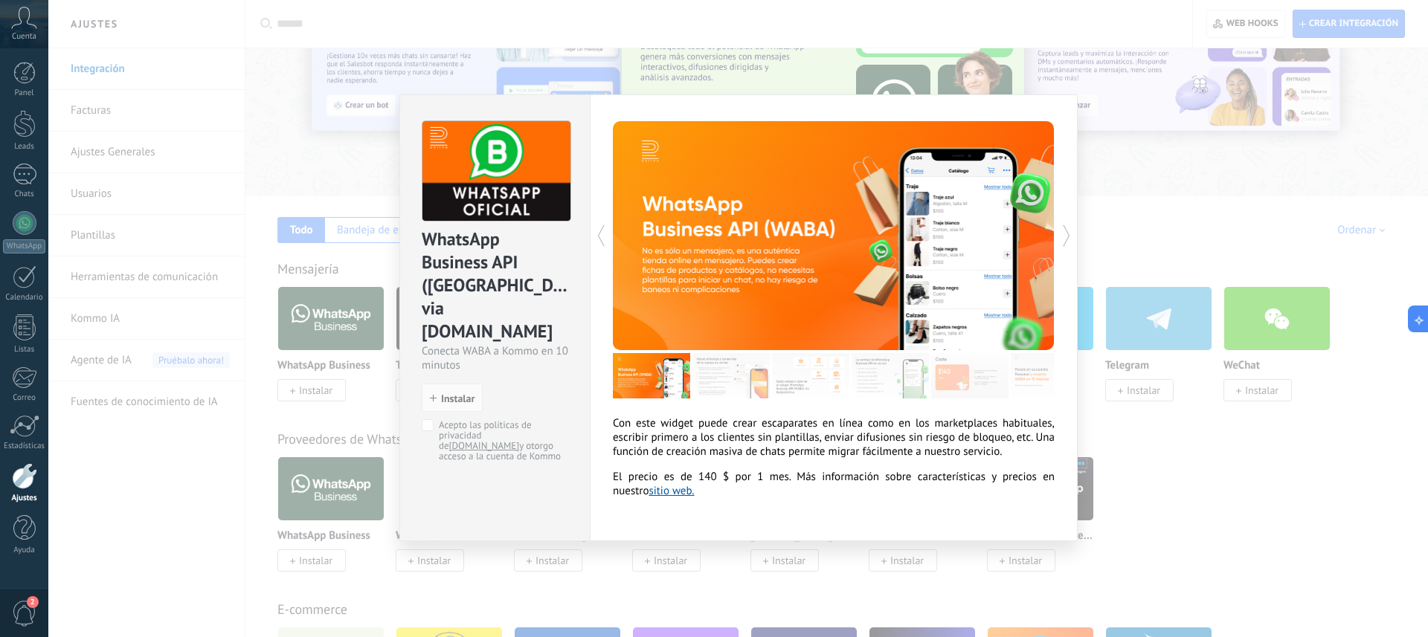
click at [1278, 495] on div "WhatsApp Business API ([GEOGRAPHIC_DATA]) via [DOMAIN_NAME] Conecta WABA a Komm…" at bounding box center [738, 318] width 1380 height 637
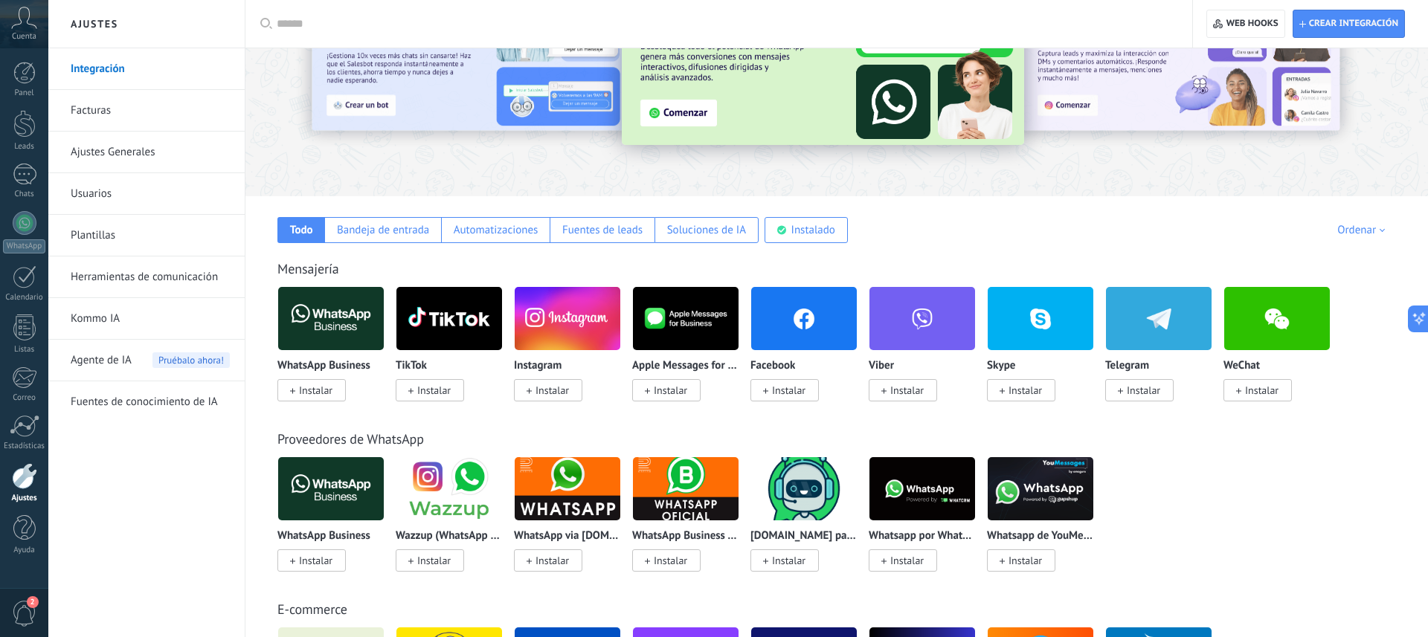
click at [324, 329] on img at bounding box center [331, 319] width 106 height 72
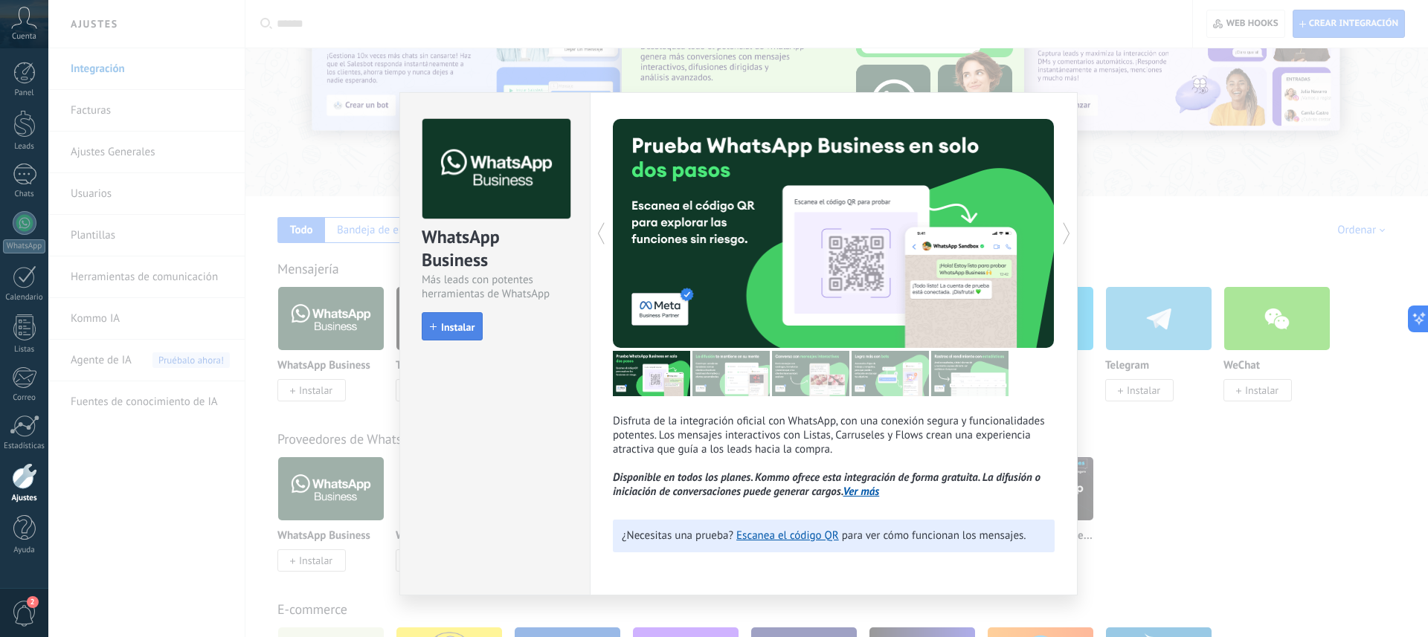
click at [436, 329] on icon "button" at bounding box center [433, 327] width 7 height 7
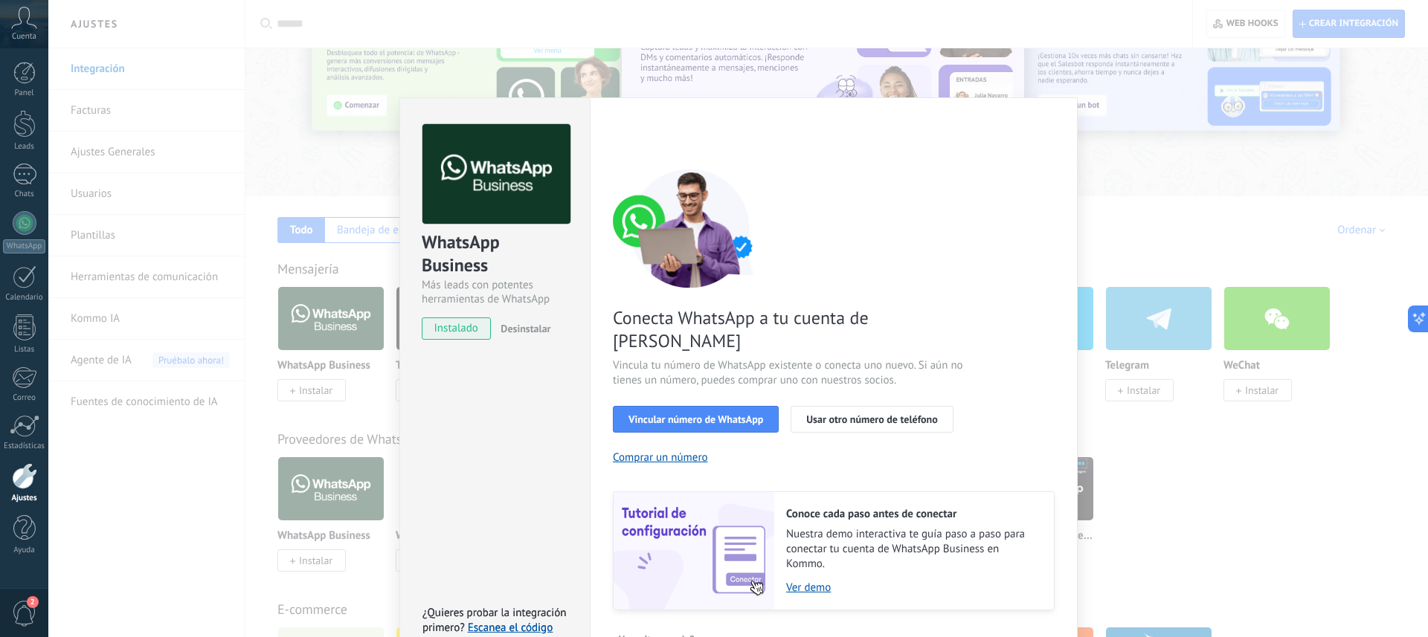
scroll to position [17, 0]
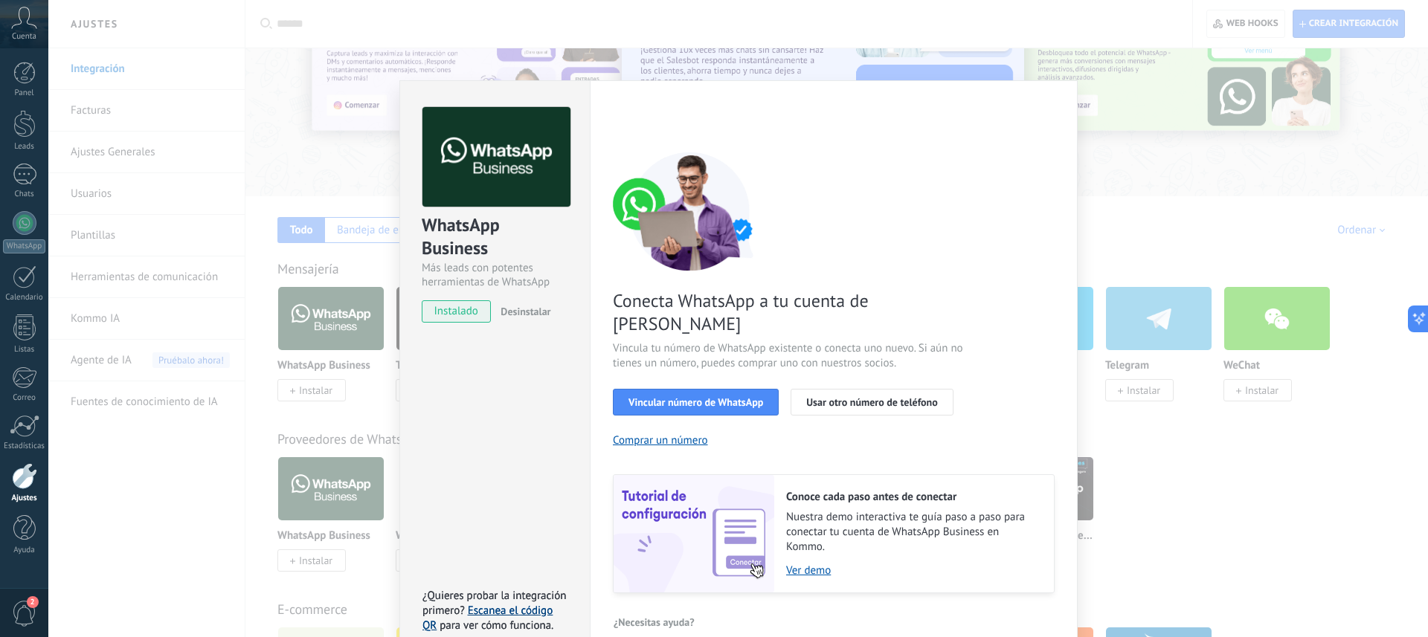
click at [504, 604] on link "Escanea el código QR" at bounding box center [487, 618] width 130 height 29
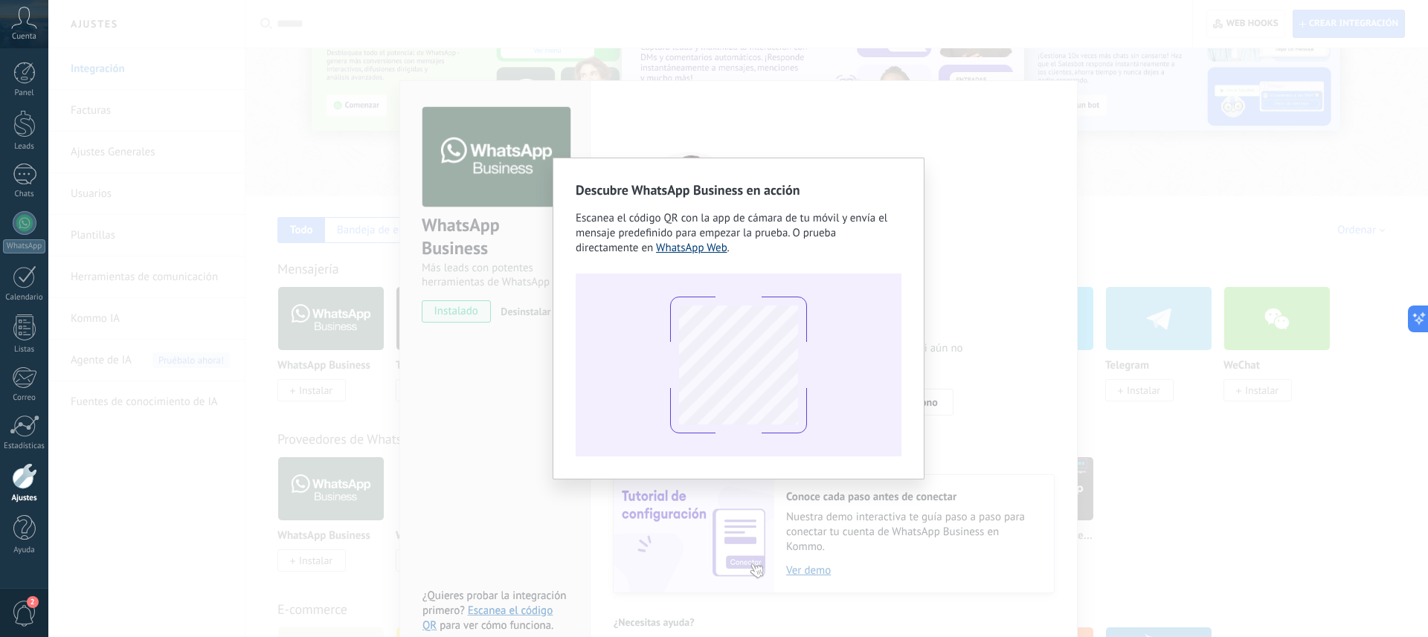
click at [707, 251] on link "WhatsApp Web" at bounding box center [691, 248] width 71 height 14
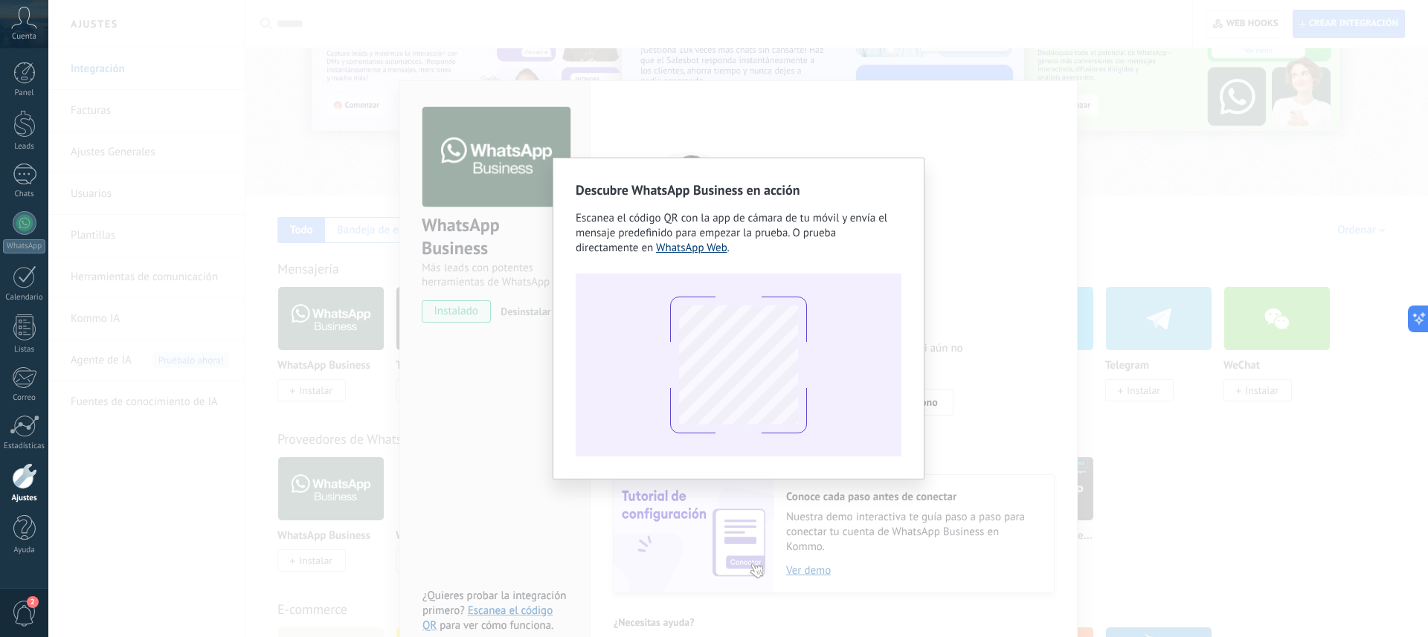
click at [689, 245] on link "WhatsApp Web" at bounding box center [691, 248] width 71 height 14
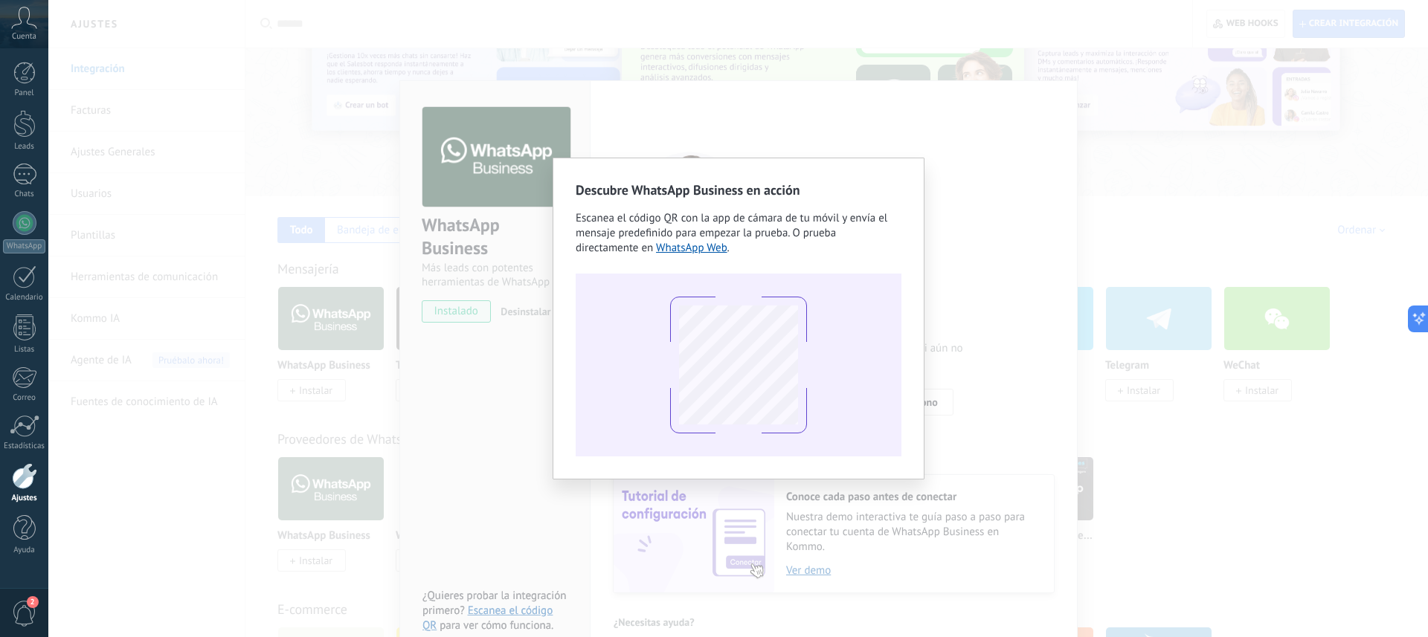
click at [979, 196] on div "Descubre WhatsApp Business en acción Escanea el código QR con la app de cámara …" at bounding box center [738, 318] width 1380 height 637
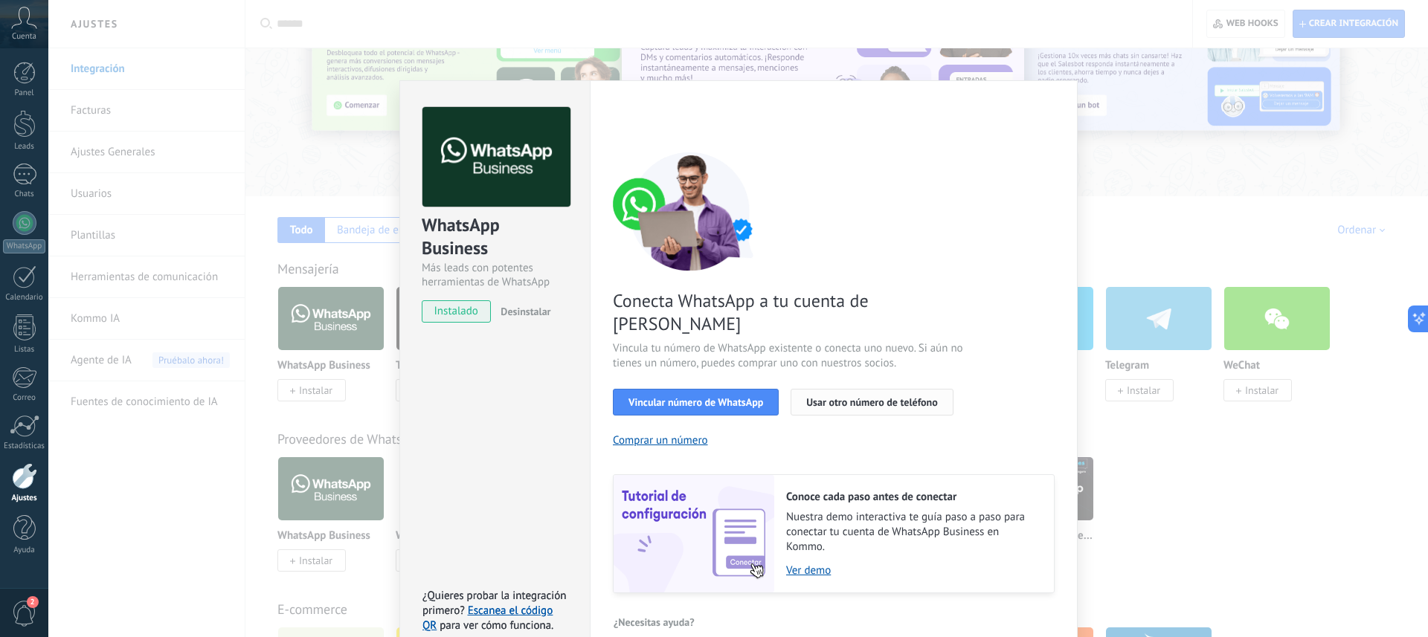
click at [854, 397] on span "Usar otro número de teléfono" at bounding box center [871, 402] width 131 height 10
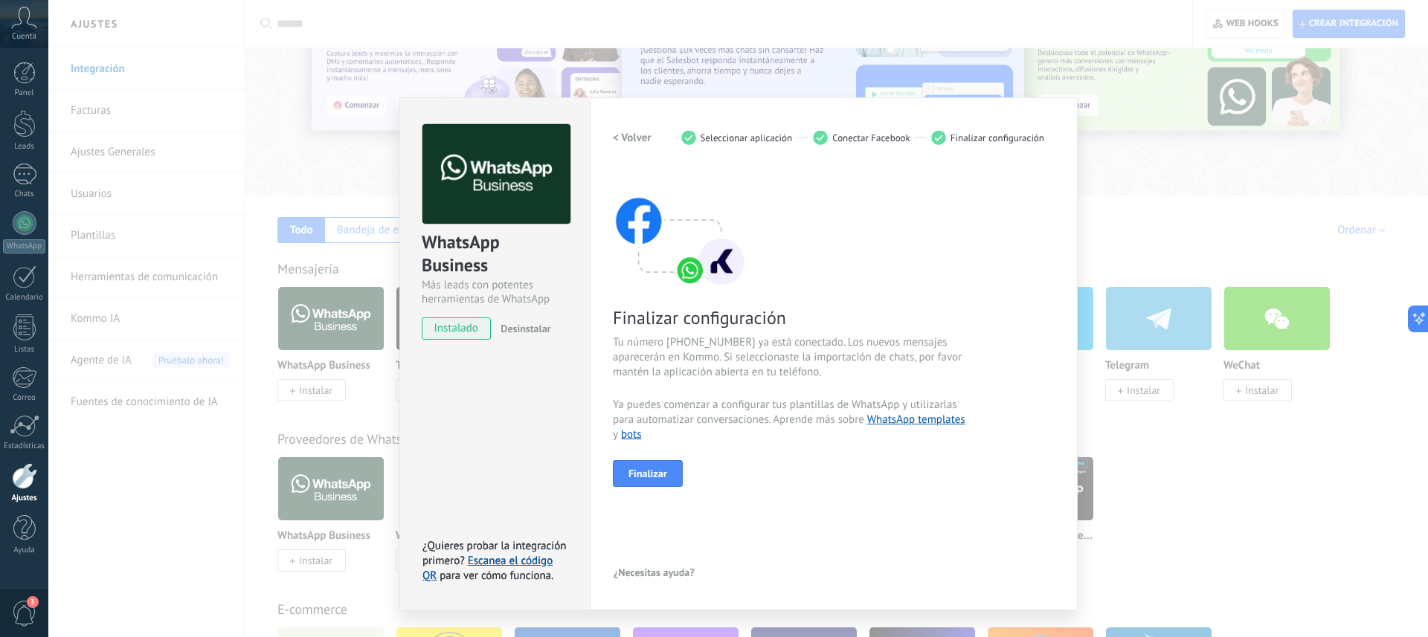
scroll to position [0, 0]
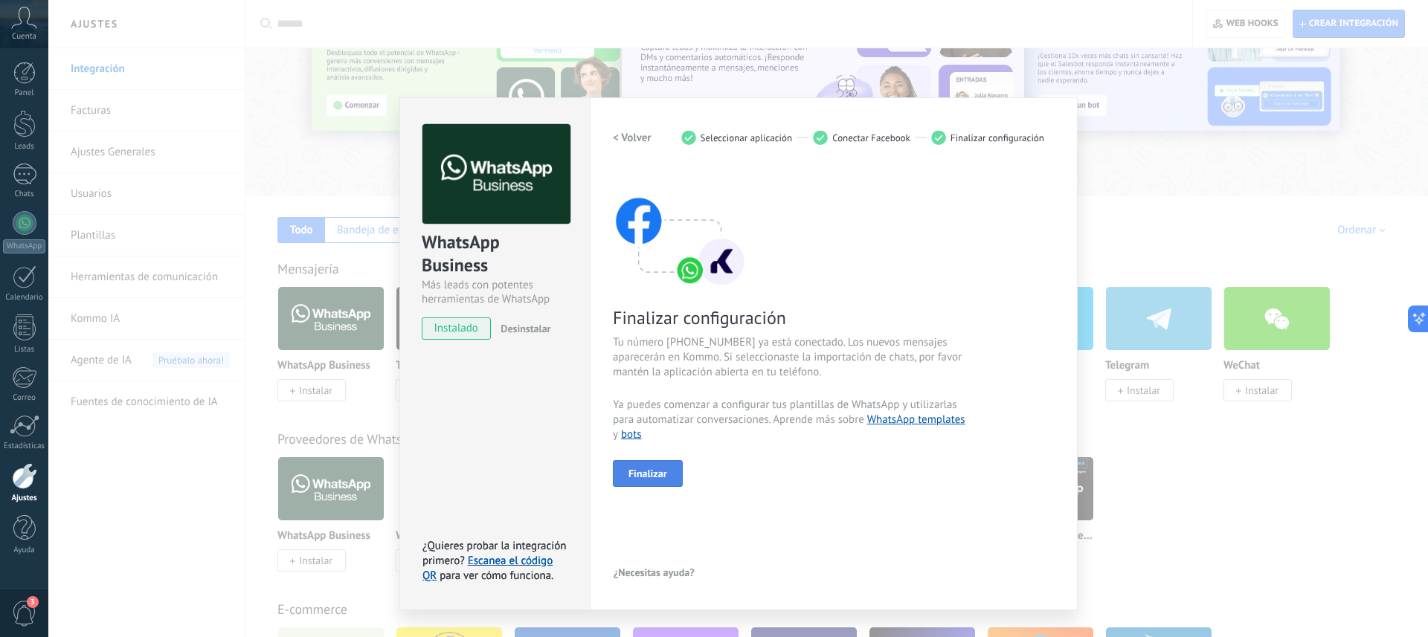
click at [660, 471] on span "Finalizar" at bounding box center [647, 474] width 39 height 10
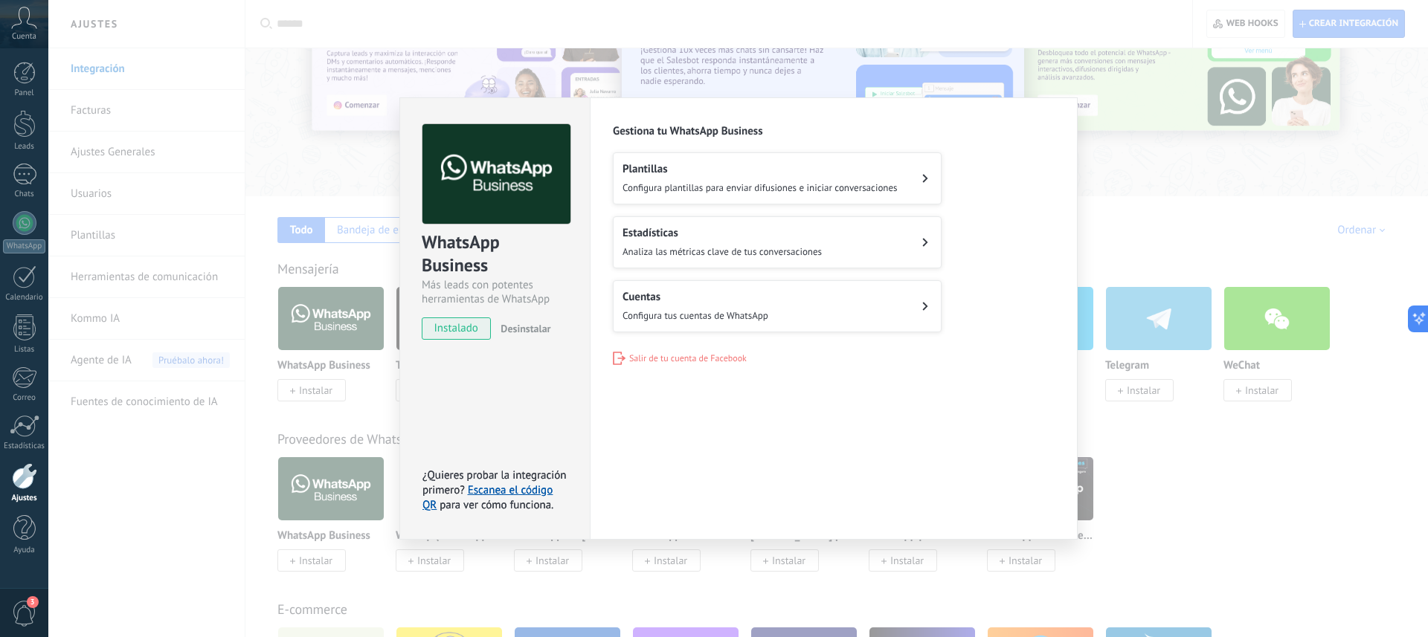
click at [907, 173] on button "Plantillas Configura plantillas para enviar difusiones e iniciar conversaciones" at bounding box center [777, 178] width 329 height 52
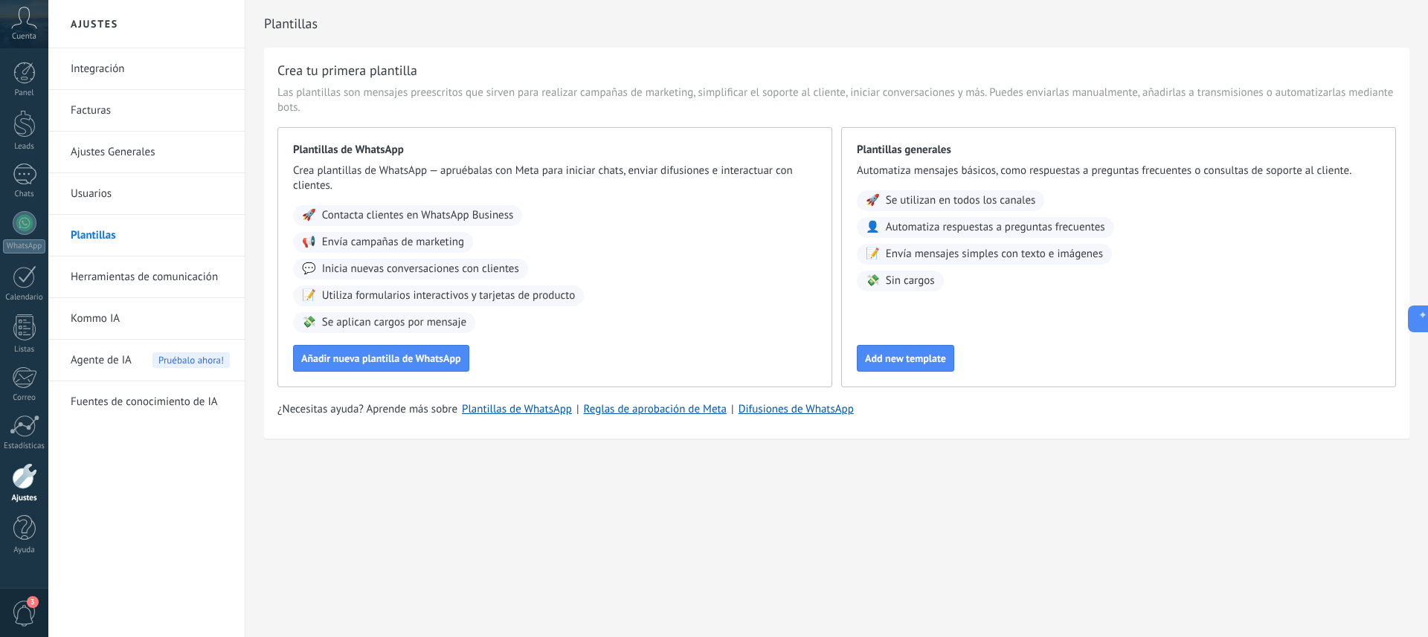
click at [94, 65] on link "Integración" at bounding box center [150, 69] width 159 height 42
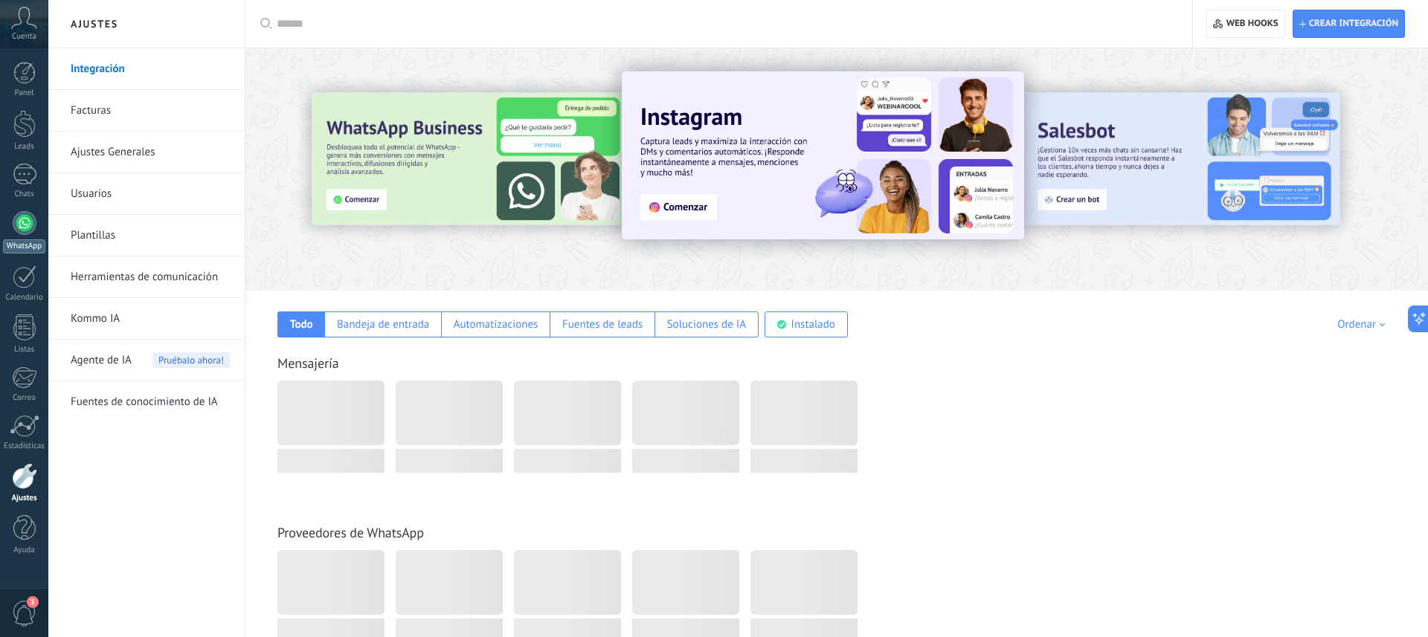
click at [26, 226] on div at bounding box center [25, 223] width 24 height 24
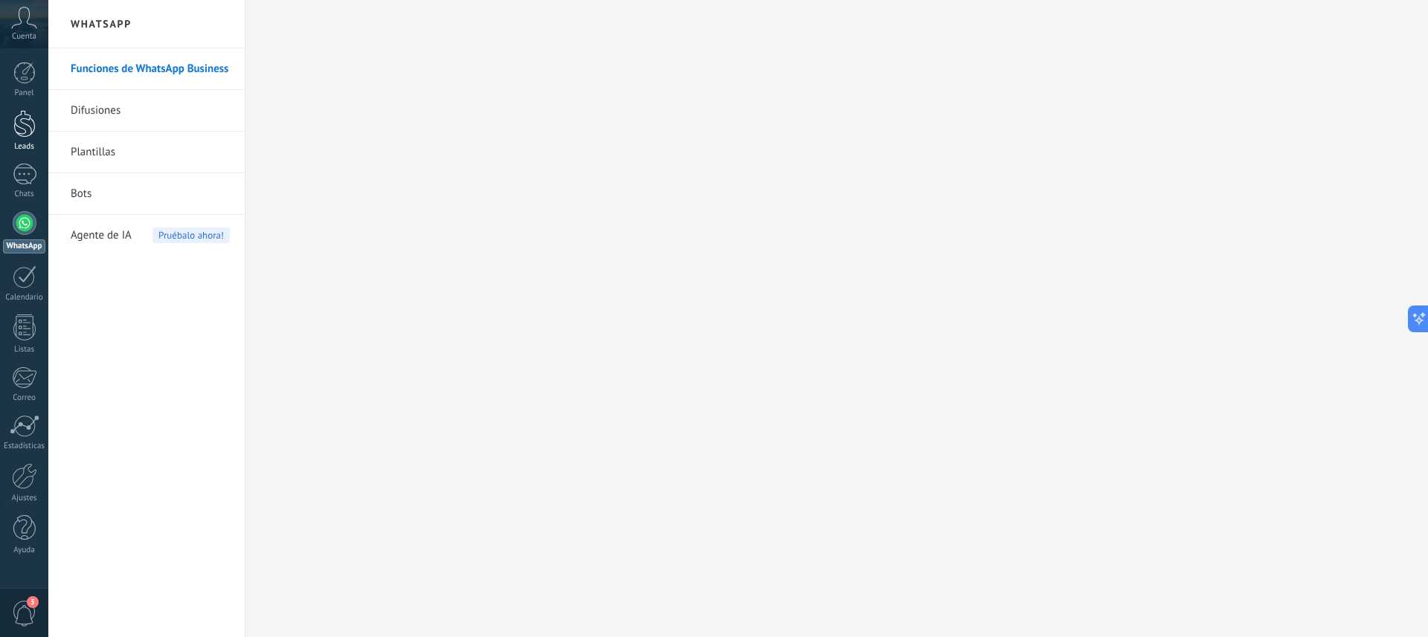
click at [20, 118] on div at bounding box center [24, 124] width 22 height 28
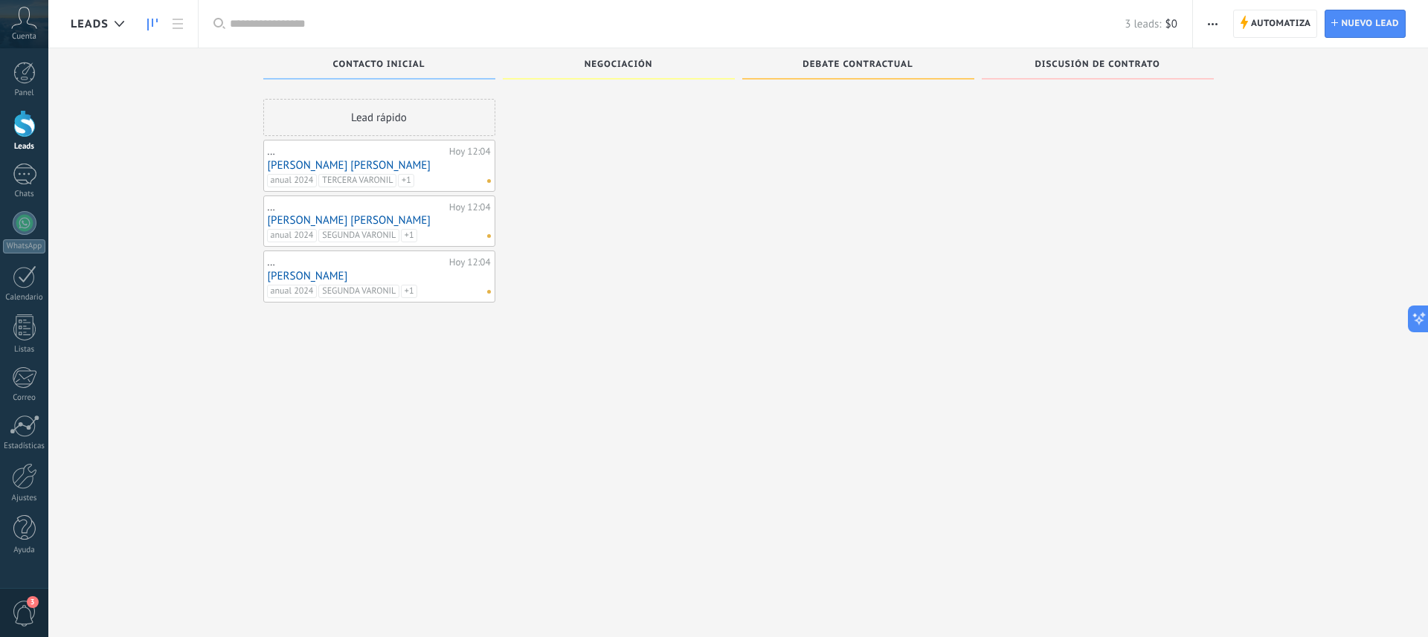
scroll to position [1, 0]
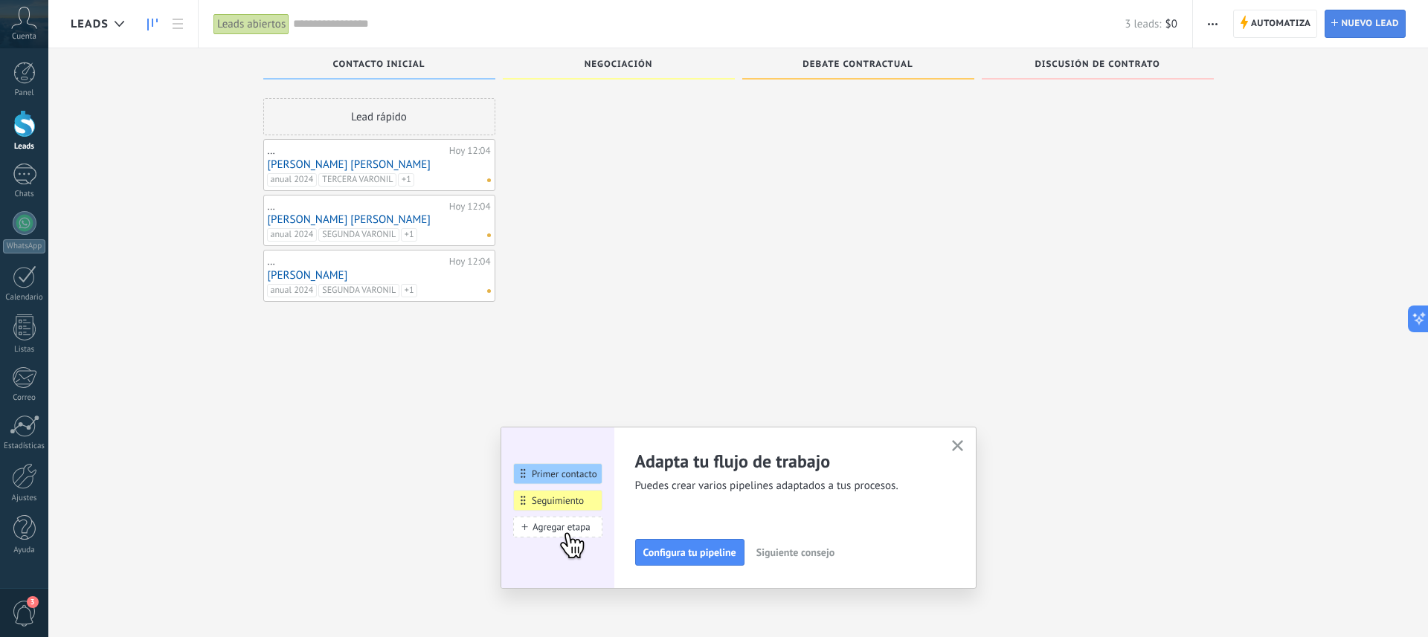
click at [1367, 30] on span "Nuevo lead" at bounding box center [1370, 23] width 58 height 27
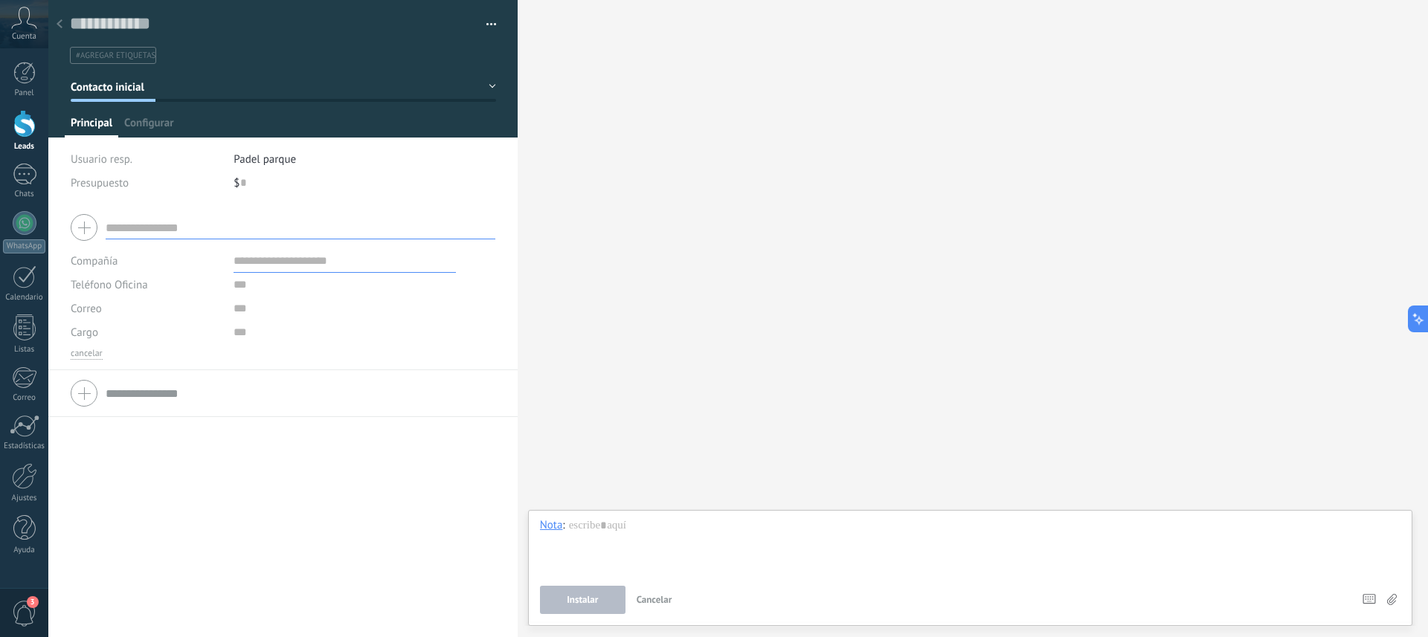
click at [151, 231] on input "text" at bounding box center [301, 228] width 390 height 24
type input "**********"
click at [152, 611] on span "Cancelar" at bounding box center [152, 614] width 38 height 10
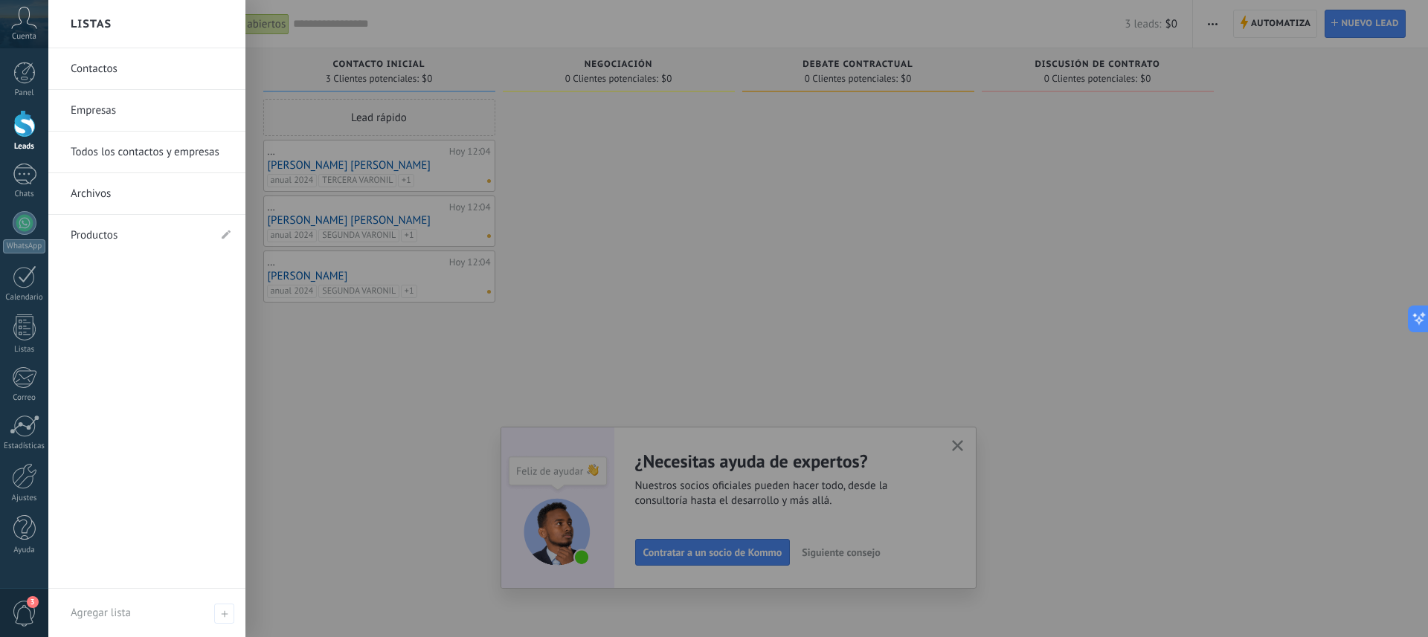
click at [640, 290] on div at bounding box center [762, 318] width 1428 height 637
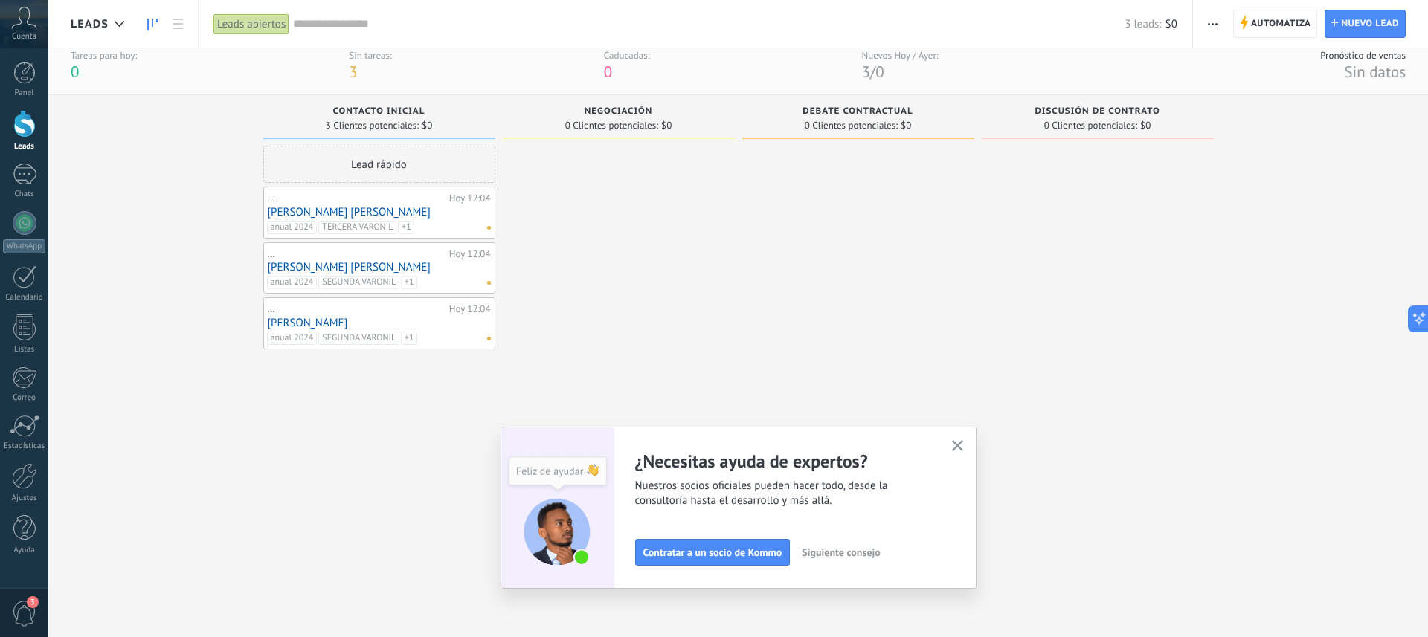
scroll to position [14, 0]
click at [14, 124] on div at bounding box center [24, 124] width 22 height 28
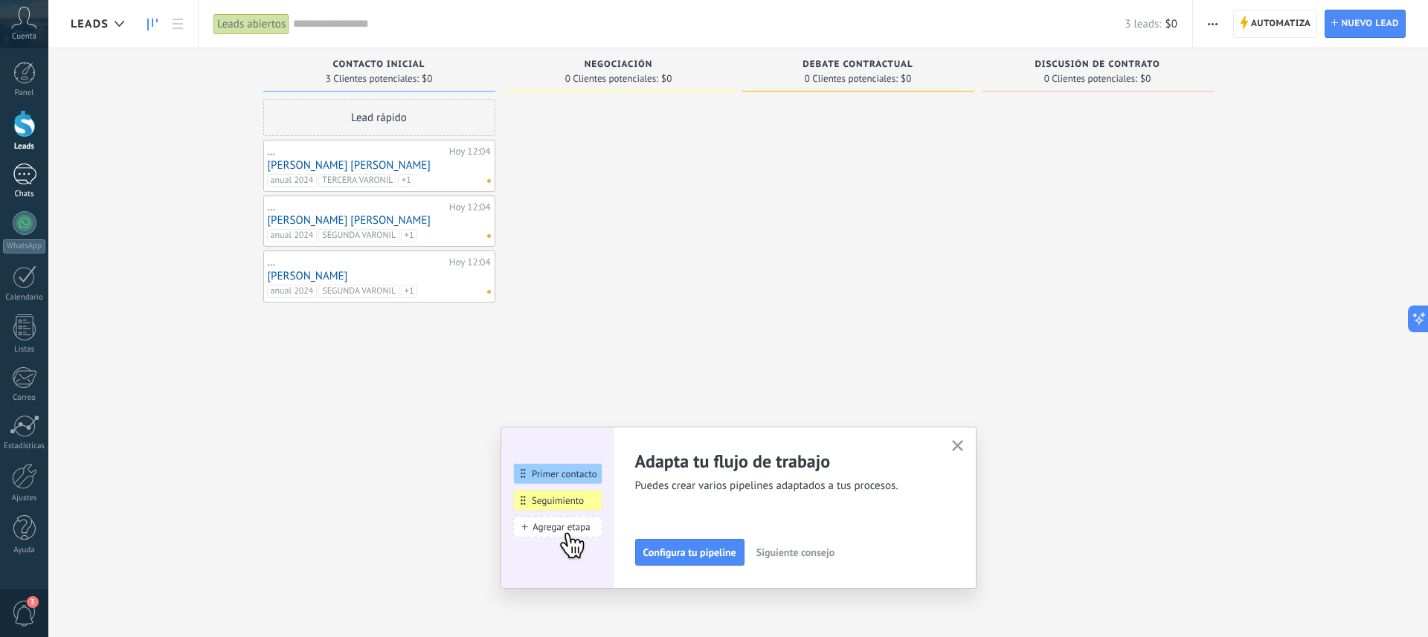
click at [25, 178] on div at bounding box center [25, 175] width 24 height 22
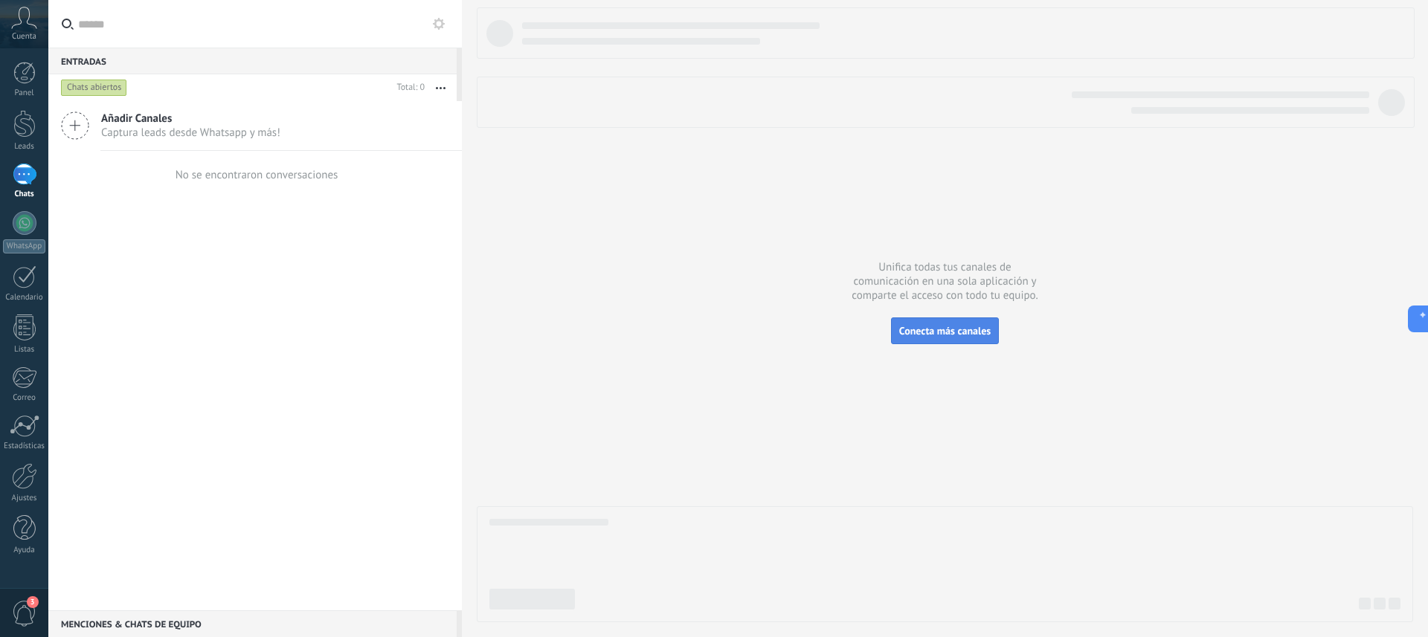
click at [924, 335] on span "Conecta más canales" at bounding box center [944, 330] width 91 height 13
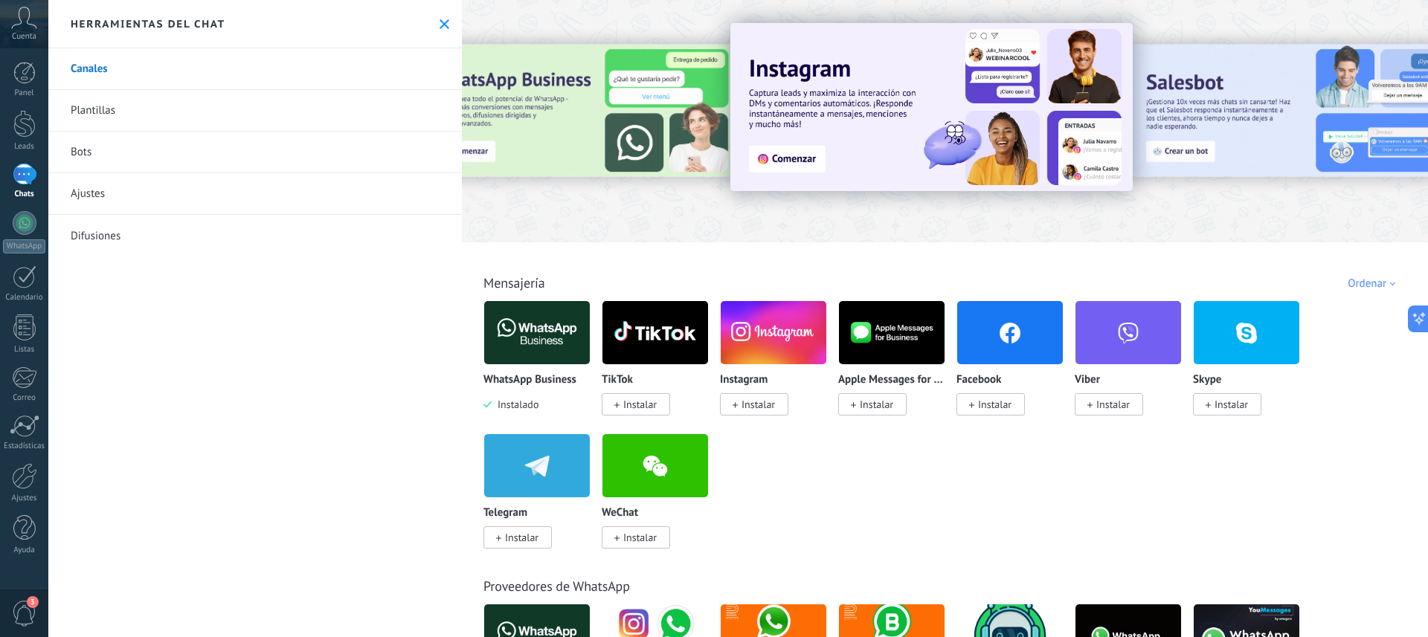
click at [527, 346] on img at bounding box center [537, 333] width 106 height 72
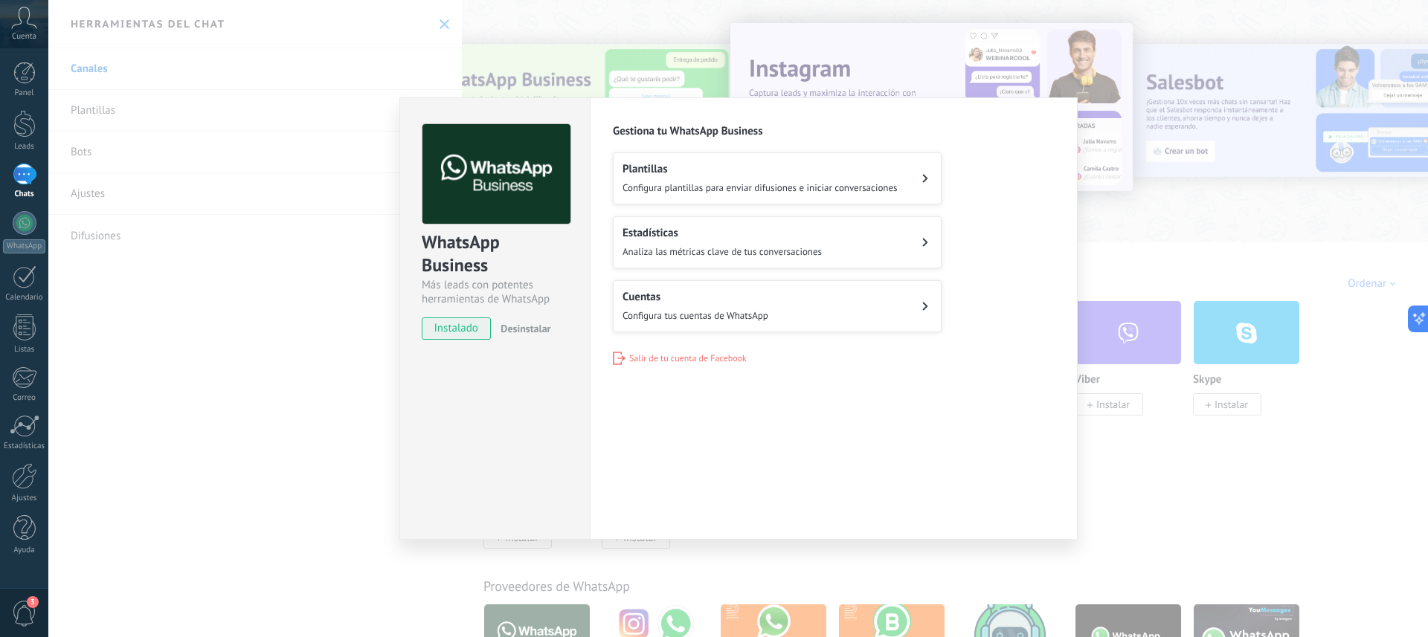
click at [1194, 501] on div "WhatsApp Business Más leads con potentes herramientas de WhatsApp instalado Des…" at bounding box center [738, 318] width 1380 height 637
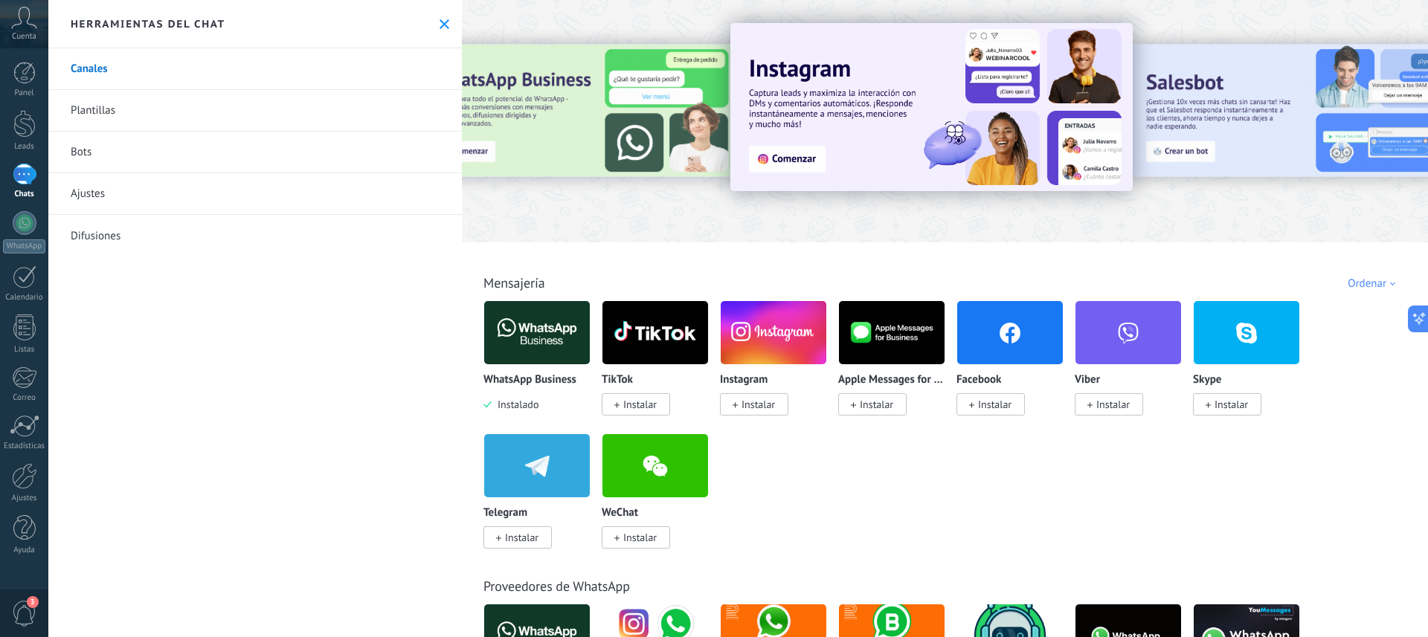
click at [553, 109] on div at bounding box center [581, 121] width 326 height 134
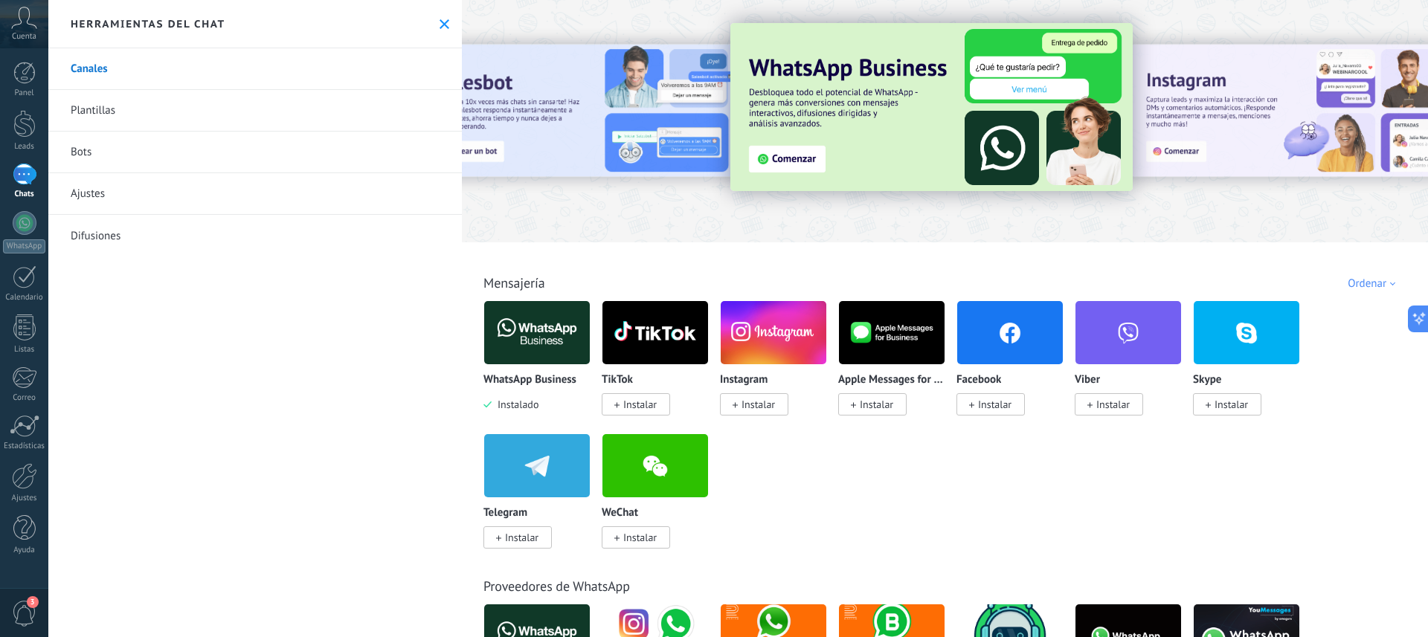
click at [786, 160] on img at bounding box center [931, 107] width 402 height 168
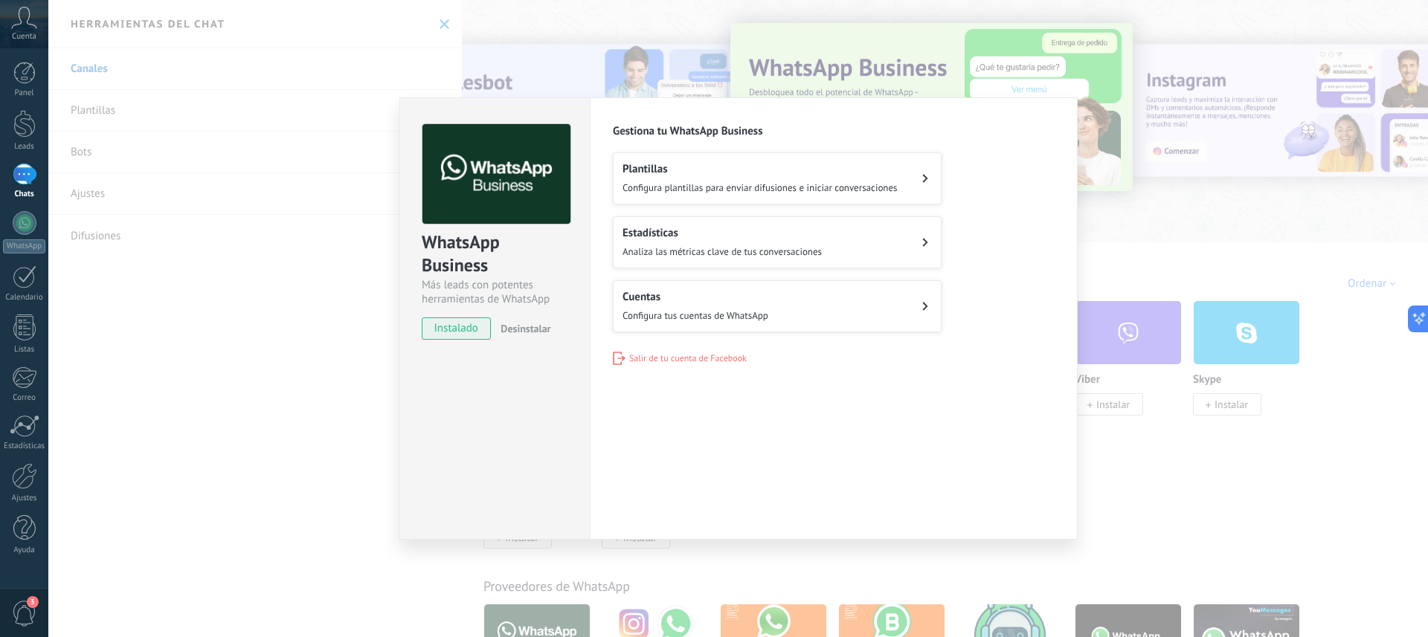
click at [884, 306] on button "Cuentas Configura tus cuentas de WhatsApp" at bounding box center [777, 306] width 329 height 52
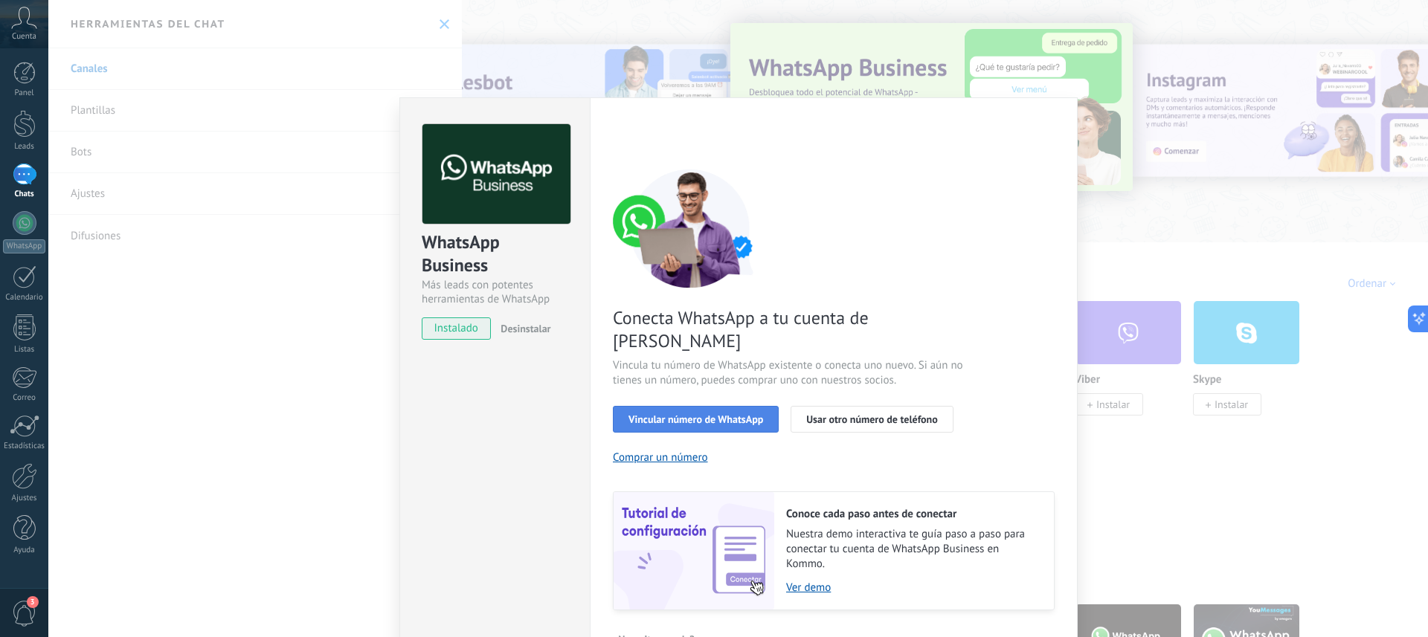
click at [690, 414] on span "Vincular número de WhatsApp" at bounding box center [695, 419] width 135 height 10
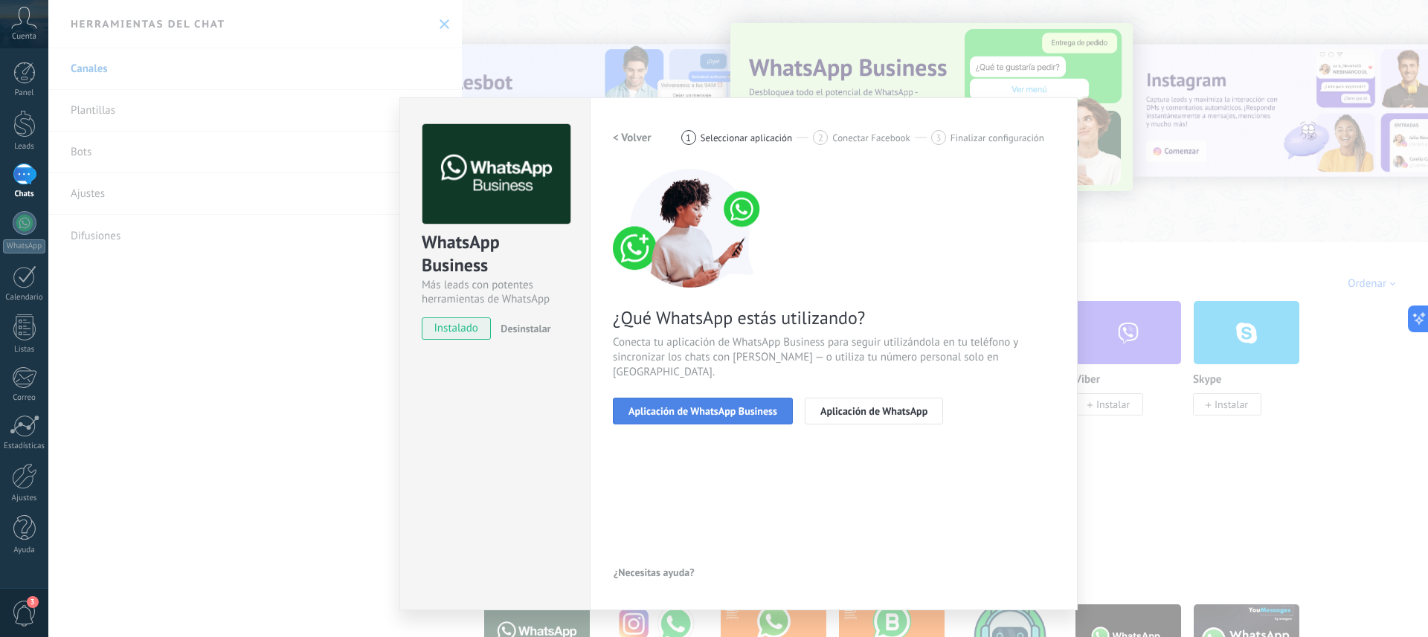
click at [712, 406] on span "Aplicación de WhatsApp Business" at bounding box center [702, 411] width 149 height 10
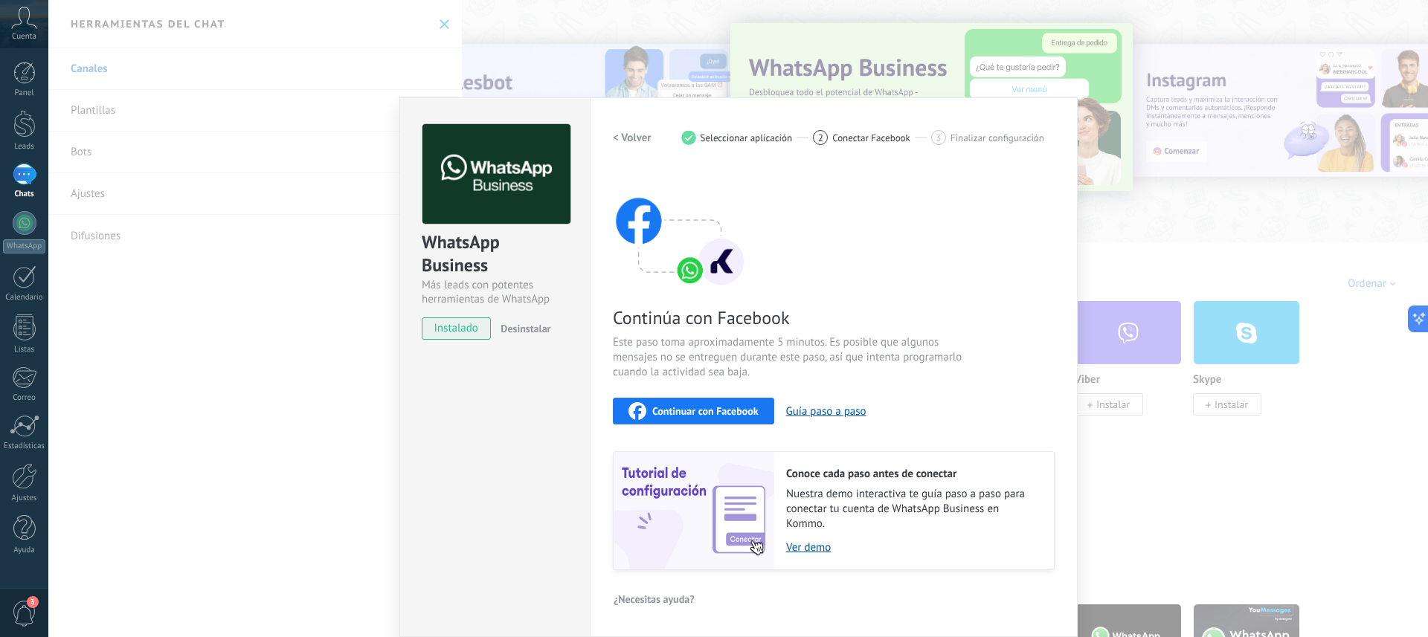
click at [701, 412] on span "Continuar con Facebook" at bounding box center [705, 411] width 106 height 10
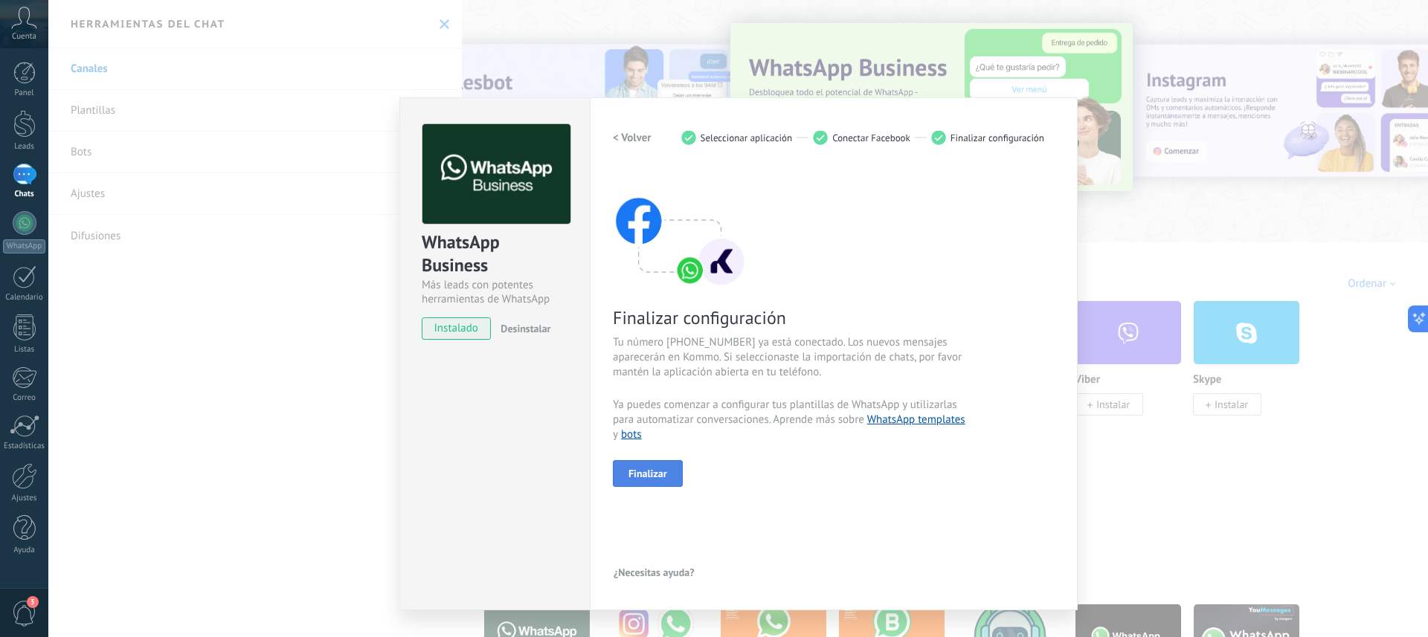
click at [648, 469] on span "Finalizar" at bounding box center [647, 474] width 39 height 10
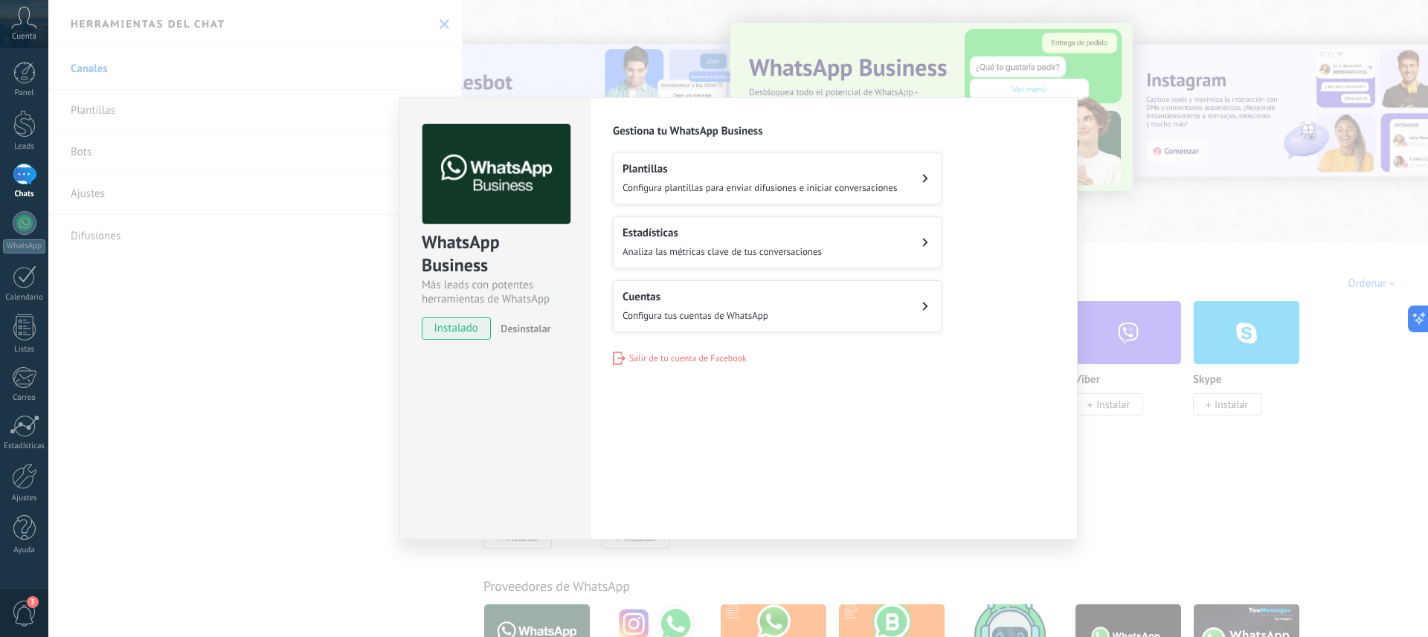
click at [767, 186] on span "Configura plantillas para enviar difusiones e iniciar conversaciones" at bounding box center [760, 187] width 275 height 13
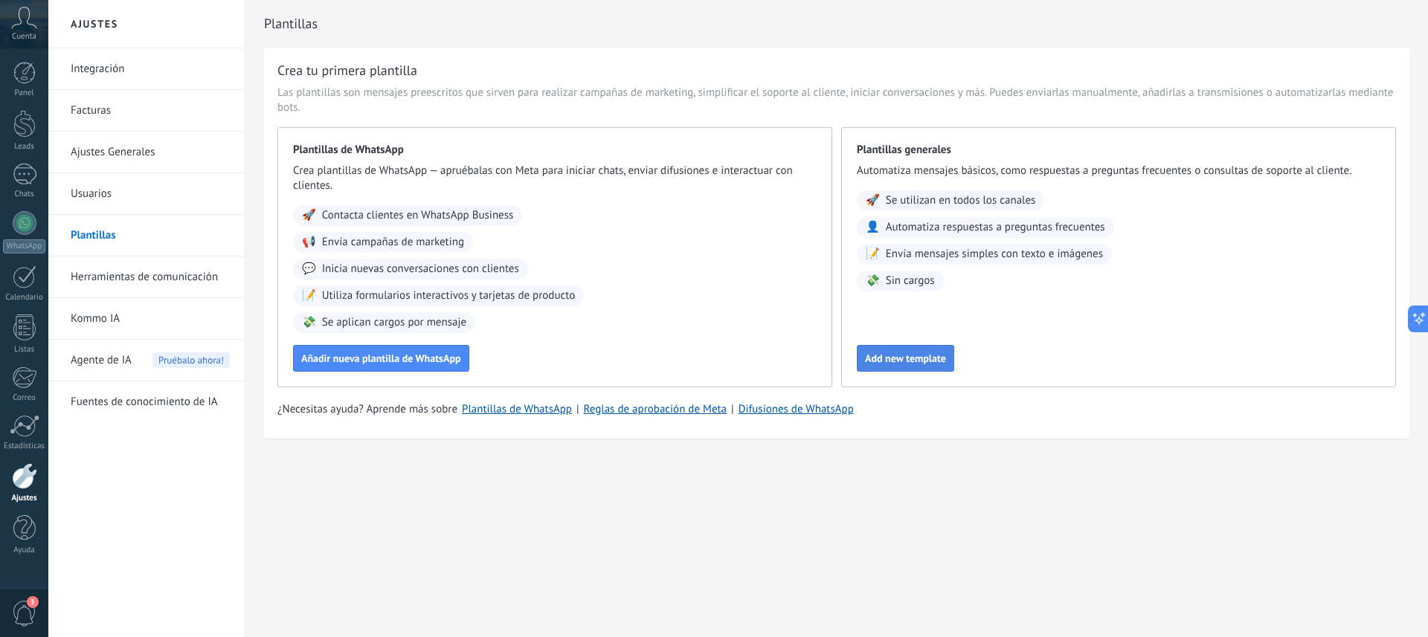
click at [893, 357] on span "Add new template" at bounding box center [905, 358] width 81 height 10
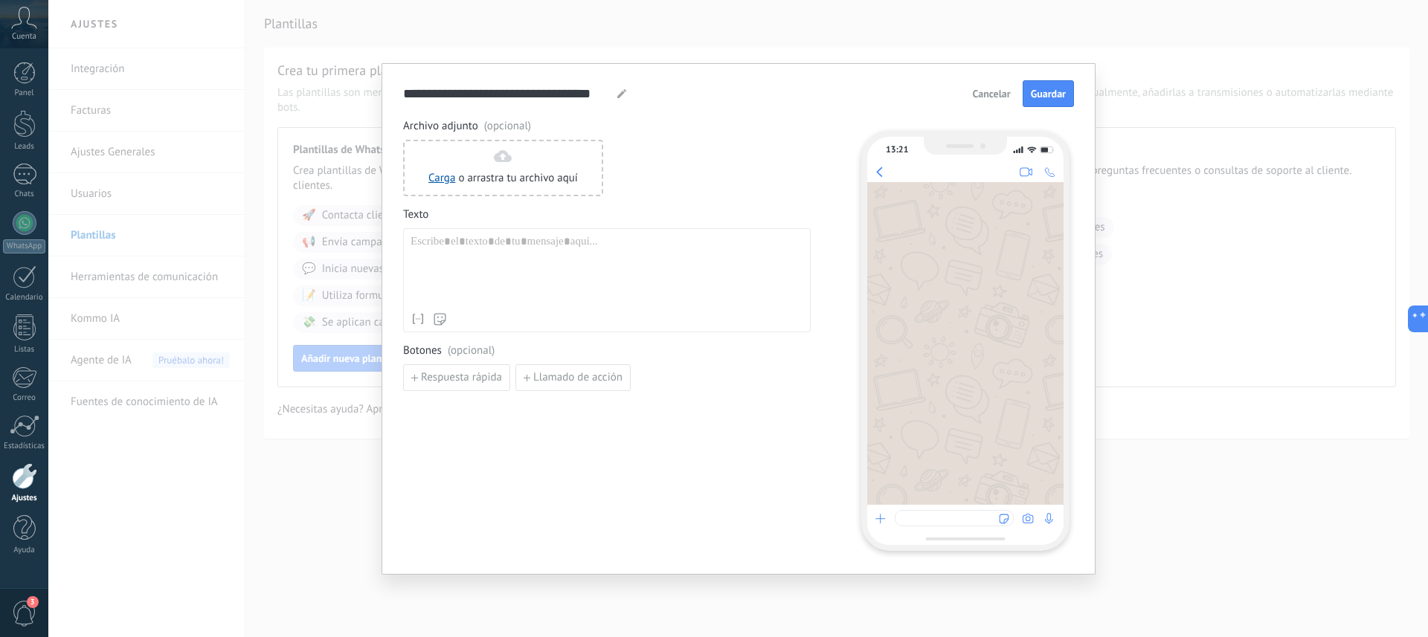
click at [989, 92] on span "Cancelar" at bounding box center [992, 94] width 38 height 10
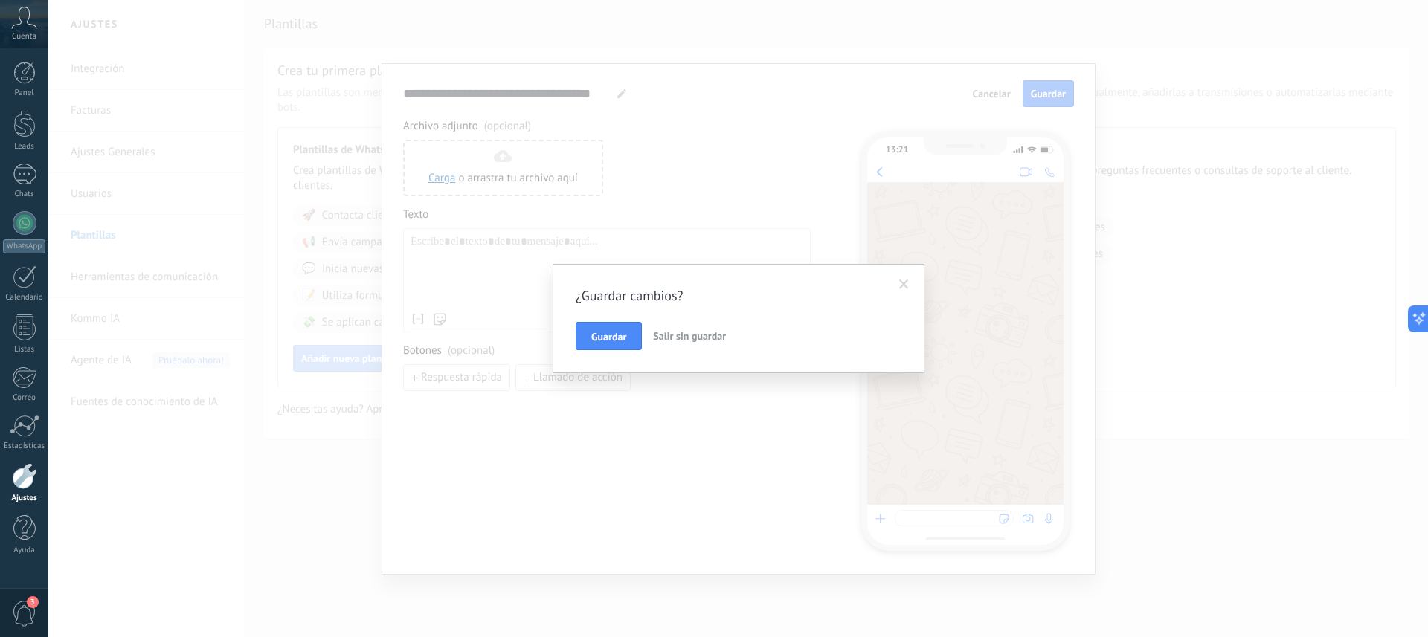
click at [668, 339] on span "Salir sin guardar" at bounding box center [689, 335] width 73 height 13
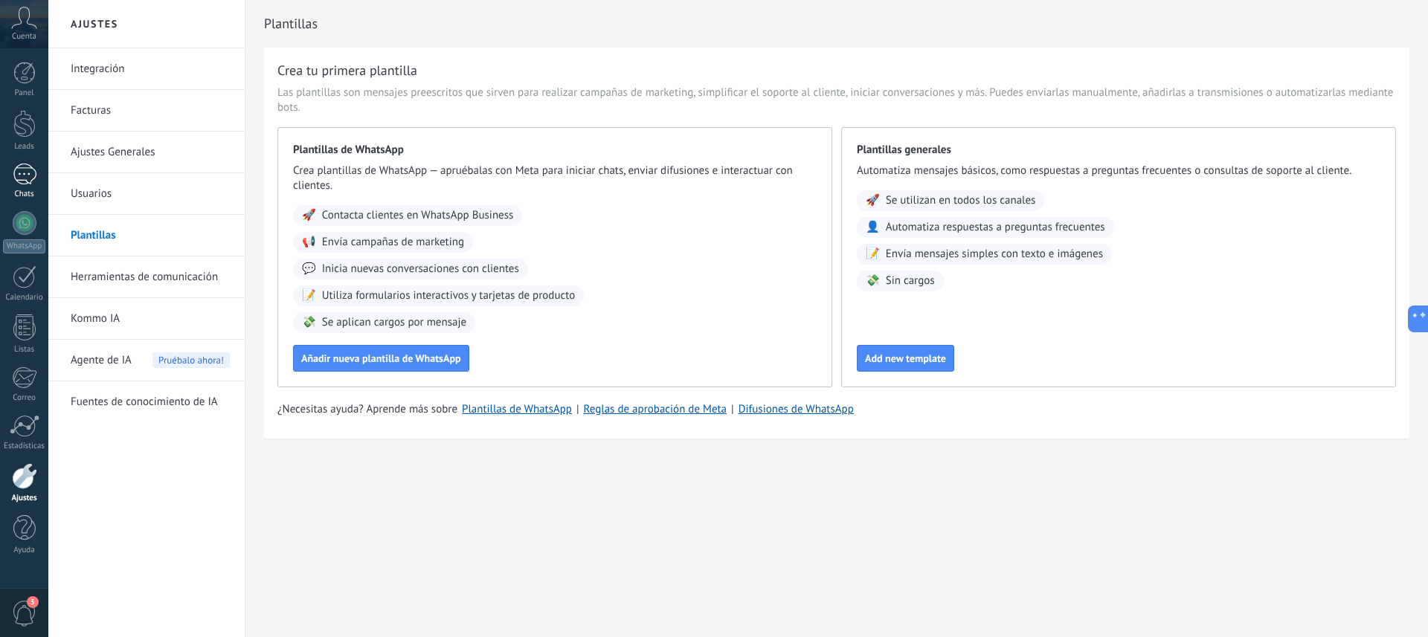
click at [26, 181] on div at bounding box center [25, 175] width 24 height 22
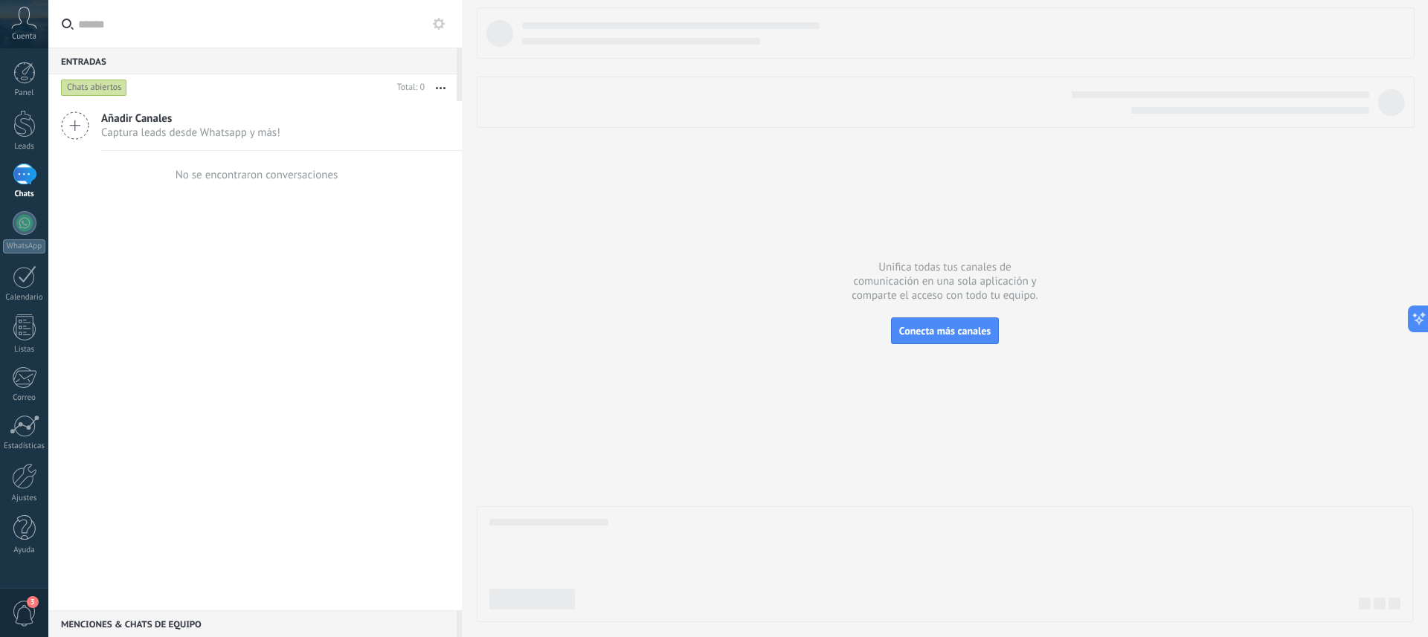
click at [120, 126] on span "Captura leads desde Whatsapp y más!" at bounding box center [190, 133] width 179 height 14
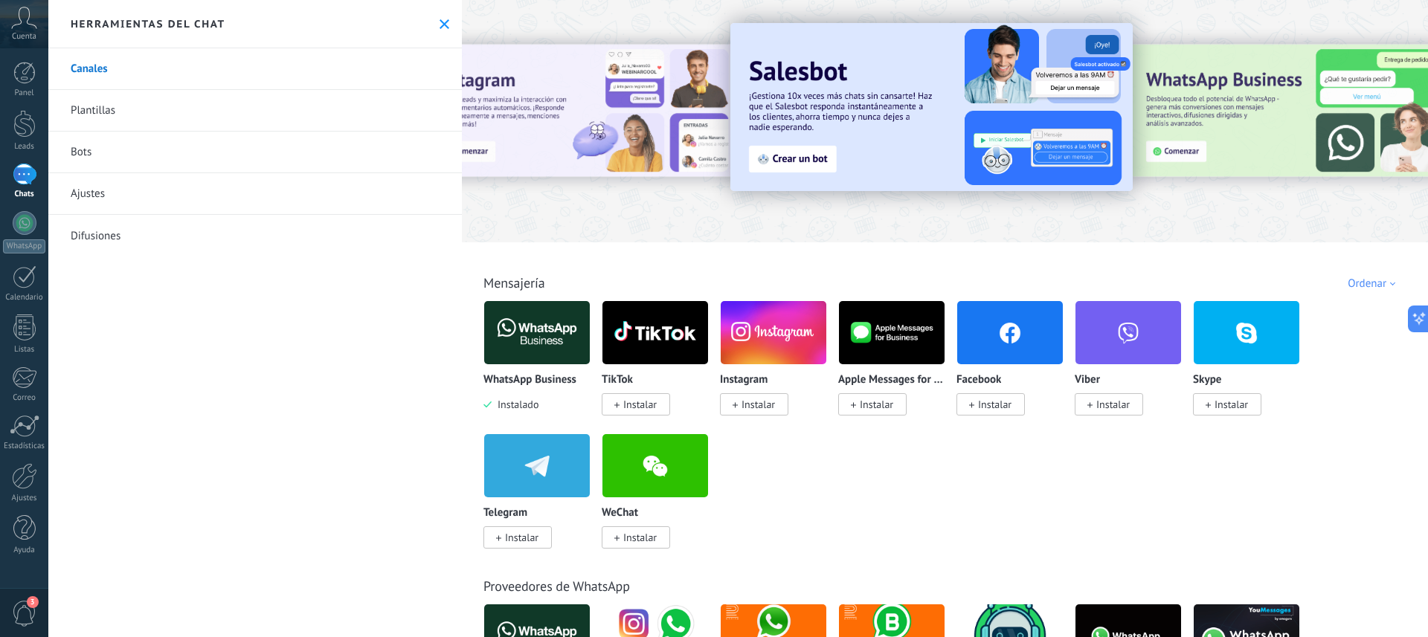
click at [530, 344] on img at bounding box center [537, 333] width 106 height 72
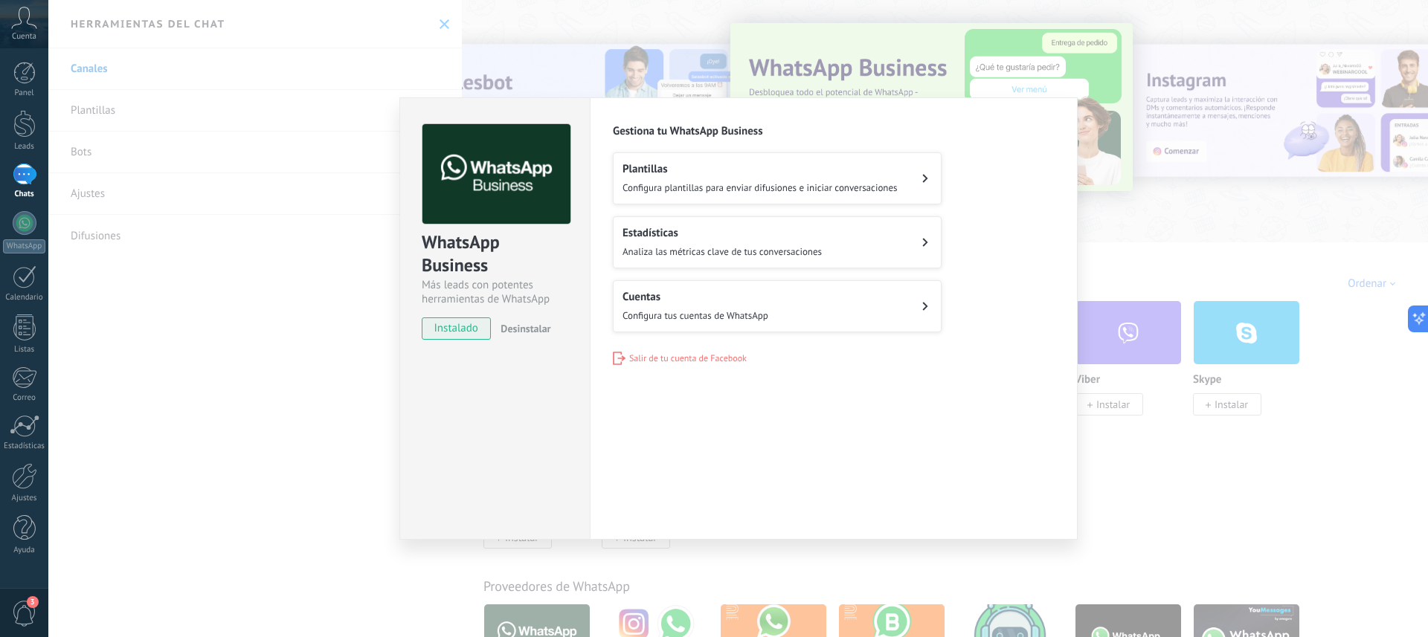
click at [675, 310] on span "Configura tus cuentas de WhatsApp" at bounding box center [696, 315] width 146 height 13
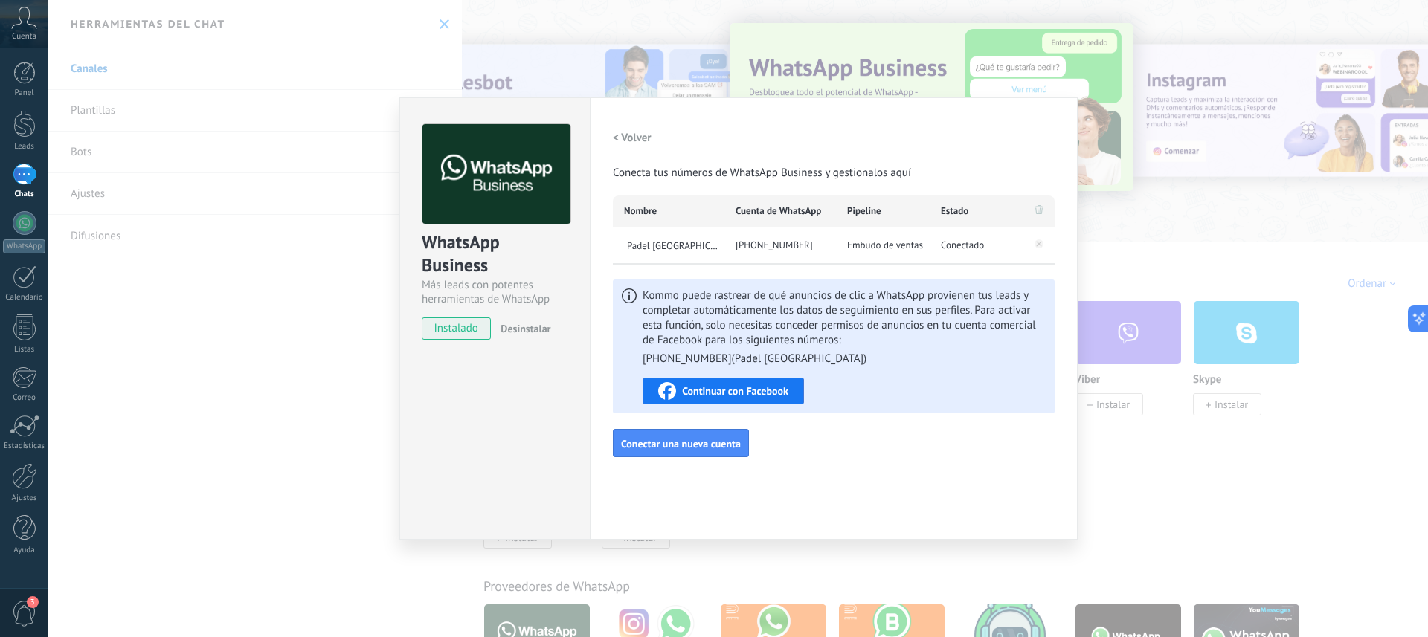
click at [707, 392] on span "Continuar con Facebook" at bounding box center [735, 391] width 106 height 10
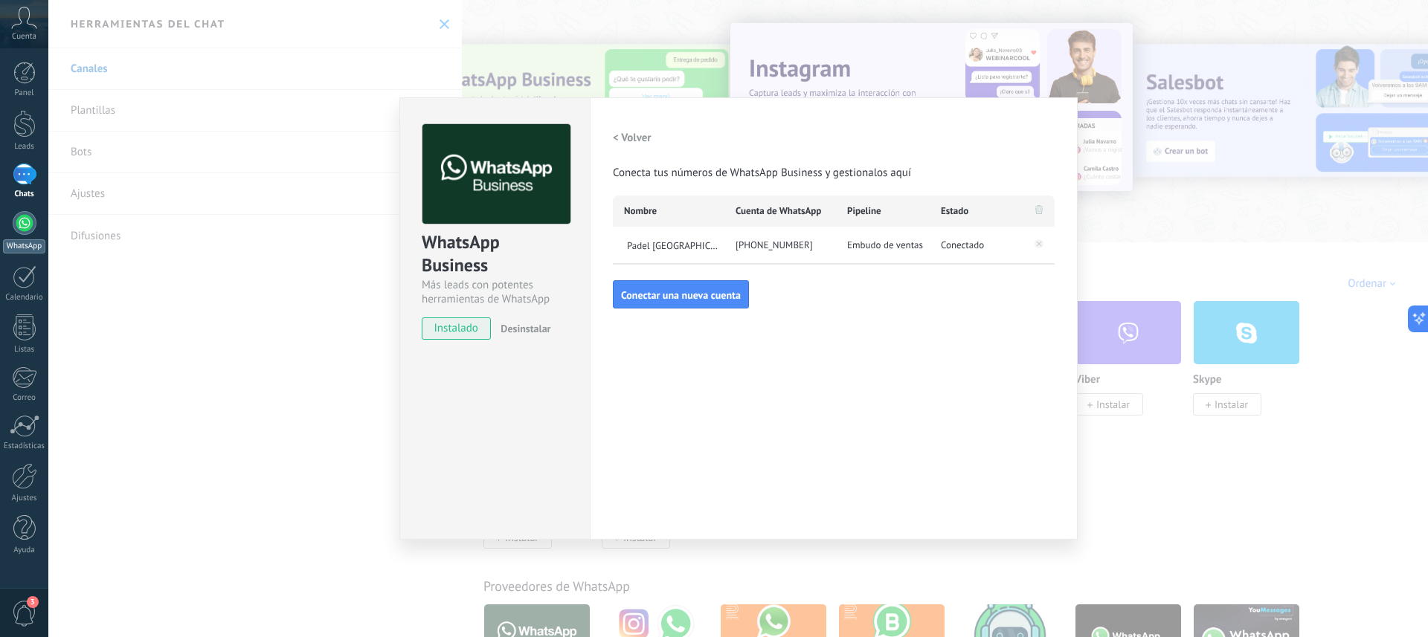
click at [18, 227] on div at bounding box center [25, 223] width 24 height 24
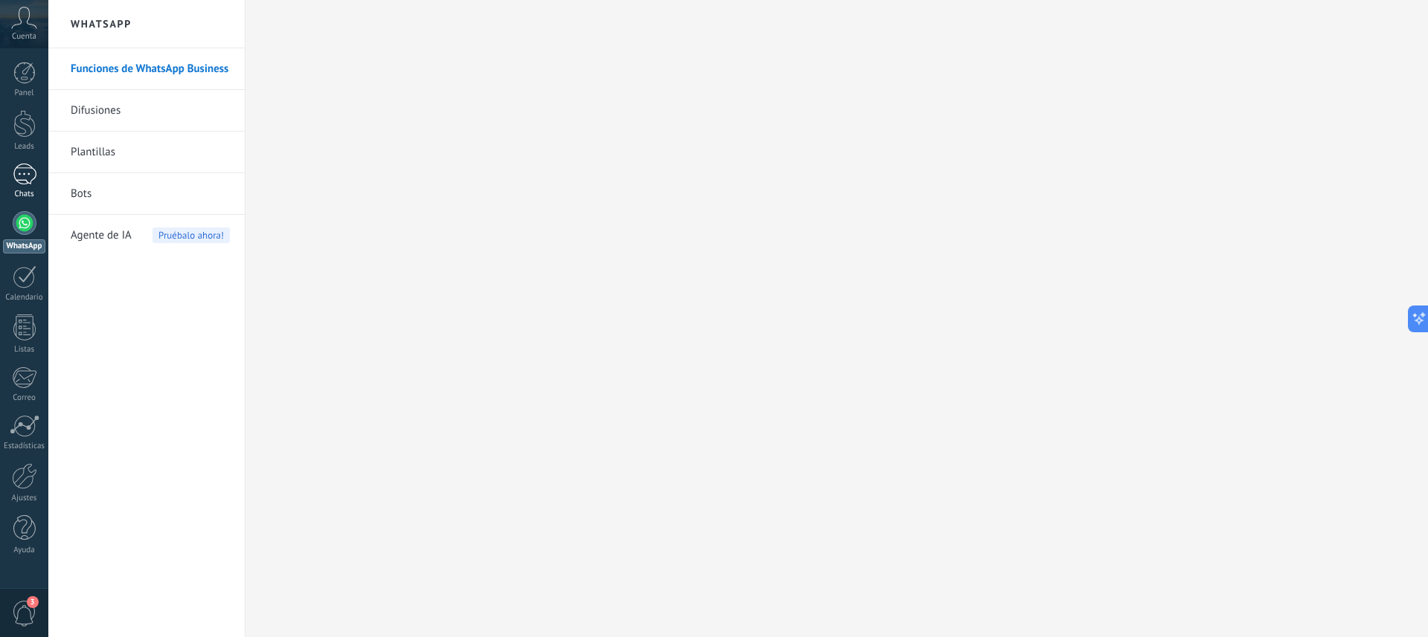
click at [22, 189] on link "Chats" at bounding box center [24, 182] width 48 height 36
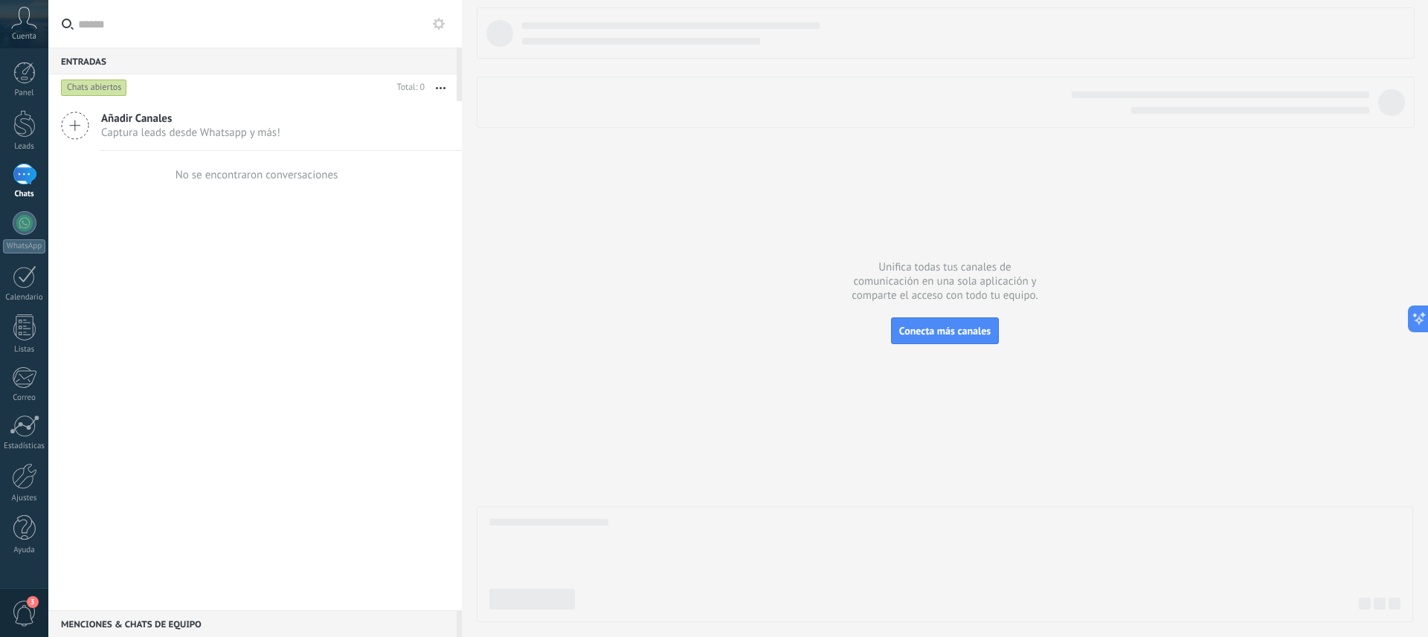
click at [98, 87] on div "Chats abiertos" at bounding box center [94, 88] width 66 height 18
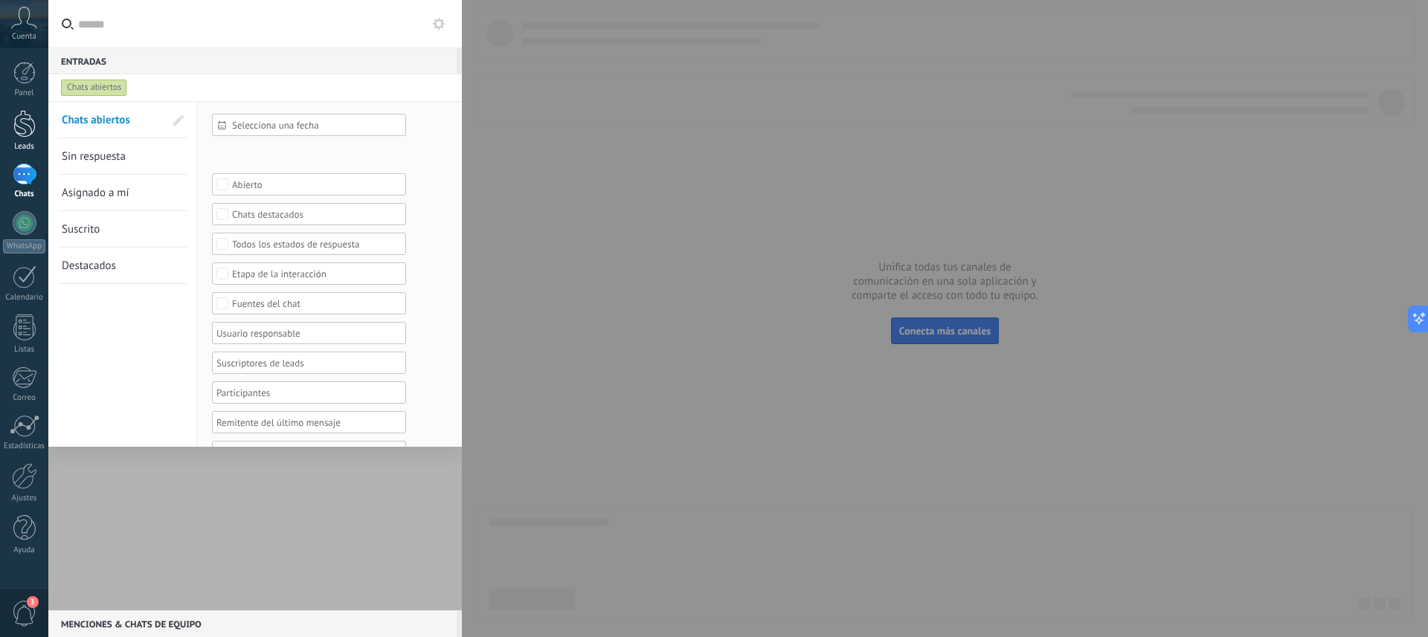
click at [19, 123] on div at bounding box center [24, 124] width 22 height 28
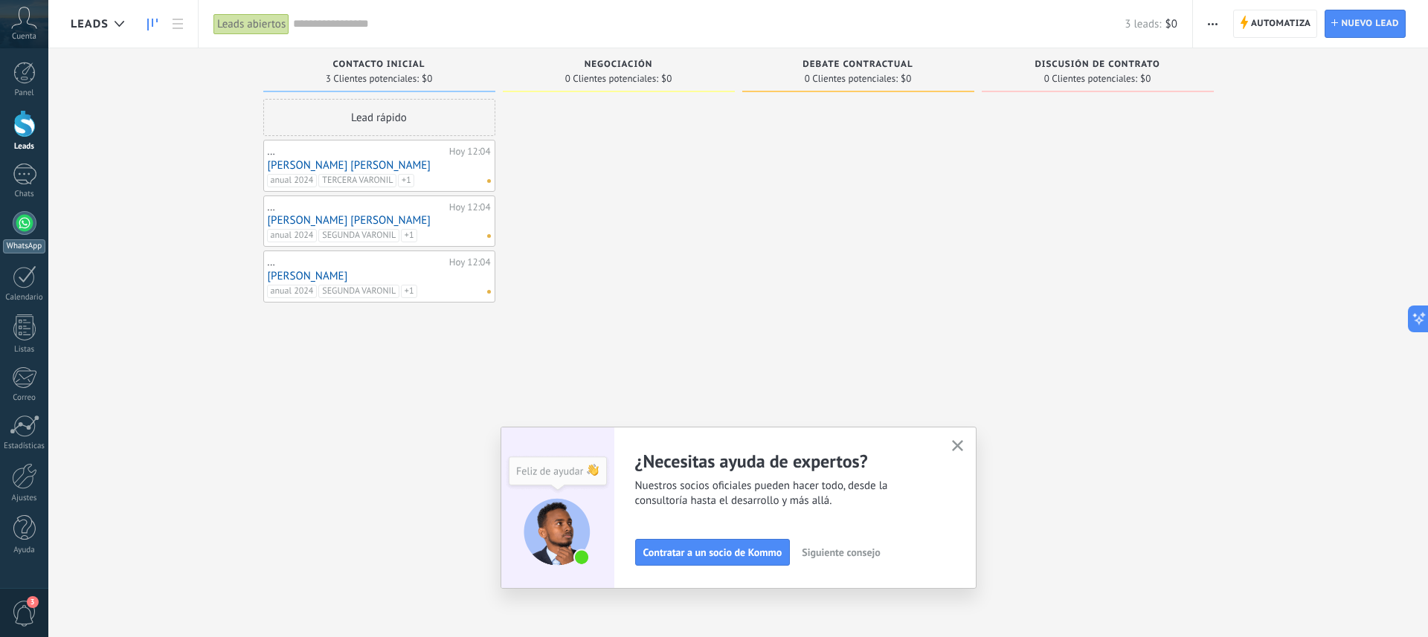
scroll to position [1, 0]
click at [21, 175] on div at bounding box center [25, 175] width 24 height 22
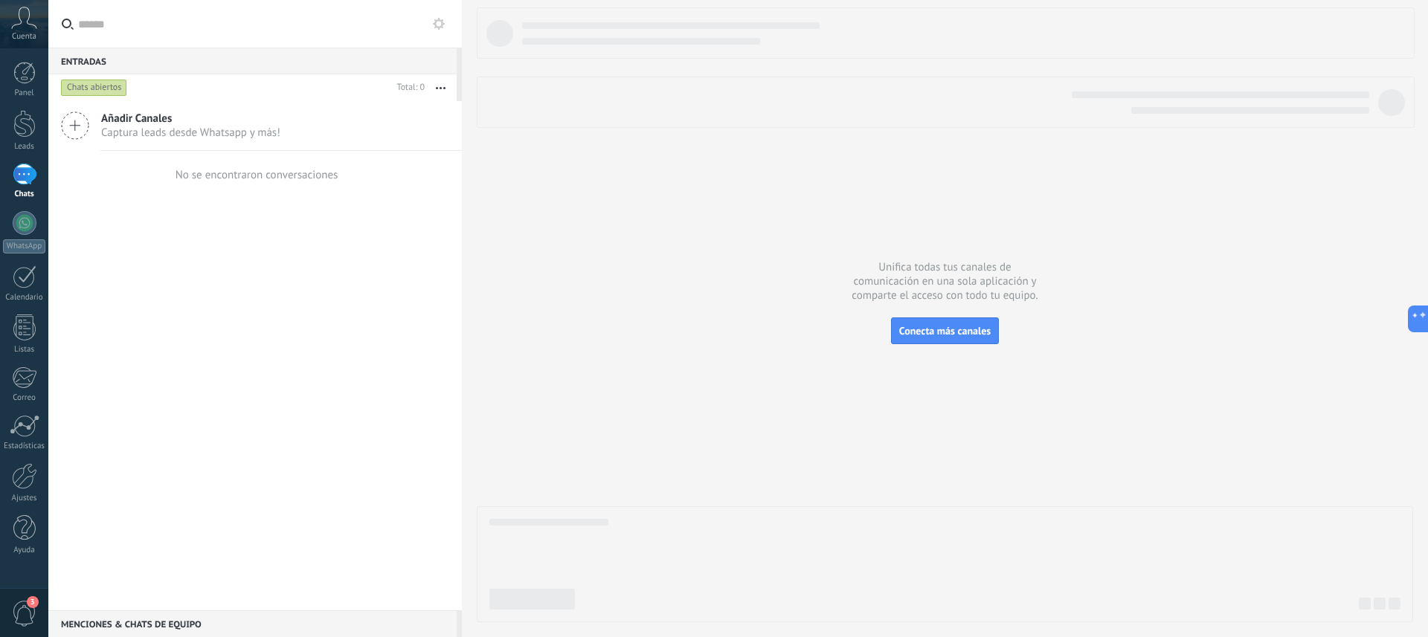
click at [77, 120] on icon at bounding box center [75, 126] width 28 height 28
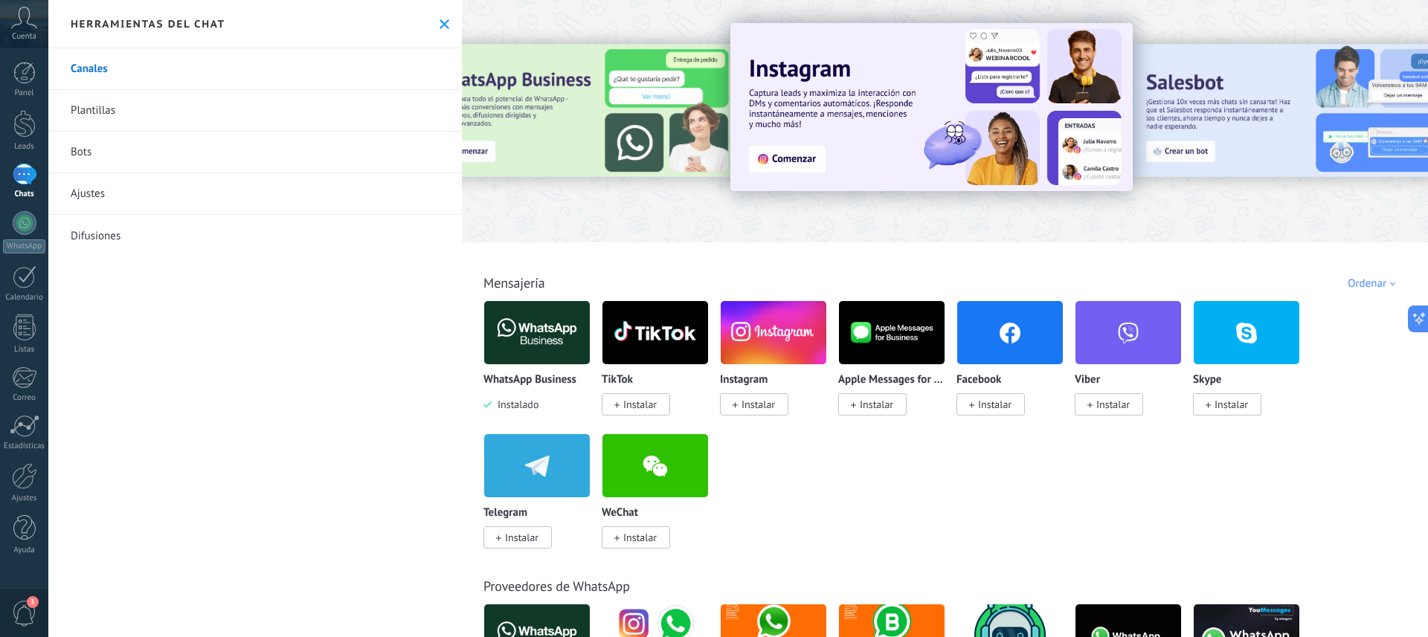
click at [544, 334] on img at bounding box center [537, 333] width 106 height 72
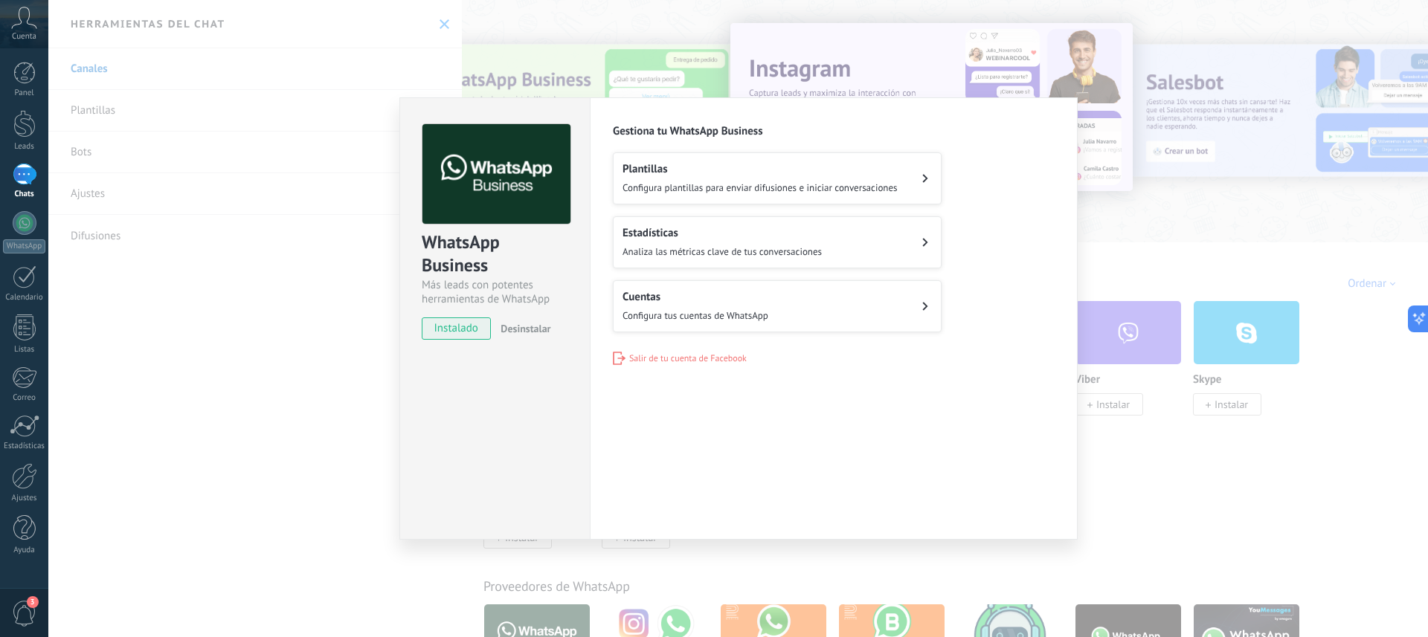
click at [731, 171] on h2 "Plantillas" at bounding box center [760, 169] width 275 height 14
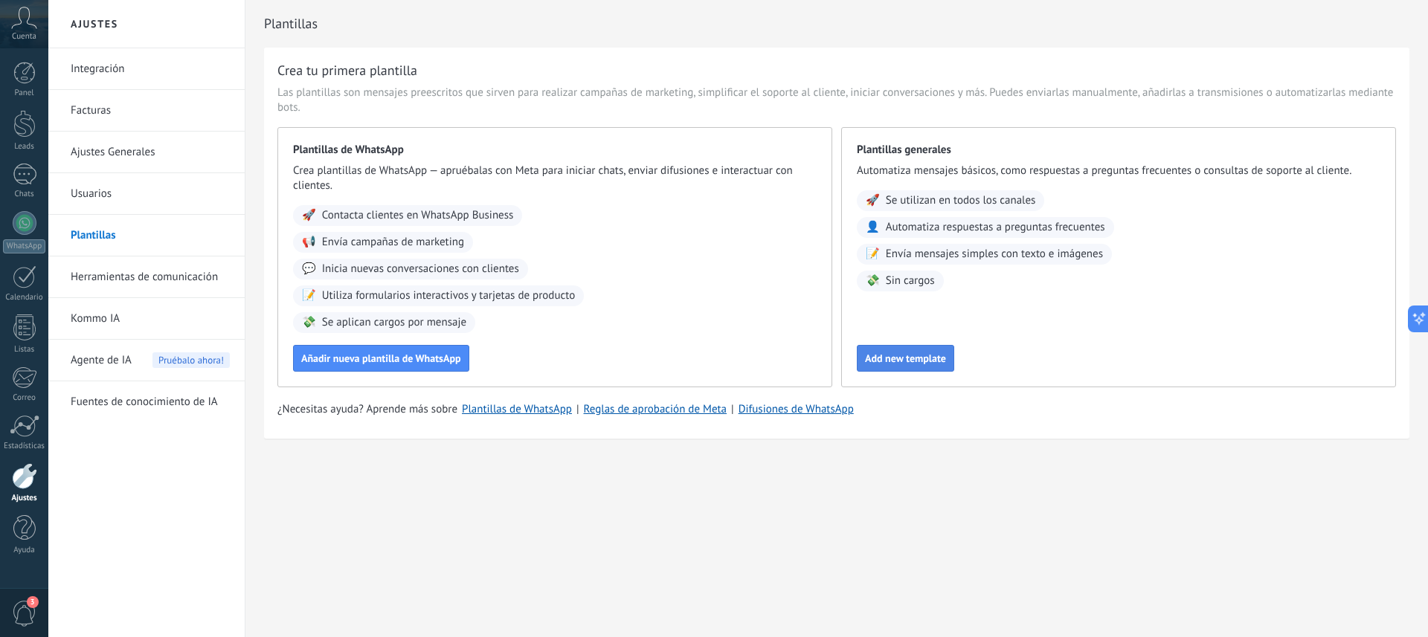
click at [892, 364] on span "Add new template" at bounding box center [905, 358] width 81 height 10
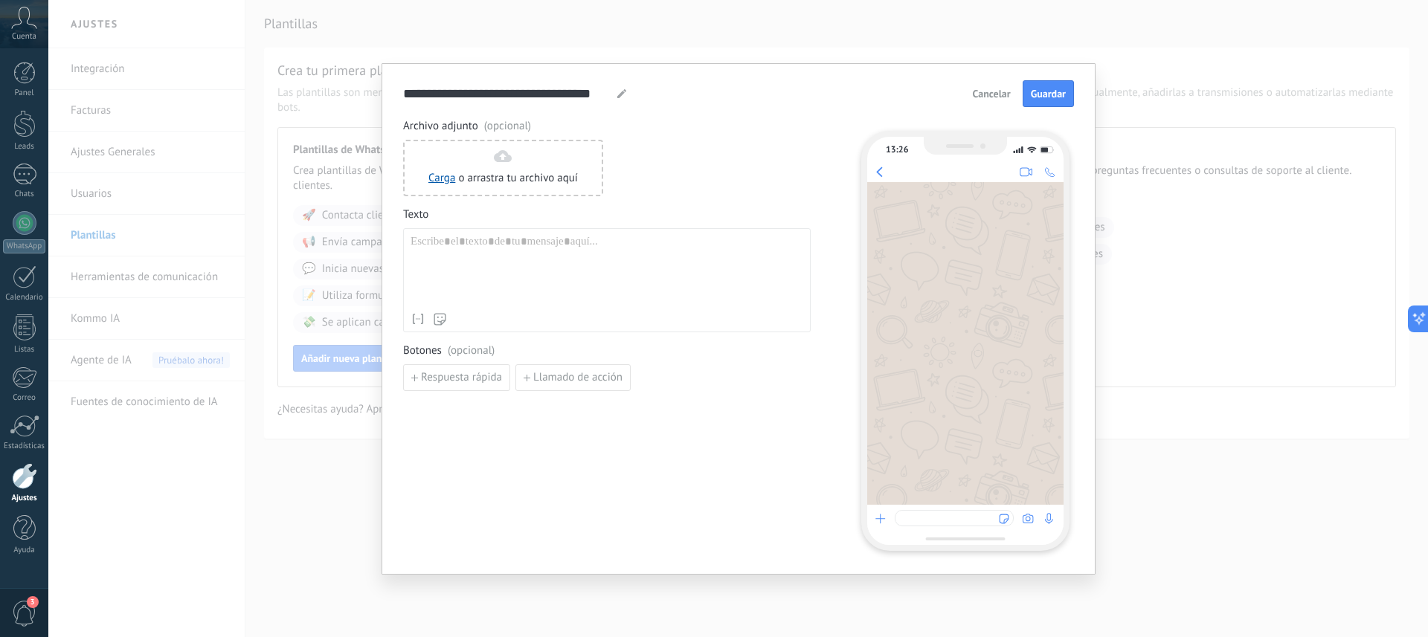
type input "**********"
click at [480, 251] on div at bounding box center [607, 270] width 393 height 71
click at [1046, 95] on span "Guardar" at bounding box center [1048, 94] width 35 height 10
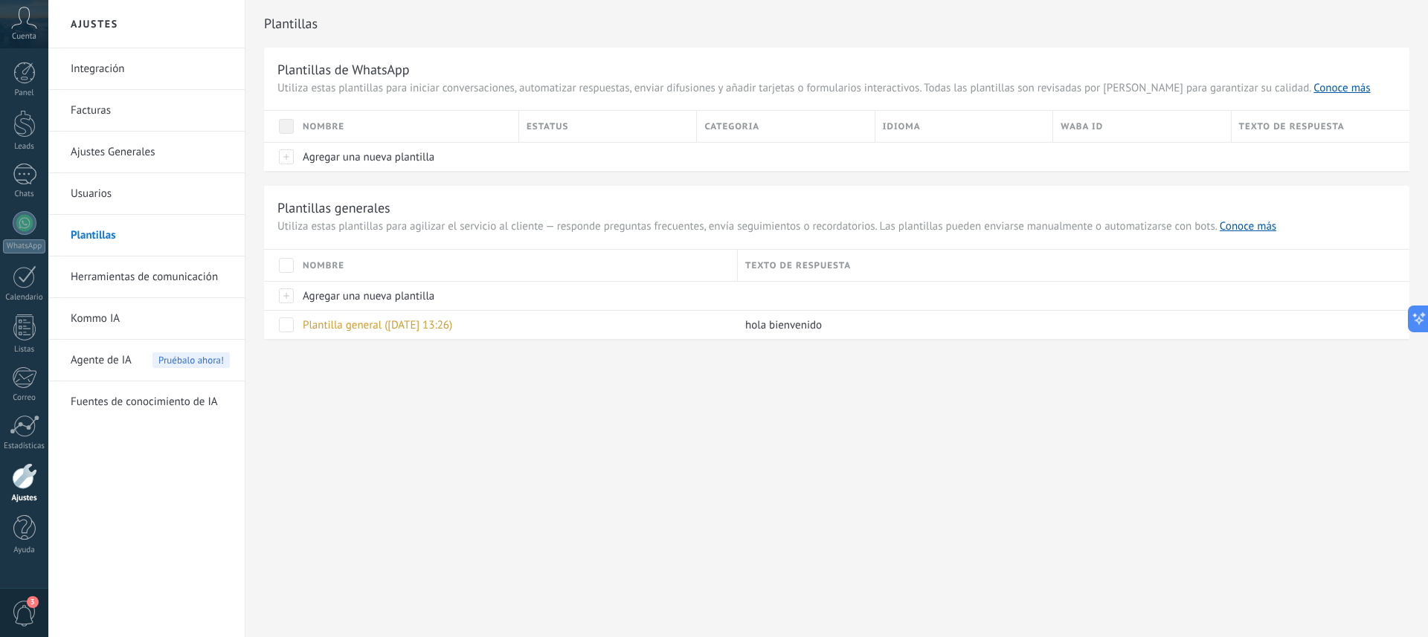
click at [92, 193] on link "Usuarios" at bounding box center [150, 194] width 159 height 42
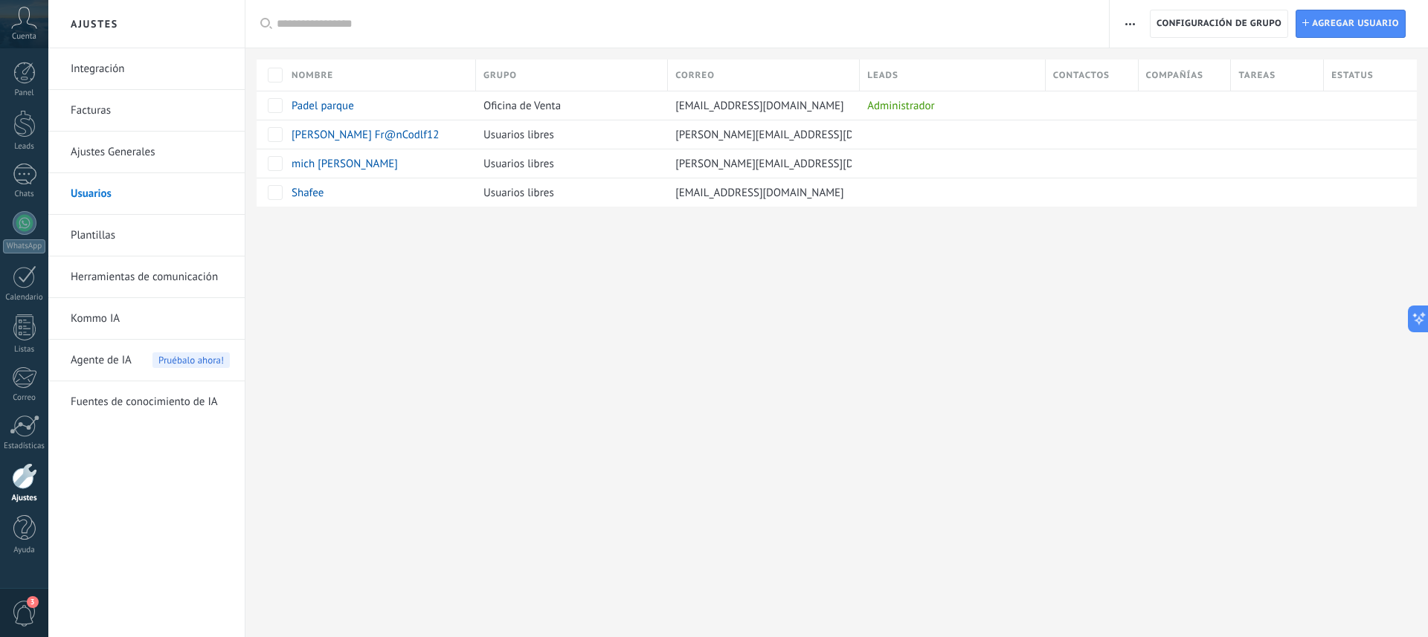
click at [97, 155] on link "Ajustes Generales" at bounding box center [150, 153] width 159 height 42
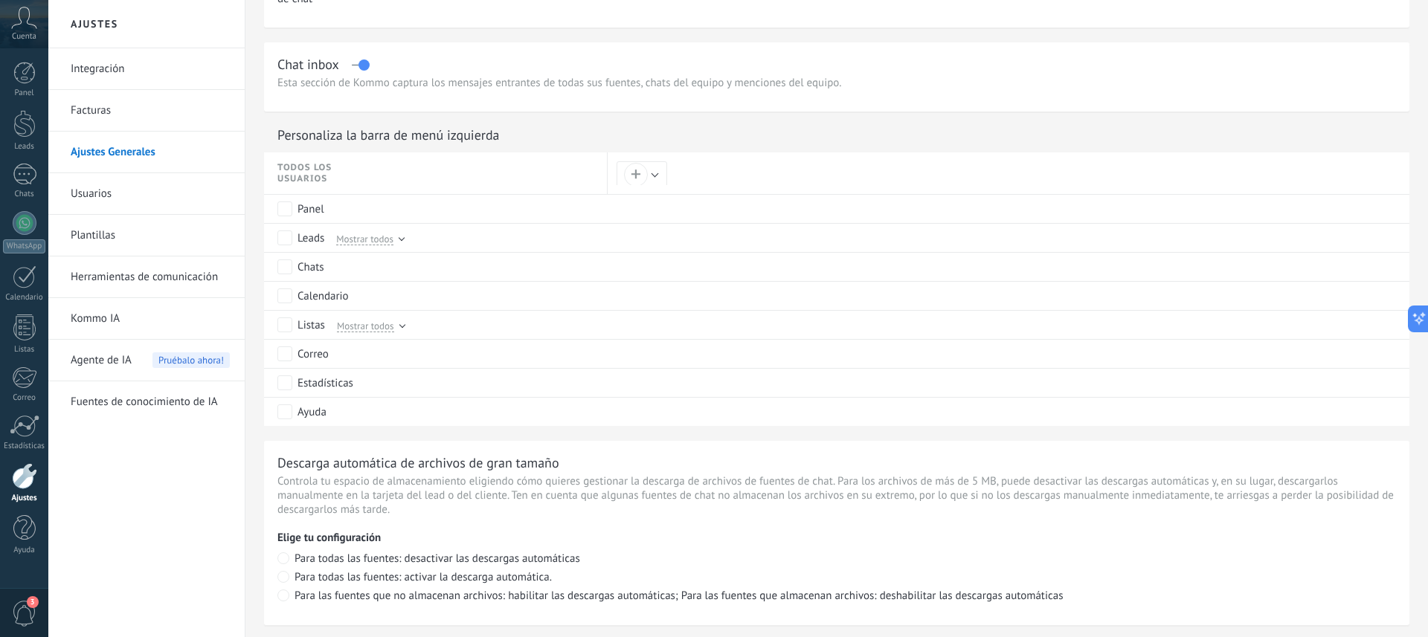
scroll to position [655, 0]
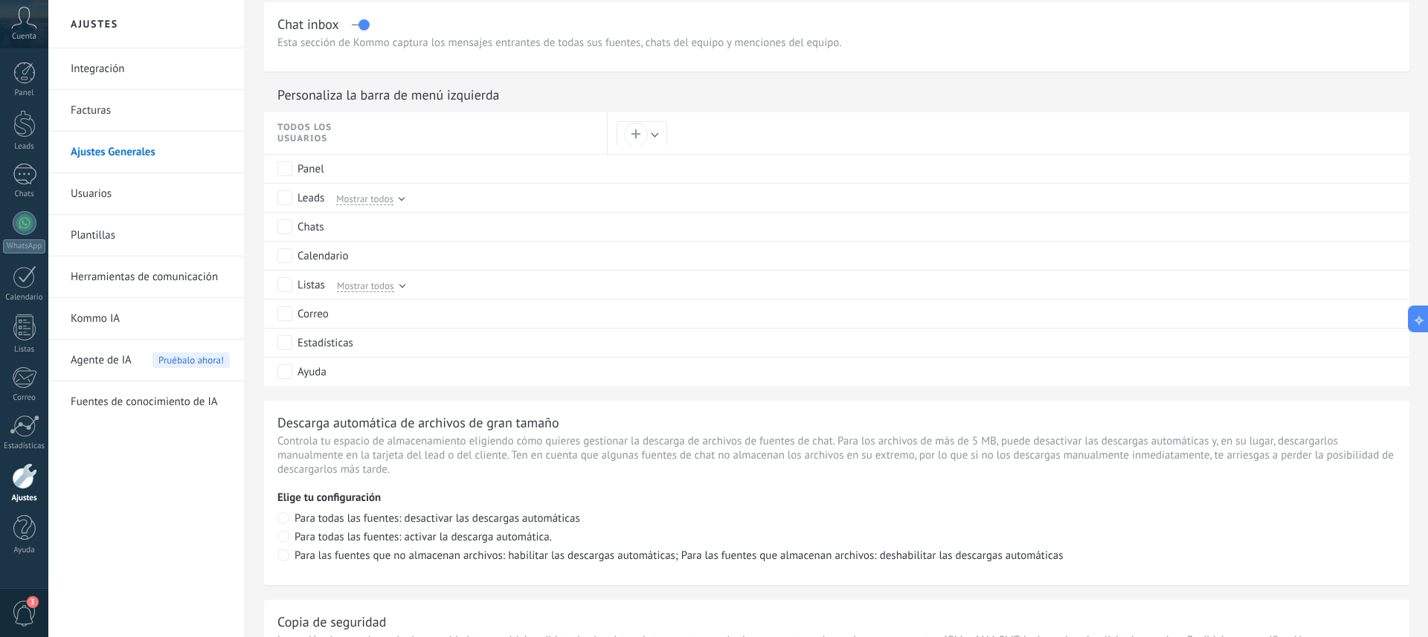
click at [106, 63] on link "Integración" at bounding box center [150, 69] width 159 height 42
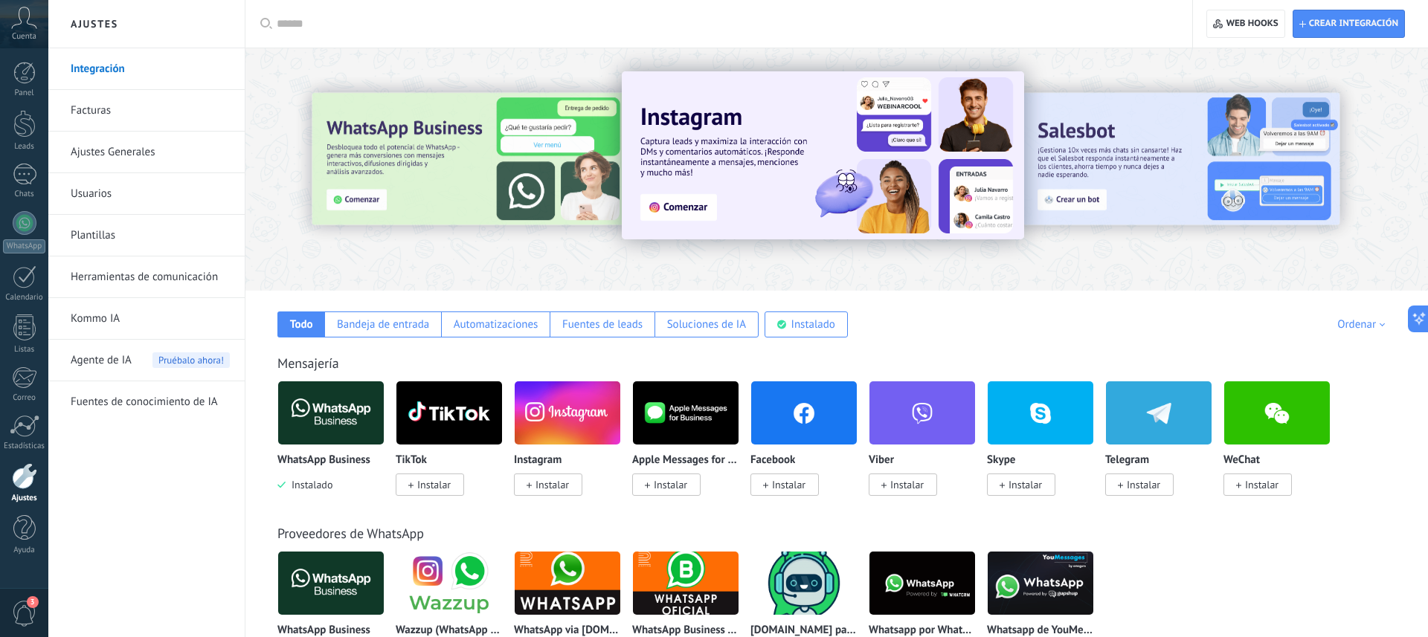
click at [445, 177] on div at bounding box center [472, 169] width 326 height 134
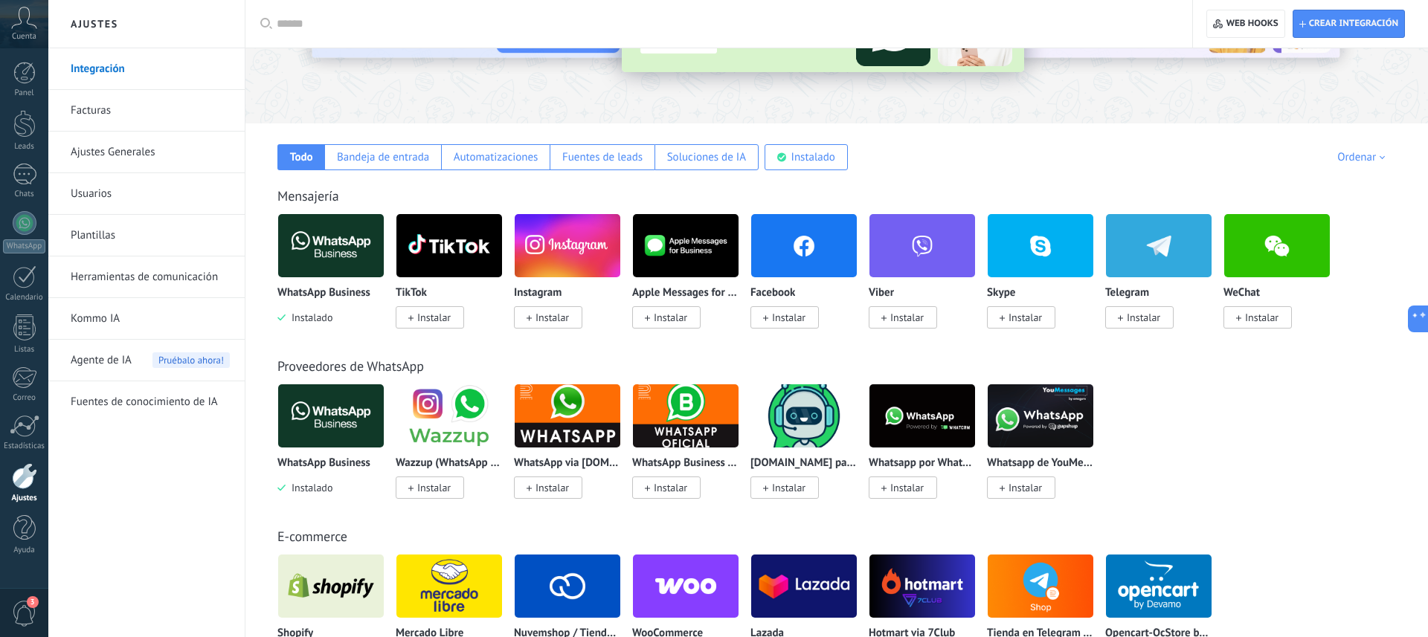
scroll to position [251, 0]
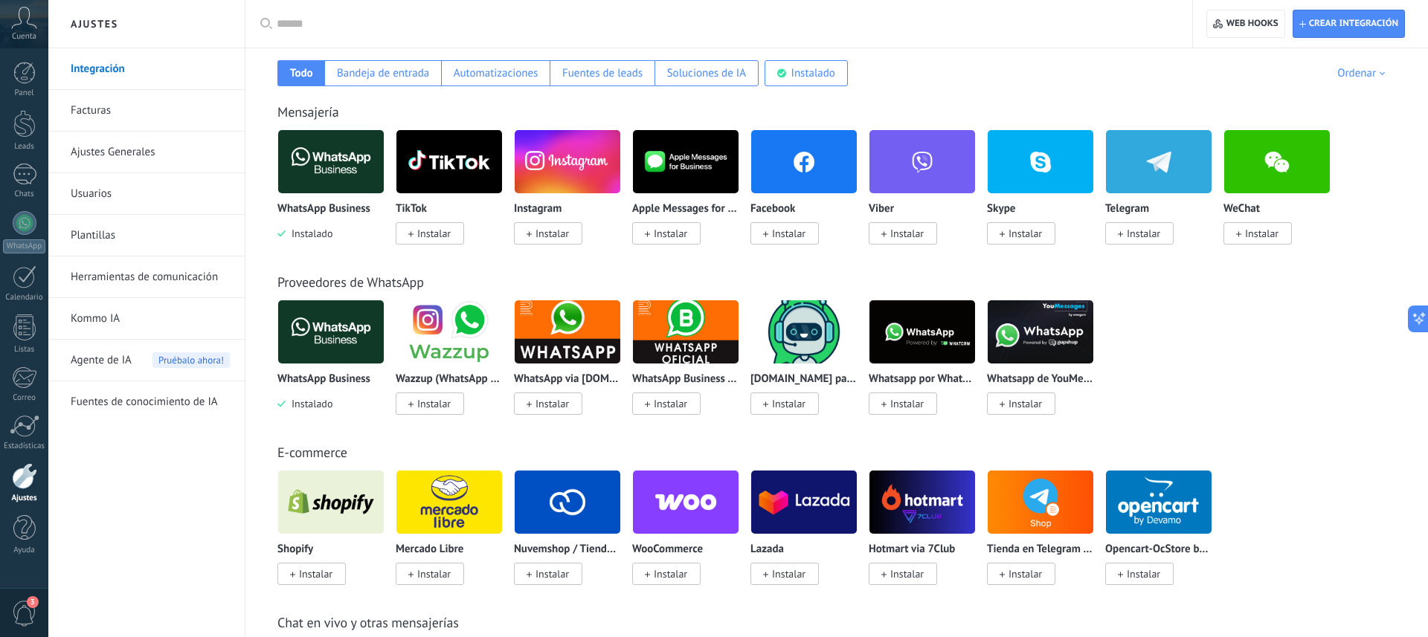
click at [330, 334] on img at bounding box center [331, 332] width 106 height 72
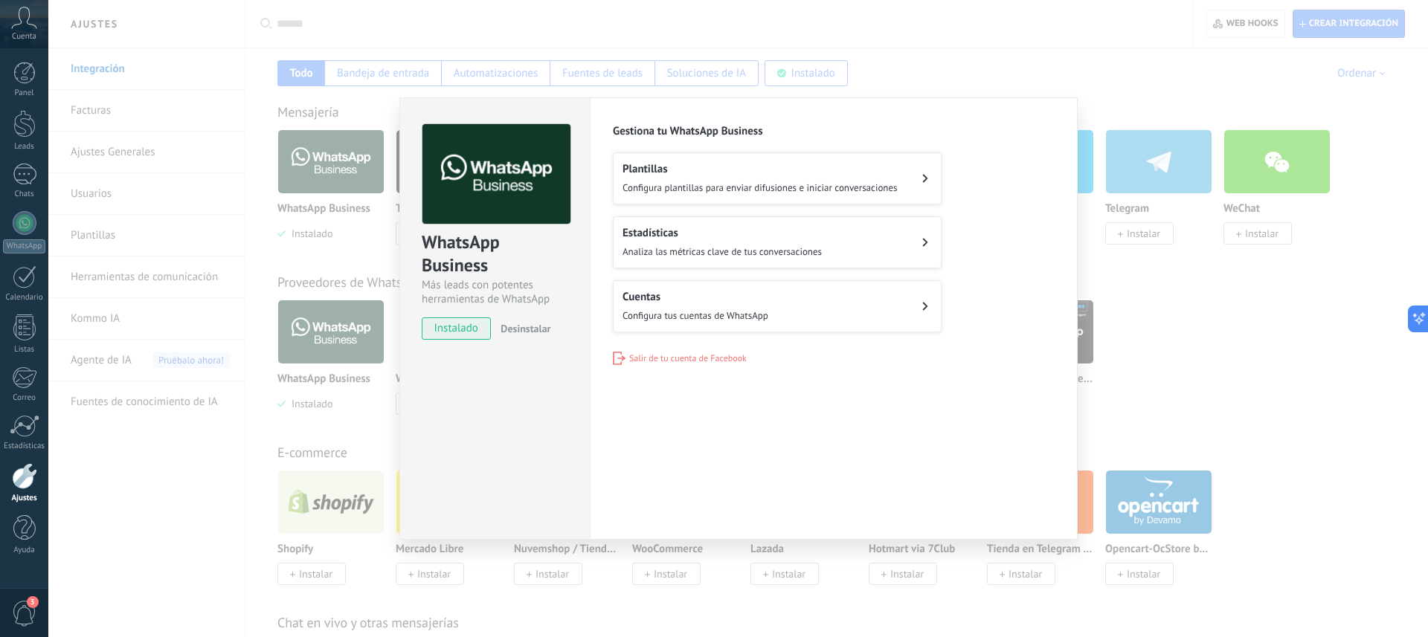
click at [924, 176] on icon at bounding box center [925, 178] width 5 height 8
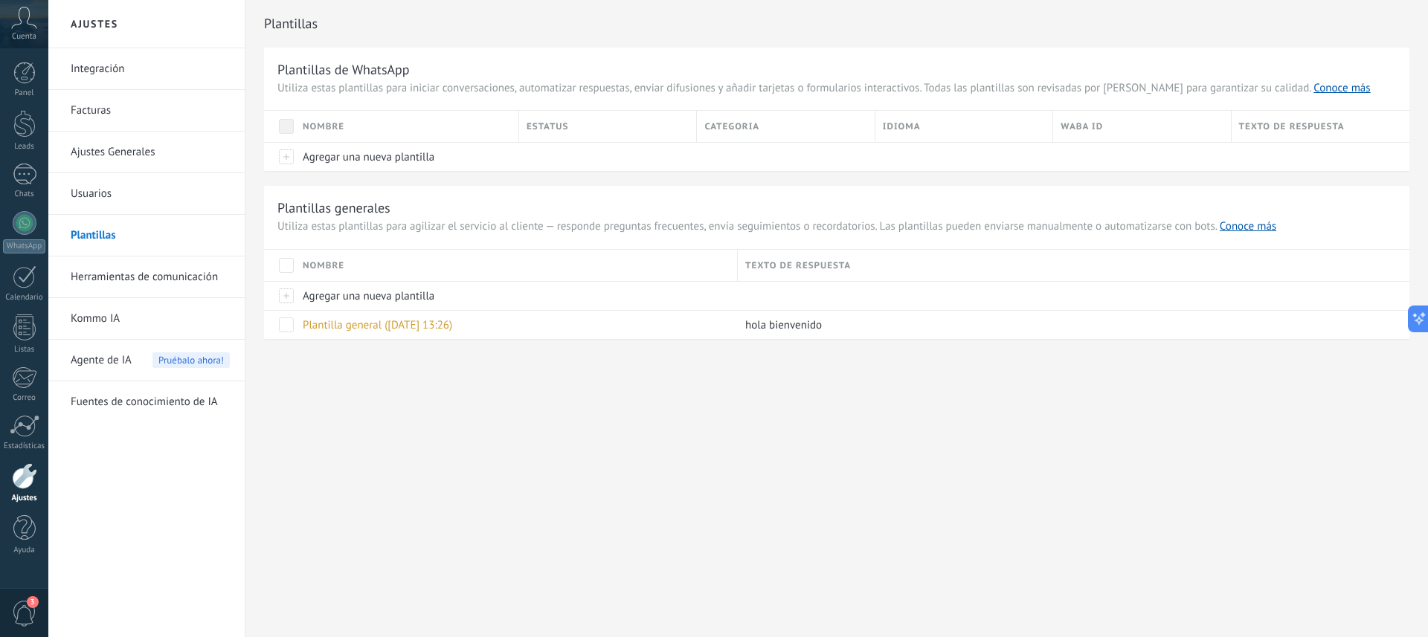
click at [94, 74] on link "Integración" at bounding box center [150, 69] width 159 height 42
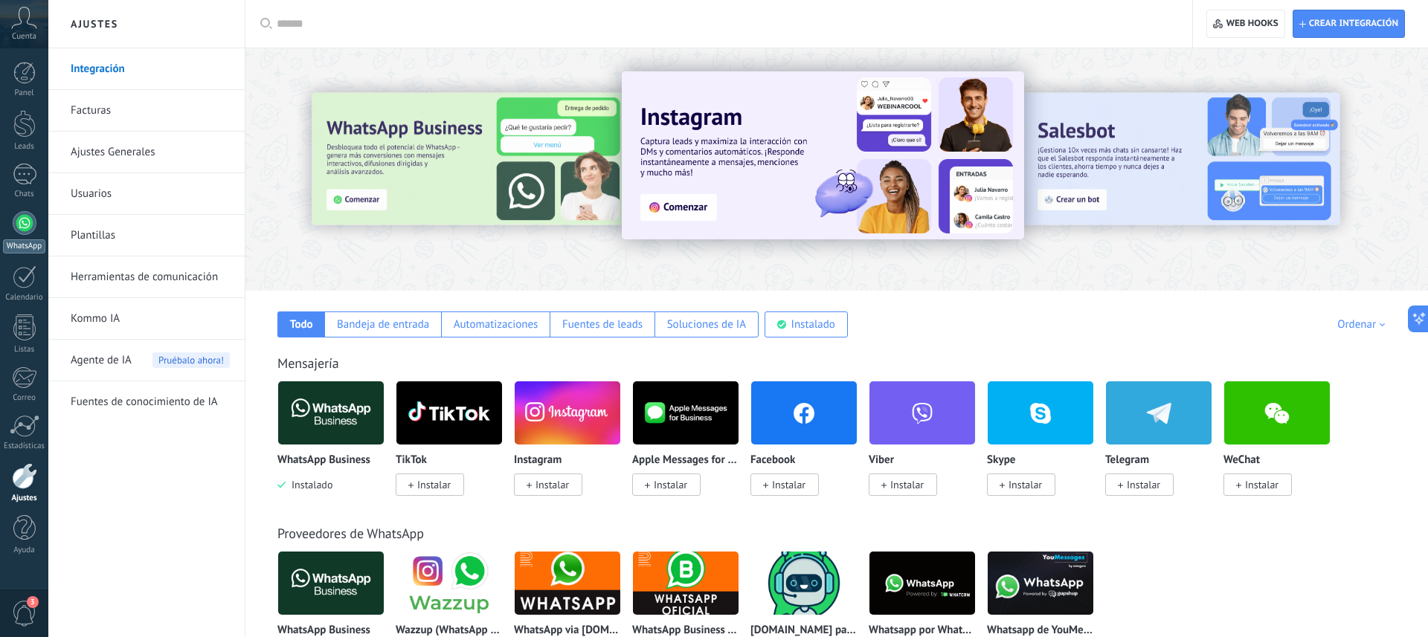
click at [19, 231] on div at bounding box center [25, 223] width 24 height 24
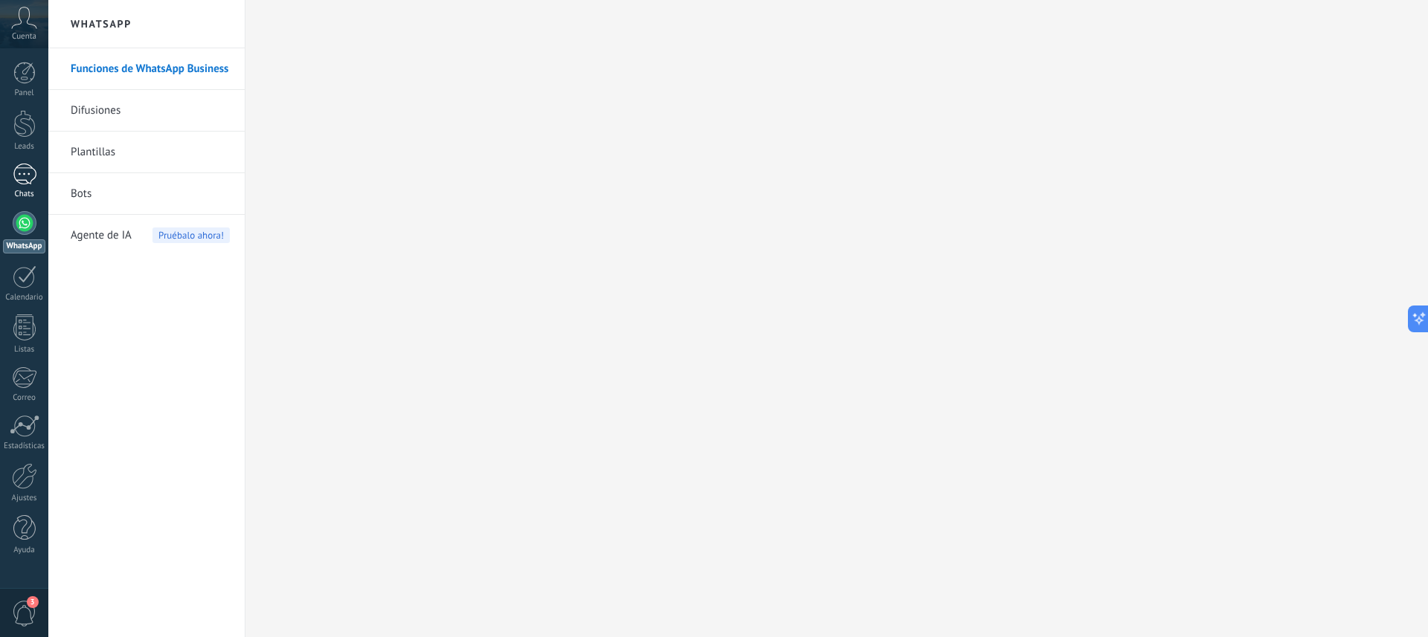
click at [22, 174] on div at bounding box center [25, 175] width 24 height 22
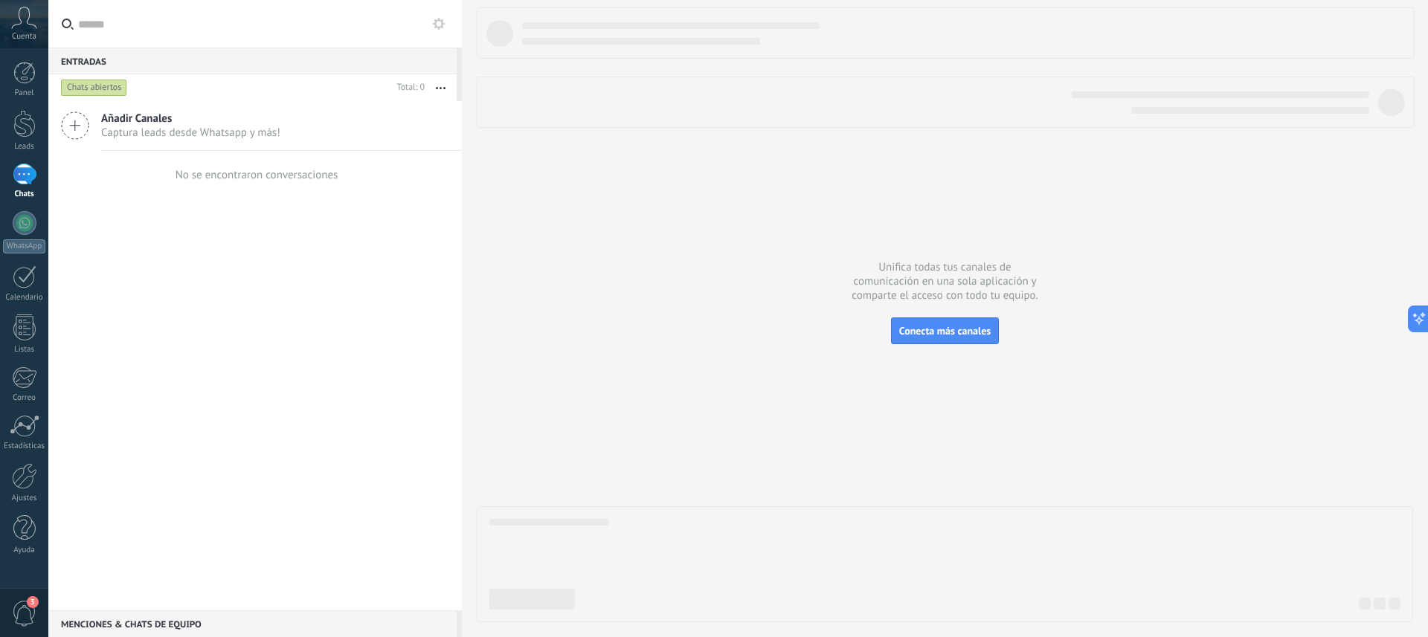
click at [74, 125] on use at bounding box center [75, 125] width 27 height 27
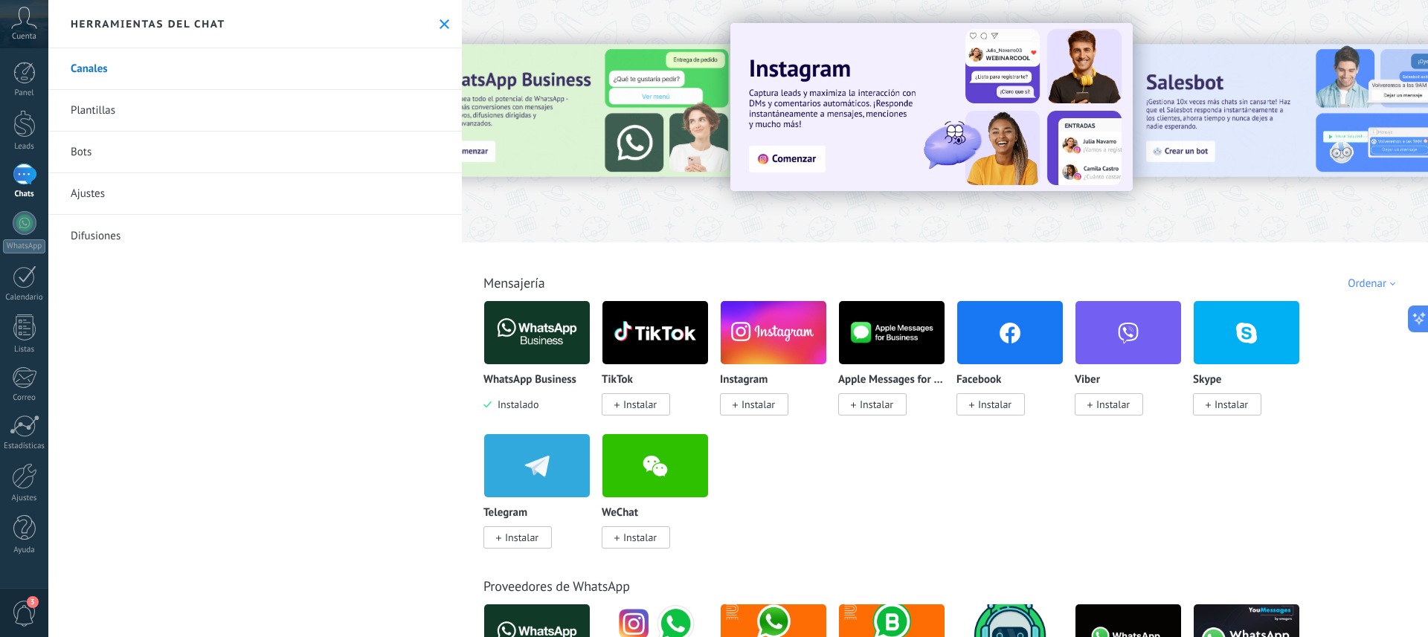
click at [553, 96] on div at bounding box center [581, 121] width 326 height 134
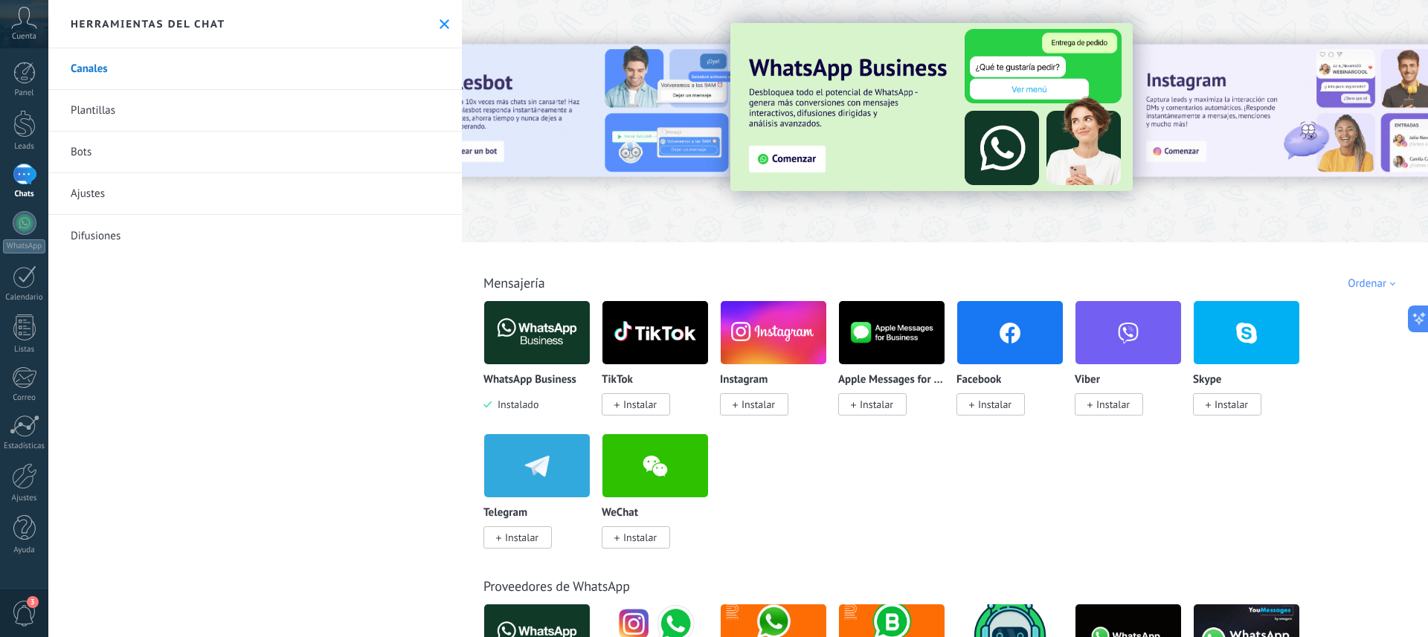
click at [774, 155] on img at bounding box center [931, 107] width 402 height 168
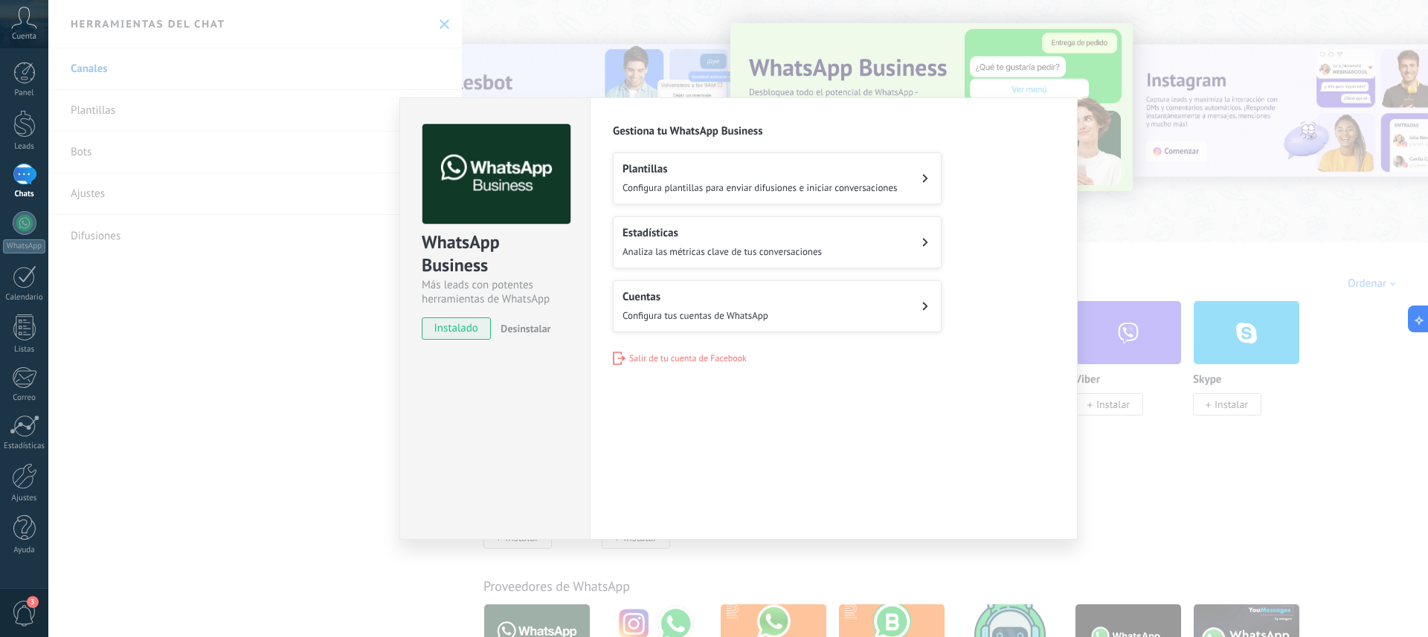
click at [520, 329] on span "Desinstalar" at bounding box center [526, 328] width 50 height 13
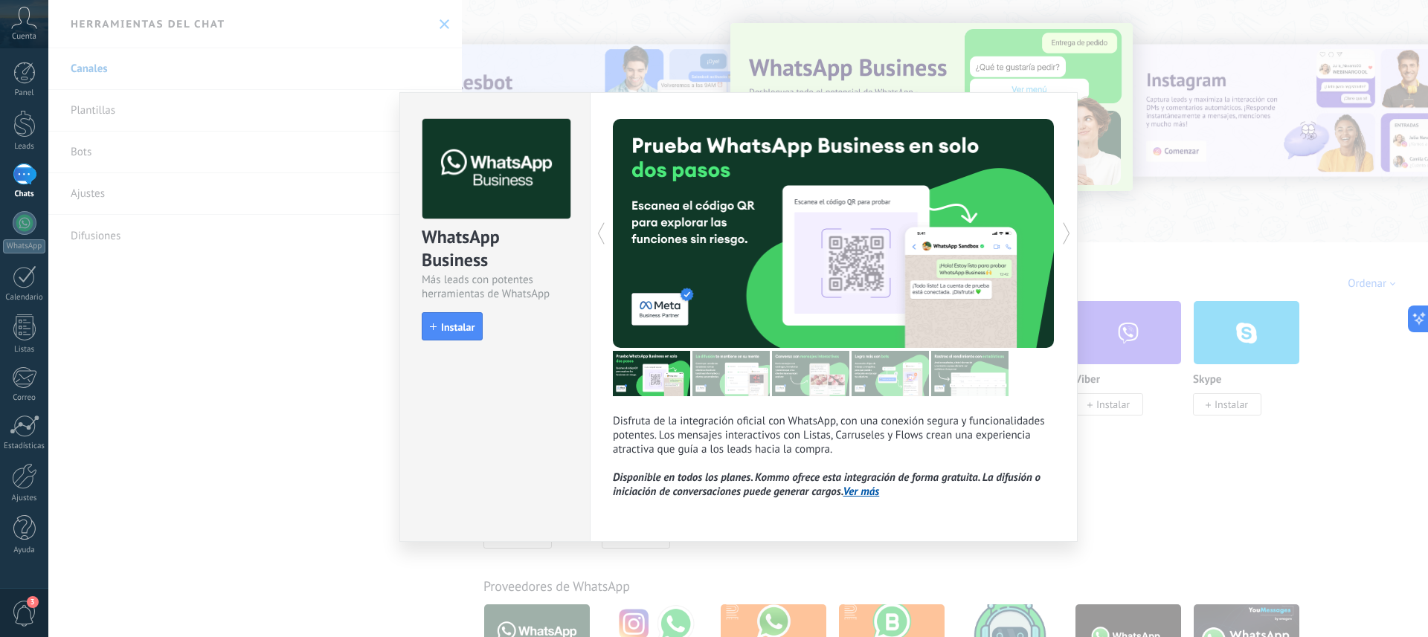
click at [1133, 249] on div "WhatsApp Business Más leads con potentes herramientas de WhatsApp install Insta…" at bounding box center [738, 318] width 1380 height 637
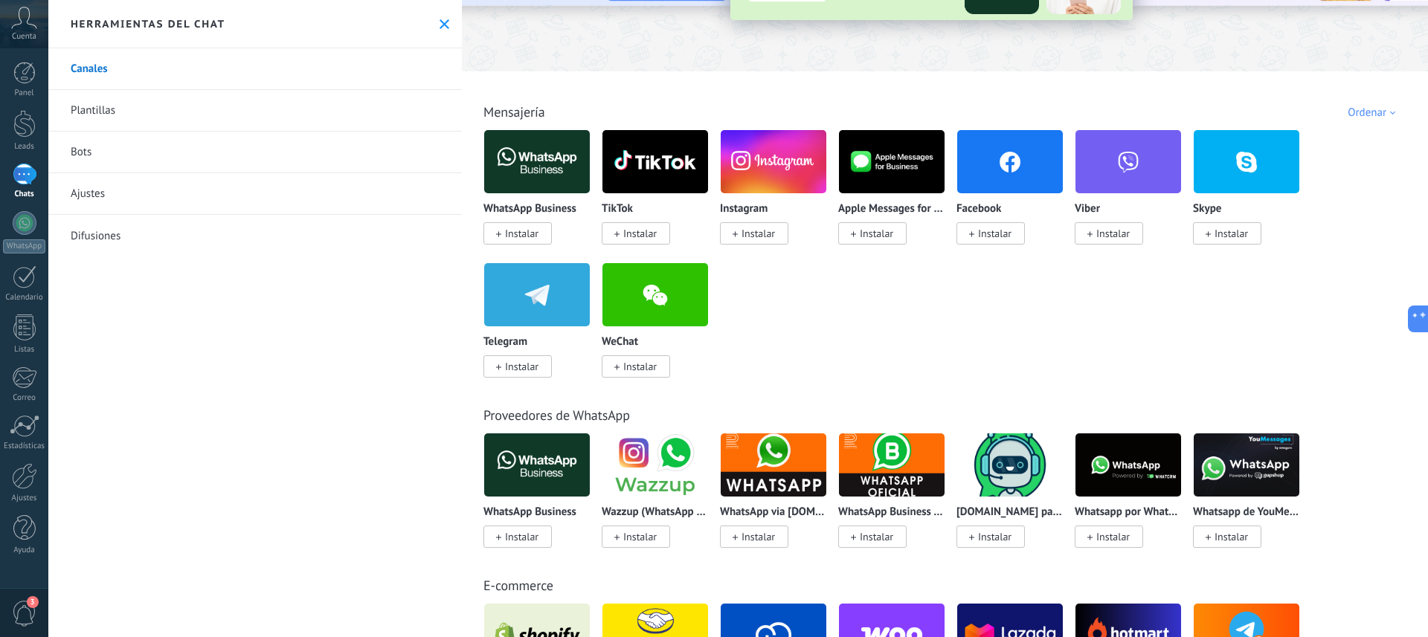
scroll to position [172, 0]
click at [515, 535] on span "Instalar" at bounding box center [521, 536] width 33 height 13
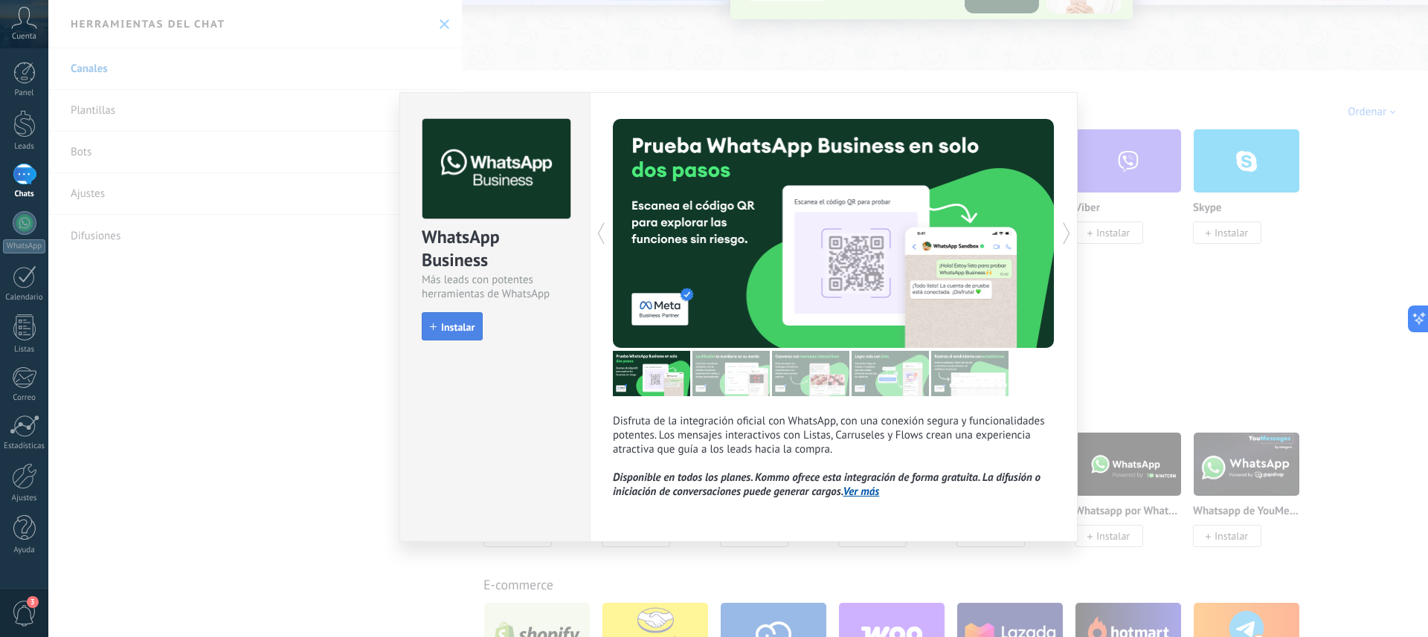
click at [451, 332] on span "Instalar" at bounding box center [457, 327] width 33 height 10
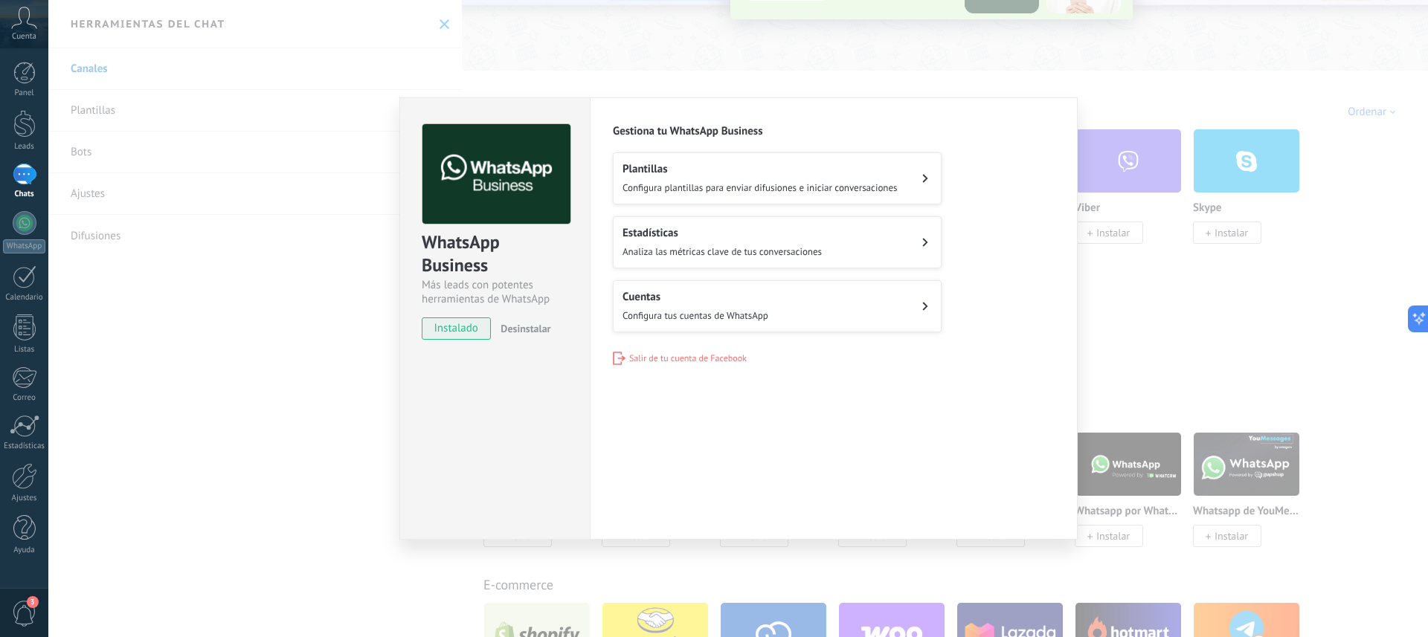
click at [692, 309] on span "Configura tus cuentas de WhatsApp" at bounding box center [696, 315] width 146 height 13
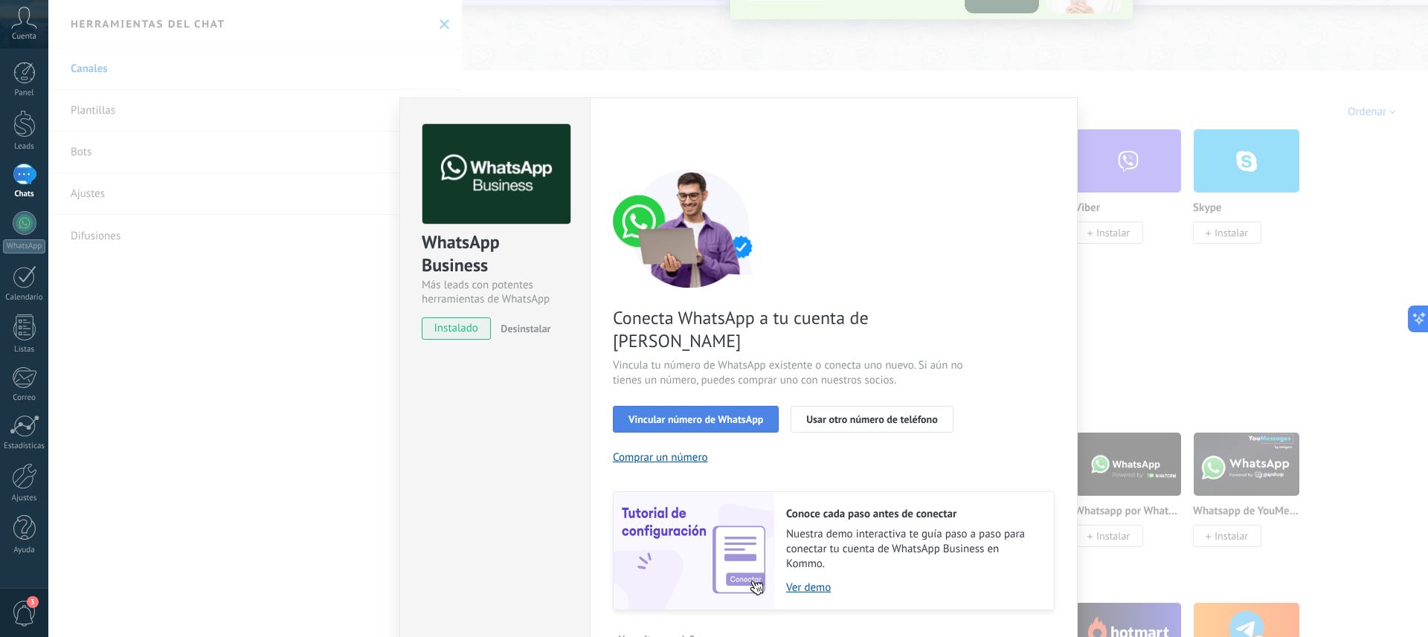
click at [692, 414] on span "Vincular número de WhatsApp" at bounding box center [695, 419] width 135 height 10
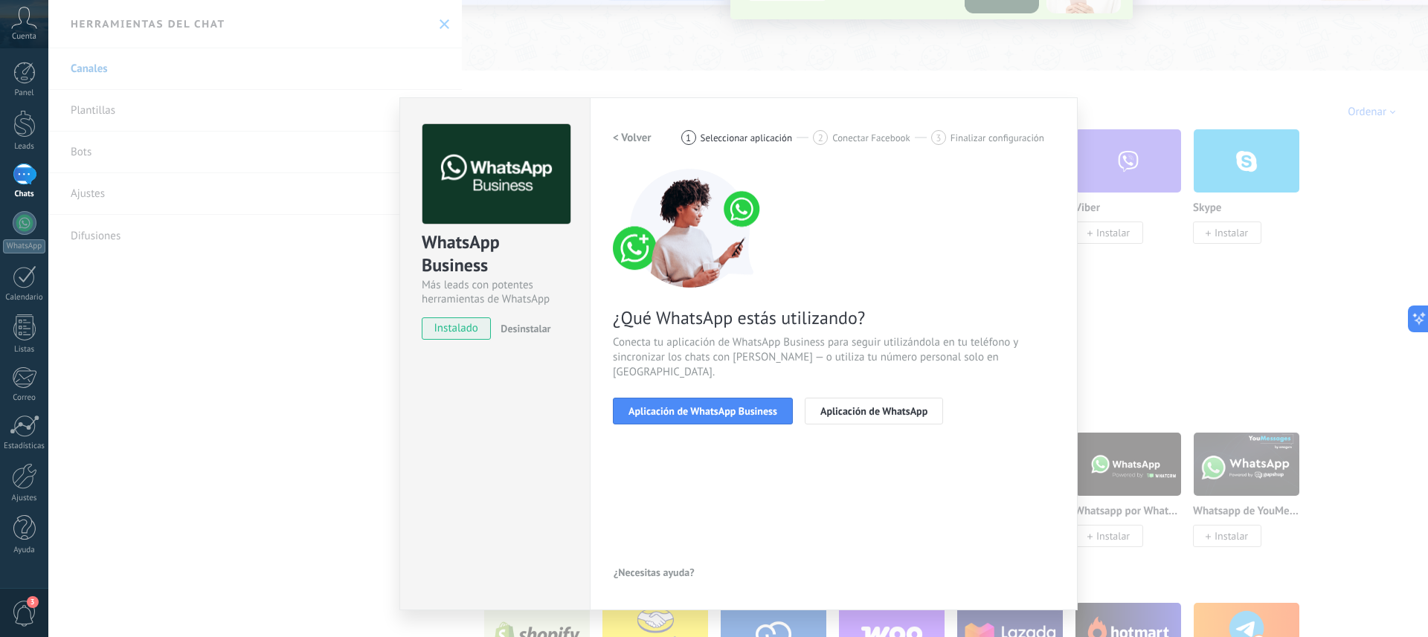
click at [692, 406] on span "Aplicación de WhatsApp Business" at bounding box center [702, 411] width 149 height 10
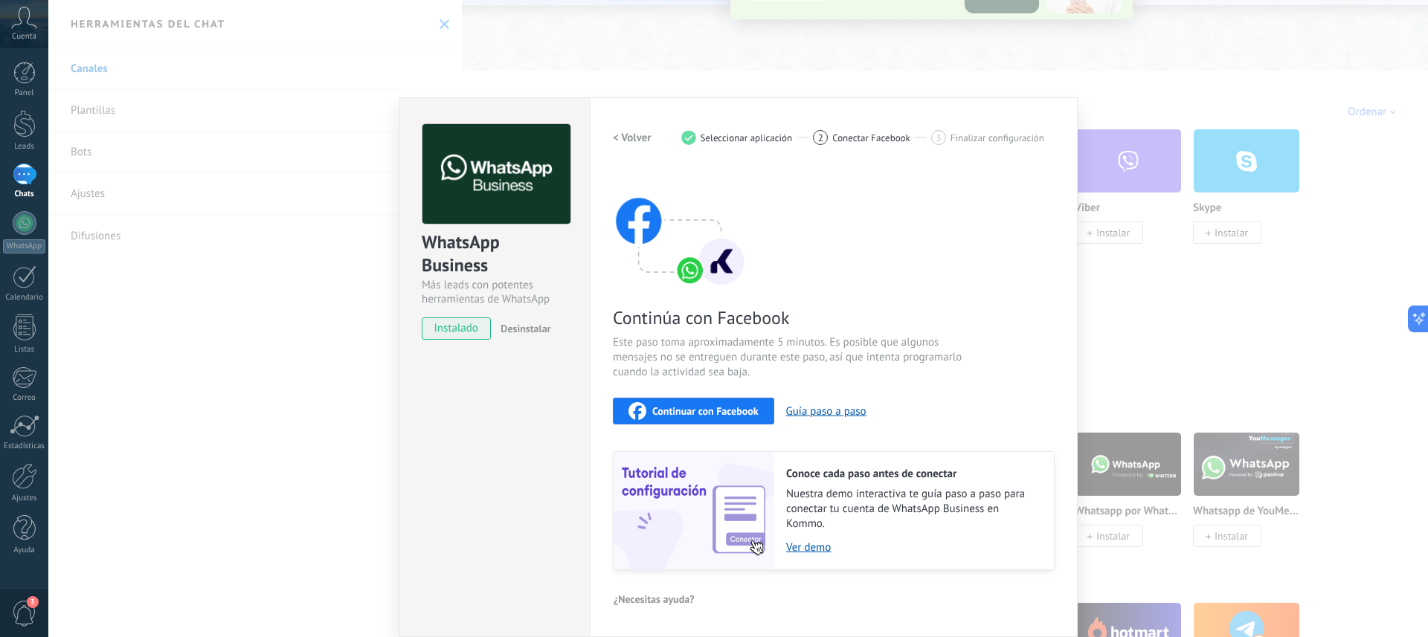
click at [691, 412] on span "Continuar con Facebook" at bounding box center [705, 411] width 106 height 10
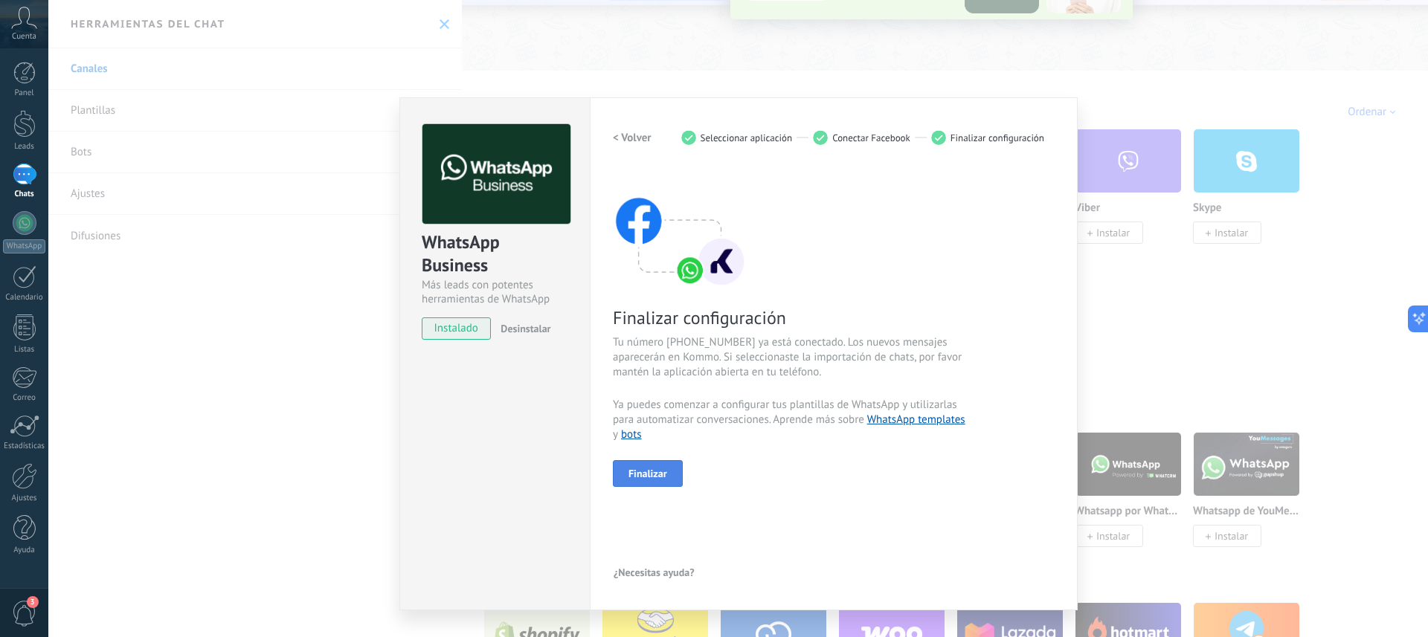
click at [648, 479] on span "Finalizar" at bounding box center [647, 474] width 39 height 10
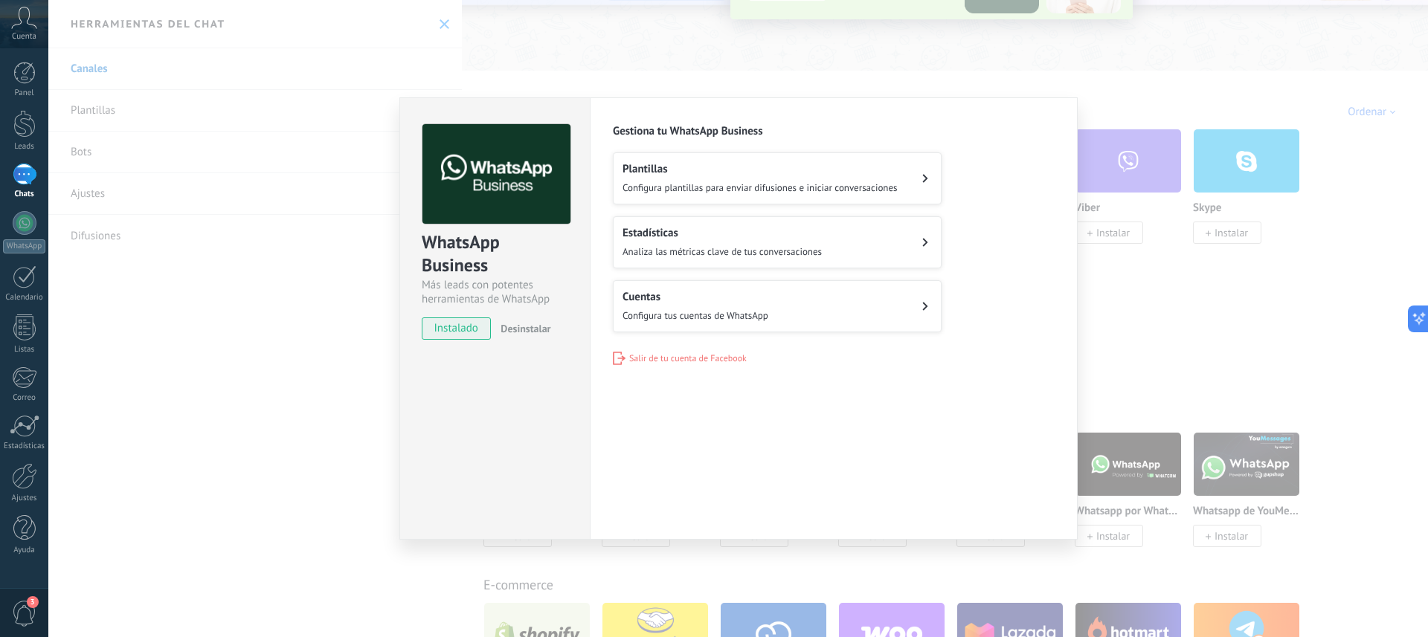
click at [86, 274] on div "WhatsApp Business Más leads con potentes herramientas de WhatsApp instalado Des…" at bounding box center [738, 318] width 1380 height 637
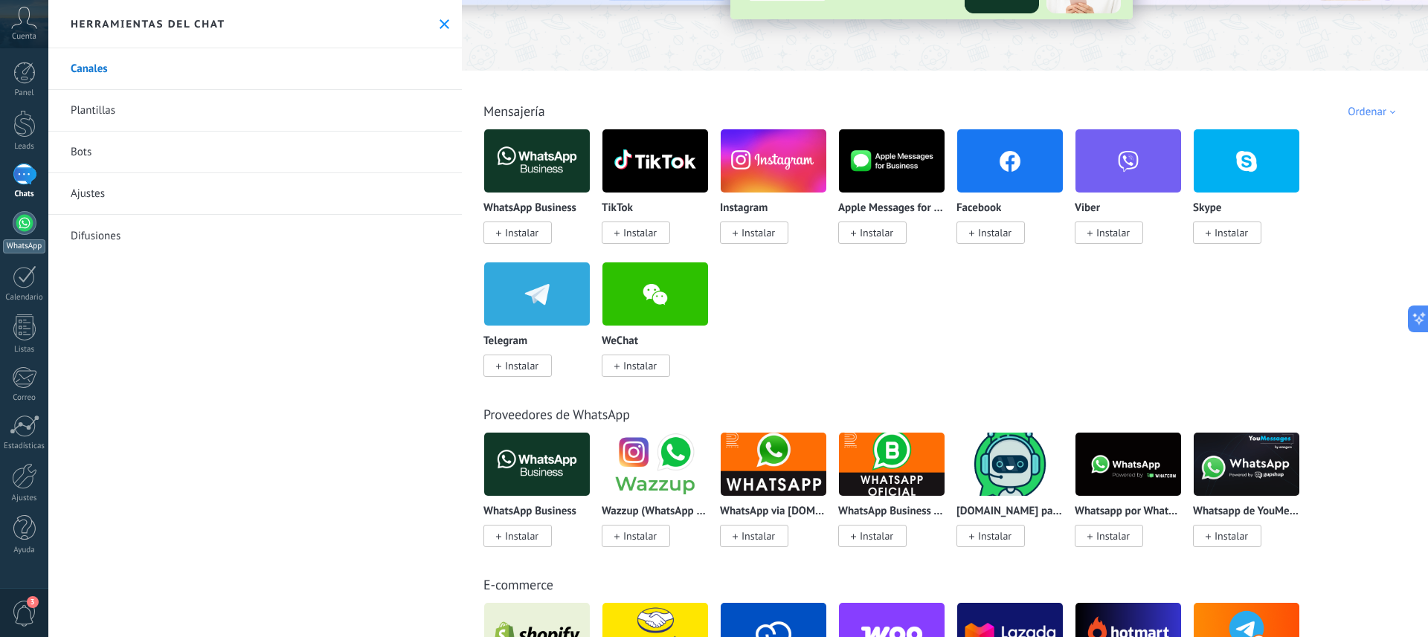
click at [28, 227] on div at bounding box center [25, 223] width 24 height 24
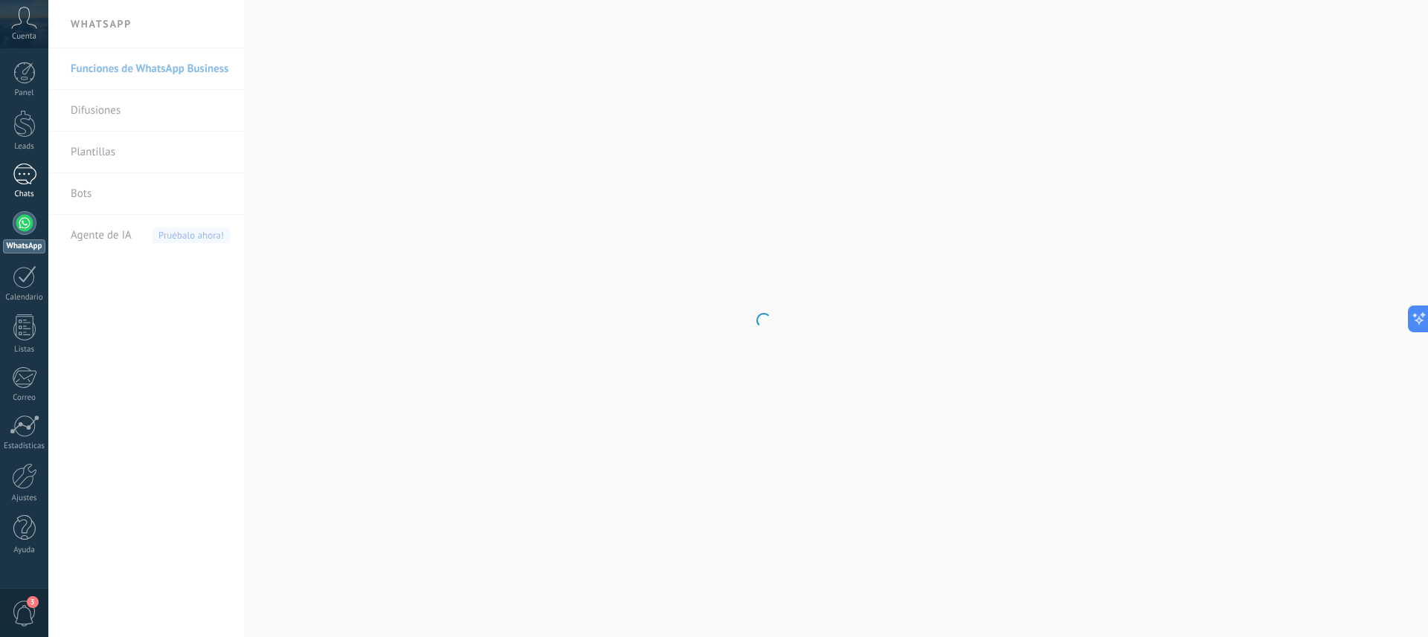
click at [22, 173] on div at bounding box center [25, 175] width 24 height 22
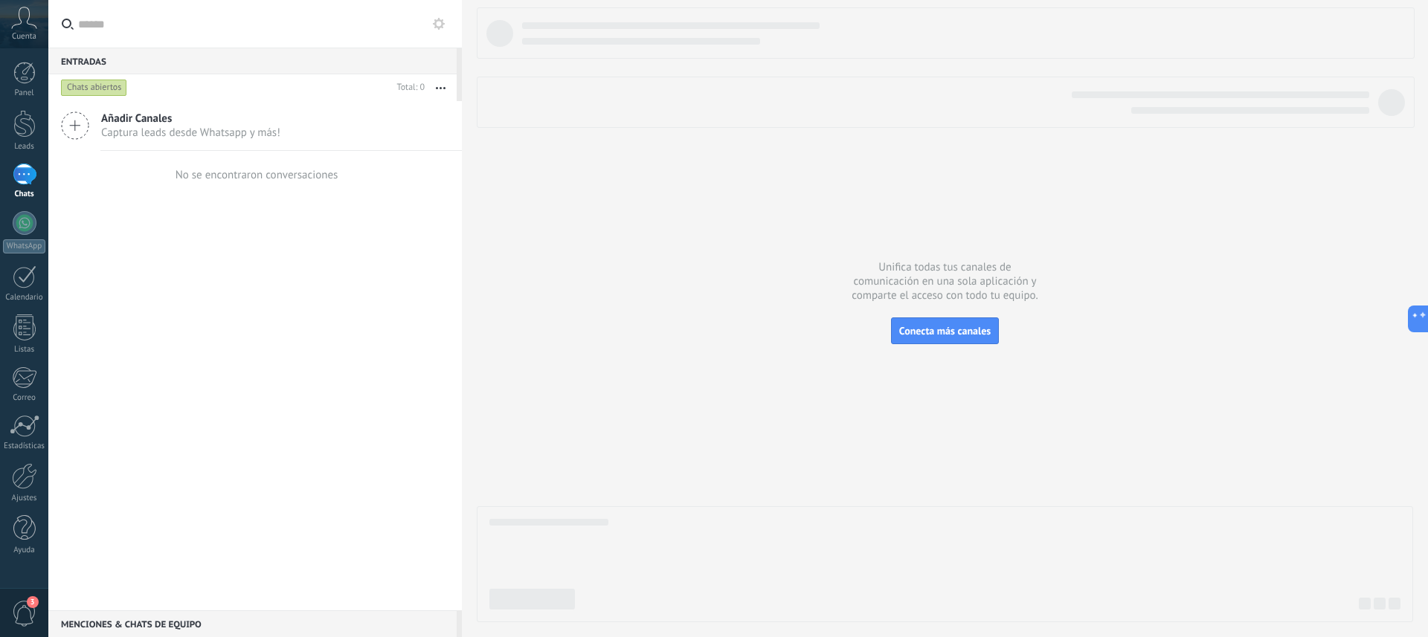
click at [69, 127] on icon at bounding box center [75, 126] width 28 height 28
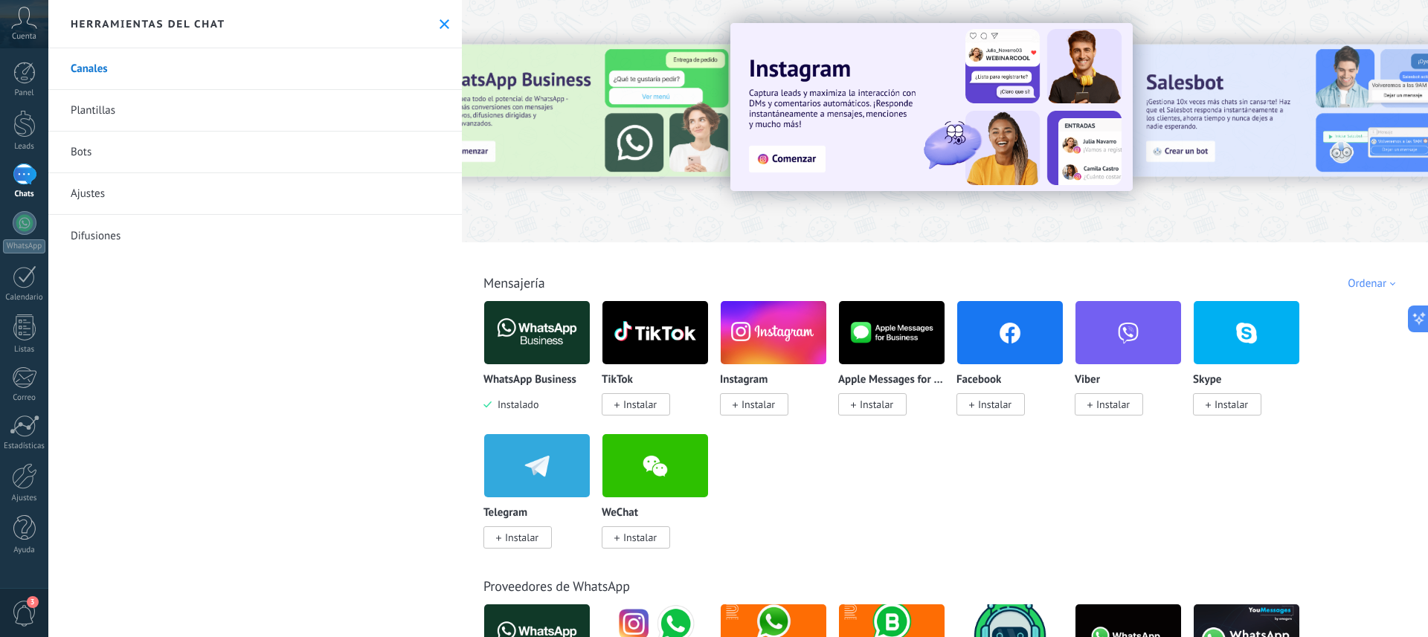
click at [529, 350] on img at bounding box center [537, 333] width 106 height 72
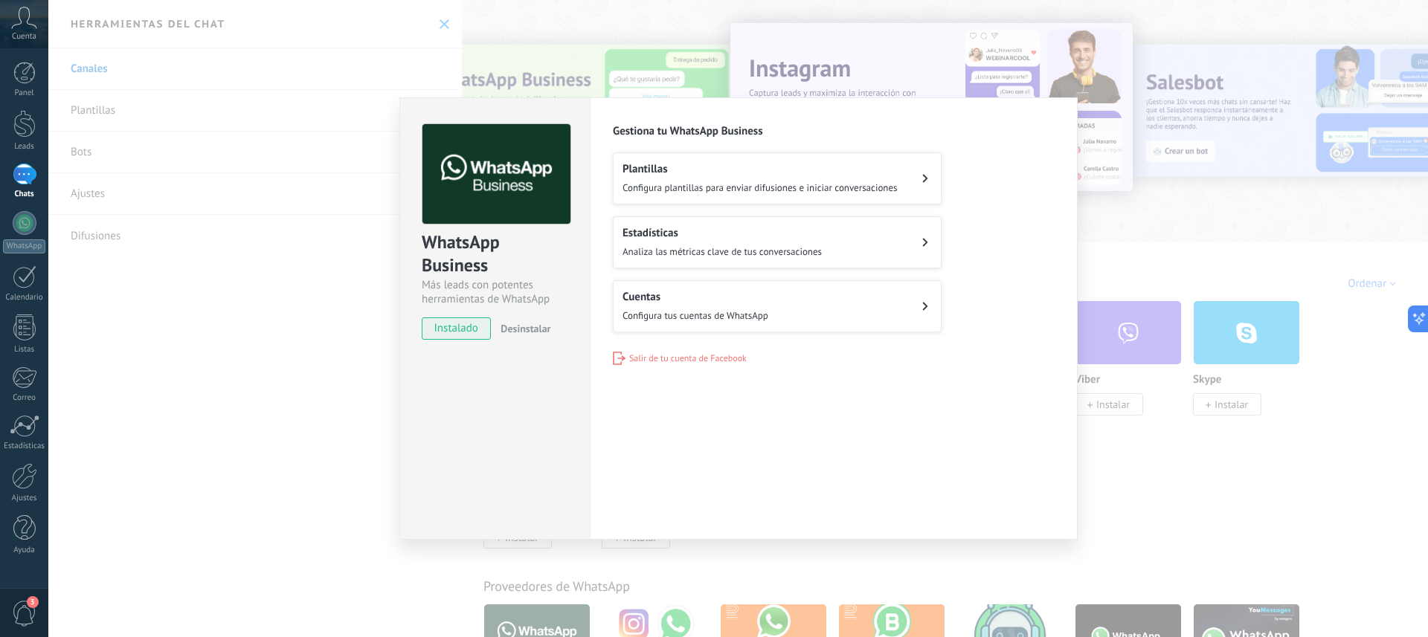
click at [785, 309] on button "Cuentas Configura tus cuentas de WhatsApp" at bounding box center [777, 306] width 329 height 52
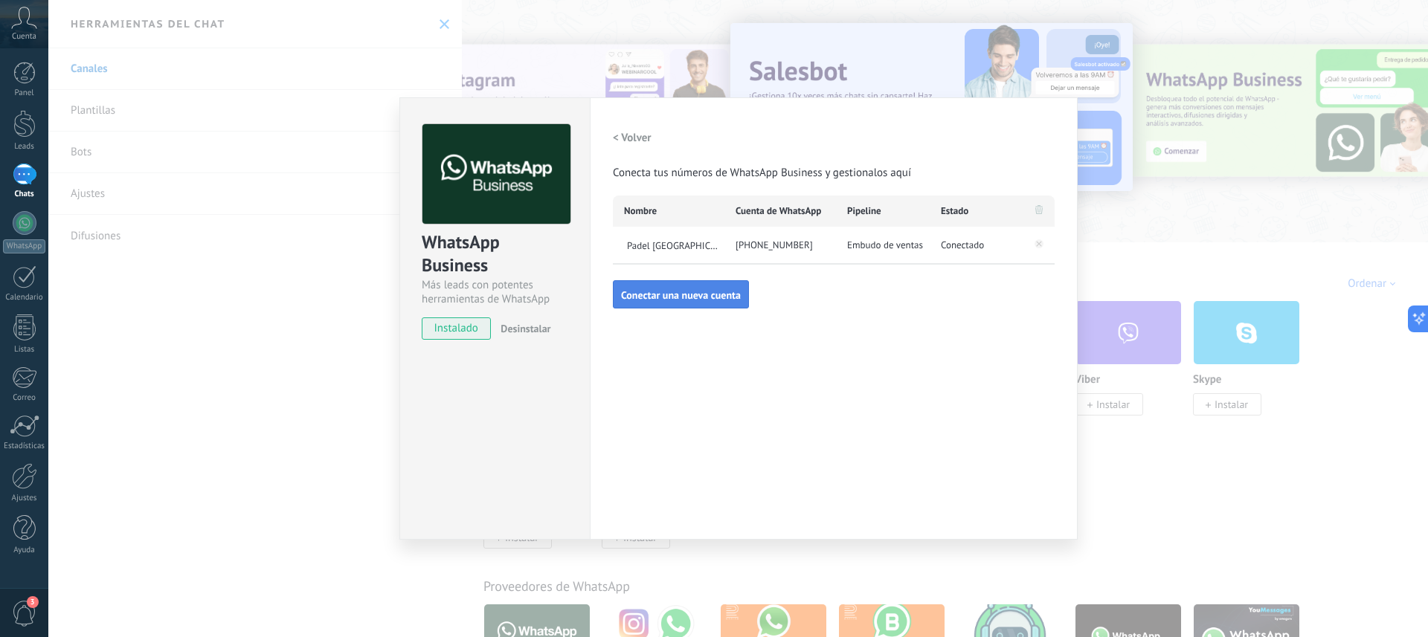
click at [656, 297] on span "Conectar una nueva cuenta" at bounding box center [681, 295] width 120 height 10
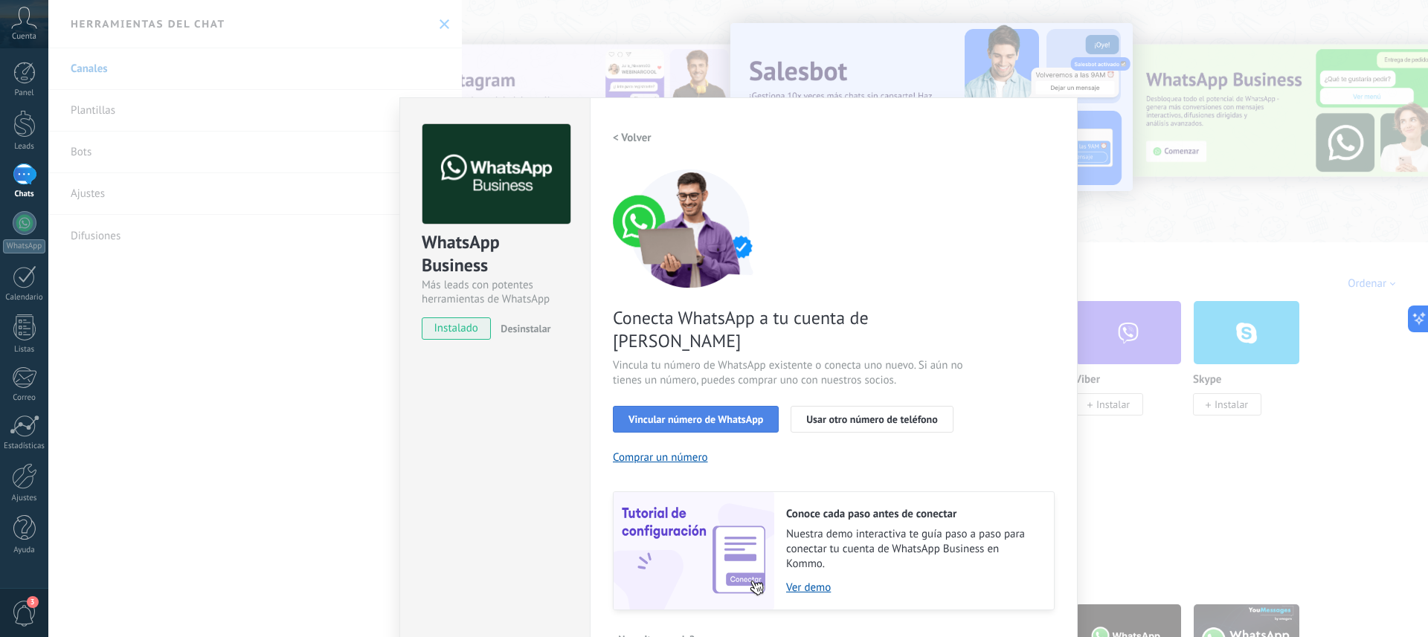
click at [678, 414] on span "Vincular número de WhatsApp" at bounding box center [695, 419] width 135 height 10
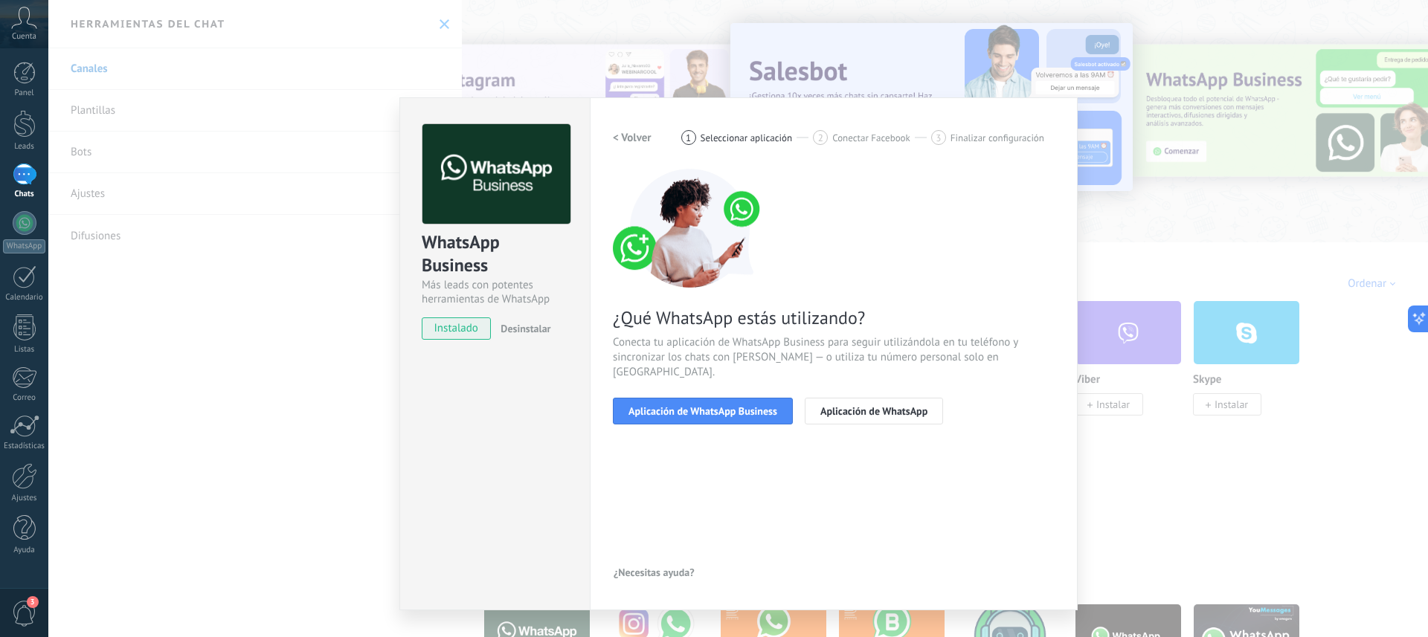
click at [678, 406] on span "Aplicación de WhatsApp Business" at bounding box center [702, 411] width 149 height 10
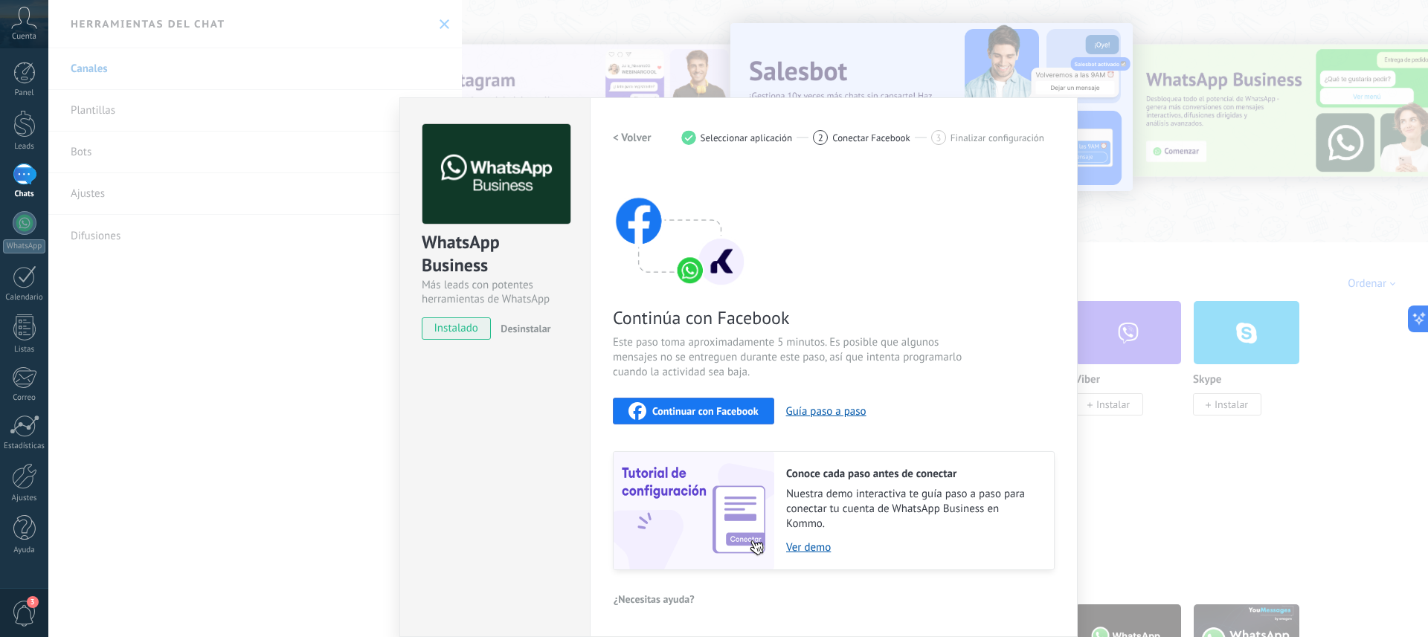
click at [678, 399] on button "Continuar con Facebook" at bounding box center [693, 411] width 161 height 27
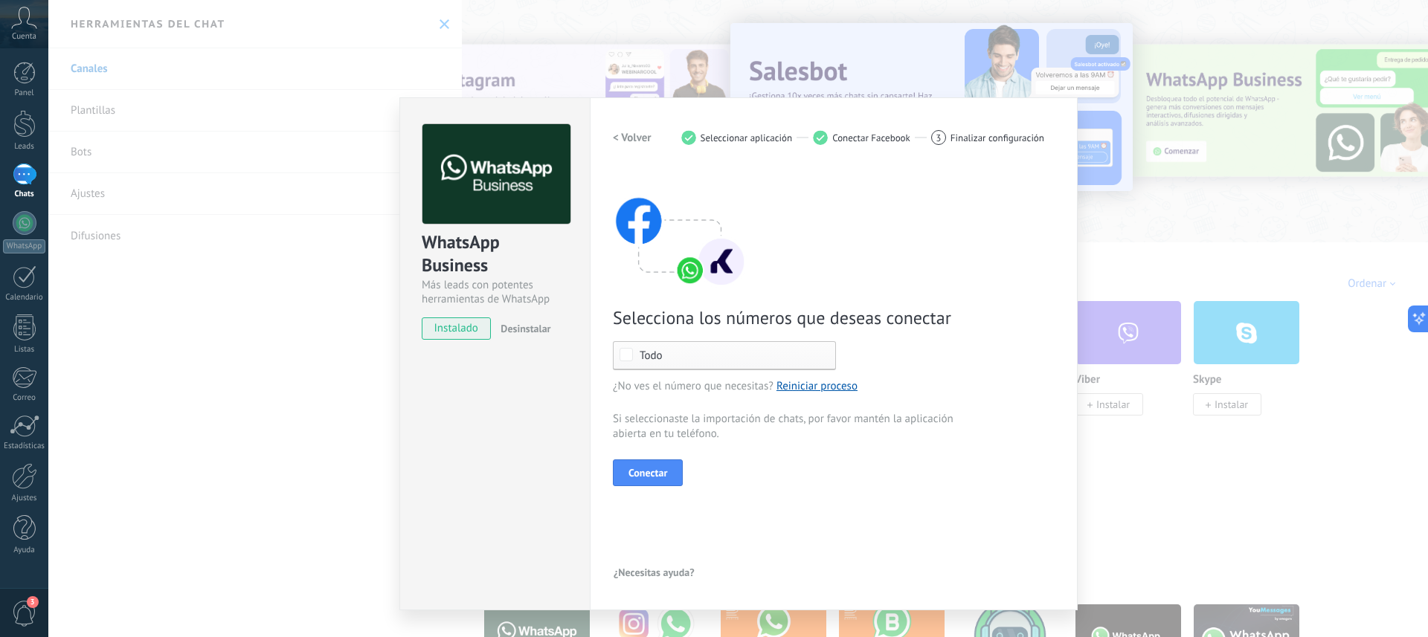
click at [666, 356] on span "Todo" at bounding box center [728, 355] width 177 height 11
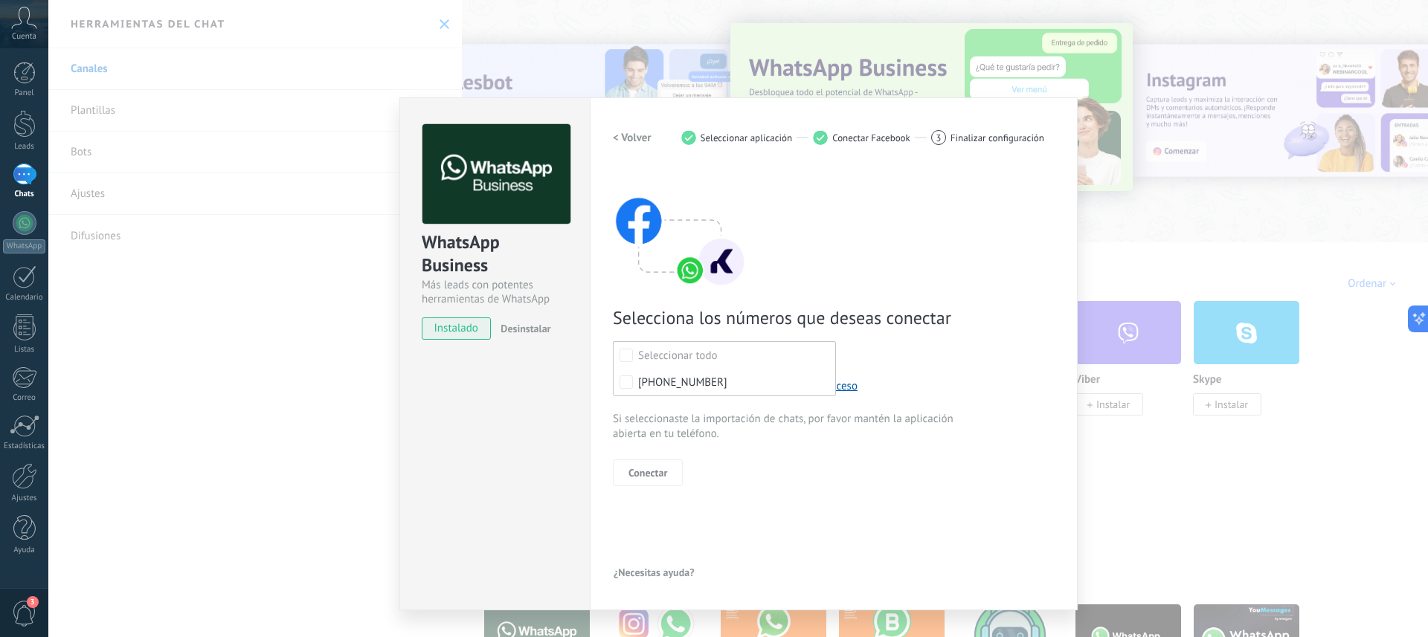
click at [737, 497] on div "< Volver 1 Seleccionar aplicación 2 Conectar Facebook 3 Finalizar configuración…" at bounding box center [834, 354] width 442 height 460
click at [678, 358] on span "Todo" at bounding box center [728, 355] width 177 height 11
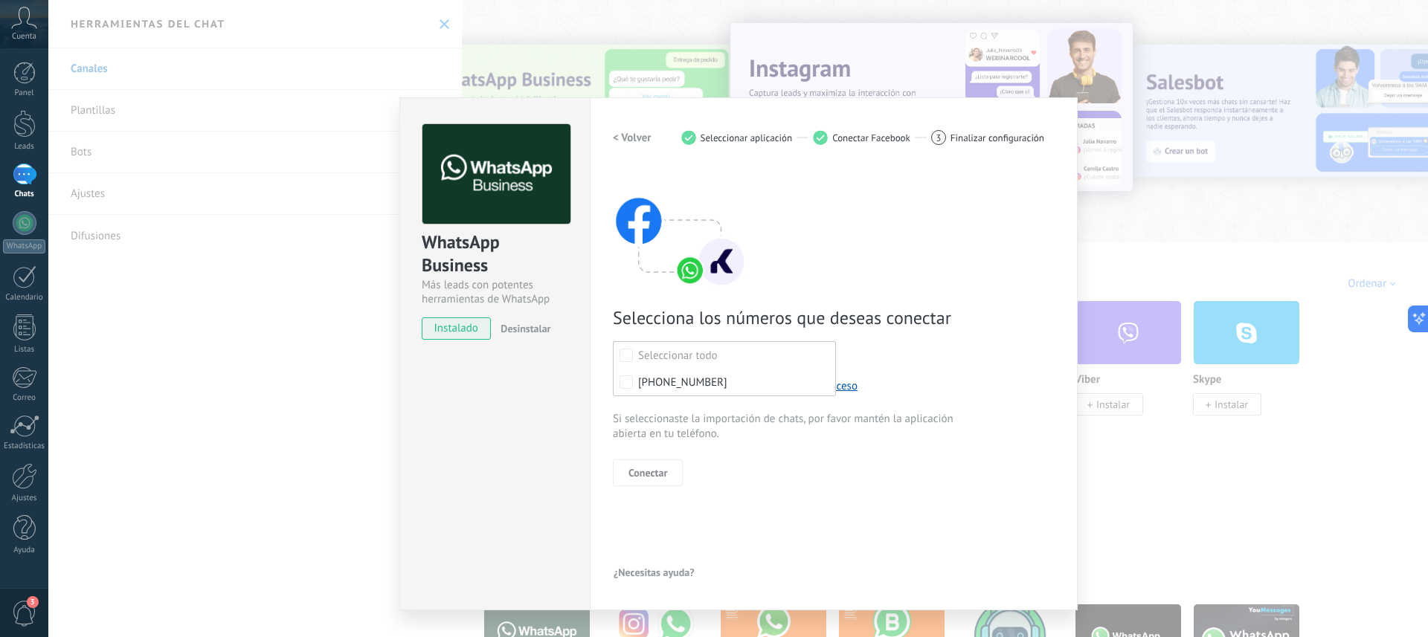
click at [816, 448] on div "Selecciona los números que deseas conectar Seleccionar todo +52 1 871 416 8334 …" at bounding box center [834, 328] width 442 height 318
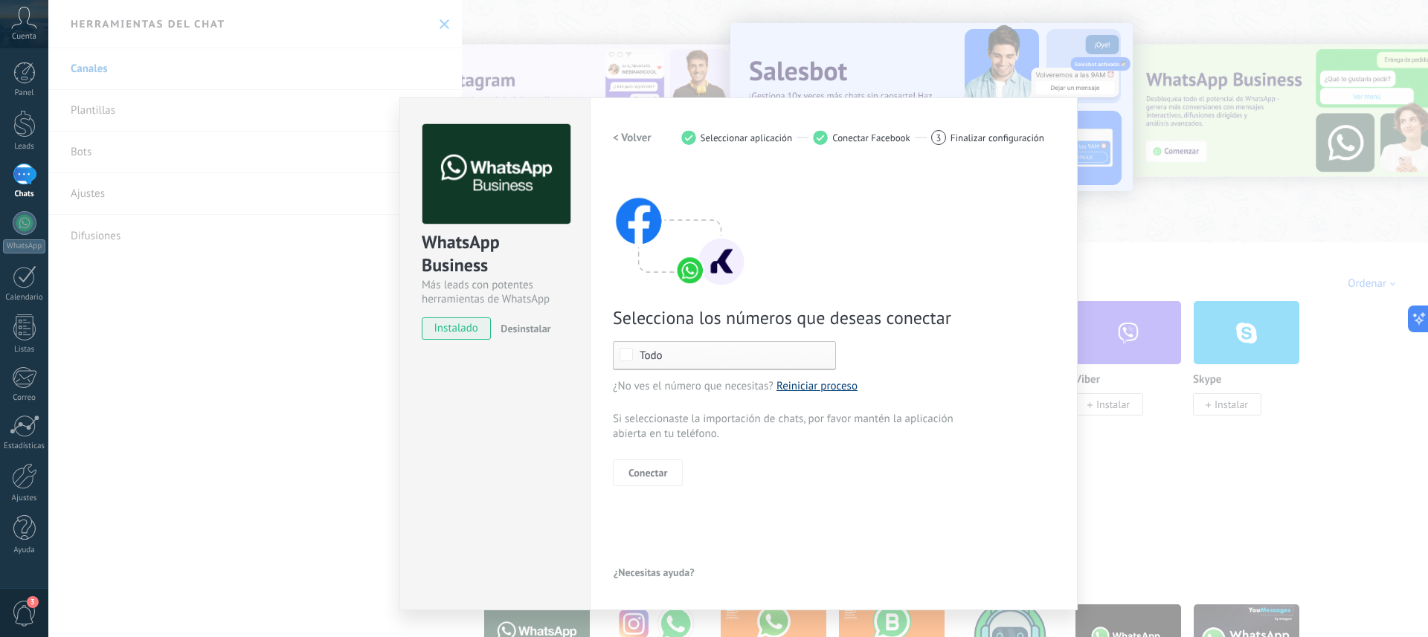
click at [820, 386] on link "Reiniciar proceso" at bounding box center [816, 386] width 81 height 14
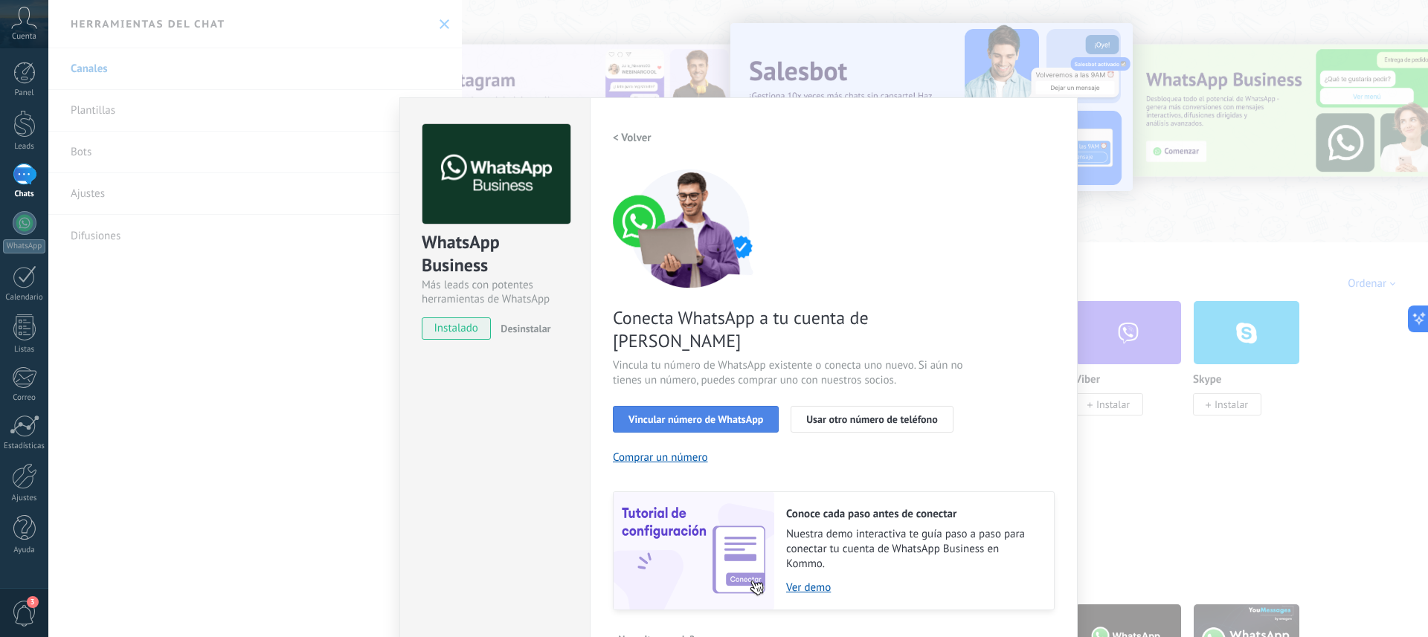
click at [700, 414] on span "Vincular número de WhatsApp" at bounding box center [695, 419] width 135 height 10
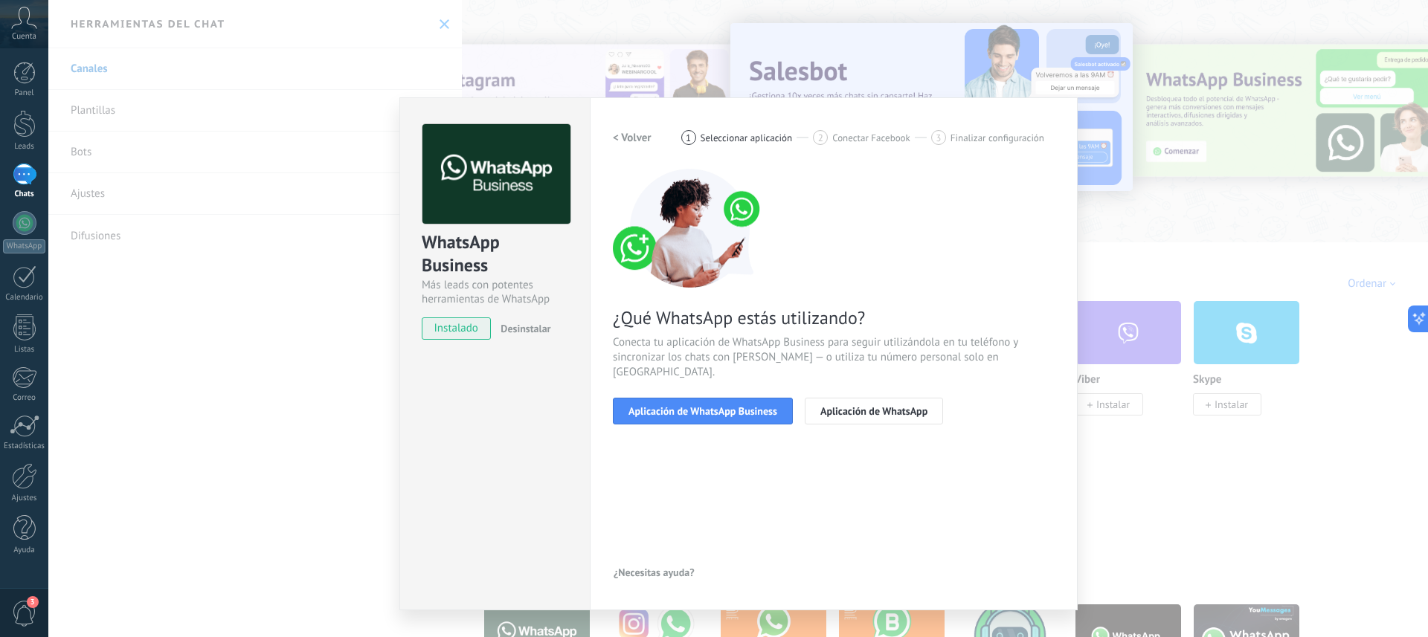
click at [700, 406] on span "Aplicación de WhatsApp Business" at bounding box center [702, 411] width 149 height 10
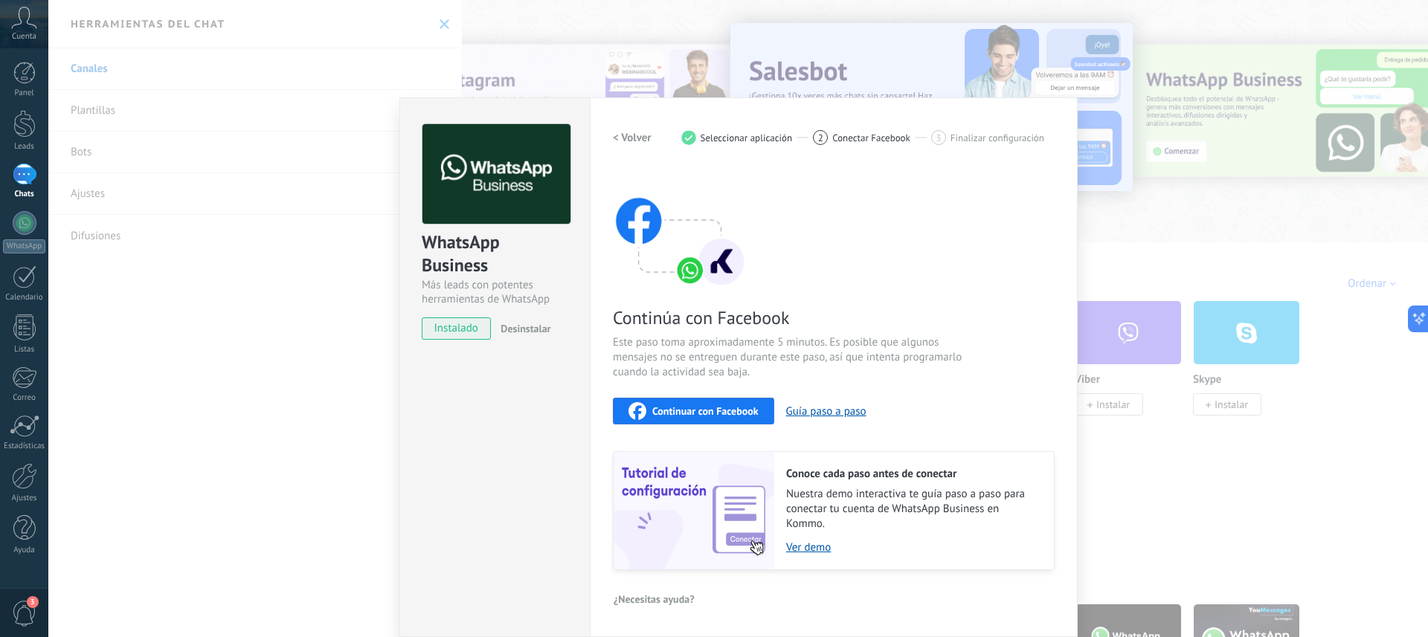
click at [695, 411] on span "Continuar con Facebook" at bounding box center [705, 411] width 106 height 10
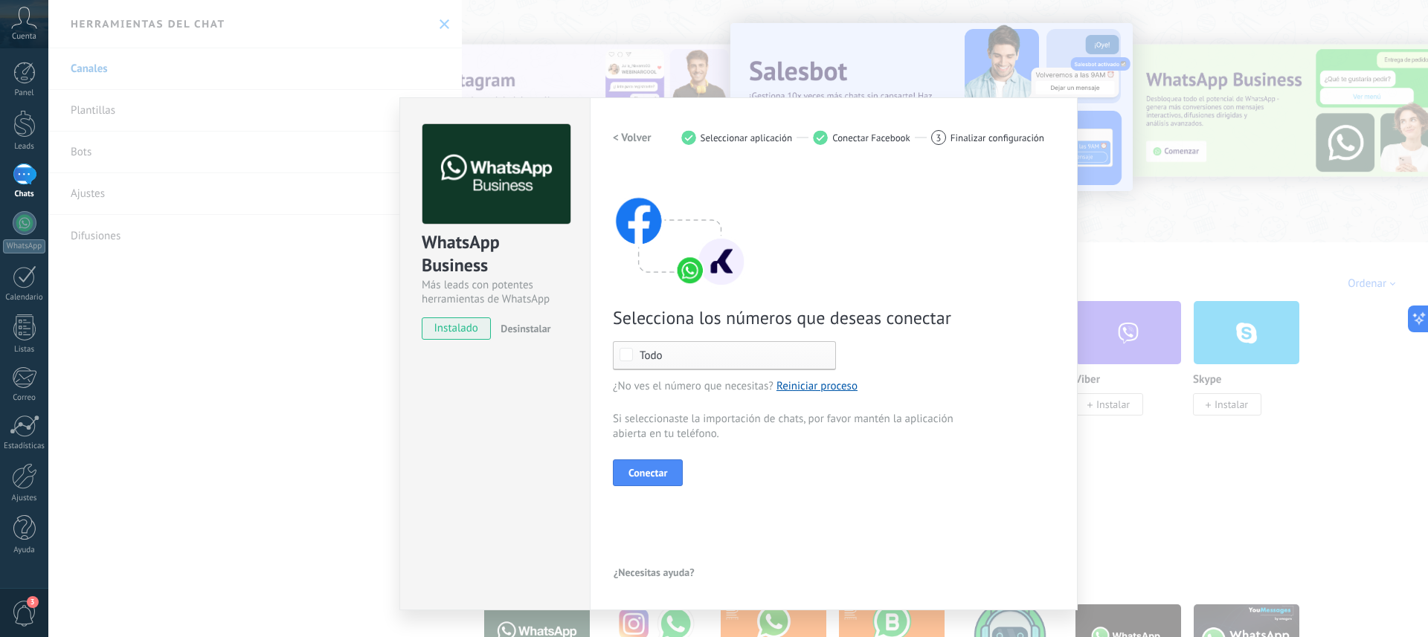
click at [640, 361] on div "Todo" at bounding box center [724, 355] width 223 height 29
click at [896, 396] on div "Selecciona los números que deseas conectar Seleccionar todo +52 1 871 416 8334 …" at bounding box center [834, 328] width 442 height 318
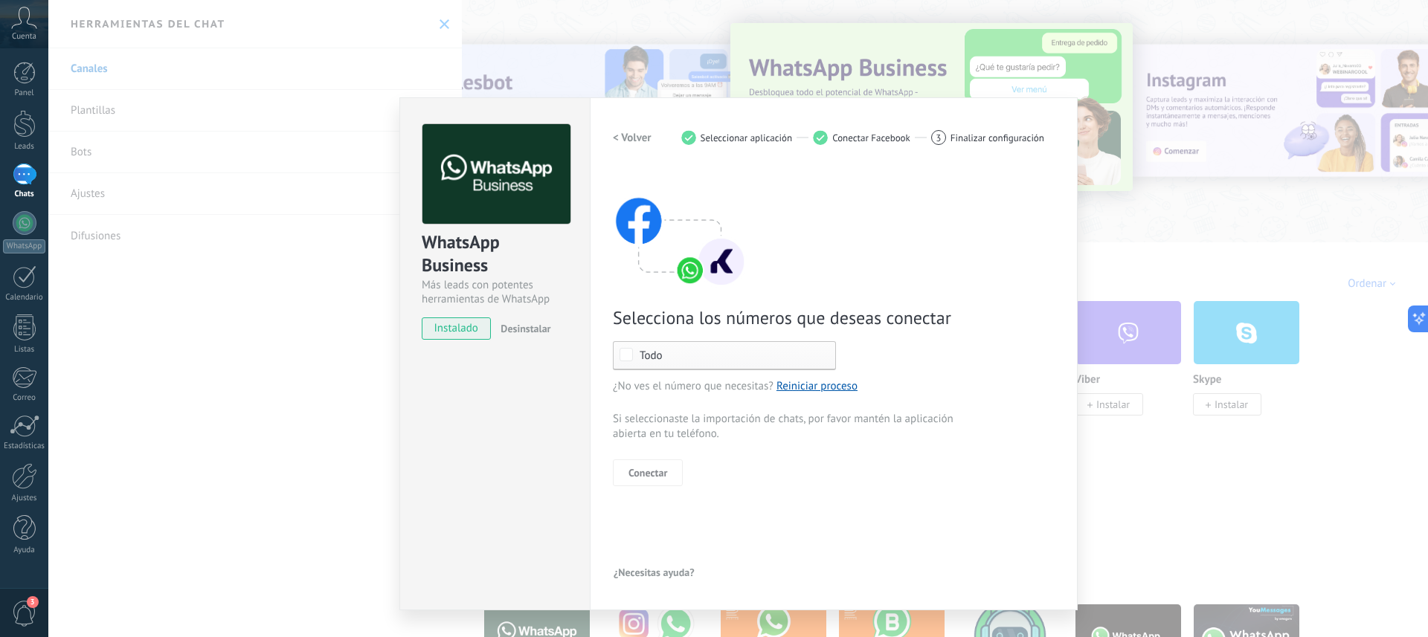
click at [1174, 472] on div "WhatsApp Business Más leads con potentes herramientas de WhatsApp instalado Des…" at bounding box center [738, 318] width 1380 height 637
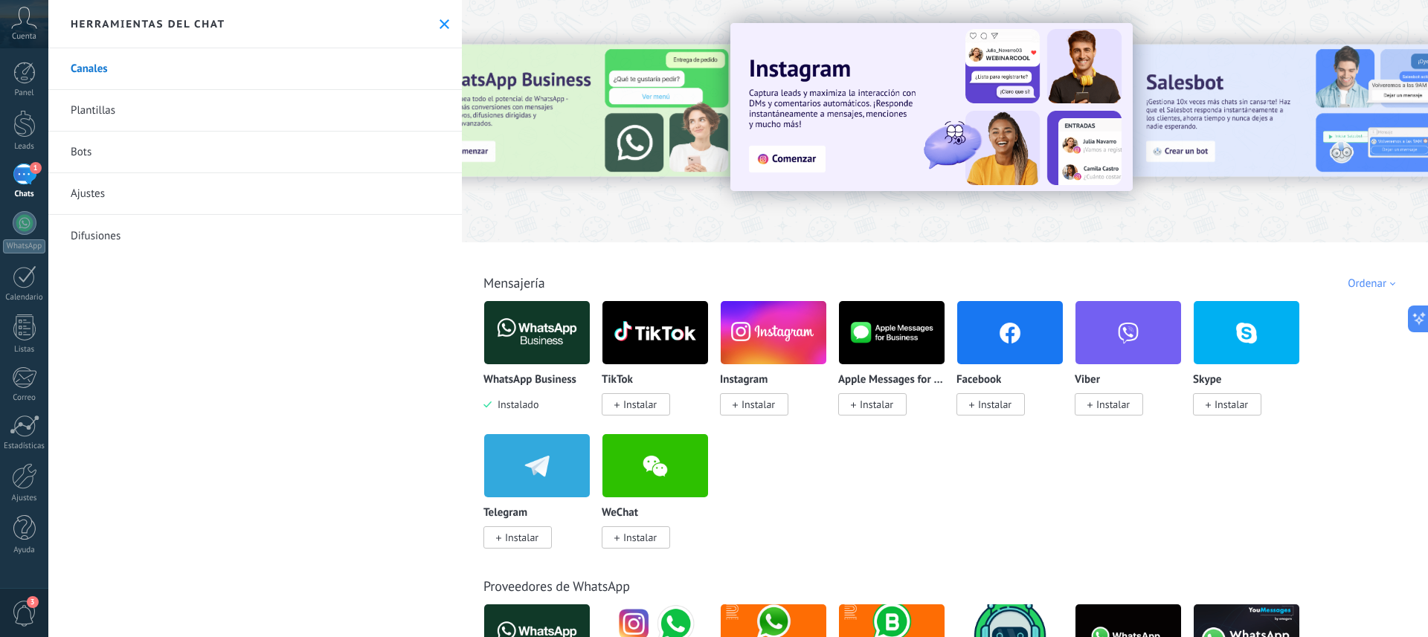
click at [509, 353] on img at bounding box center [537, 333] width 106 height 72
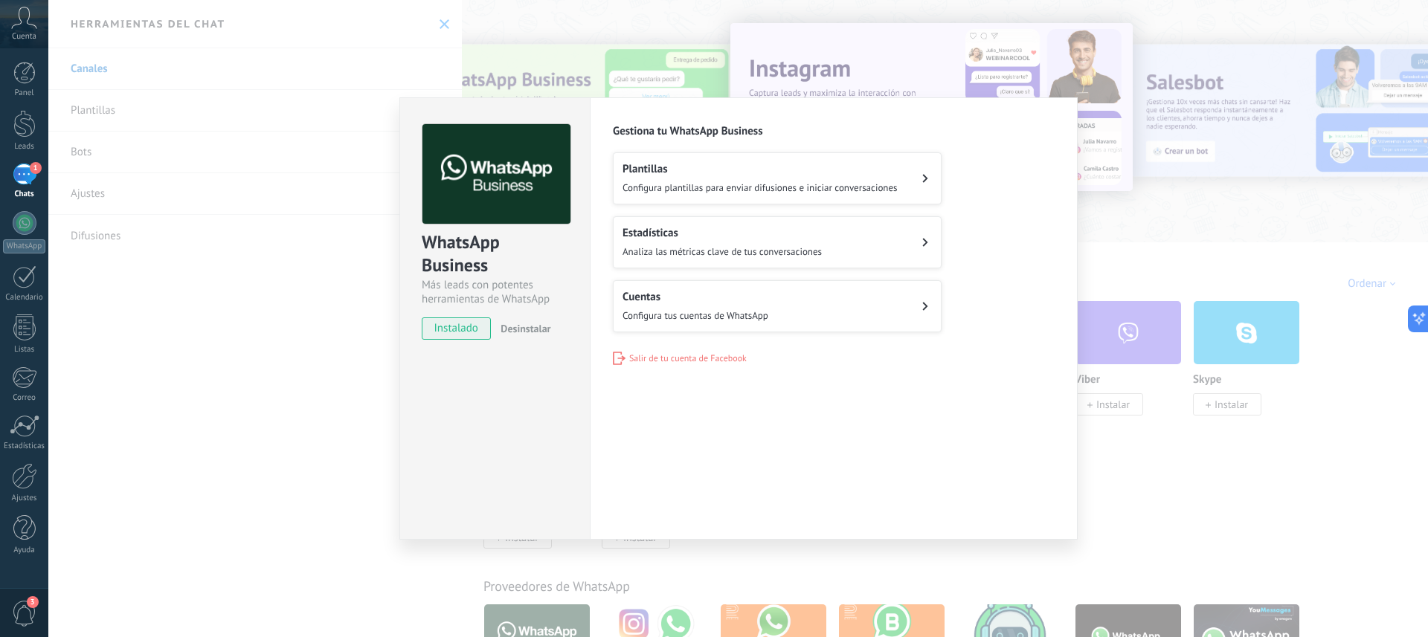
click at [737, 306] on div "Cuentas Configura tus cuentas de WhatsApp" at bounding box center [696, 306] width 146 height 33
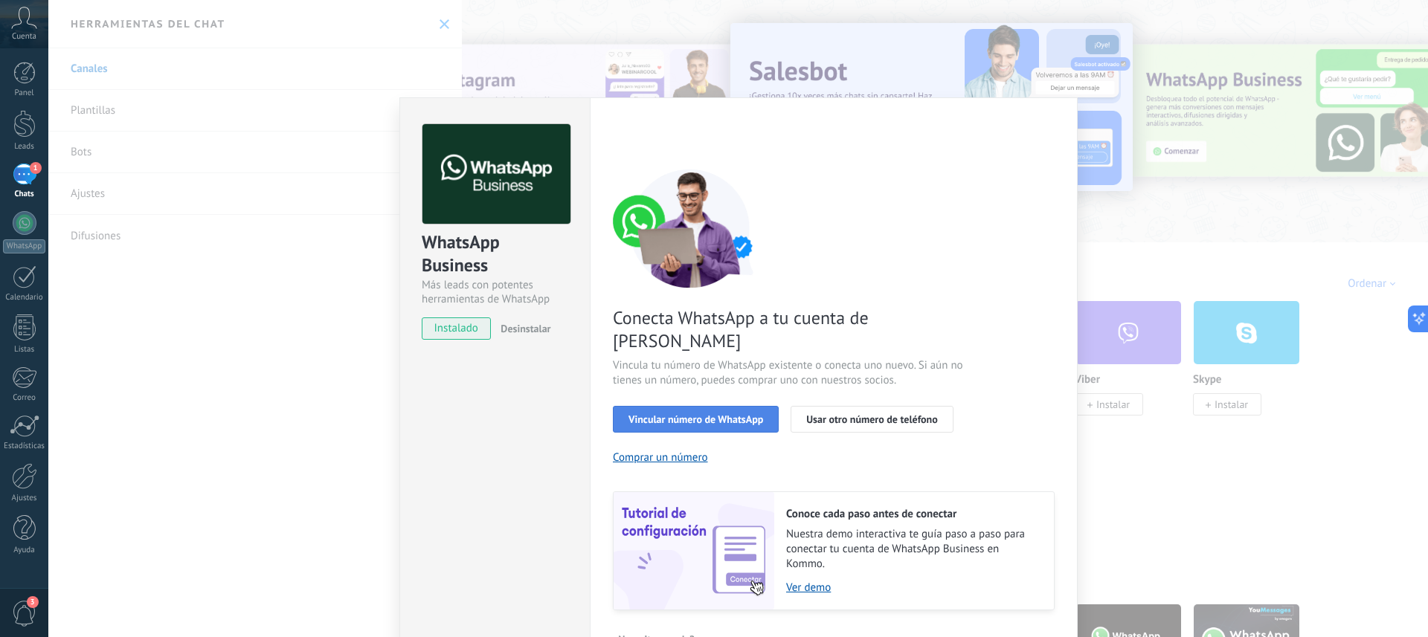
click at [706, 414] on span "Vincular número de WhatsApp" at bounding box center [695, 419] width 135 height 10
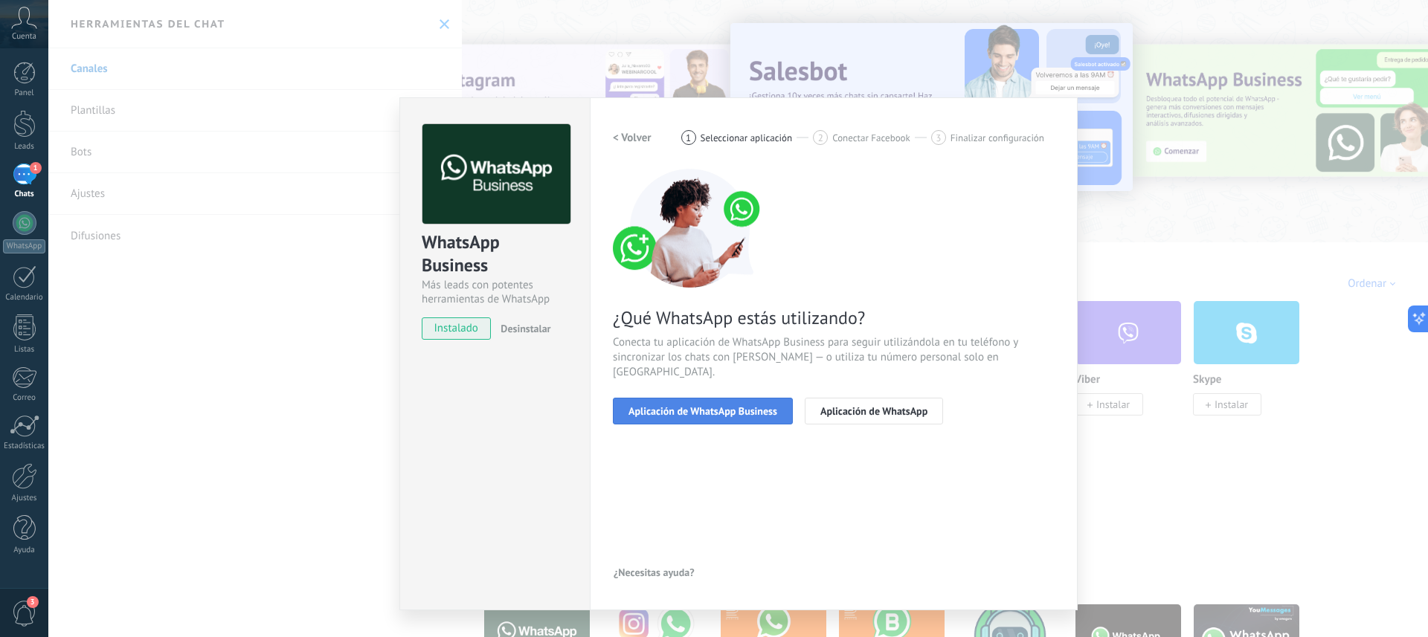
click at [706, 406] on span "Aplicación de WhatsApp Business" at bounding box center [702, 411] width 149 height 10
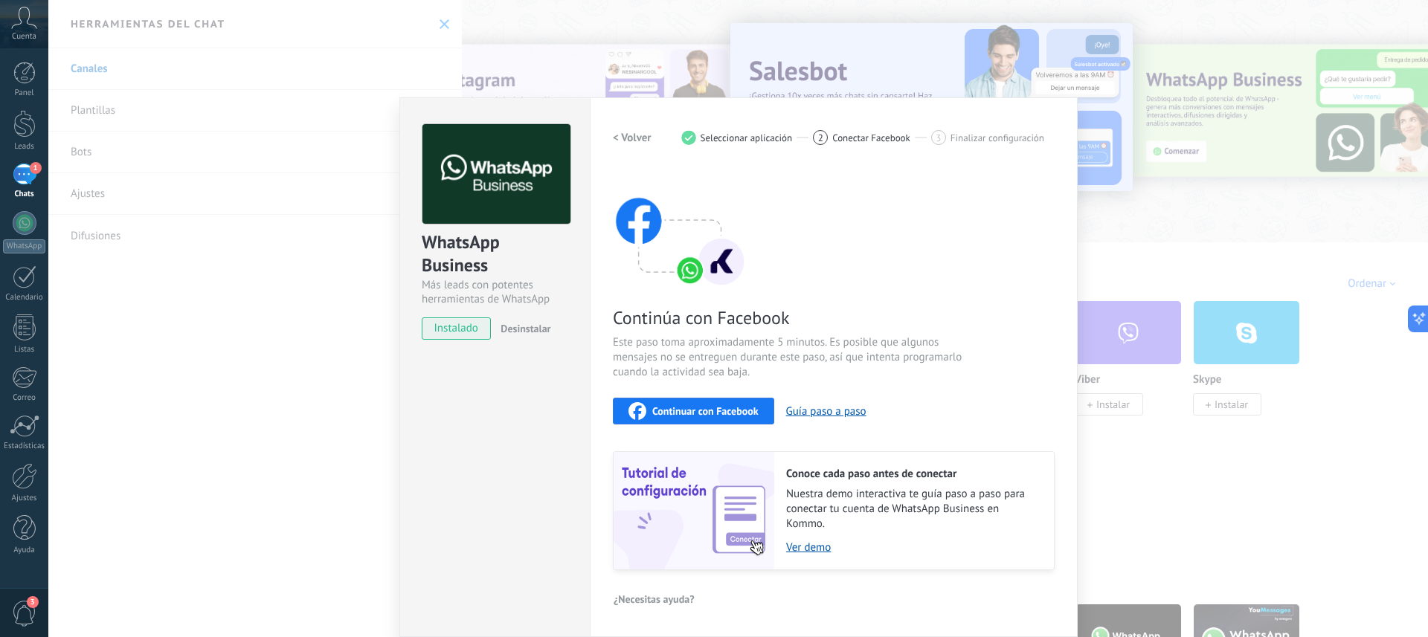
click at [702, 421] on button "Continuar con Facebook" at bounding box center [693, 411] width 161 height 27
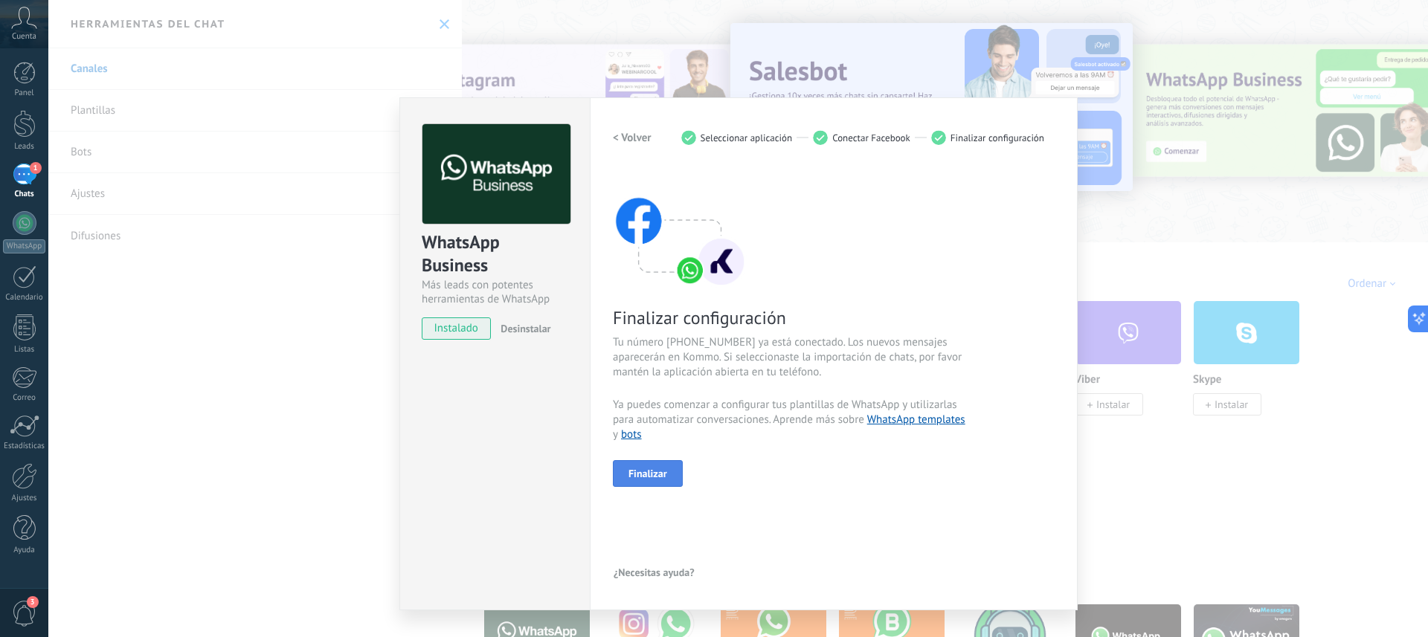
click at [660, 469] on span "Finalizar" at bounding box center [647, 474] width 39 height 10
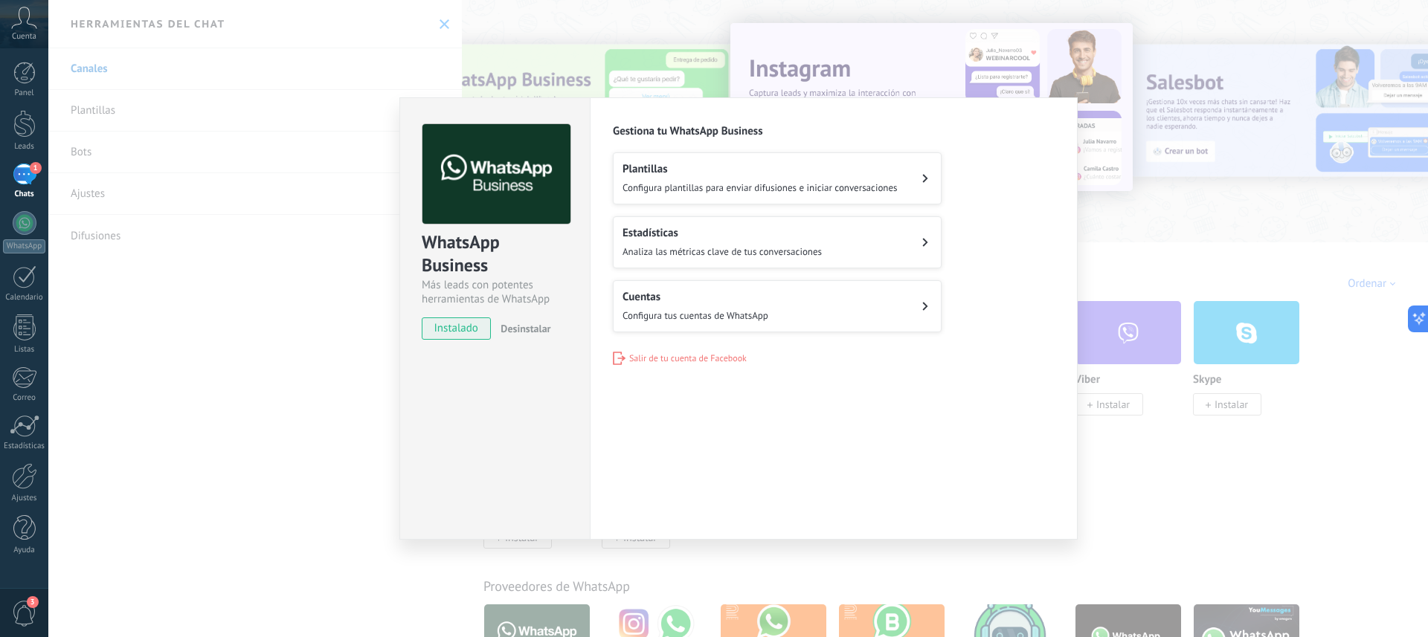
click at [321, 368] on div "WhatsApp Business Más leads con potentes herramientas de WhatsApp instalado Des…" at bounding box center [738, 318] width 1380 height 637
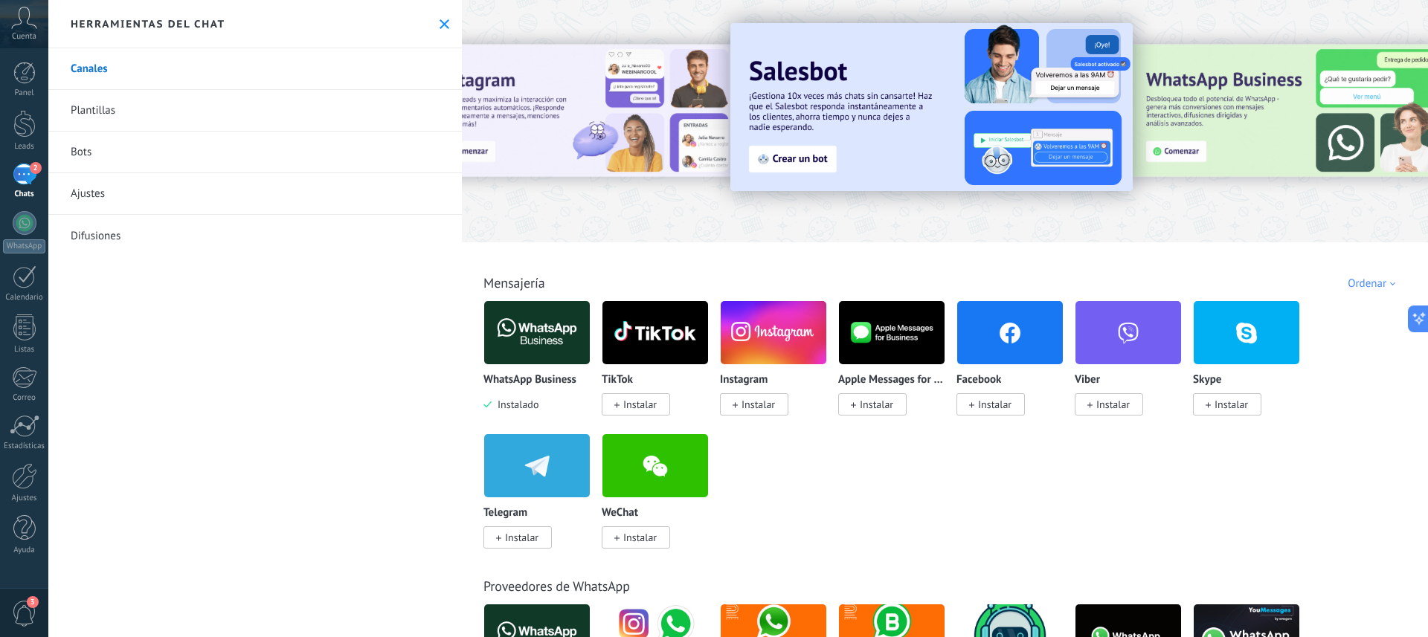
click at [22, 169] on div "2" at bounding box center [25, 175] width 24 height 22
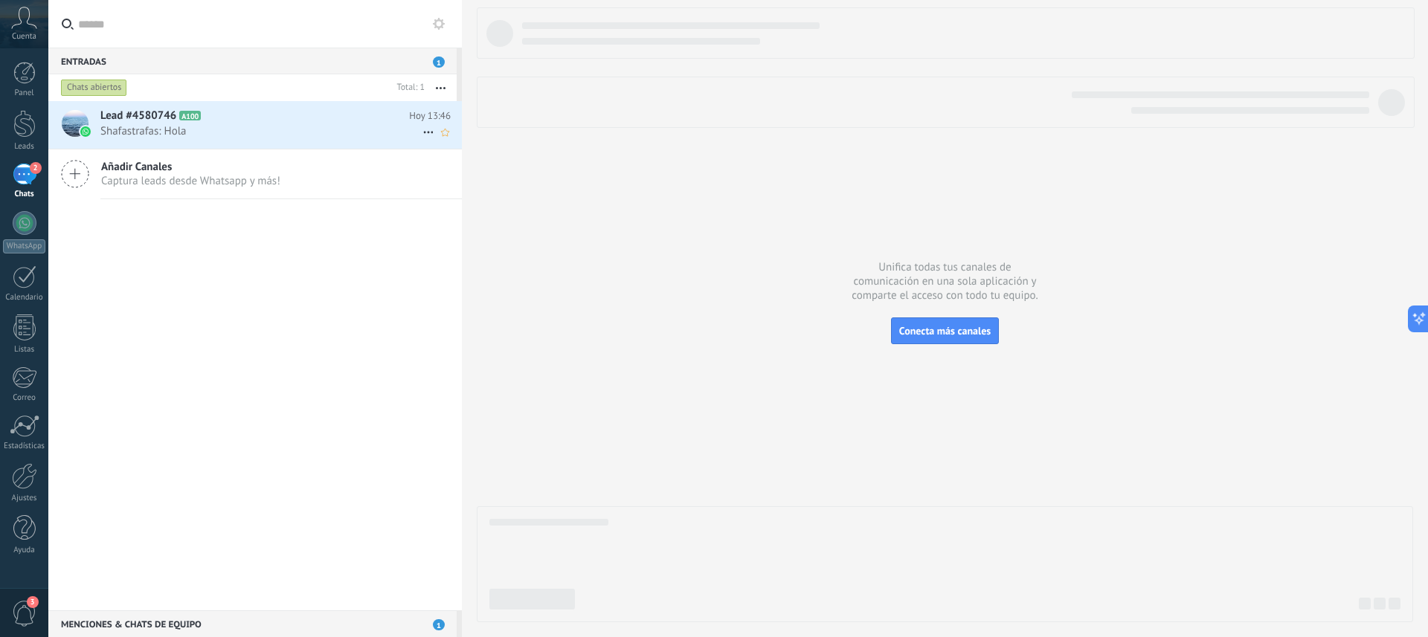
click at [129, 127] on span "Shafastrafas: Hola" at bounding box center [261, 131] width 322 height 14
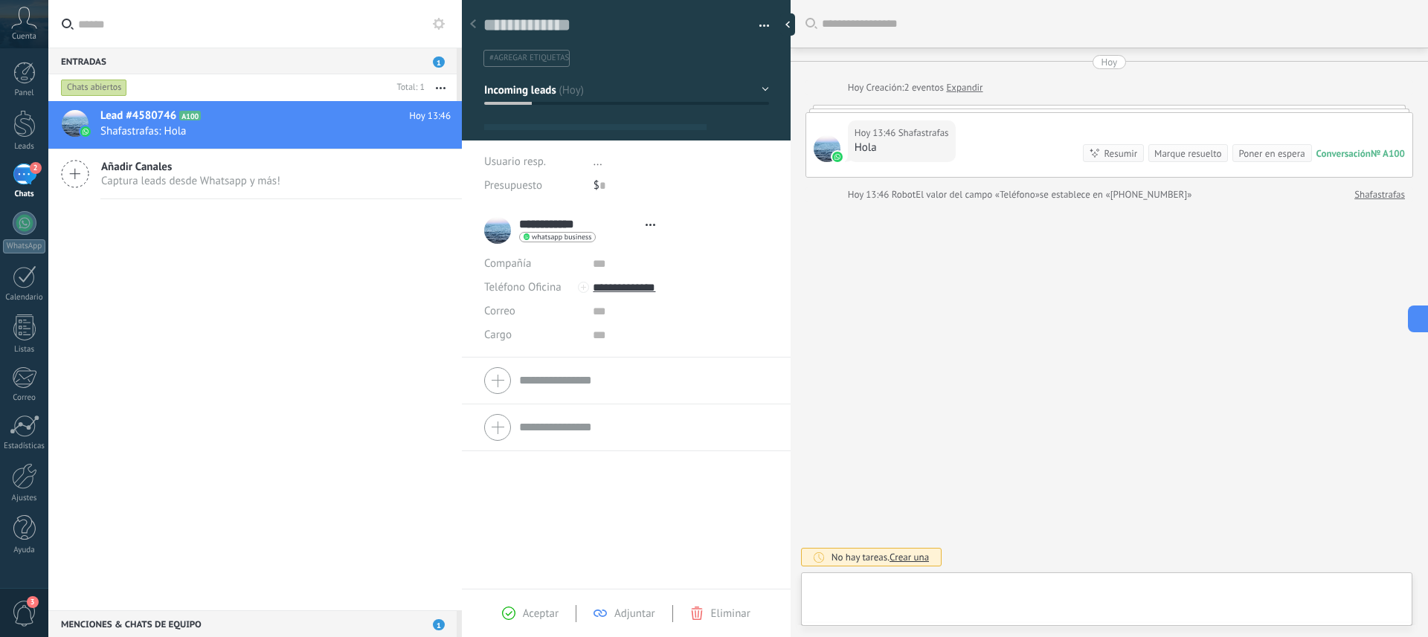
type textarea "**********"
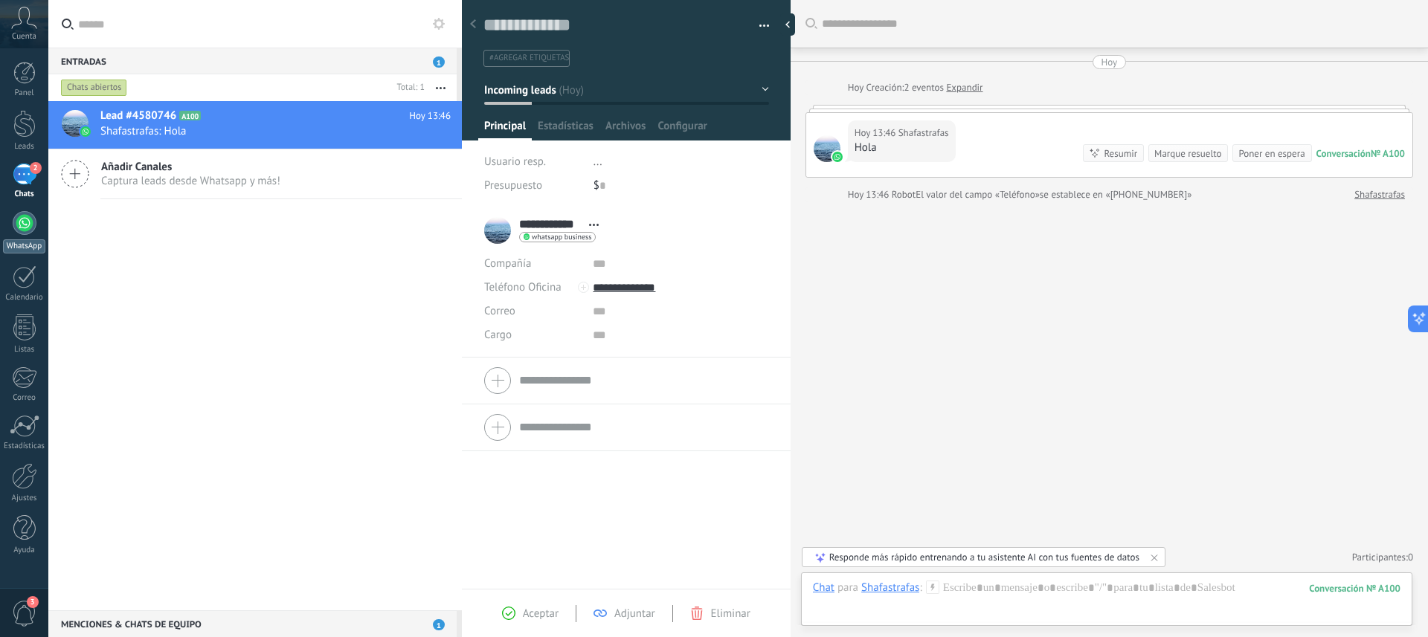
click at [25, 223] on div at bounding box center [25, 223] width 24 height 24
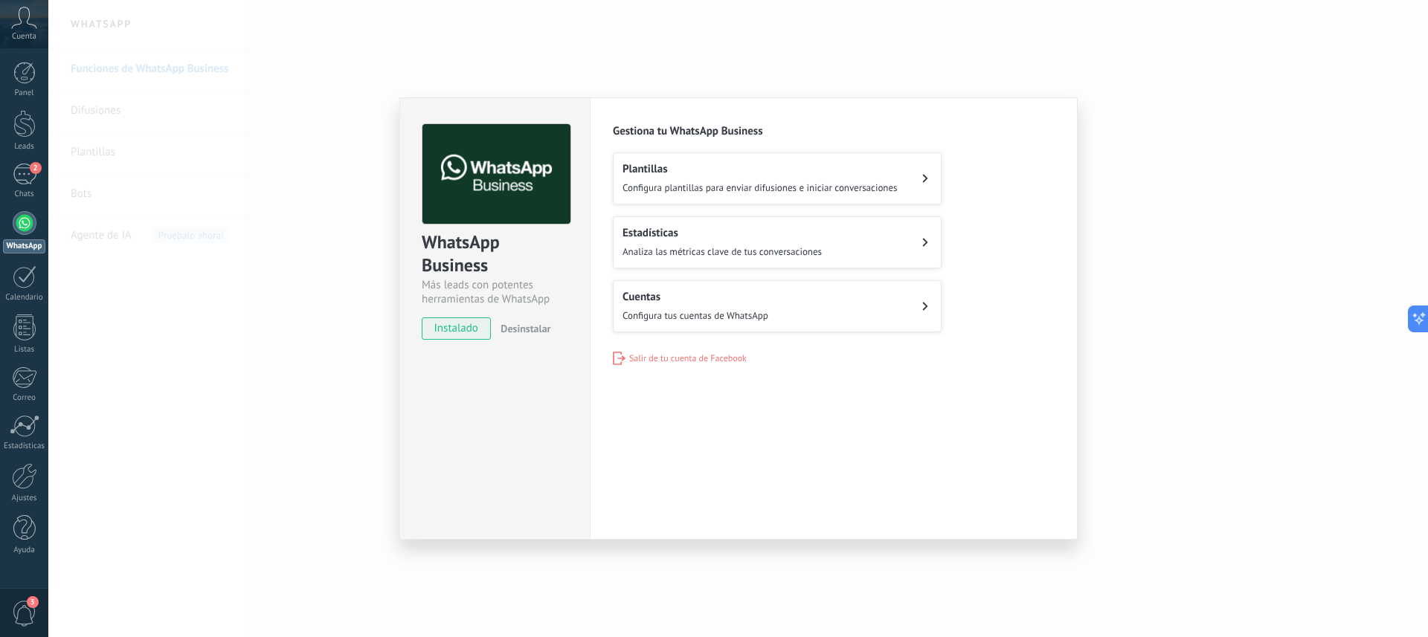
click at [672, 306] on div "Cuentas Configura tus cuentas de WhatsApp" at bounding box center [696, 306] width 146 height 33
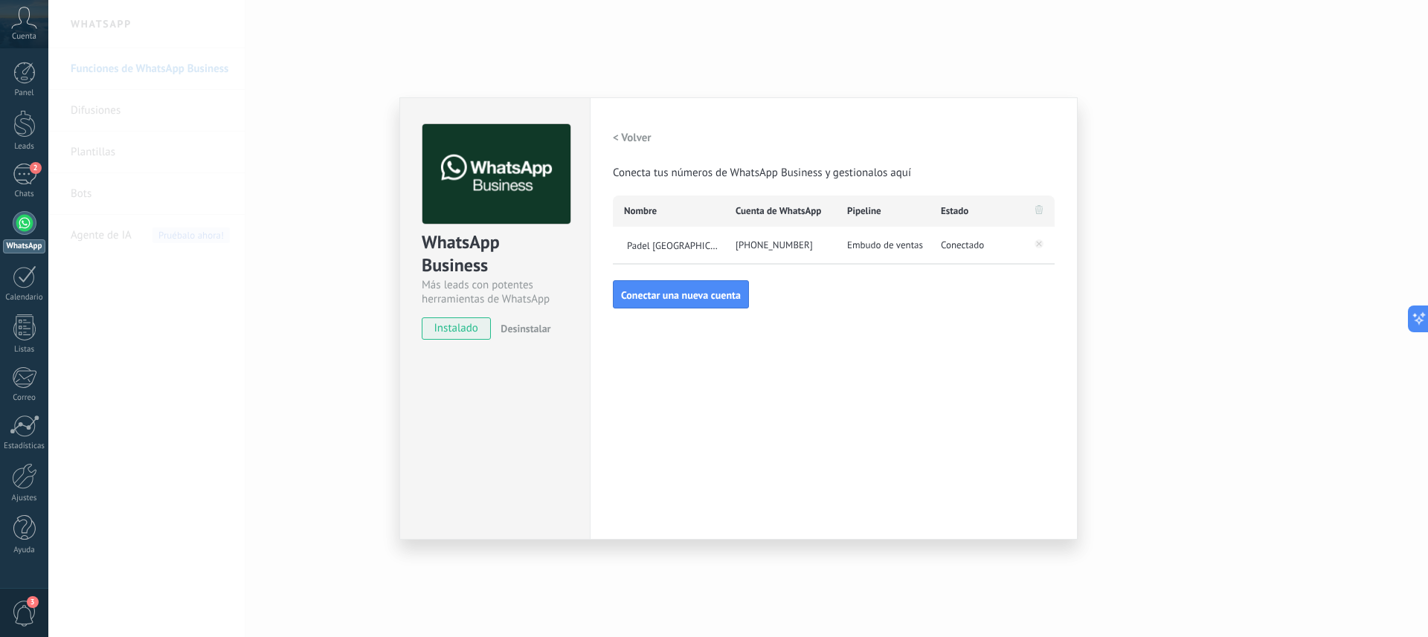
click at [1232, 504] on div "WhatsApp Business Más leads con potentes herramientas de WhatsApp instalado Des…" at bounding box center [738, 318] width 1380 height 637
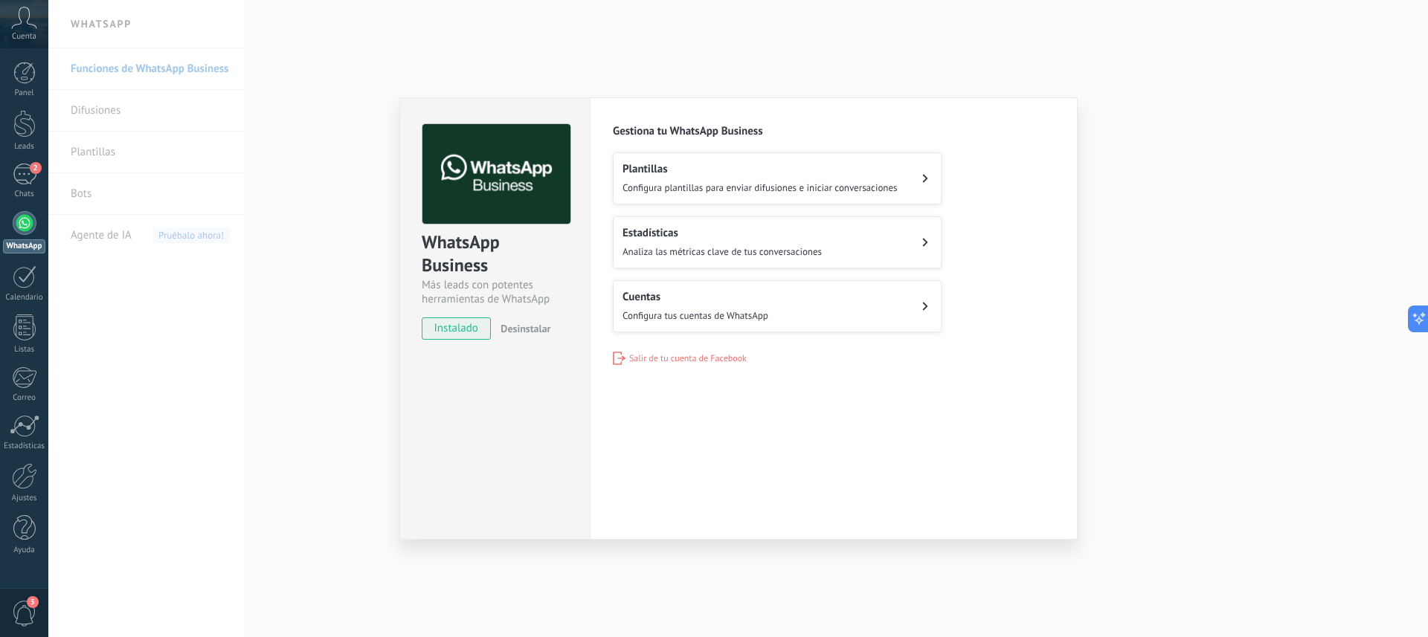
click at [754, 315] on span "Configura tus cuentas de WhatsApp" at bounding box center [696, 315] width 146 height 13
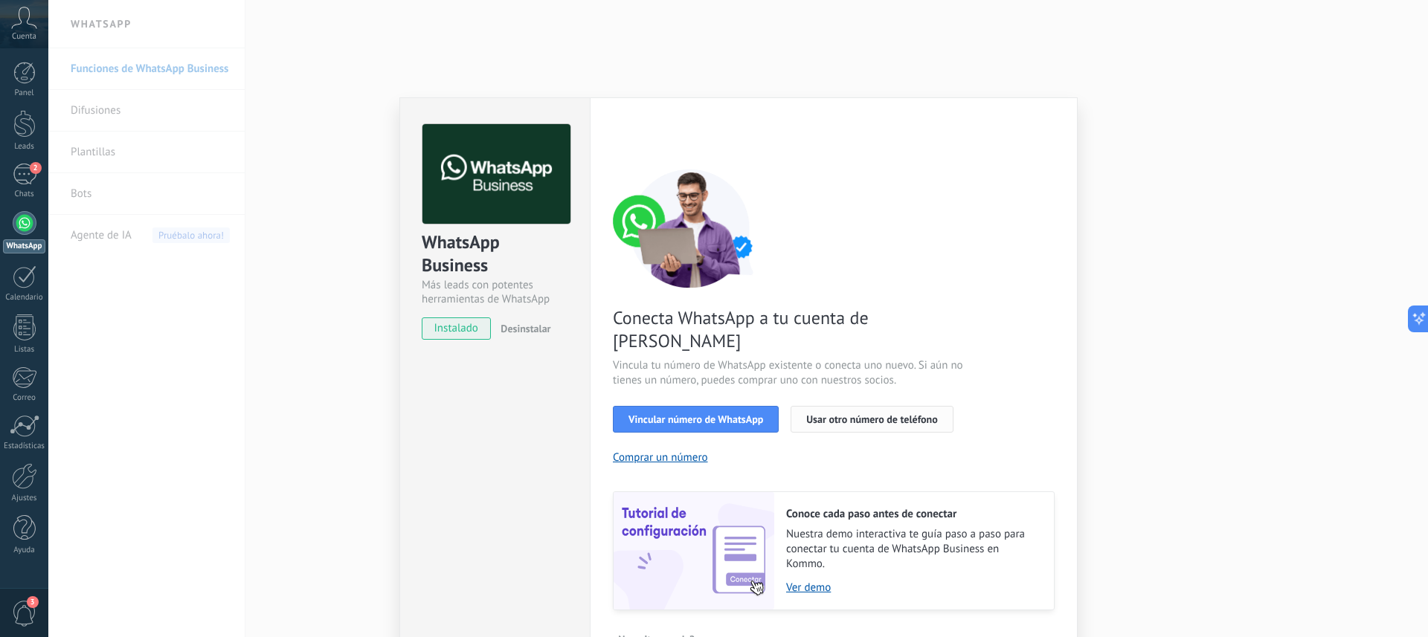
click at [837, 414] on span "Usar otro número de teléfono" at bounding box center [871, 419] width 131 height 10
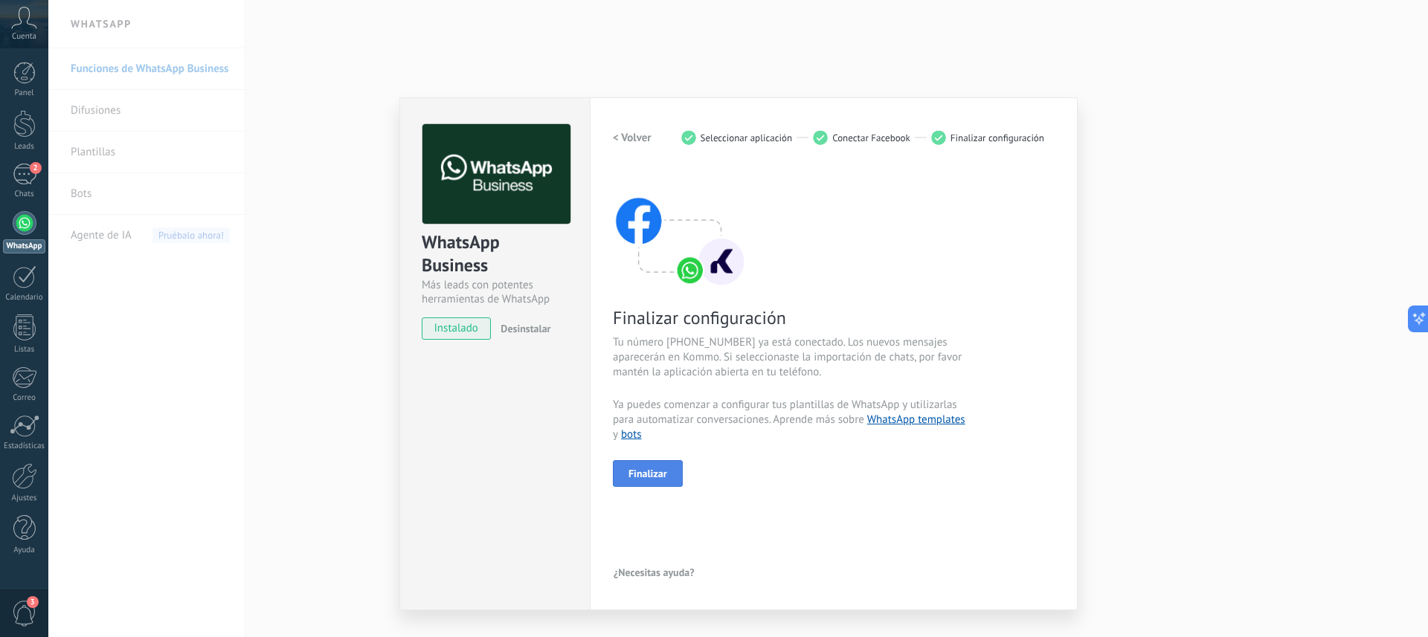
click at [664, 472] on span "Finalizar" at bounding box center [647, 474] width 39 height 10
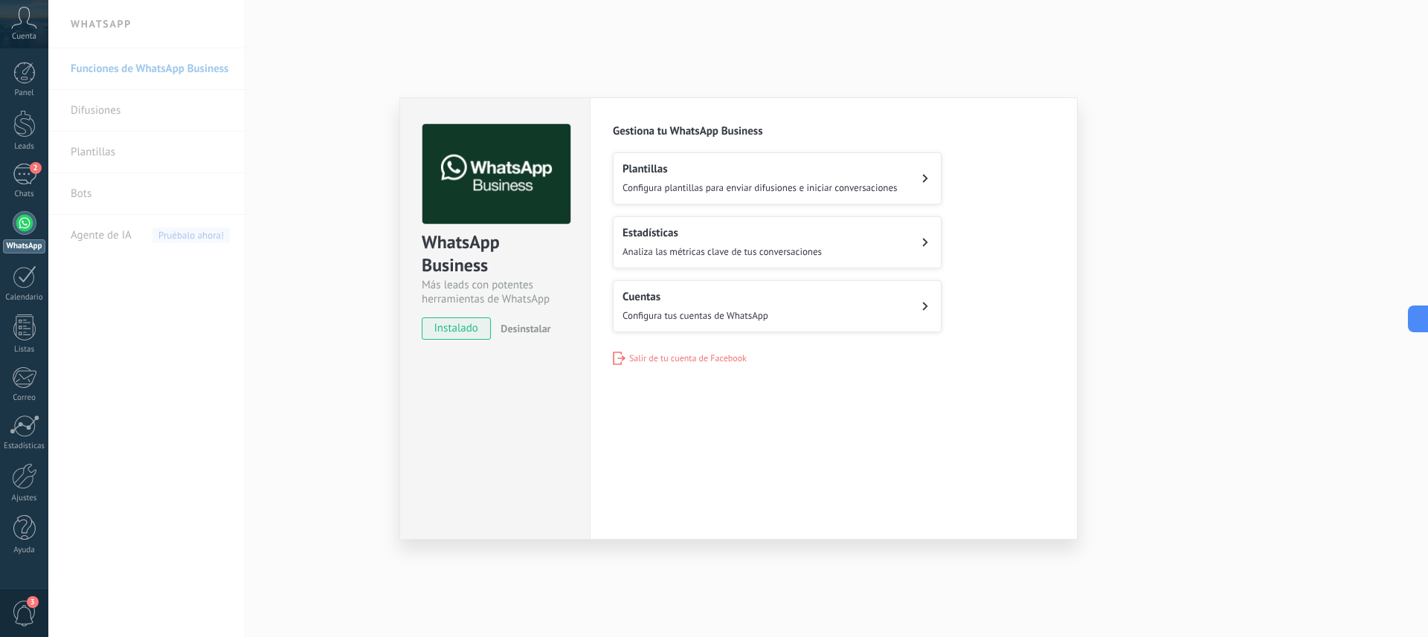
click at [912, 307] on button "Cuentas Configura tus cuentas de WhatsApp" at bounding box center [777, 306] width 329 height 52
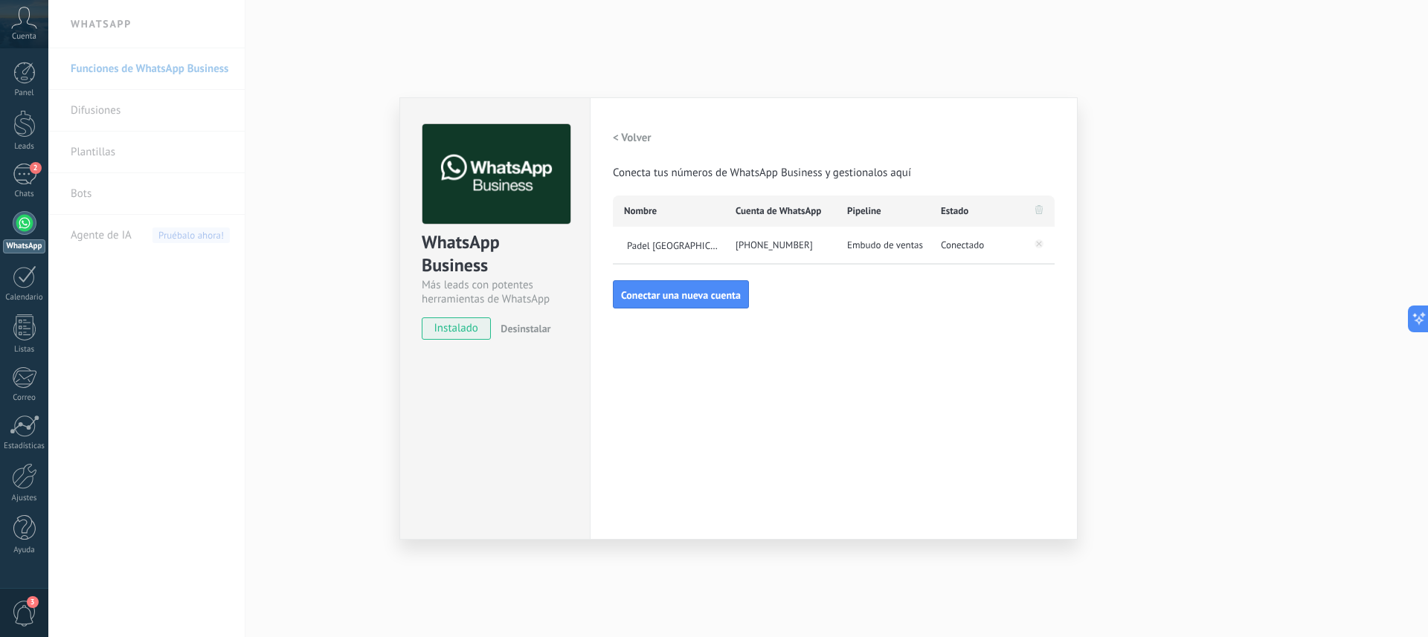
click at [1163, 423] on div "WhatsApp Business Más leads con potentes herramientas de WhatsApp instalado Des…" at bounding box center [738, 318] width 1380 height 637
